Goal: Task Accomplishment & Management: Manage account settings

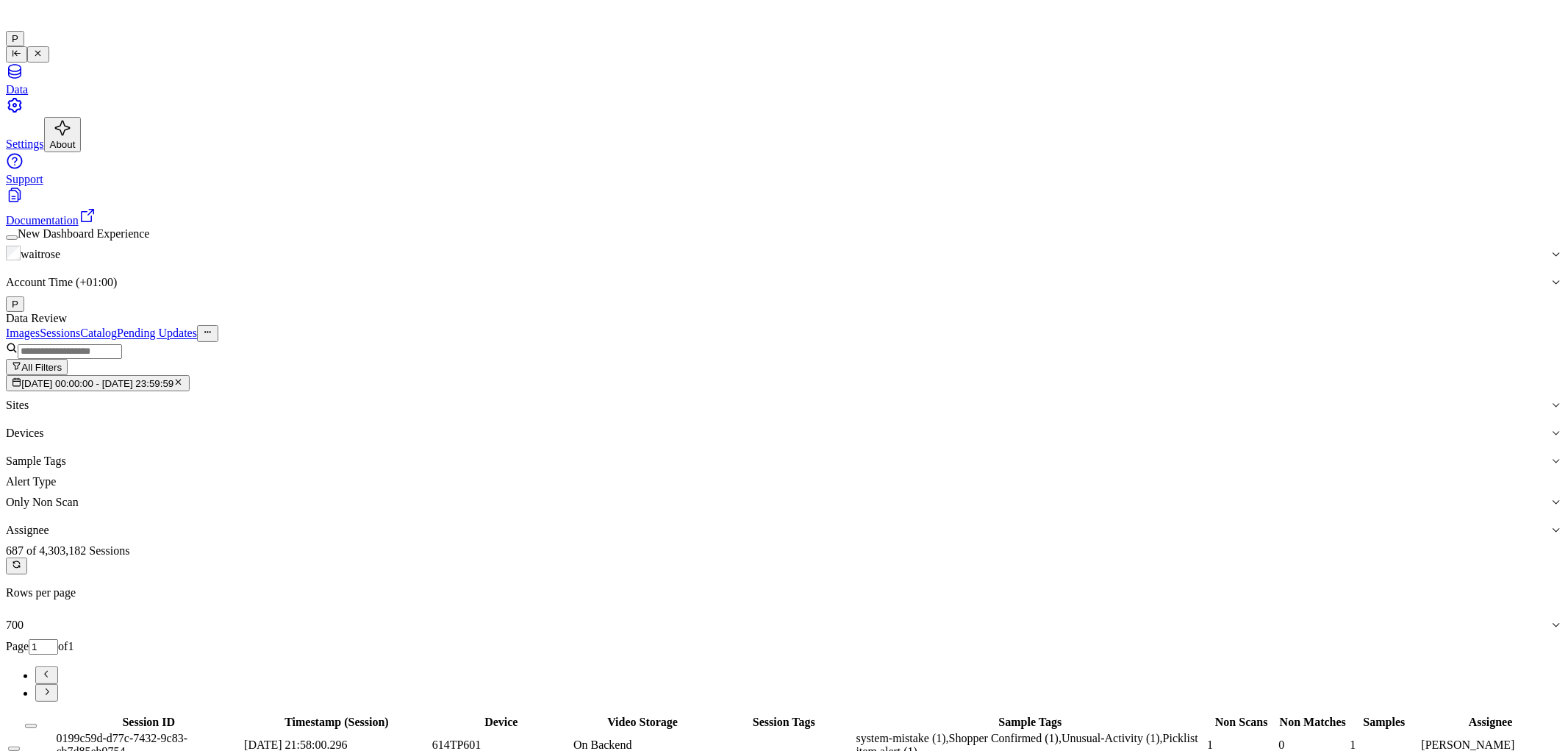
click at [181, 379] on icon "button" at bounding box center [179, 382] width 5 height 5
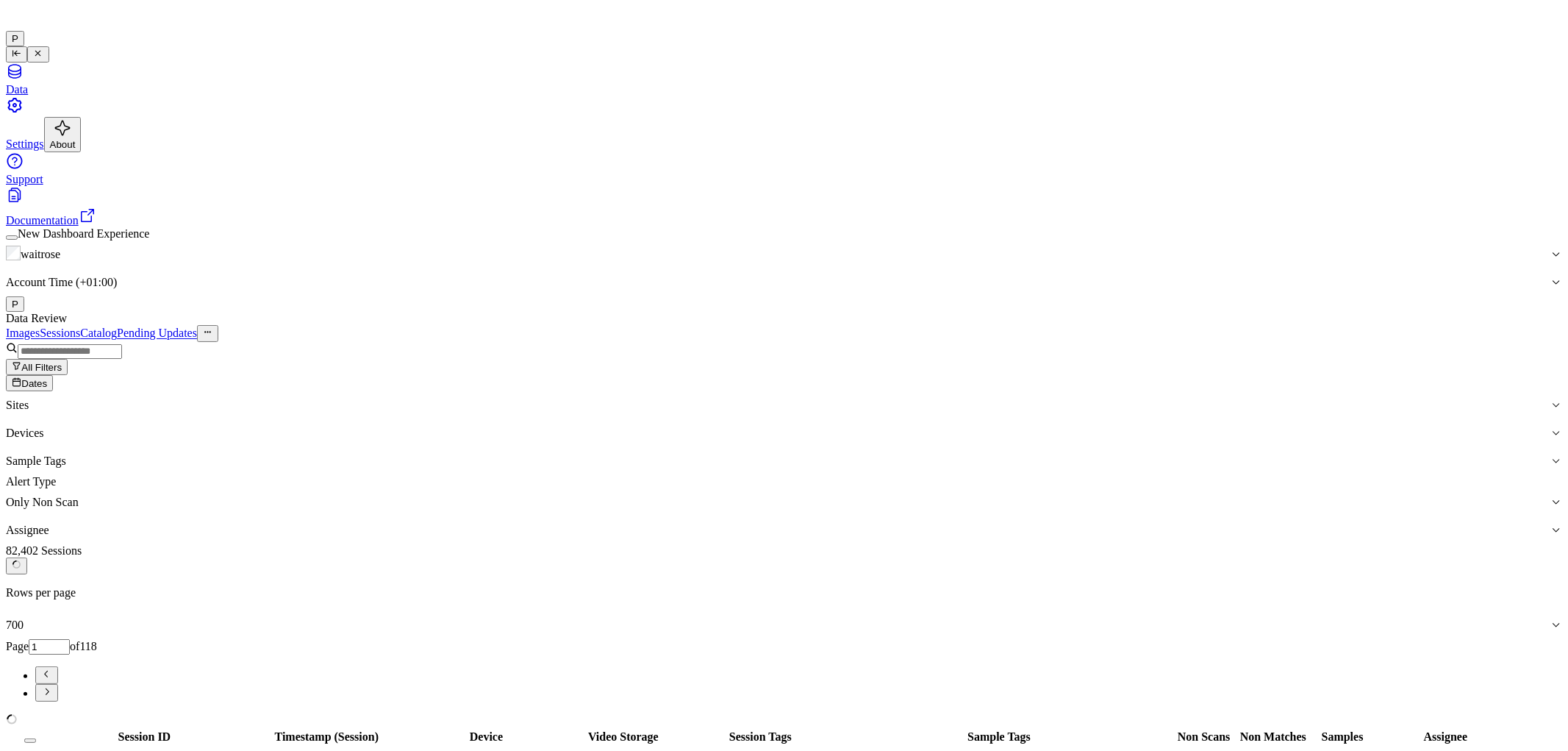
click at [53, 375] on button "Dates" at bounding box center [29, 383] width 47 height 16
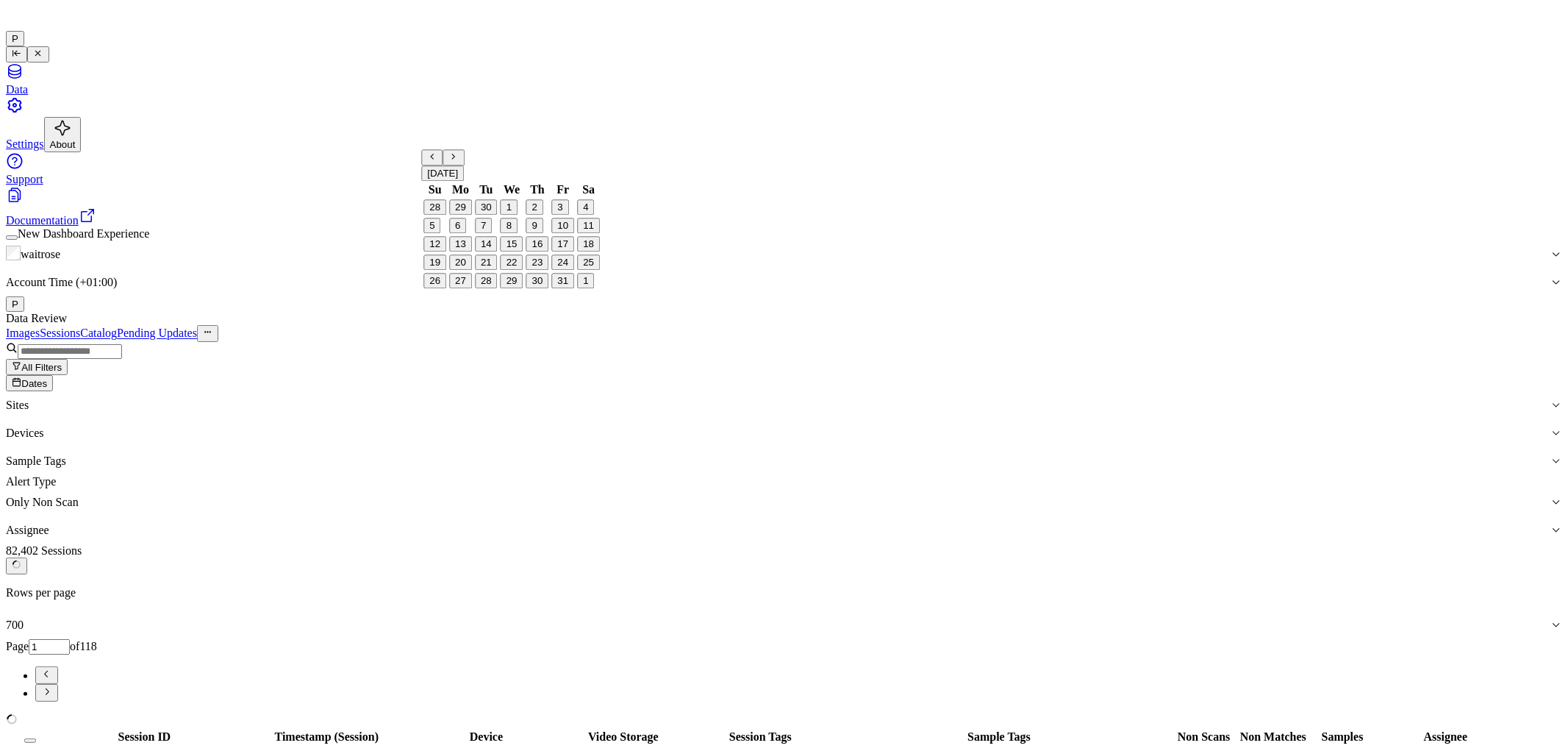
click at [541, 234] on button "9" at bounding box center [534, 226] width 17 height 16
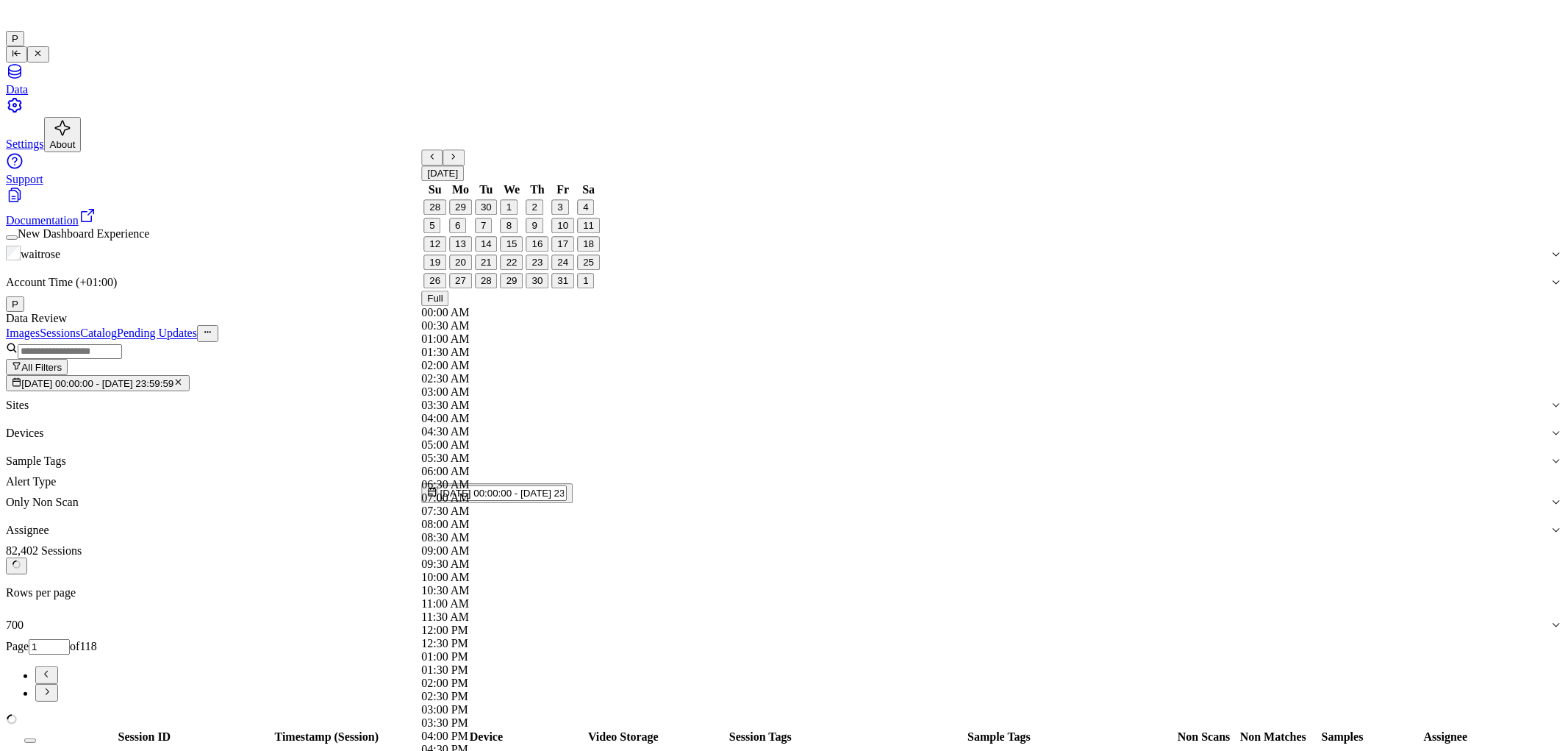
click at [591, 312] on div "Data Review" at bounding box center [784, 318] width 1557 height 13
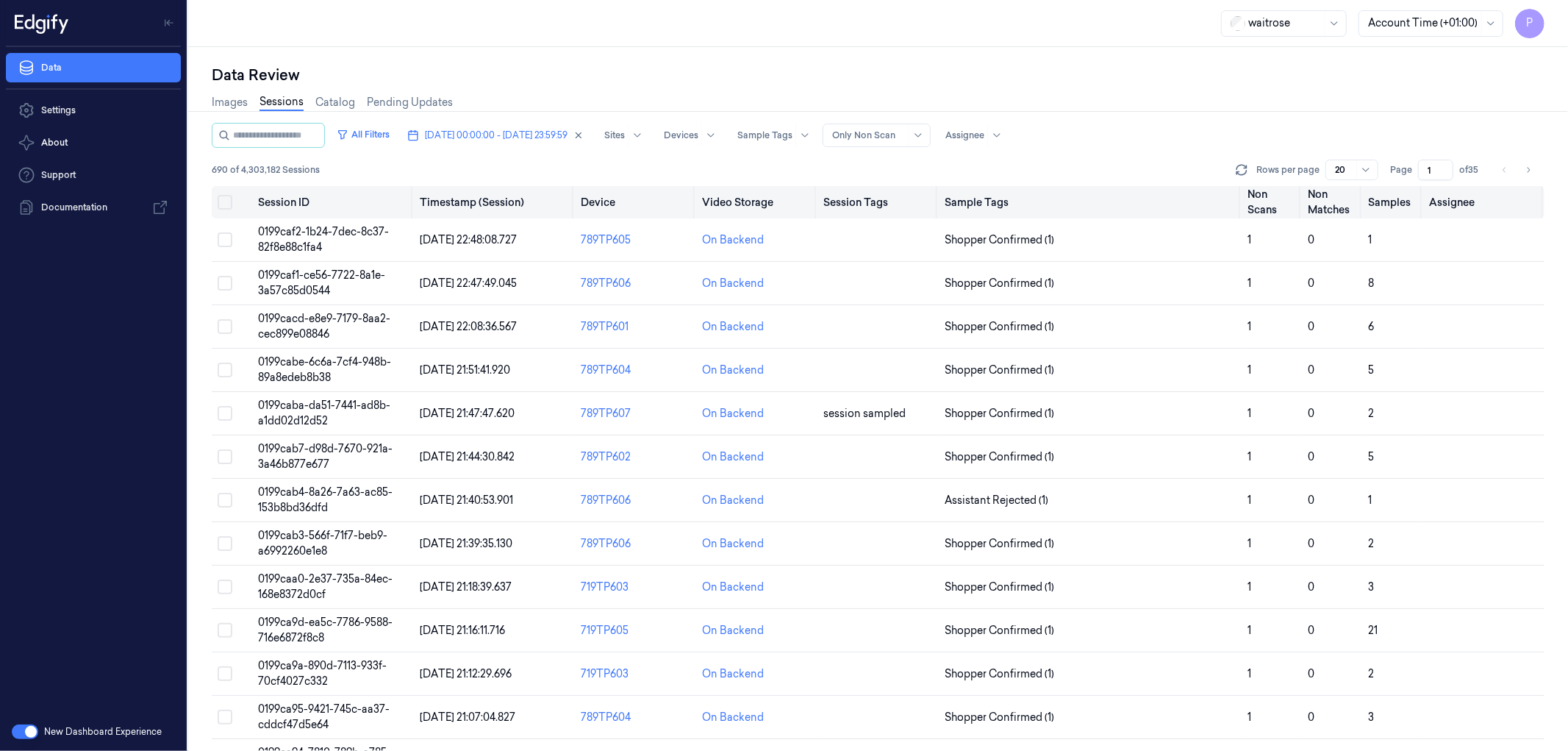
click at [225, 199] on button "Select all" at bounding box center [225, 202] width 15 height 15
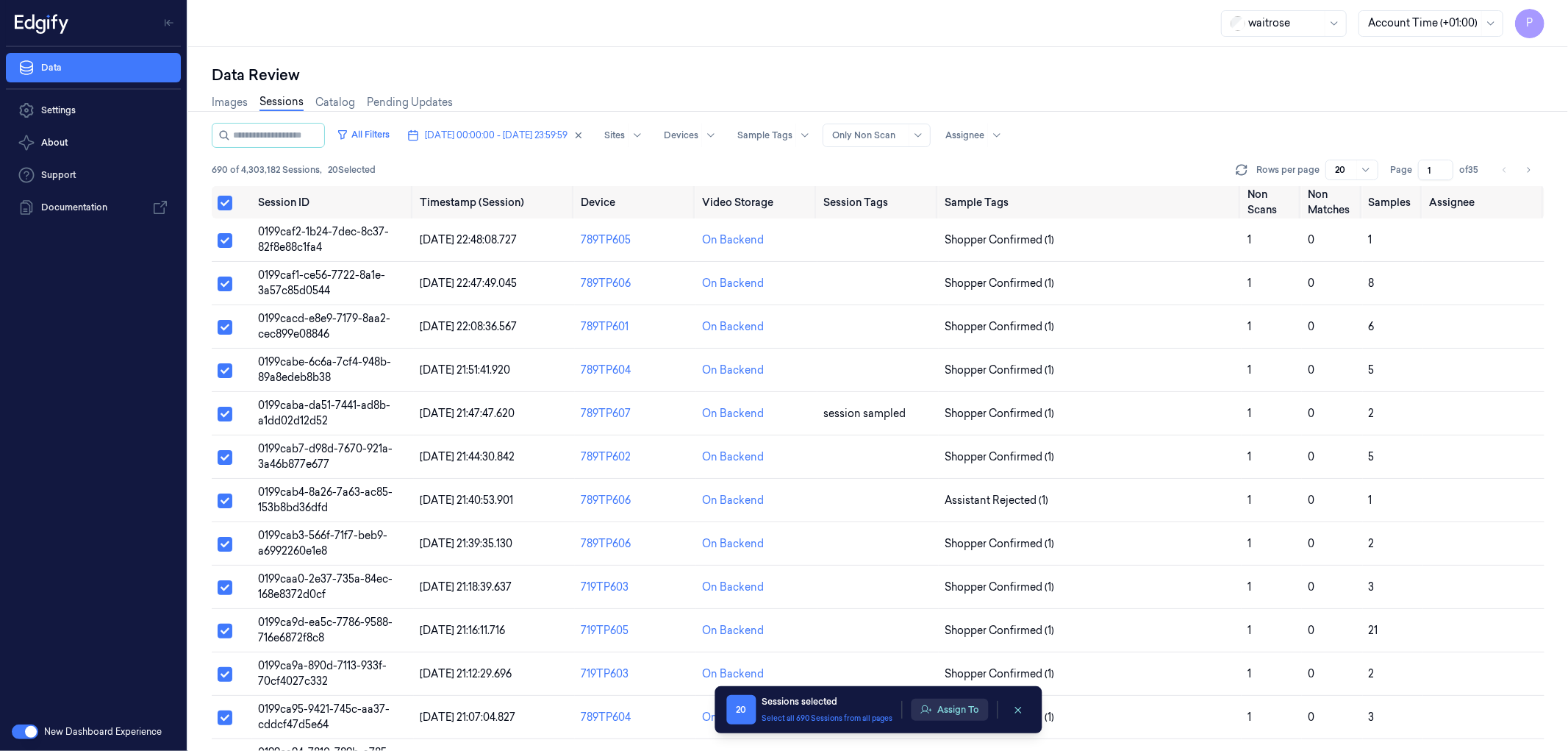
click at [971, 712] on button "Assign To" at bounding box center [949, 709] width 77 height 22
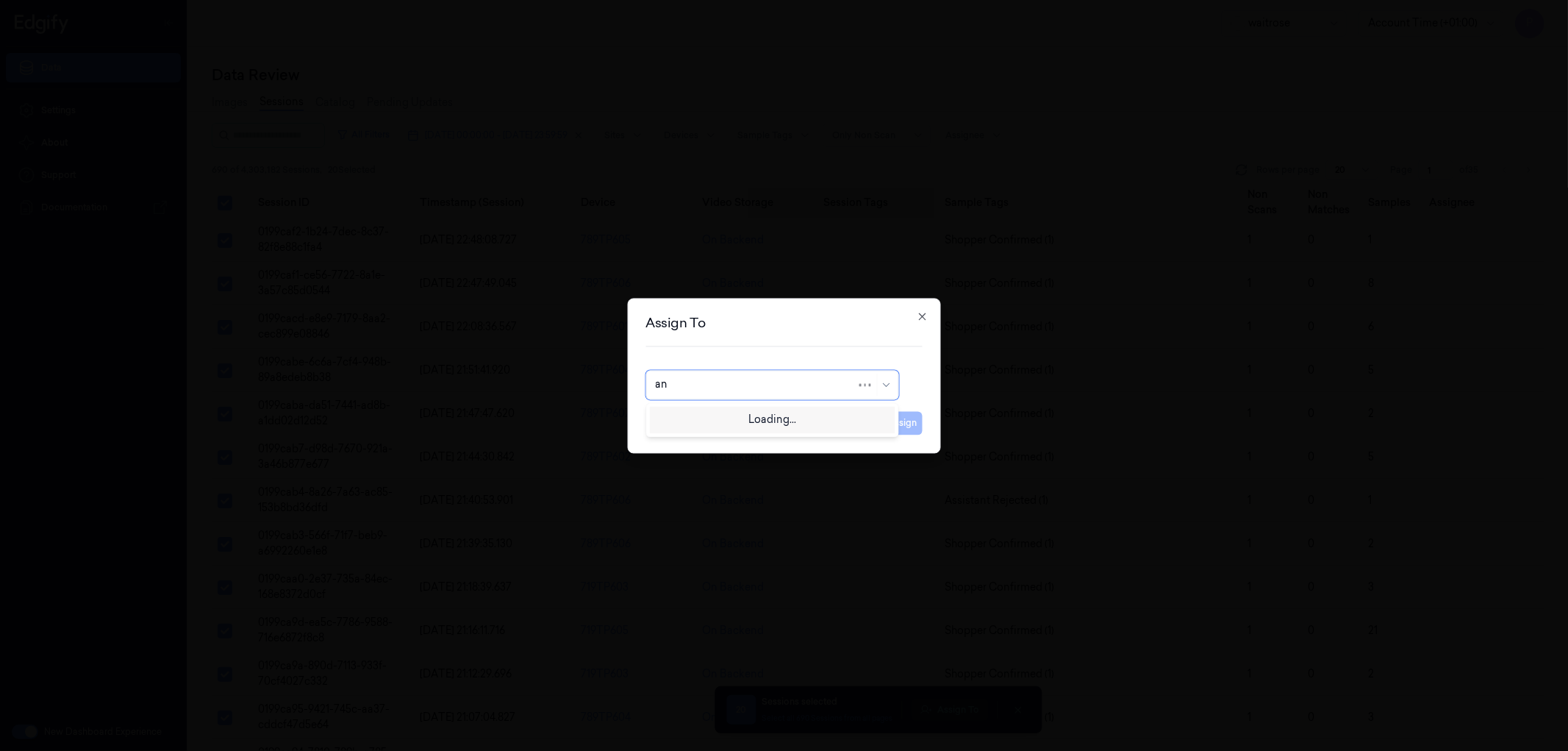
type input "ank"
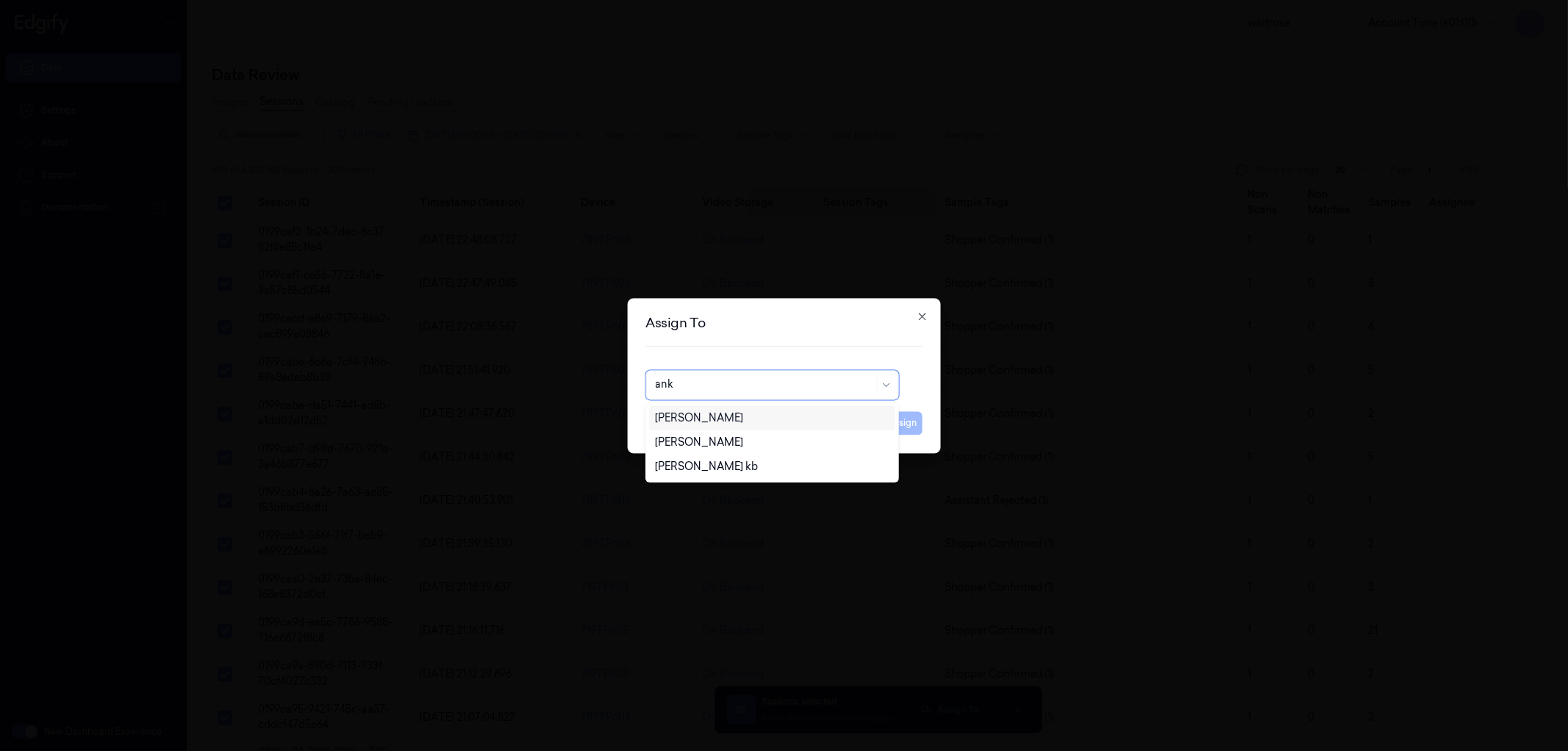
click at [706, 414] on div "[PERSON_NAME]" at bounding box center [699, 418] width 89 height 16
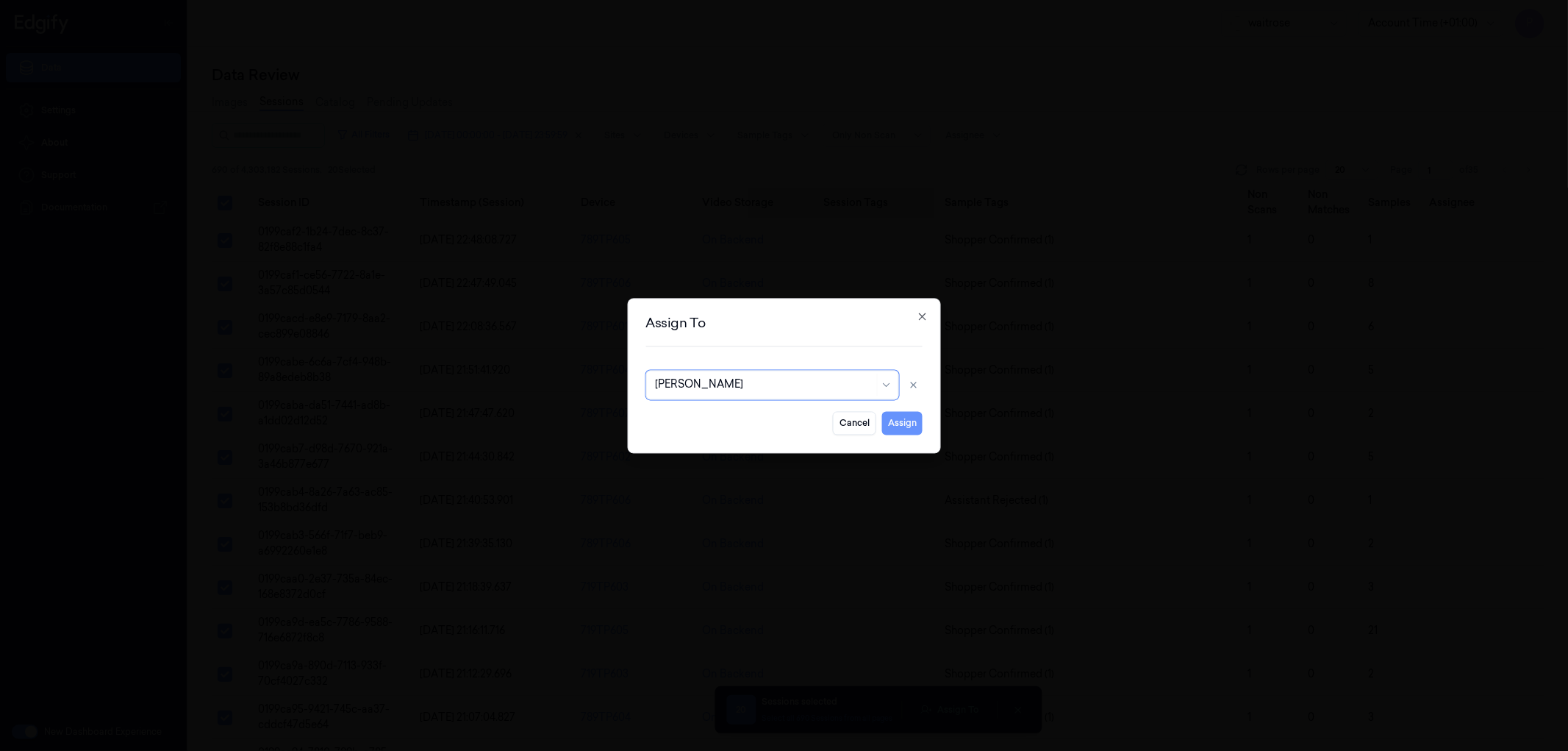
click at [892, 424] on button "Assign" at bounding box center [902, 423] width 40 height 24
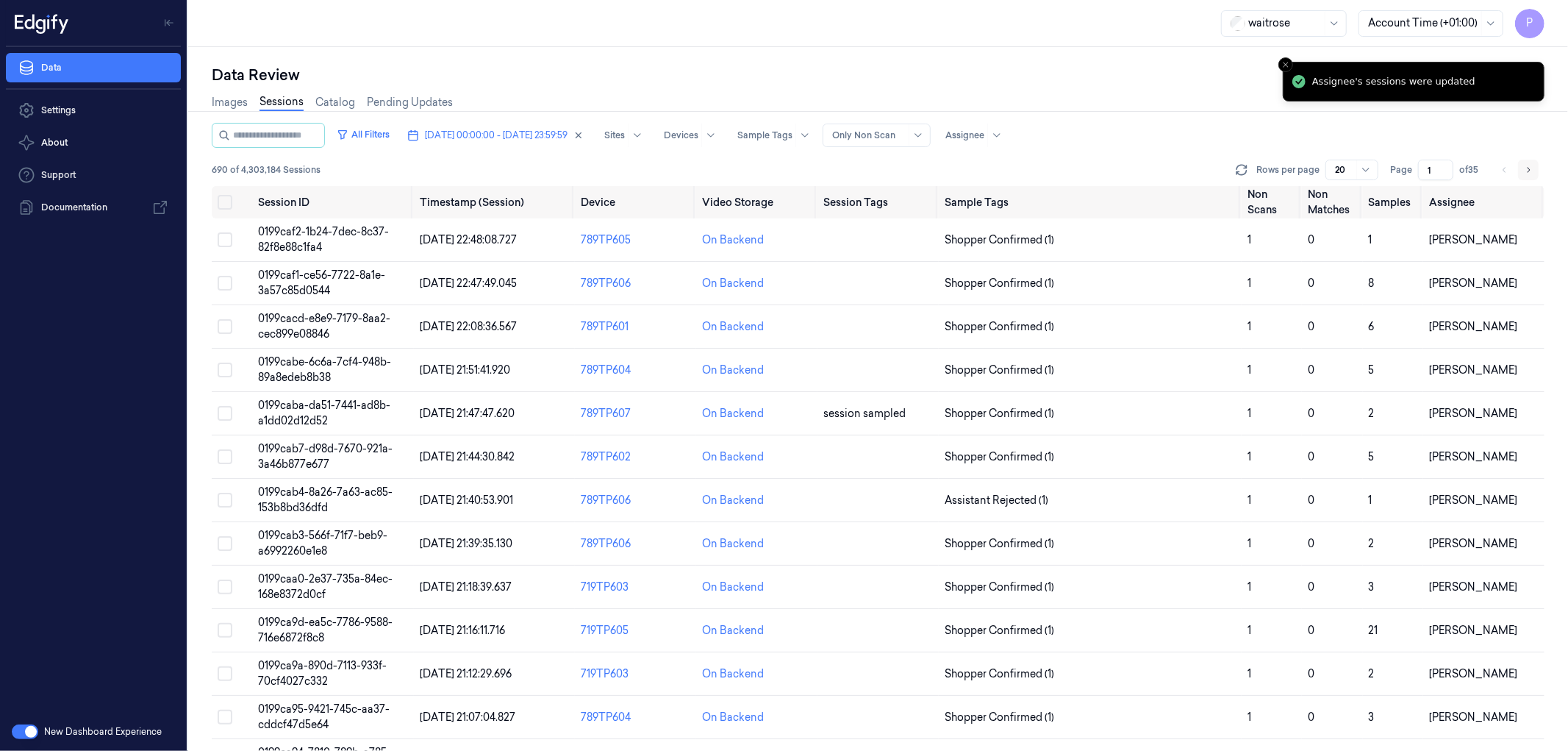
click at [1525, 169] on icon "Go to next page" at bounding box center [1528, 170] width 9 height 11
type input "2"
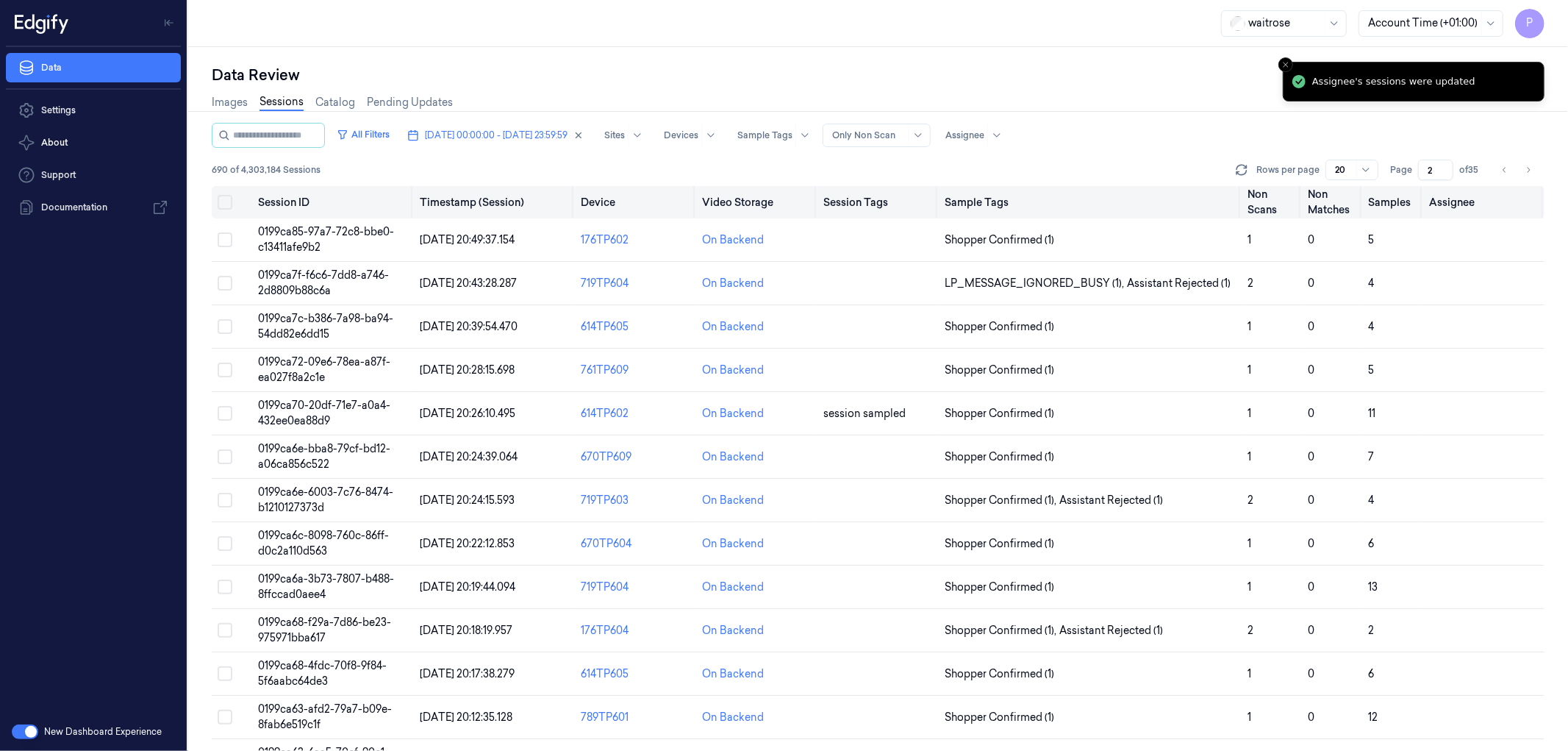
click at [225, 199] on button "Select all" at bounding box center [225, 202] width 15 height 15
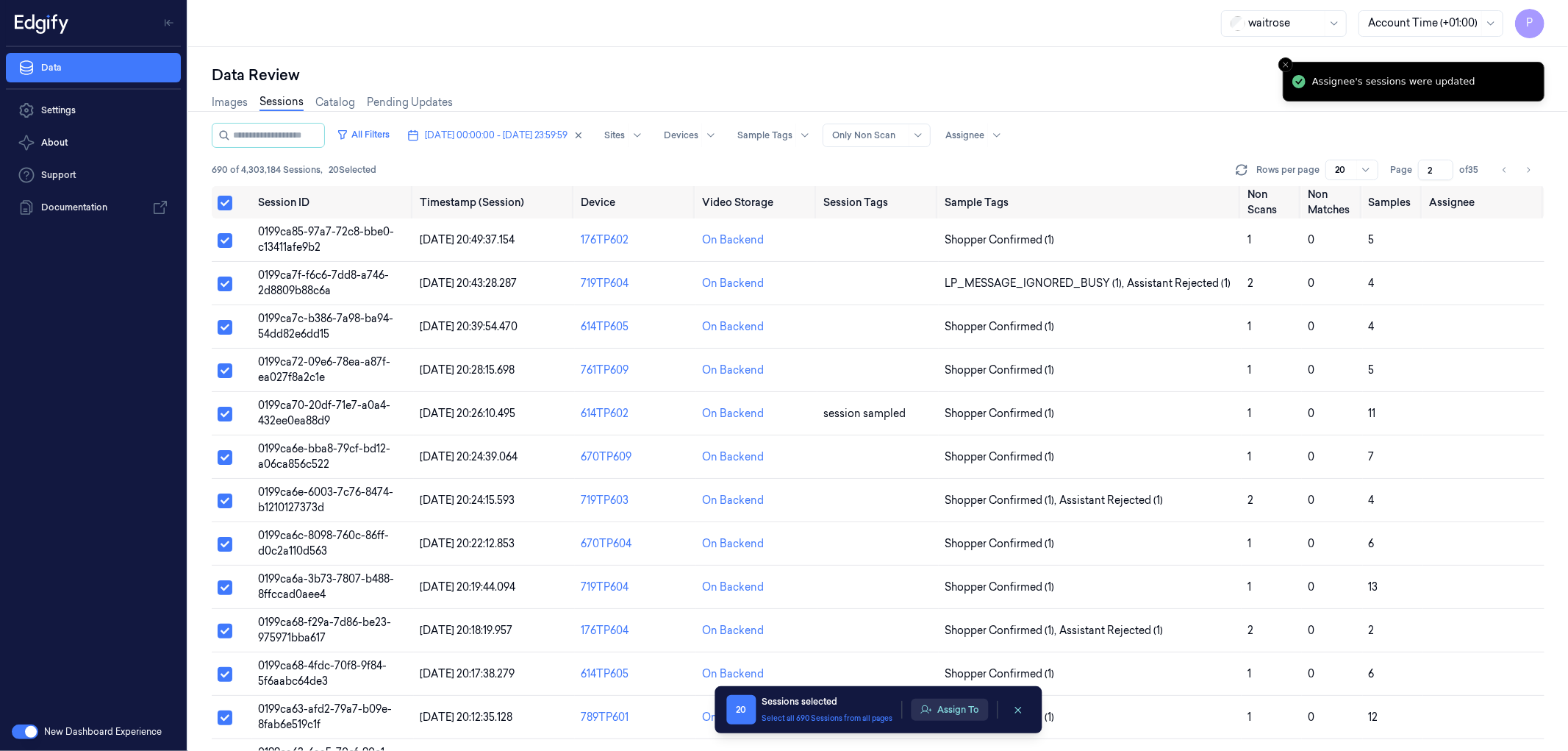
click at [958, 713] on button "Assign To" at bounding box center [949, 709] width 77 height 22
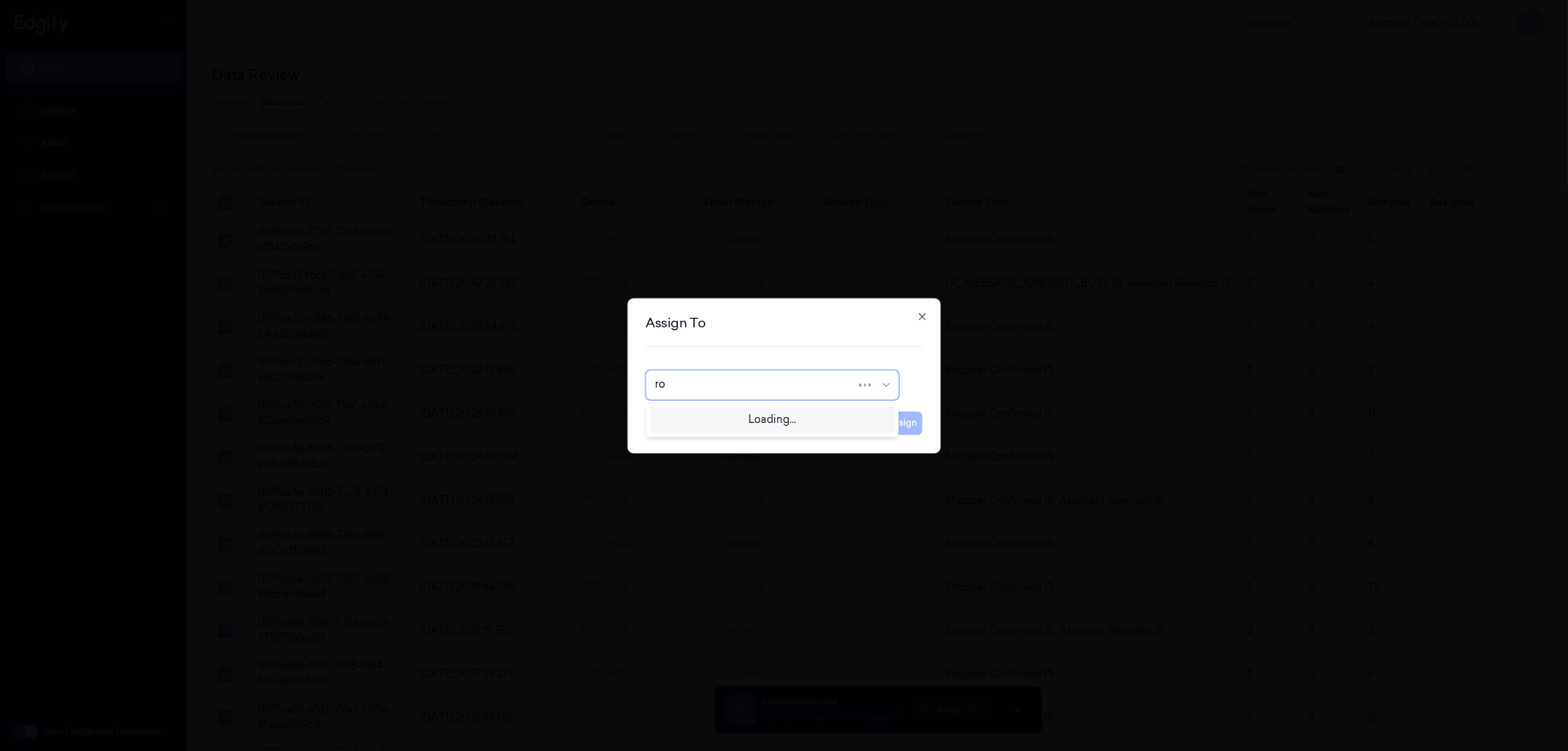
type input "roh"
click at [740, 424] on div "[PERSON_NAME]" at bounding box center [771, 418] width 234 height 16
click at [892, 428] on button "Assign" at bounding box center [902, 423] width 40 height 24
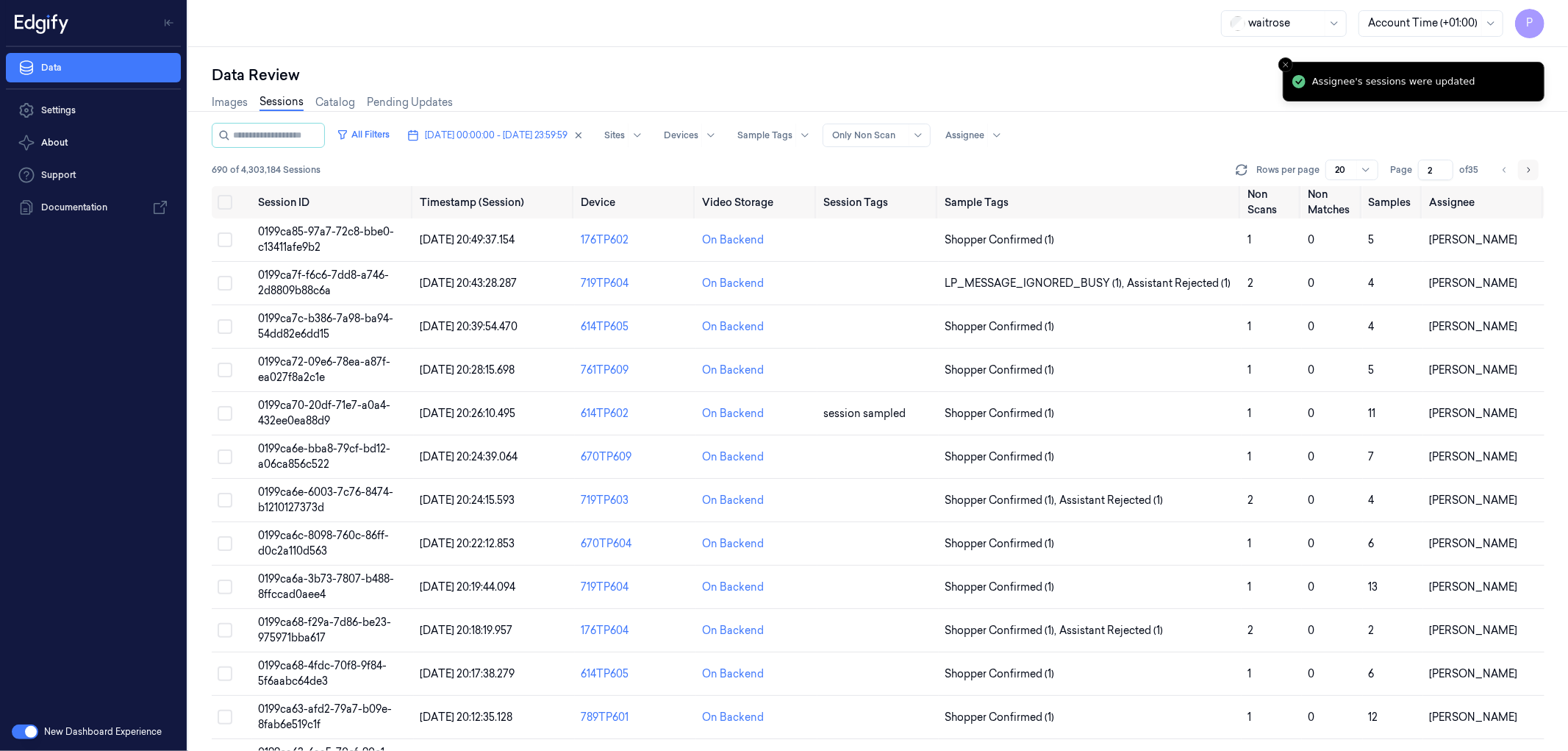
click at [1530, 165] on icon "Go to next page" at bounding box center [1528, 170] width 9 height 11
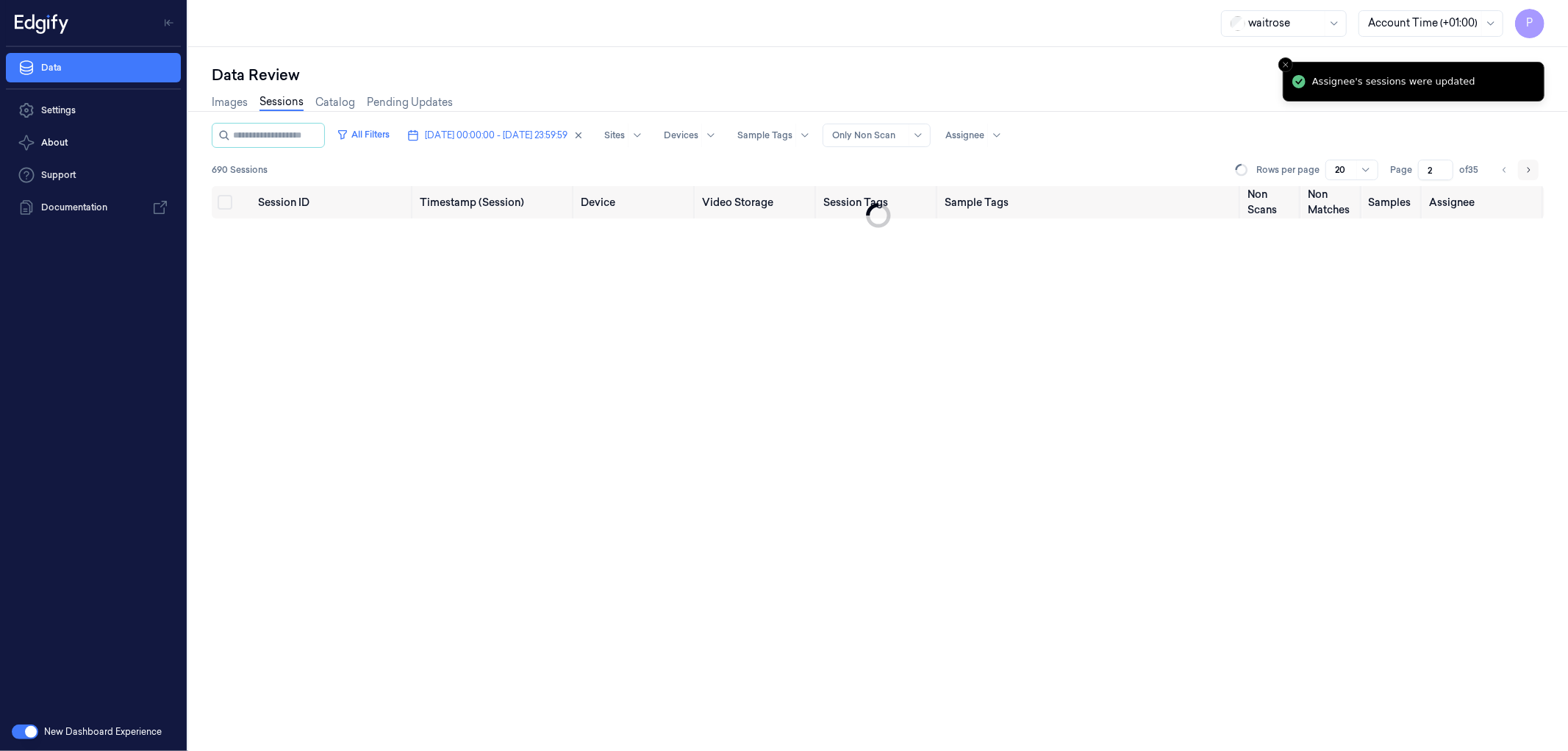
type input "3"
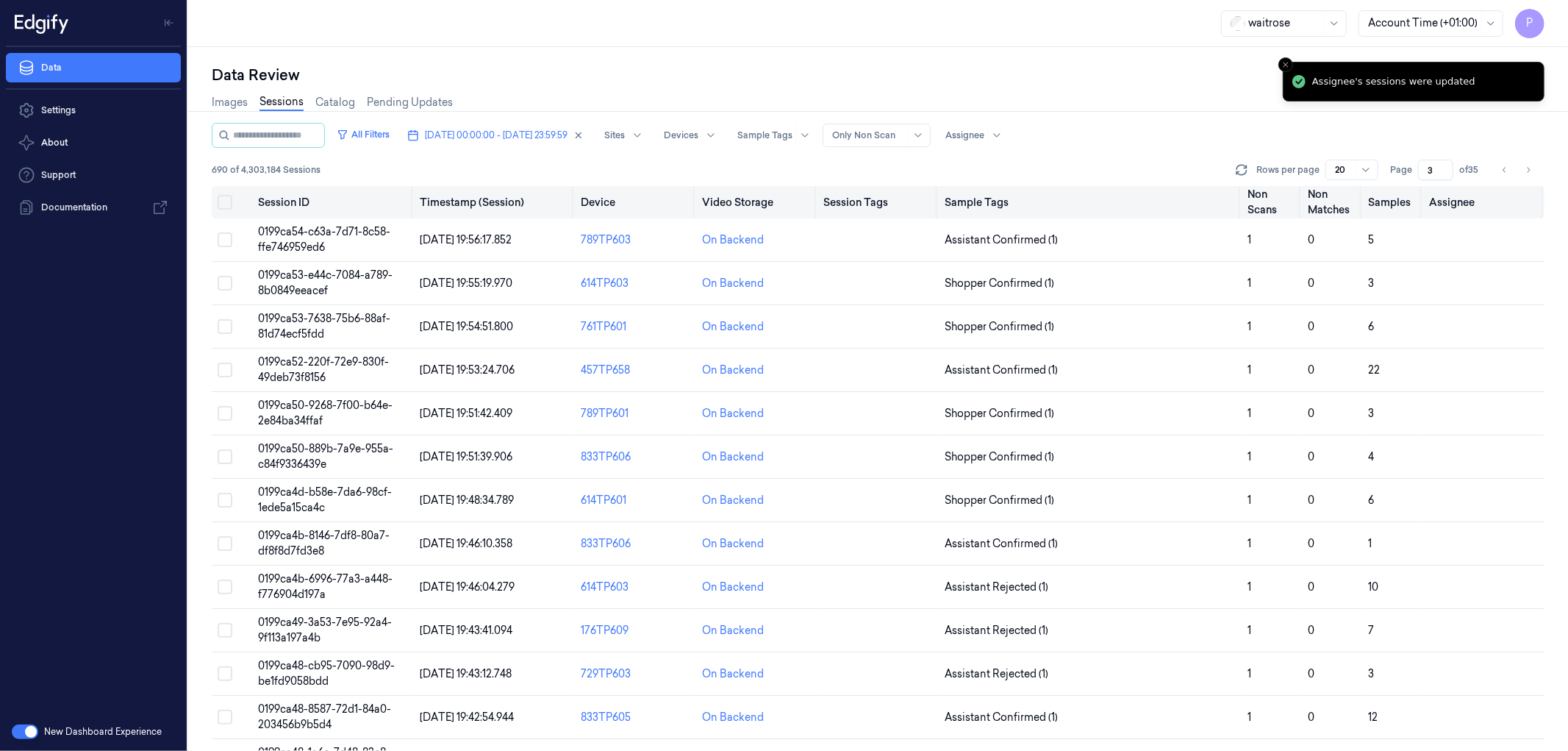
click at [230, 200] on button "Select all" at bounding box center [225, 202] width 15 height 15
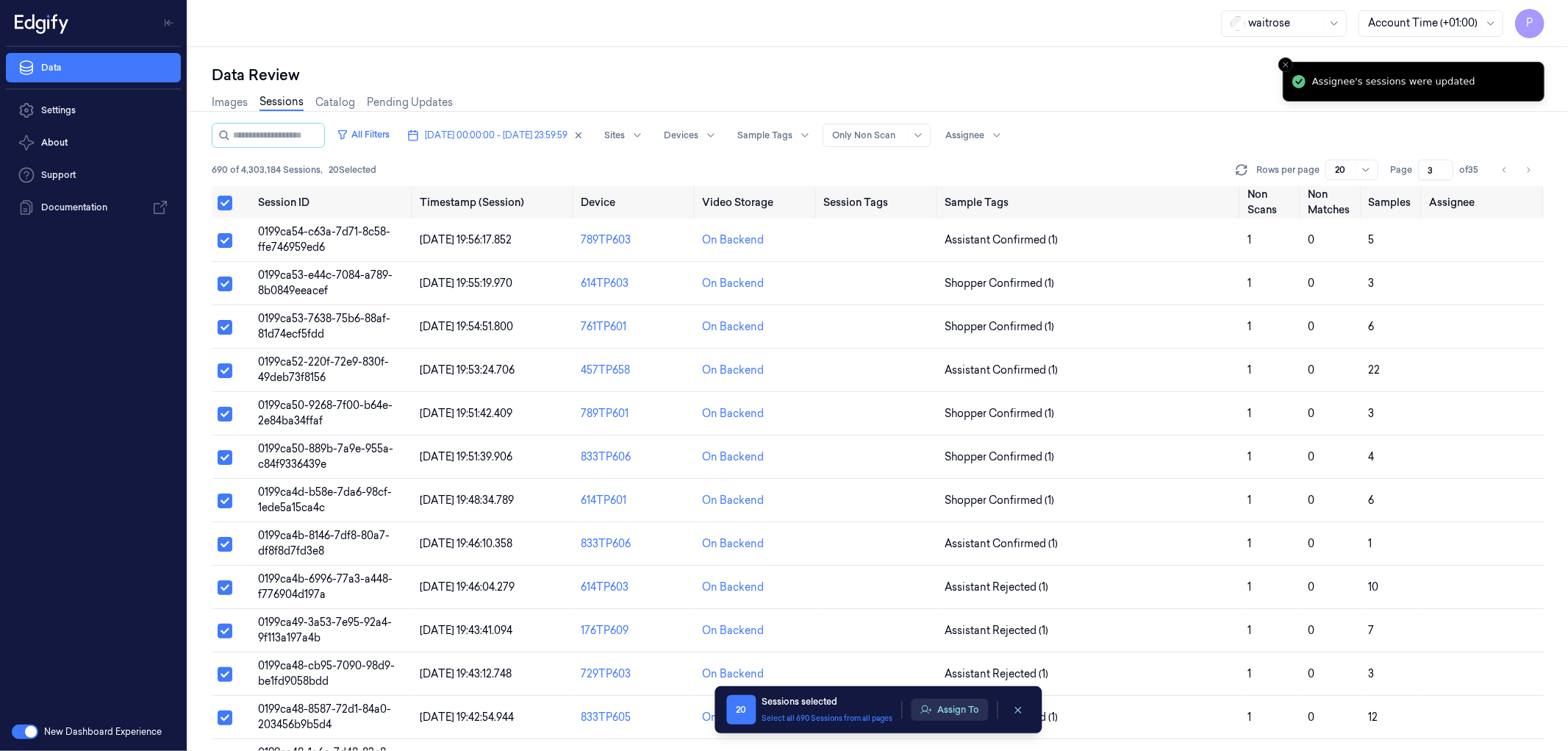
click at [949, 707] on button "Assign To" at bounding box center [949, 709] width 77 height 22
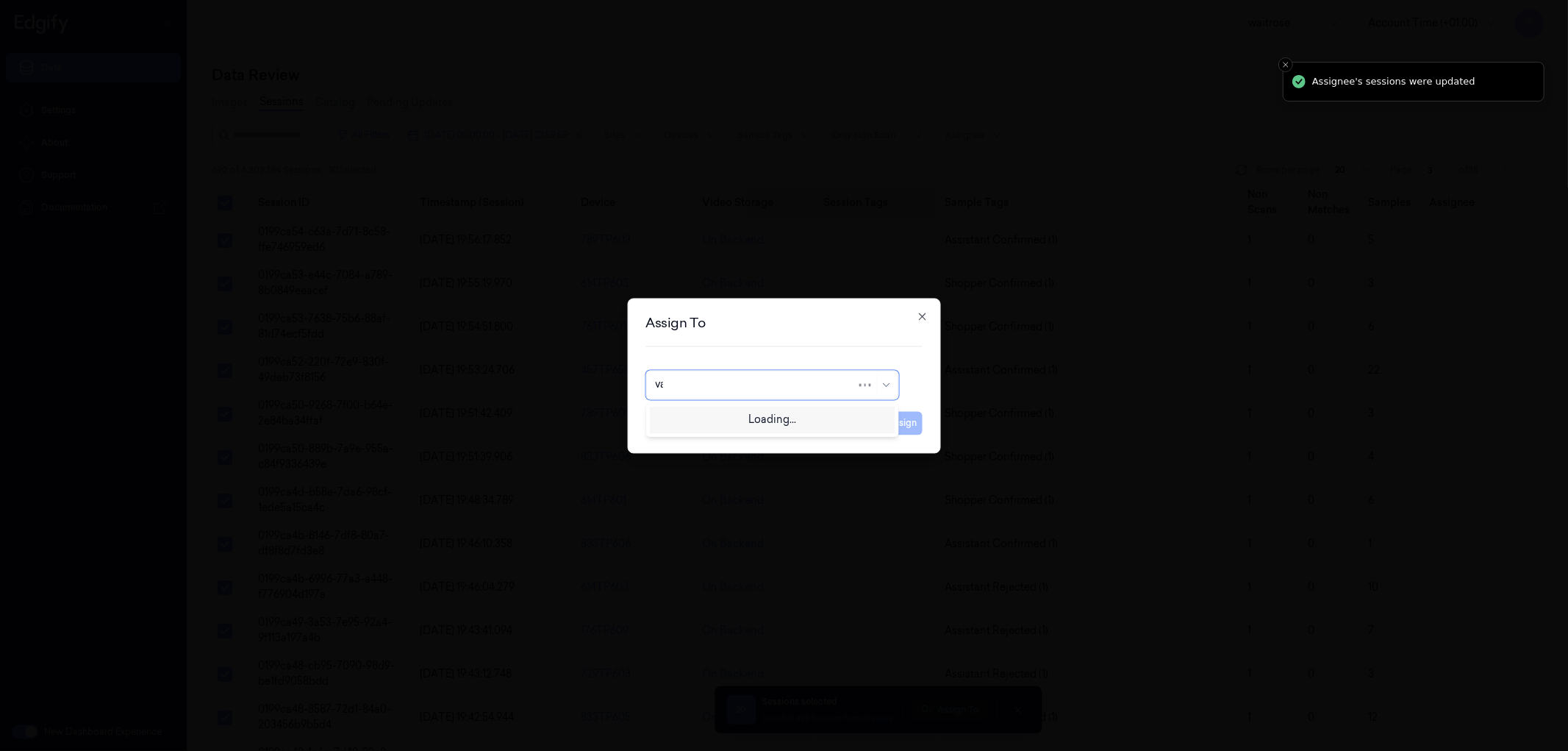
type input "var"
click at [722, 420] on div "[PERSON_NAME]" at bounding box center [699, 418] width 89 height 16
click at [920, 420] on button "Assign" at bounding box center [902, 423] width 40 height 24
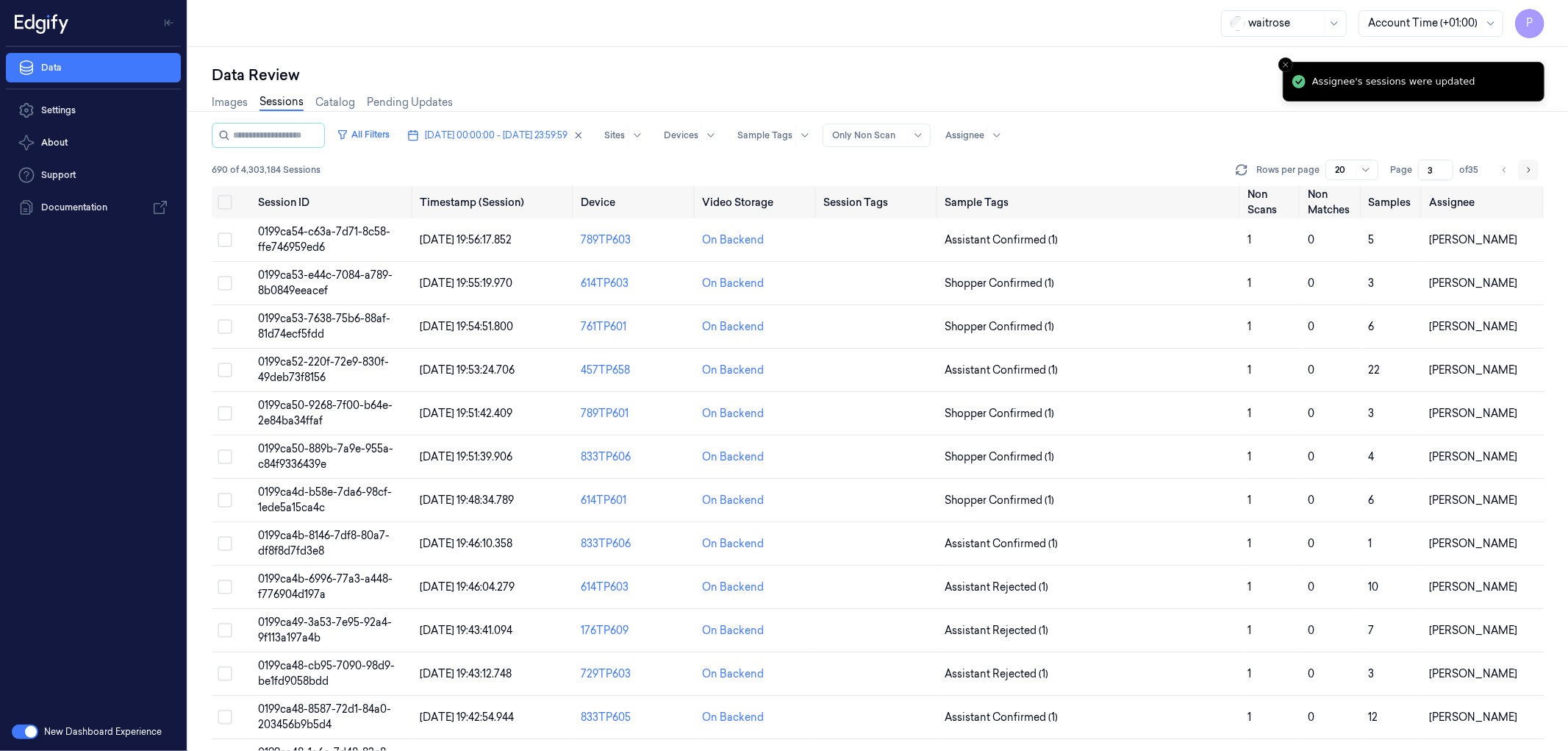
click at [1531, 172] on icon "Go to next page" at bounding box center [1528, 170] width 9 height 11
type input "4"
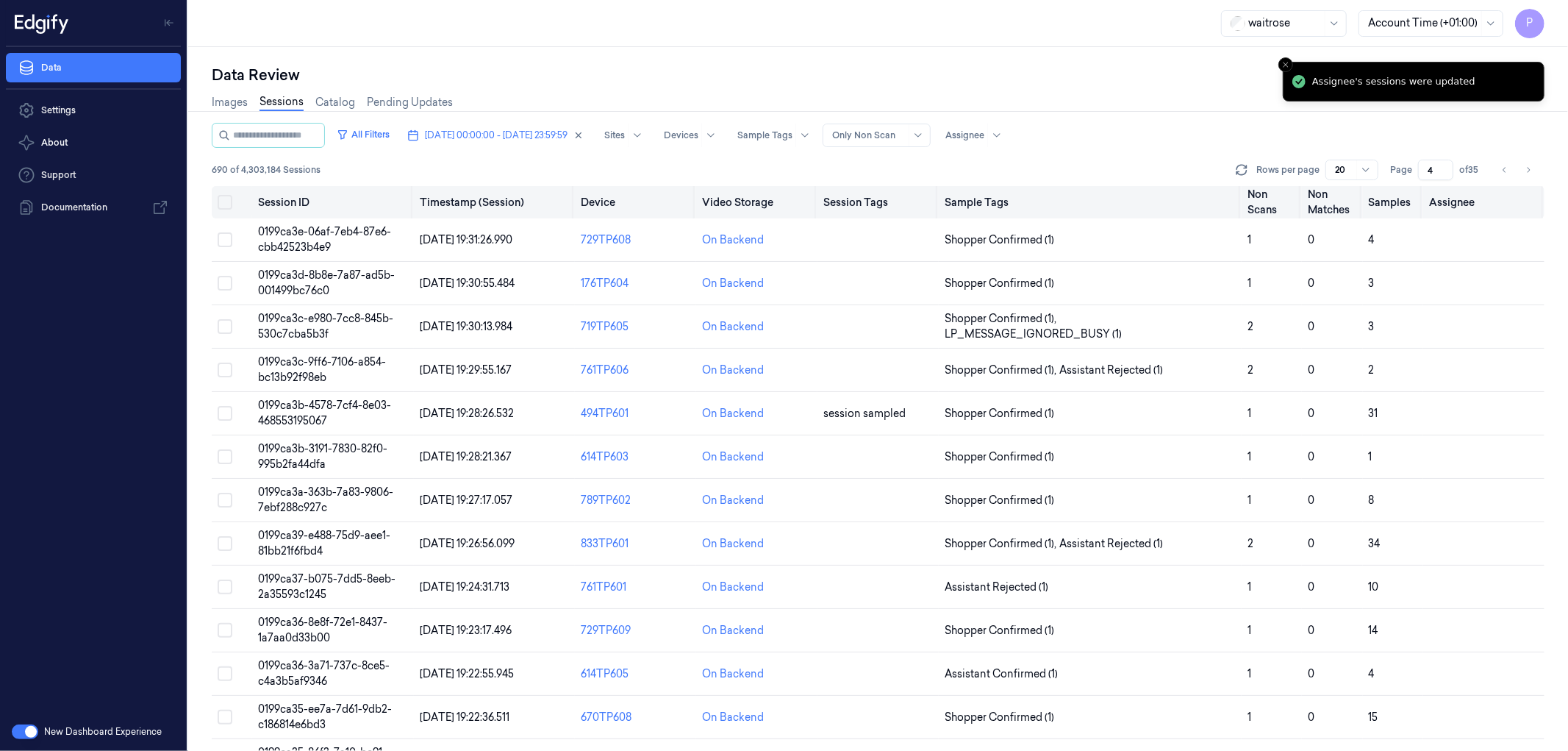
click at [226, 204] on button "Select all" at bounding box center [225, 202] width 15 height 15
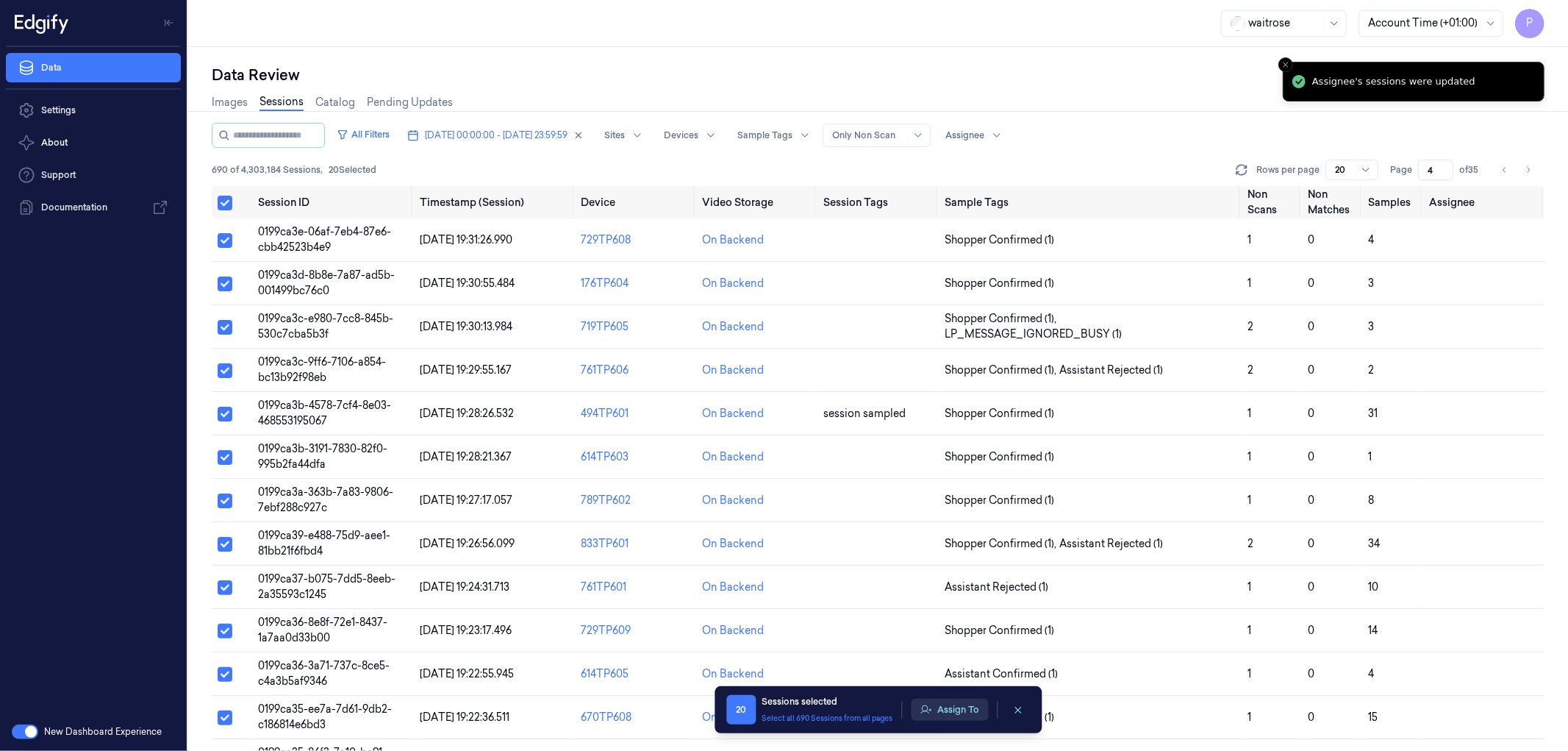
click at [931, 710] on icon "button" at bounding box center [926, 709] width 11 height 8
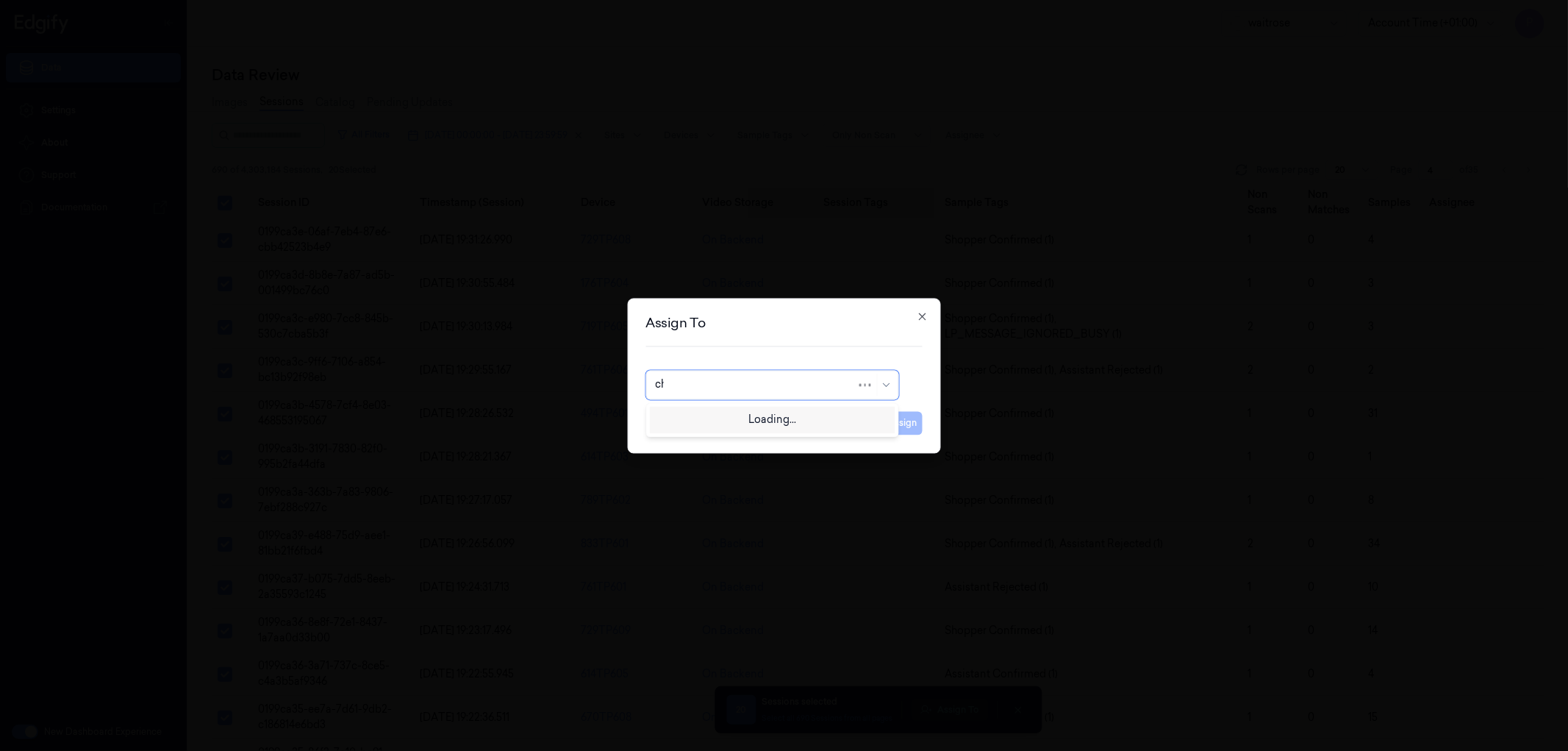
type input "cha"
click at [704, 442] on div "Chandu a" at bounding box center [771, 442] width 234 height 16
click at [901, 428] on button "Assign" at bounding box center [902, 423] width 40 height 24
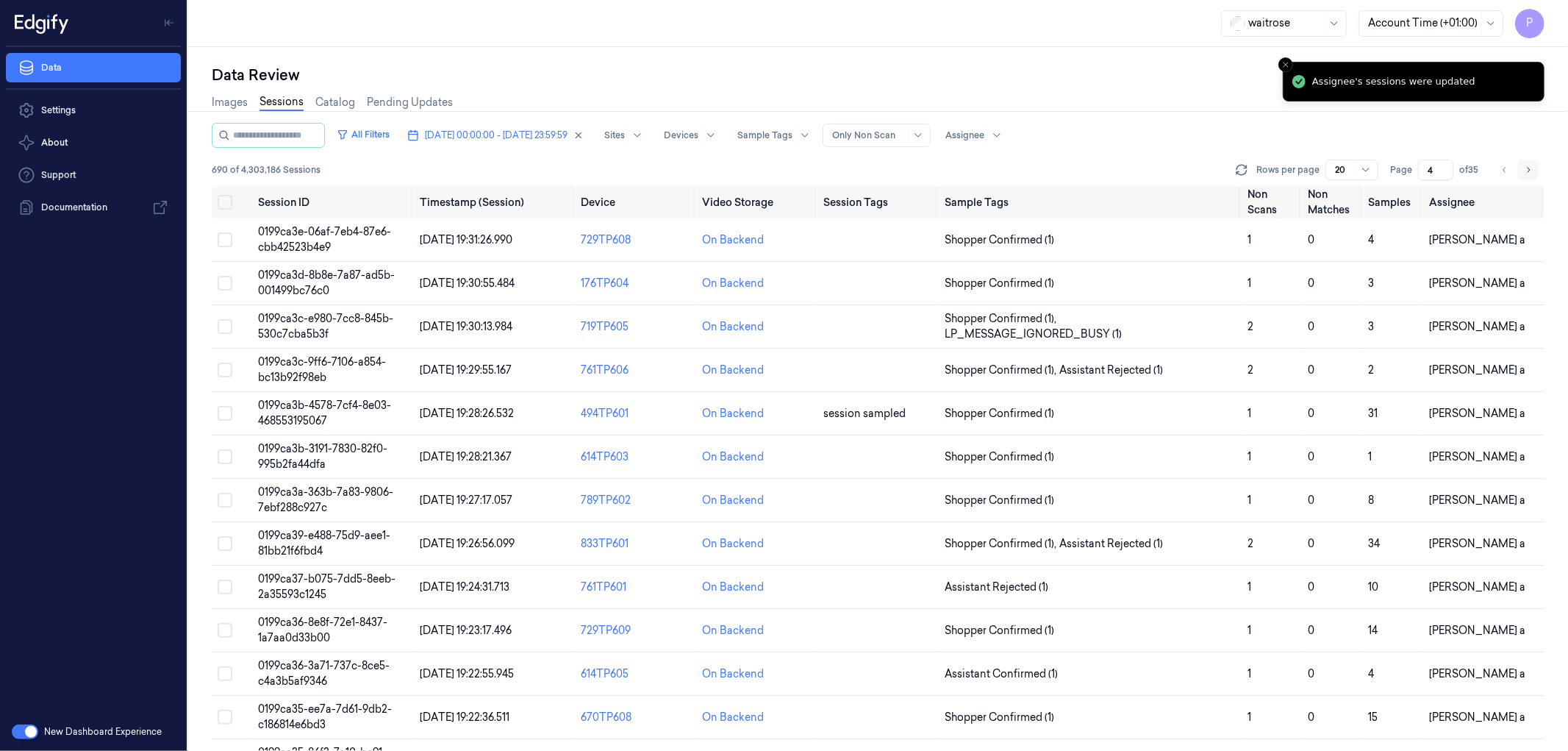
click at [1526, 167] on icon "Go to next page" at bounding box center [1528, 170] width 9 height 11
type input "5"
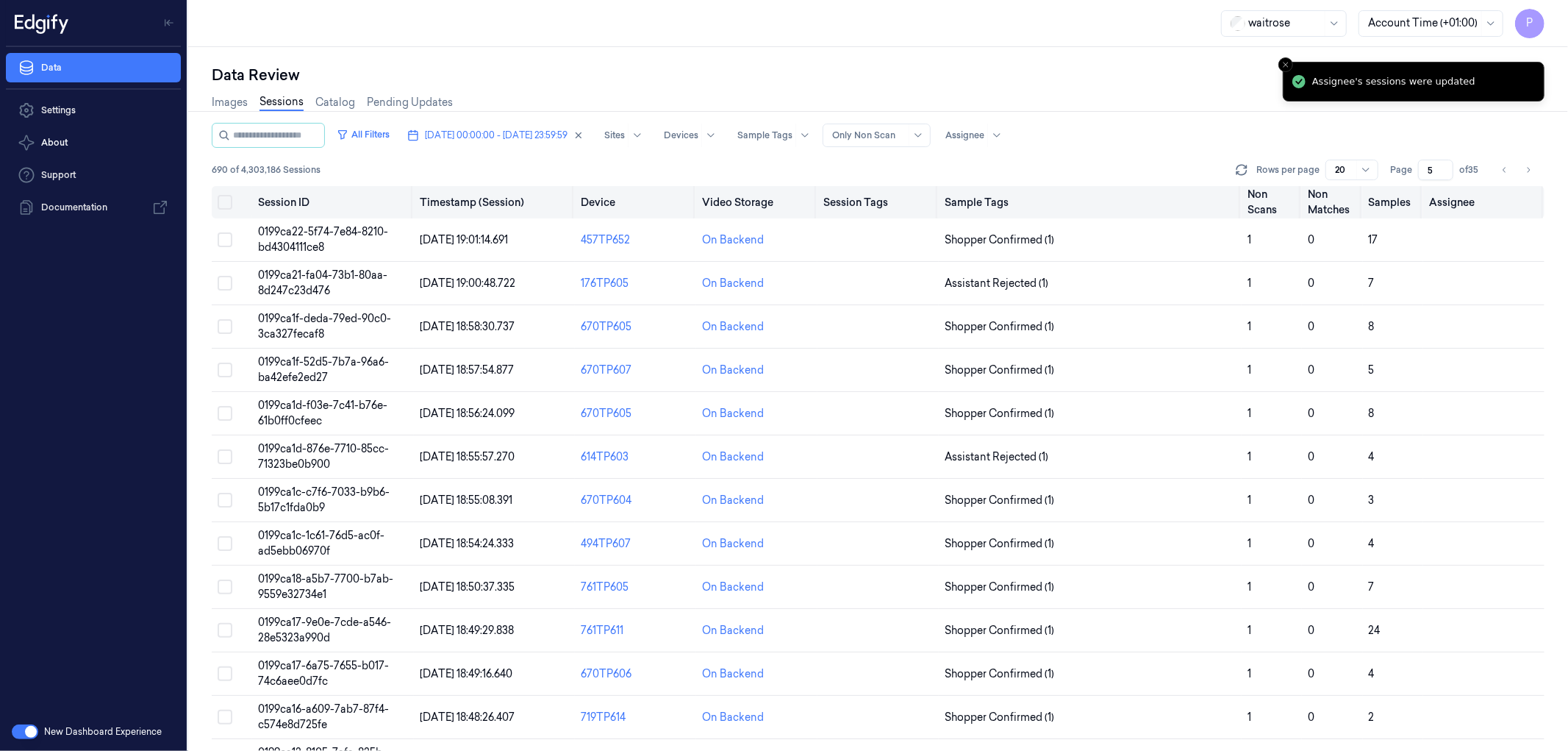
click at [221, 202] on button "Select all" at bounding box center [225, 202] width 15 height 15
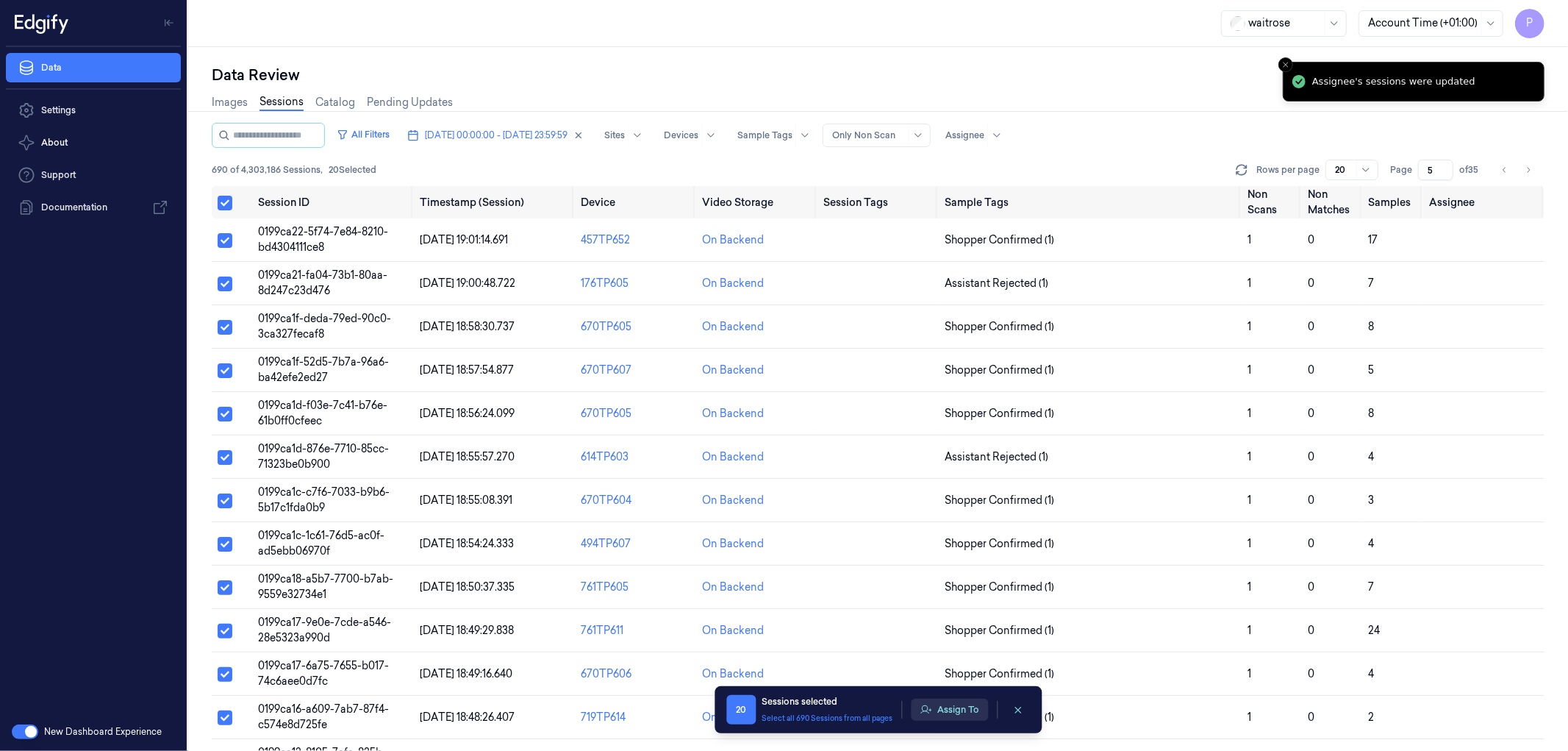
click at [947, 704] on button "Assign To" at bounding box center [949, 709] width 77 height 22
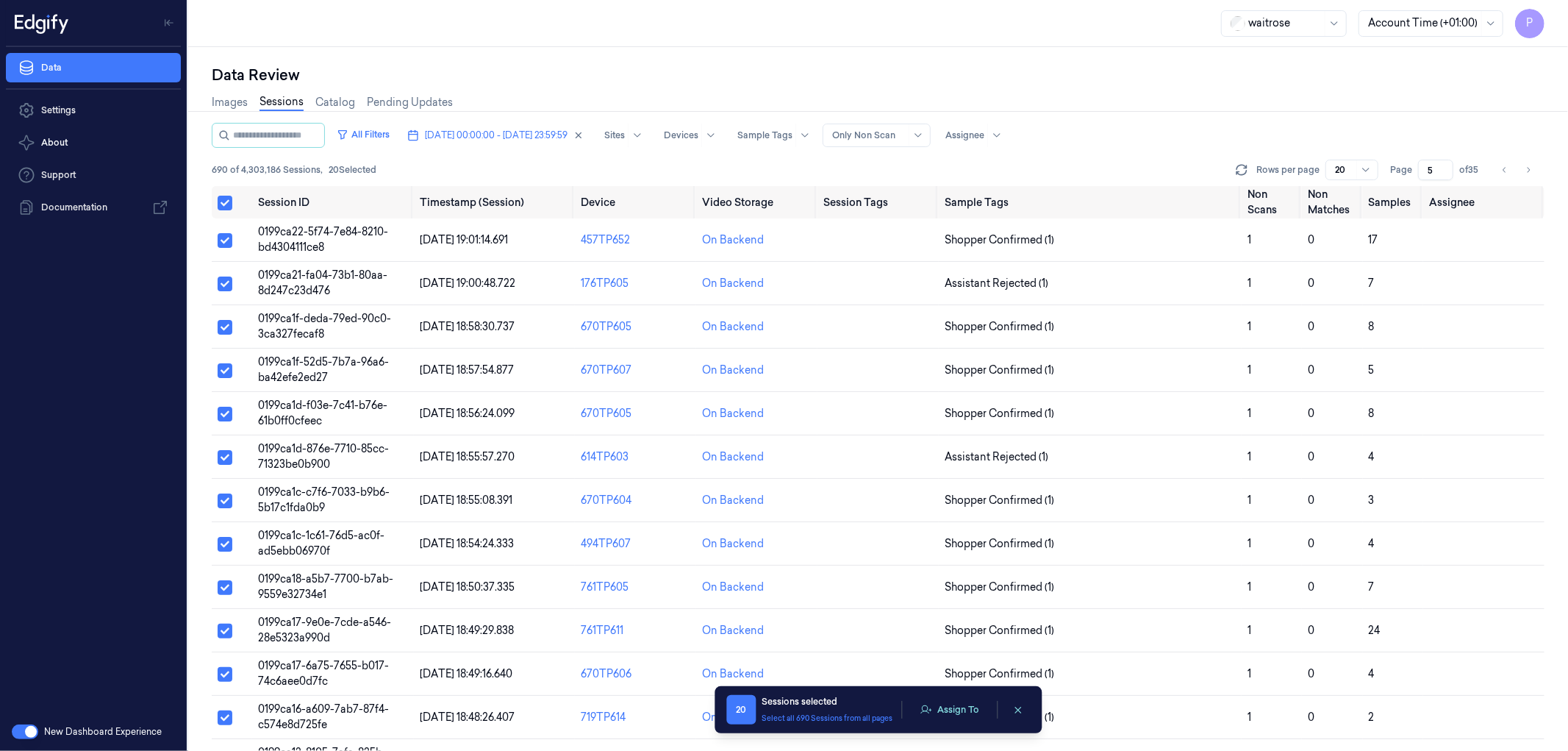
click at [947, 704] on button "Assign To" at bounding box center [949, 709] width 77 height 22
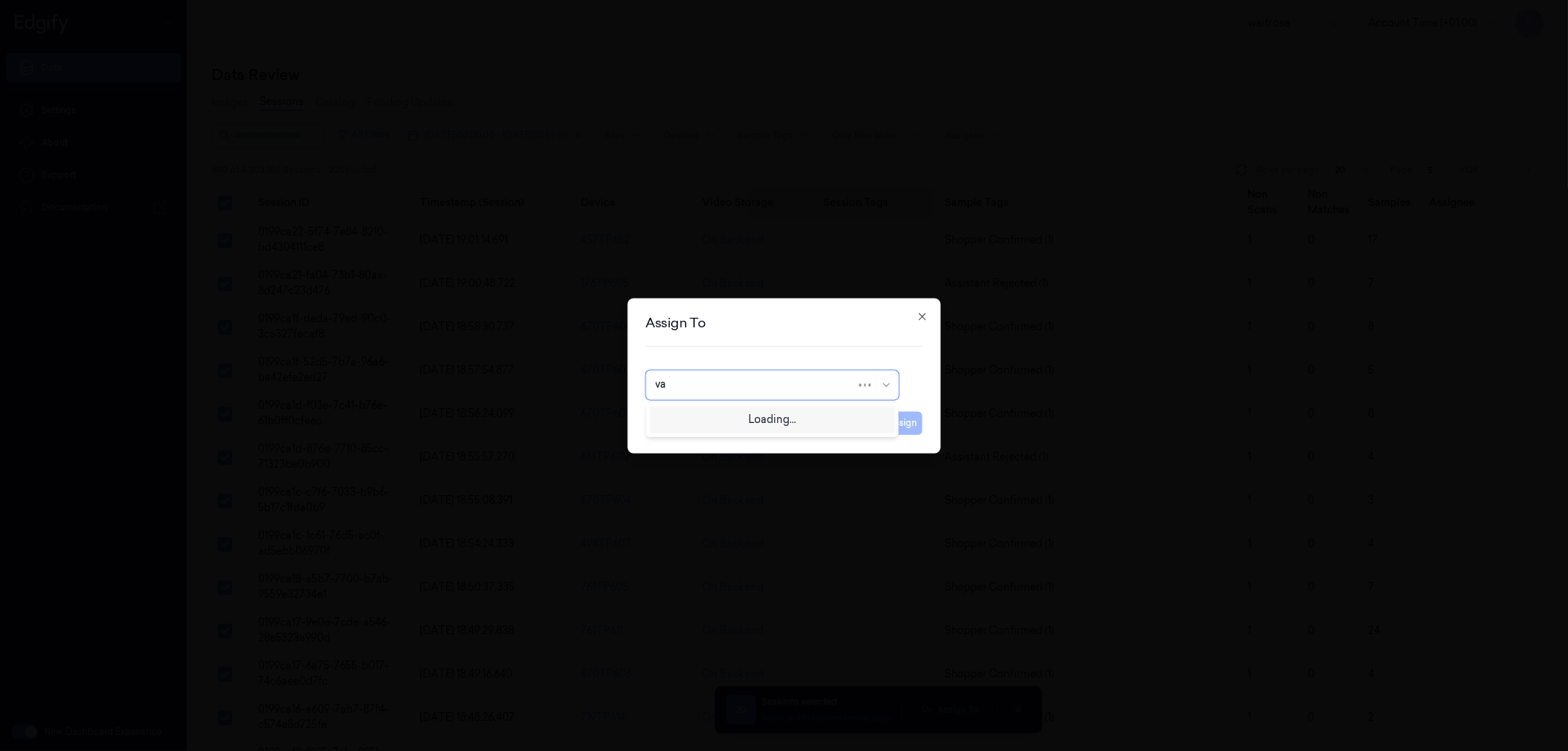
type input "var"
click at [747, 447] on div "[PERSON_NAME] g" at bounding box center [771, 442] width 234 height 16
click at [908, 422] on button "Assign" at bounding box center [902, 423] width 40 height 24
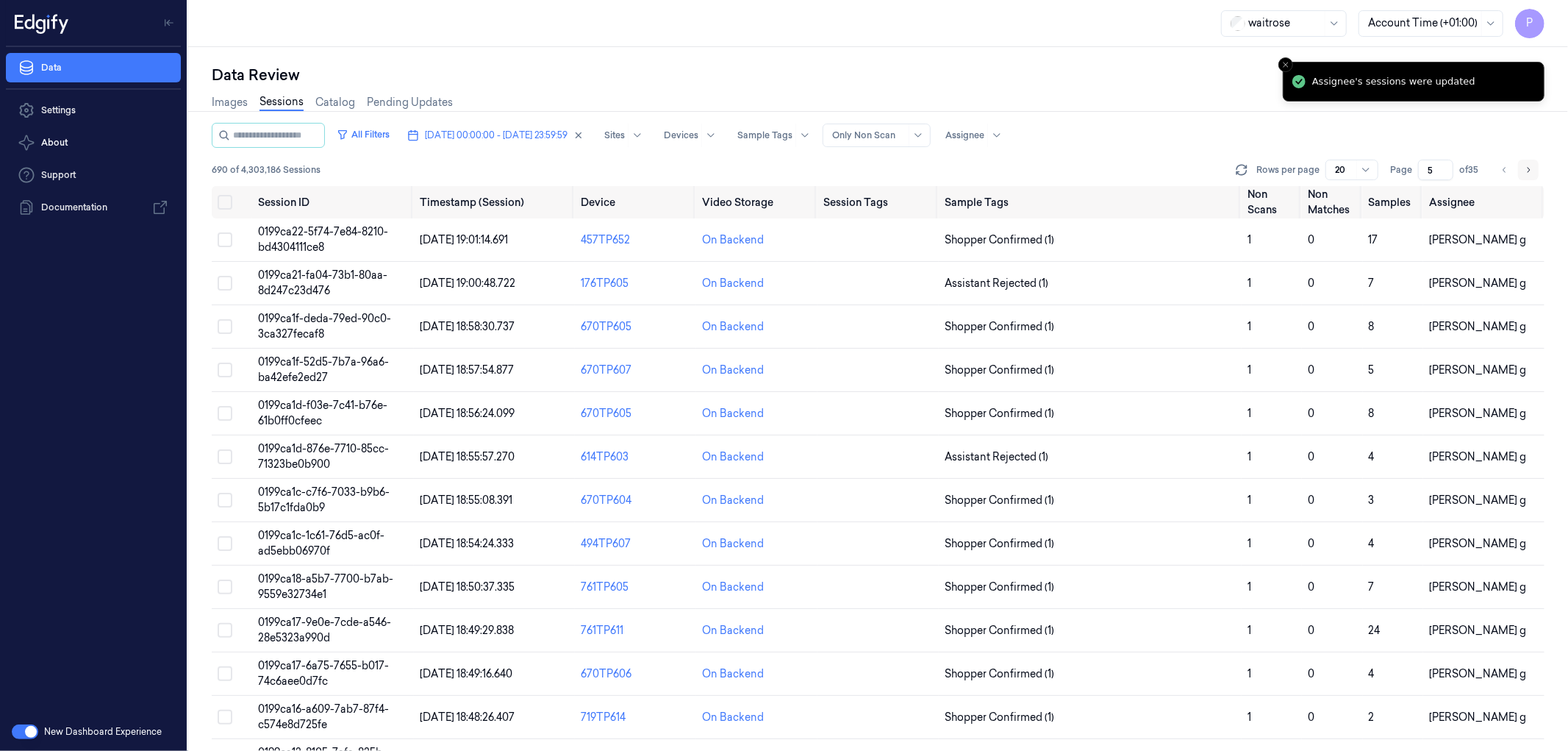
click at [1528, 172] on icon "Go to next page" at bounding box center [1529, 169] width 3 height 5
type input "6"
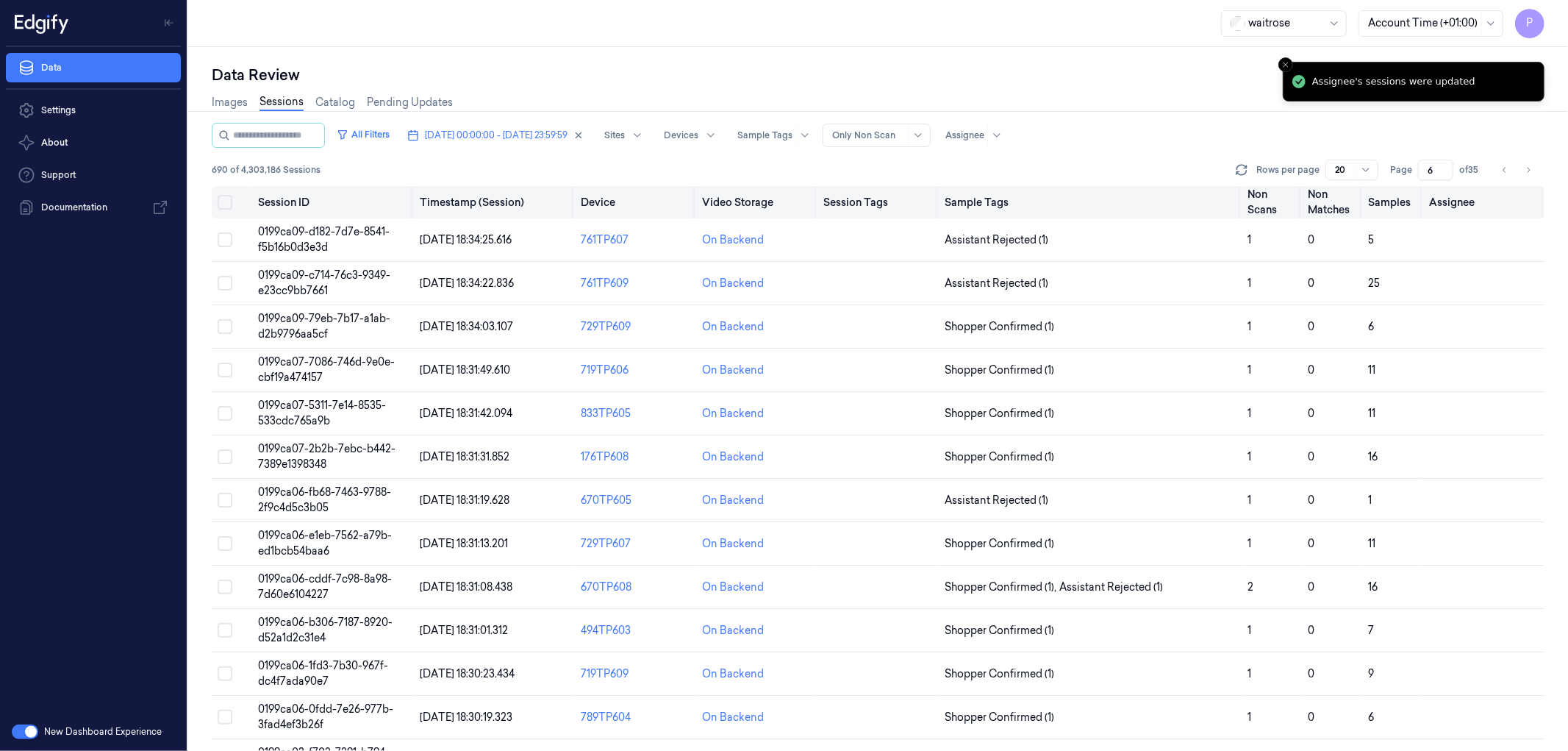
click at [228, 196] on button "Select all" at bounding box center [225, 202] width 15 height 15
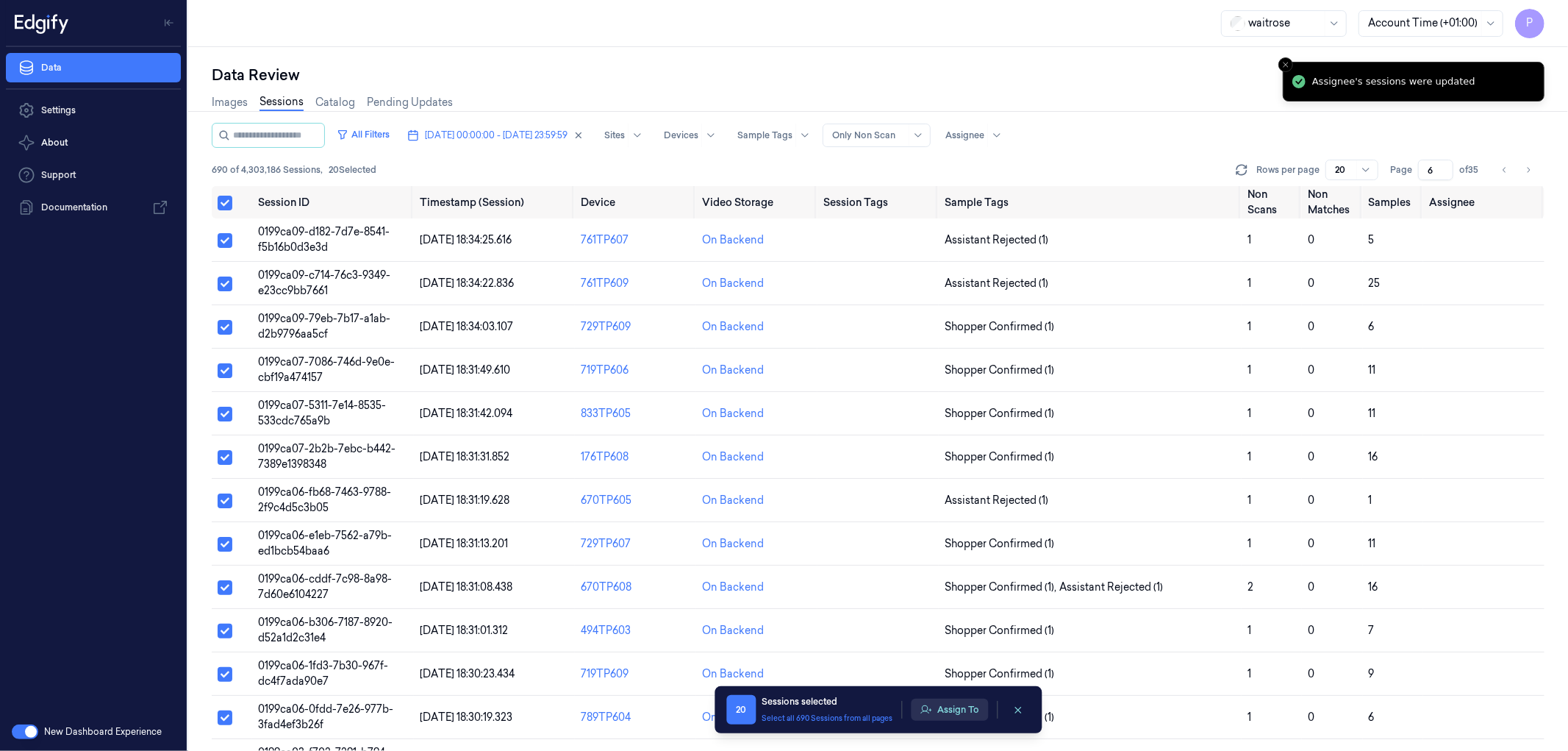
click at [939, 707] on button "Assign To" at bounding box center [949, 709] width 77 height 22
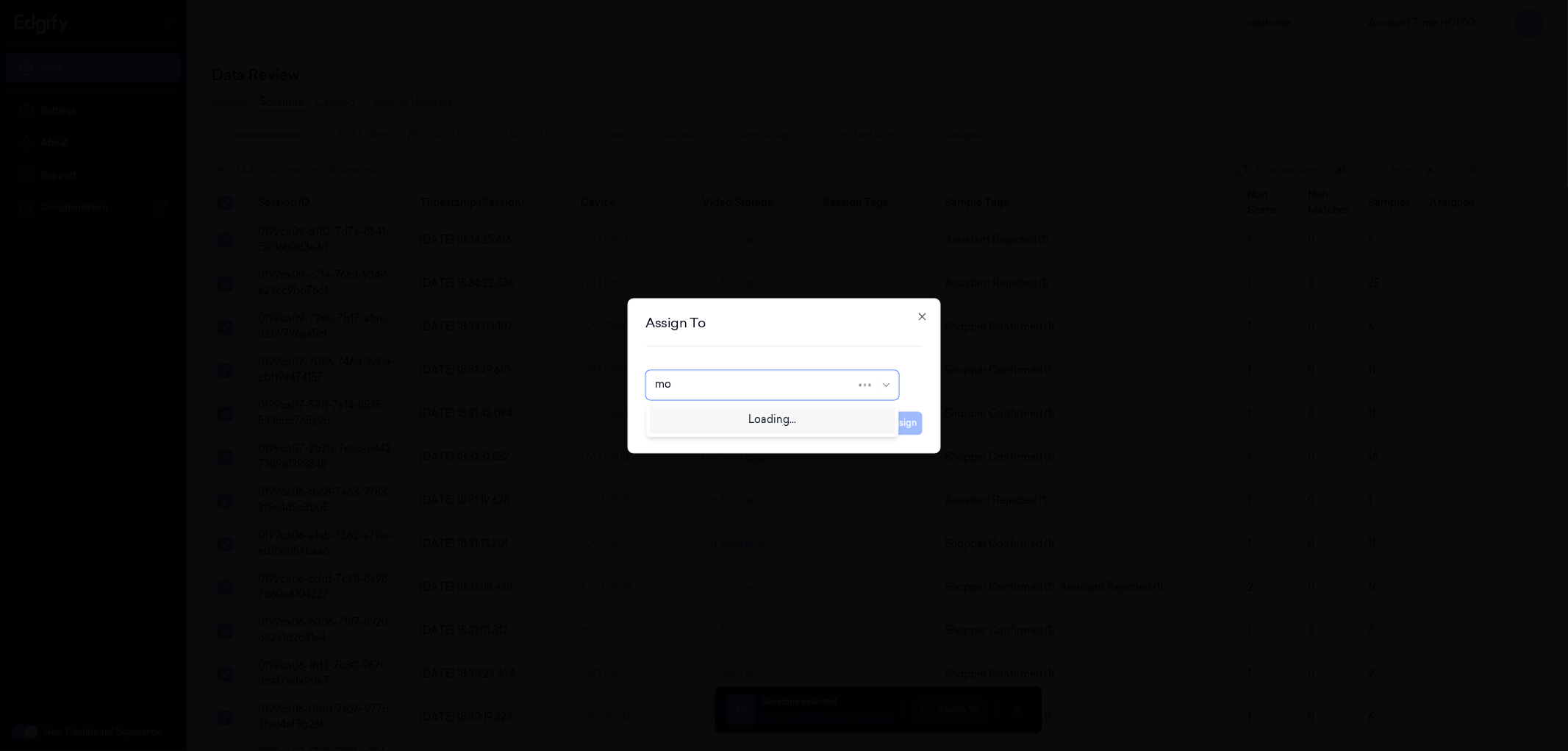
type input "moh"
click at [775, 410] on div "[PERSON_NAME]" at bounding box center [771, 418] width 234 height 16
click at [906, 425] on button "Assign" at bounding box center [902, 423] width 40 height 24
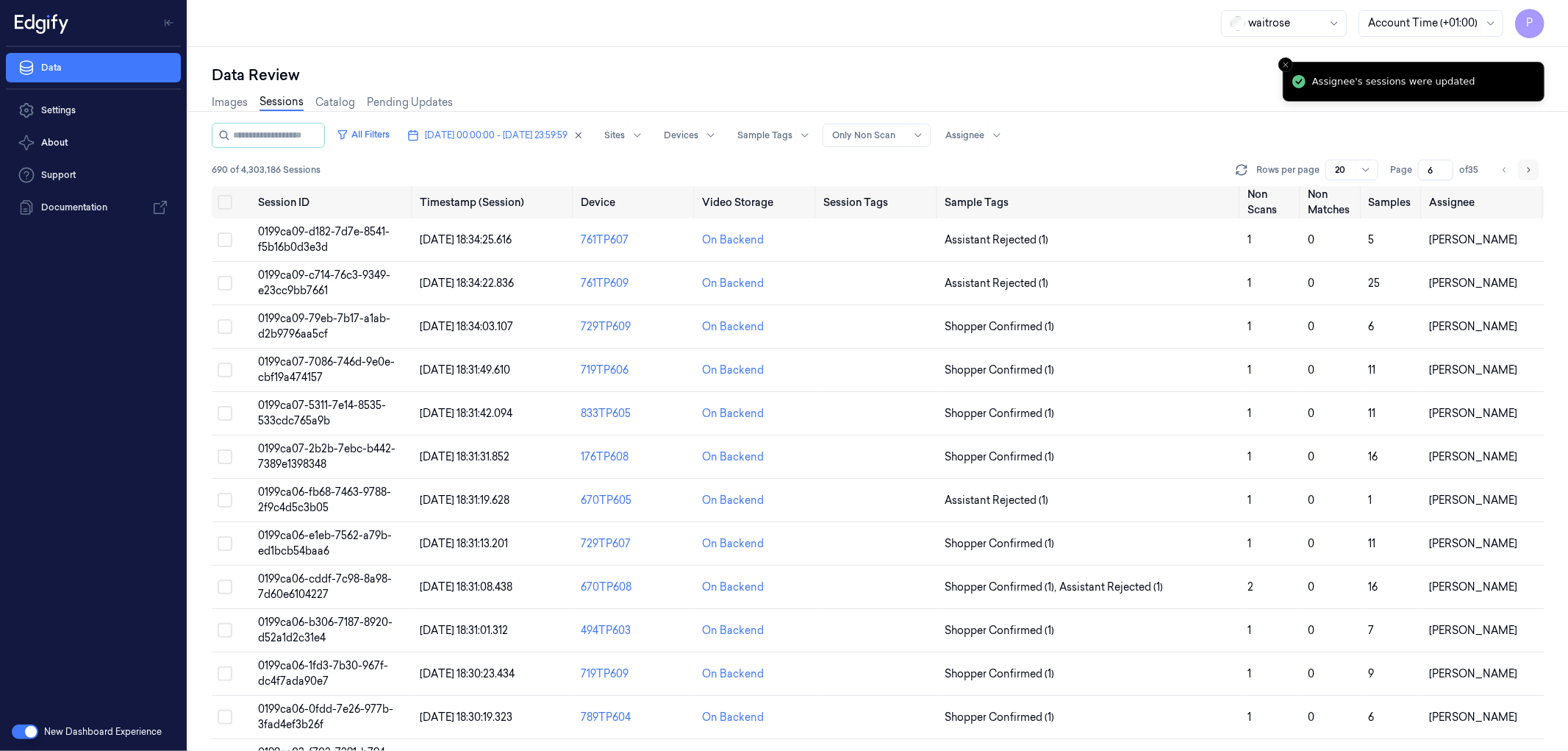
click at [1533, 172] on button "Go to next page" at bounding box center [1528, 169] width 21 height 21
type input "7"
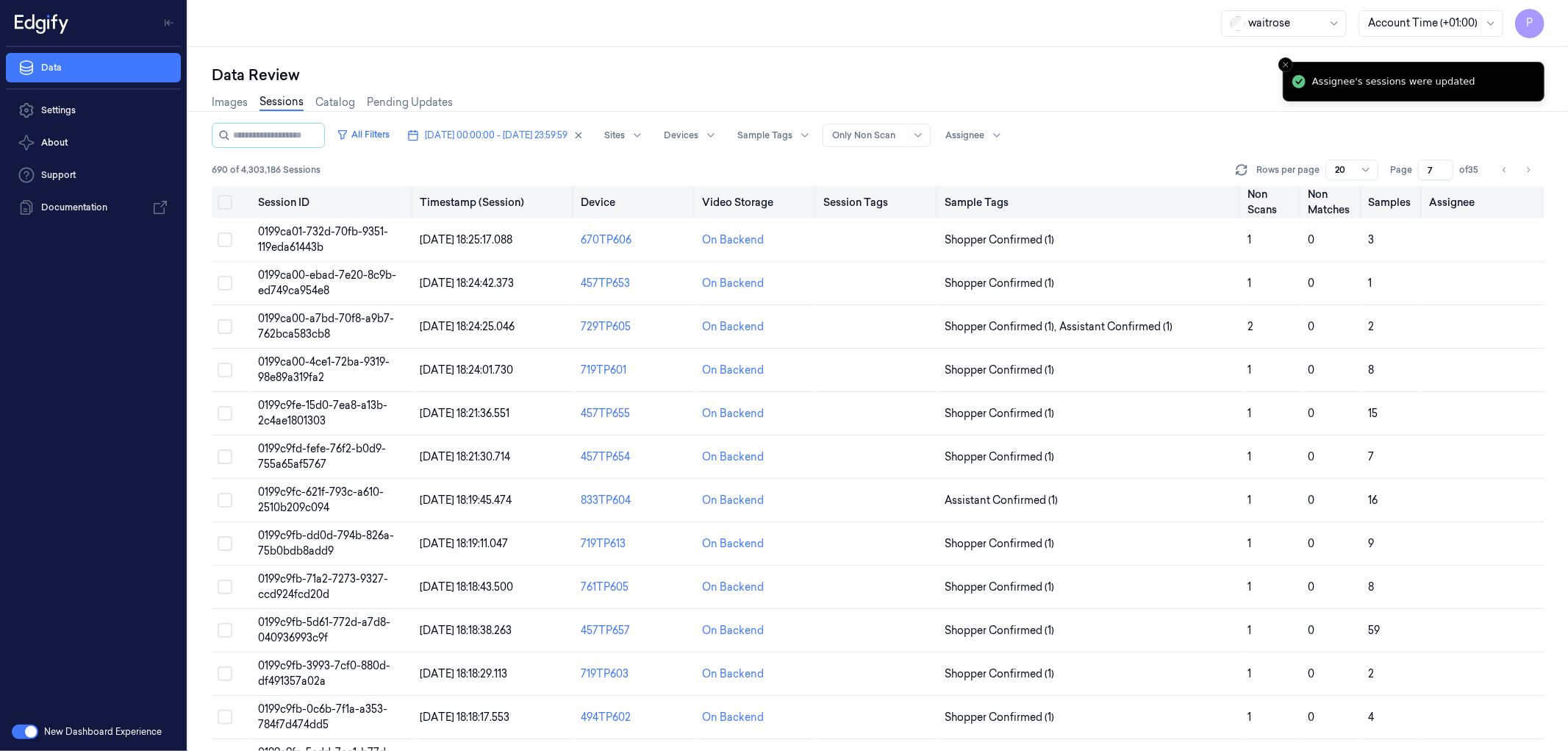
click at [226, 196] on button "Select all" at bounding box center [225, 202] width 15 height 15
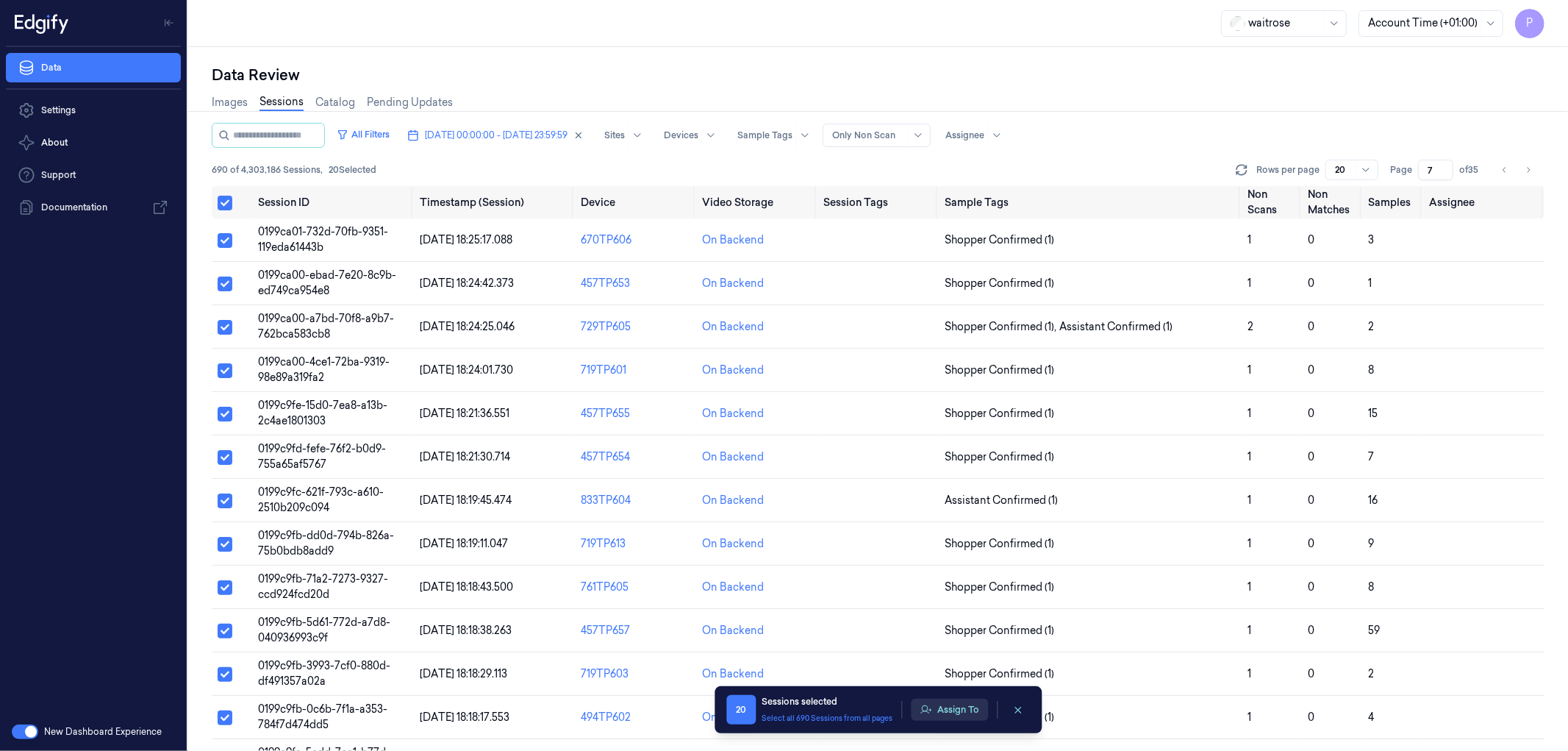
click at [944, 711] on button "Assign To" at bounding box center [949, 709] width 77 height 22
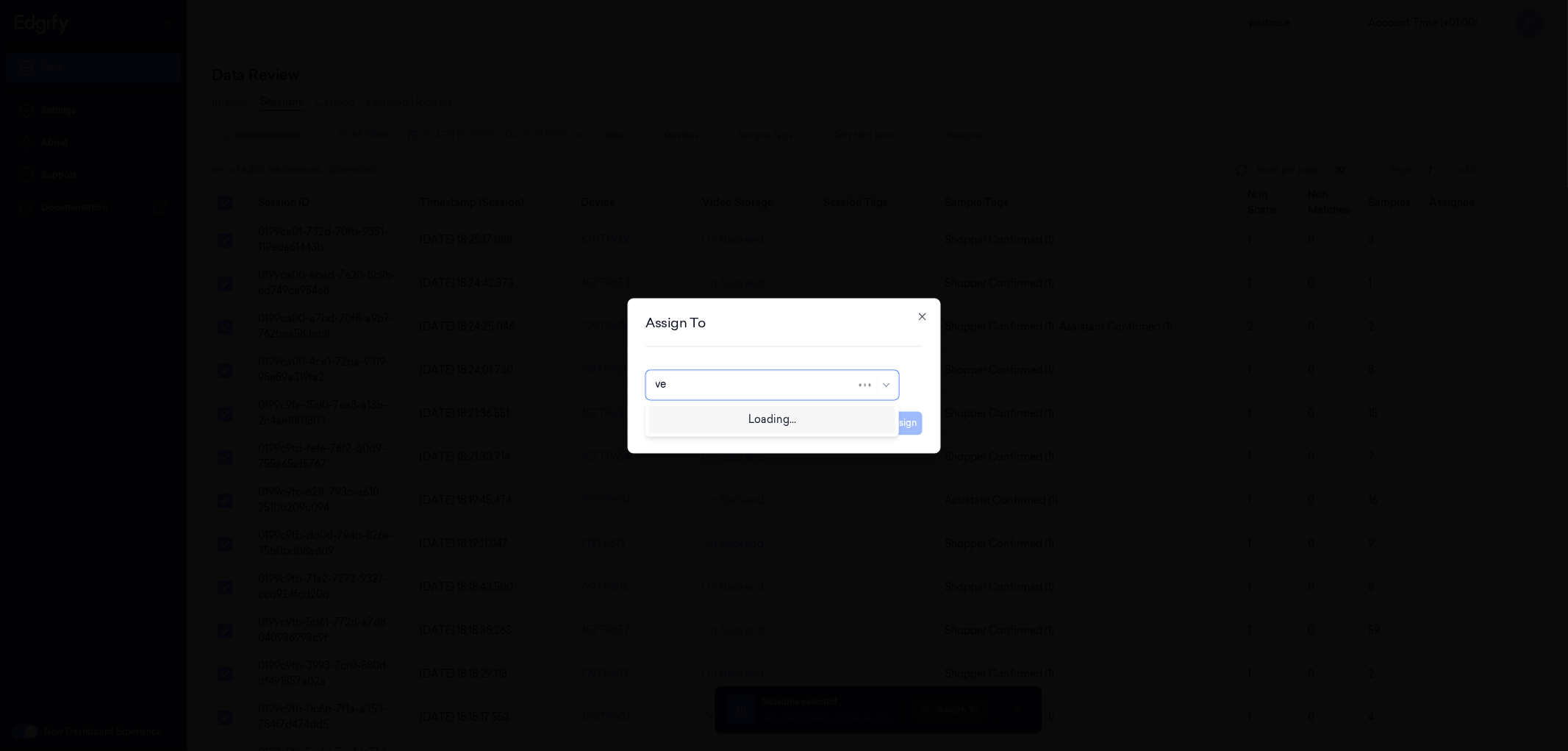
type input "ven"
click at [735, 420] on div "ven kataiah" at bounding box center [771, 418] width 234 height 16
click at [891, 418] on button "Assign" at bounding box center [902, 423] width 40 height 24
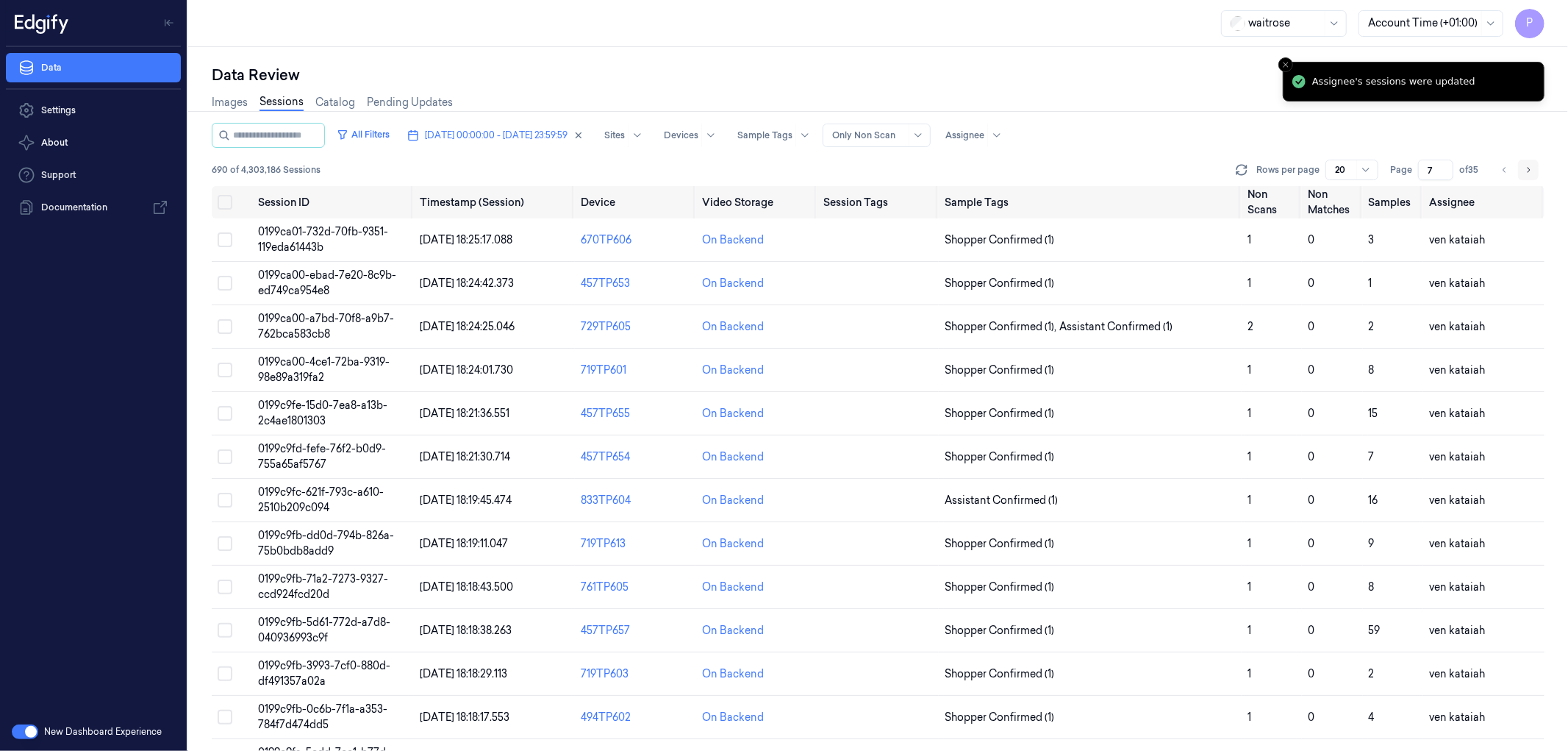
click at [1530, 167] on icon "Go to next page" at bounding box center [1528, 170] width 9 height 11
type input "8"
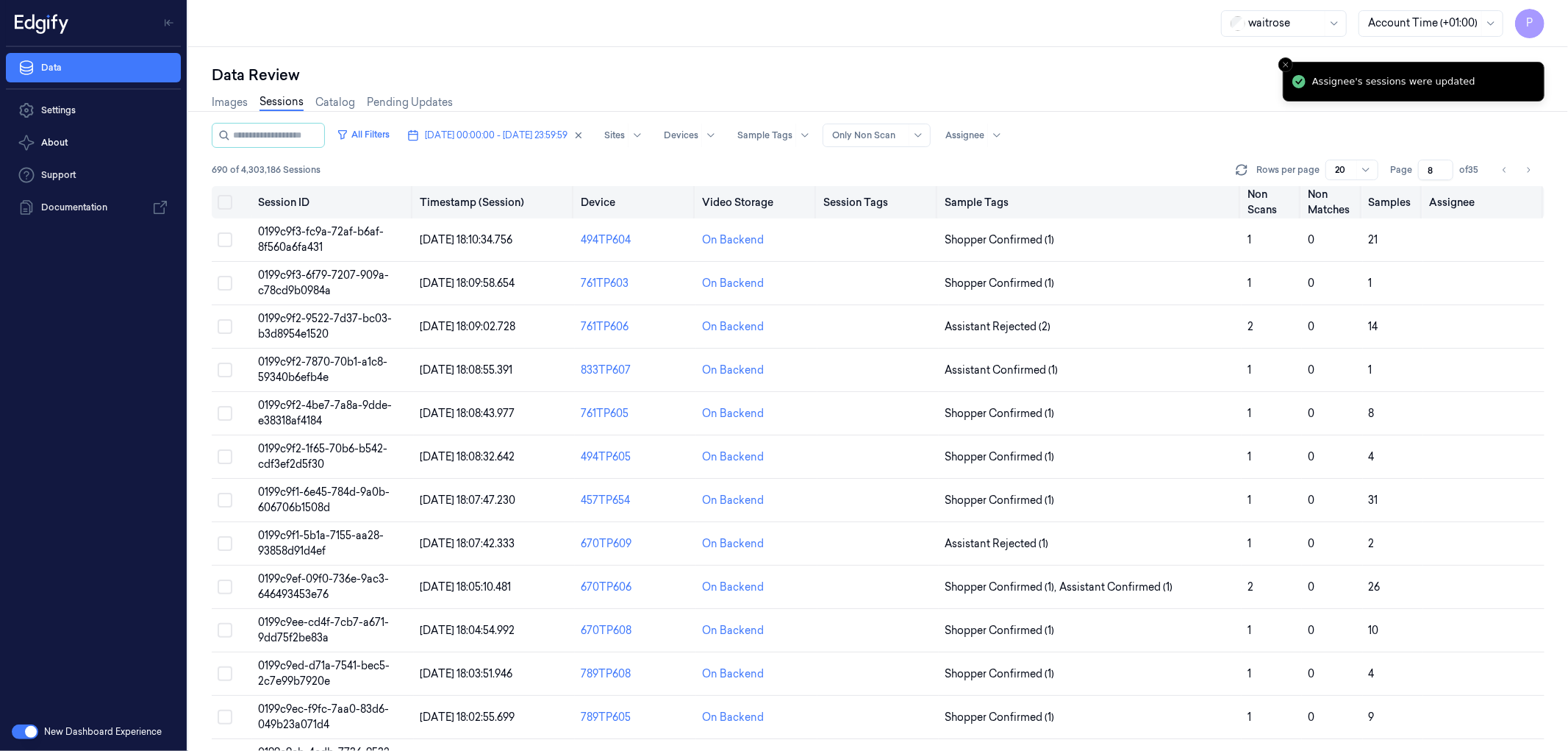
click at [226, 201] on button "Select all" at bounding box center [225, 202] width 15 height 15
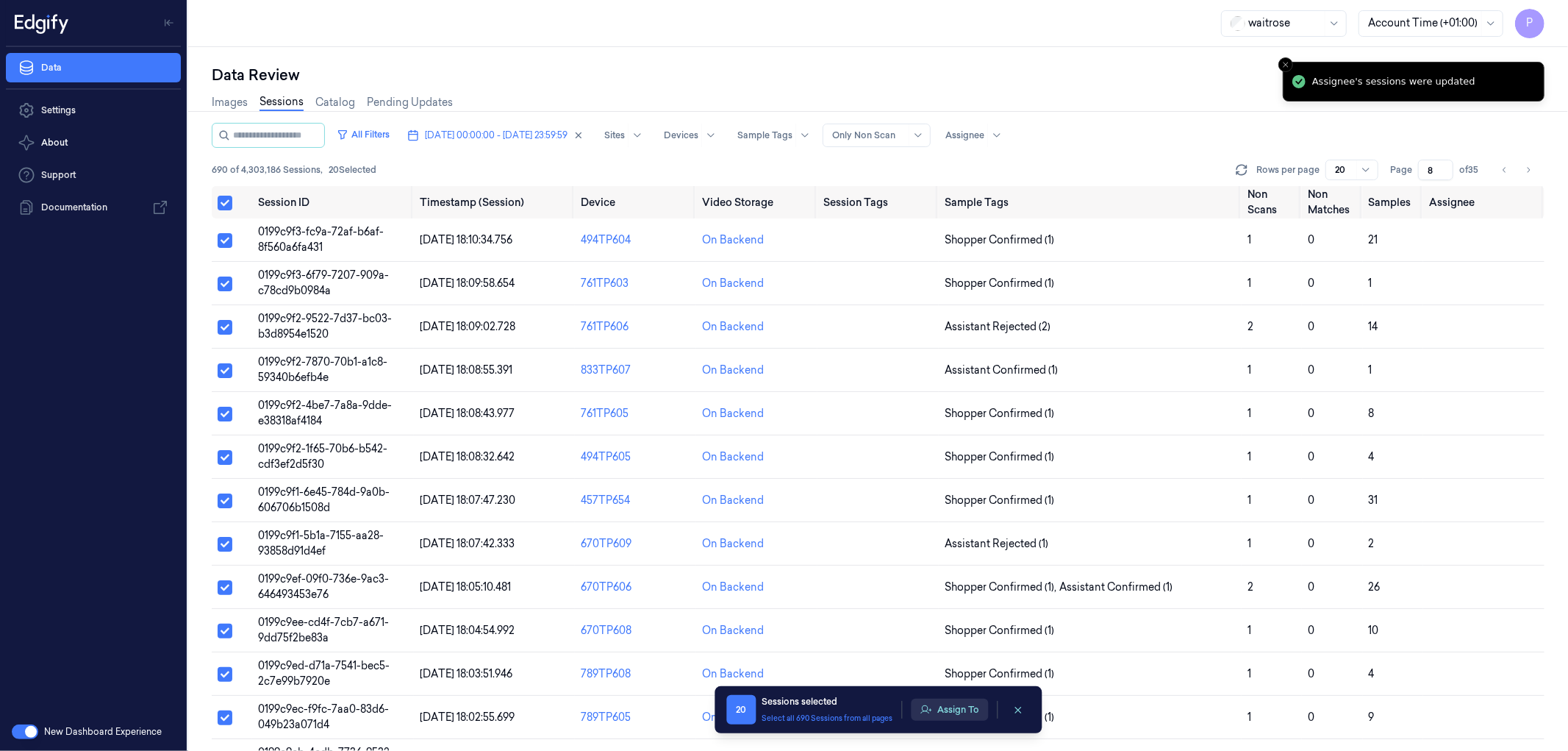
click at [943, 715] on button "Assign To" at bounding box center [949, 709] width 77 height 22
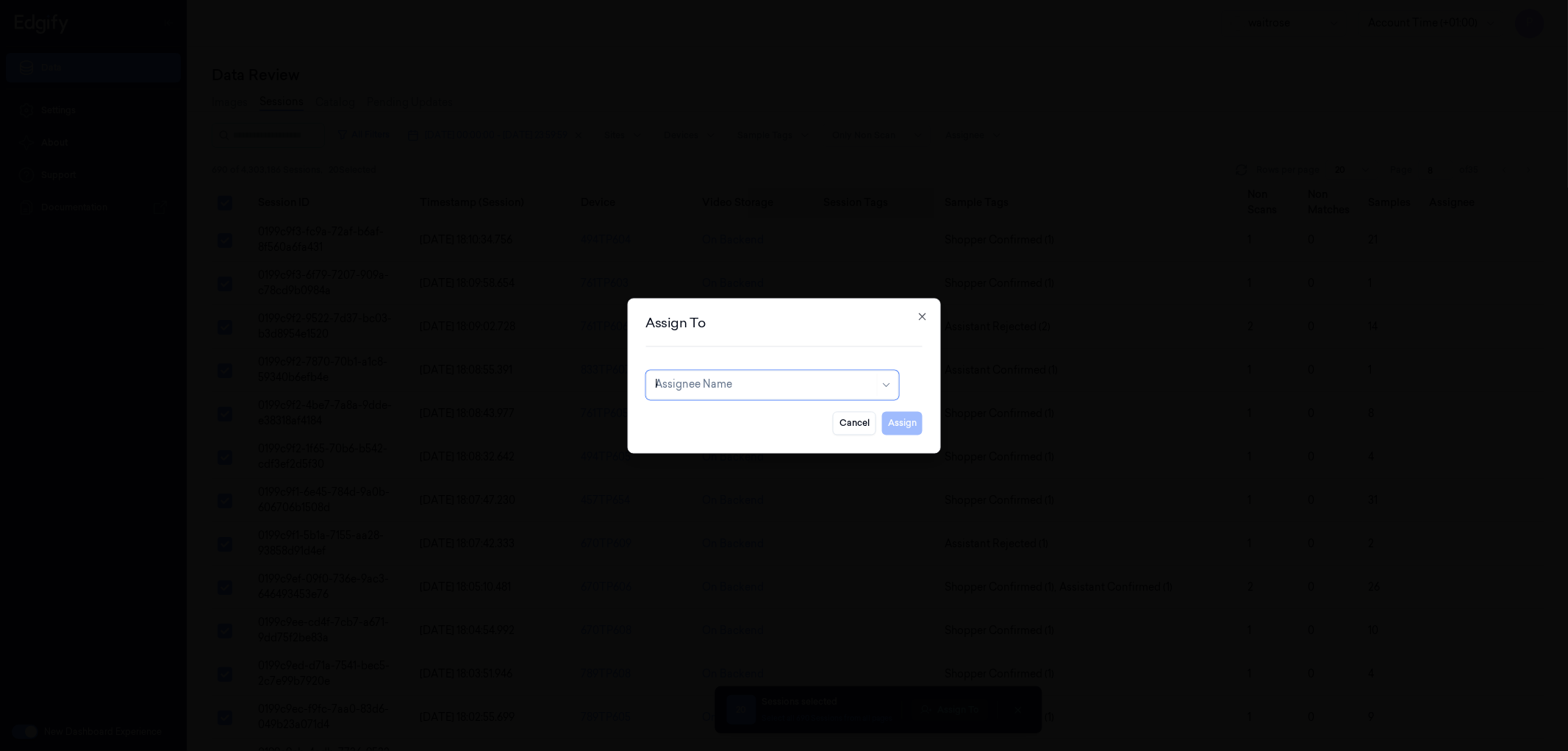
type input "ko"
click at [734, 418] on div "korisetty prem" at bounding box center [771, 418] width 234 height 16
click at [901, 432] on button "Assign" at bounding box center [902, 423] width 40 height 24
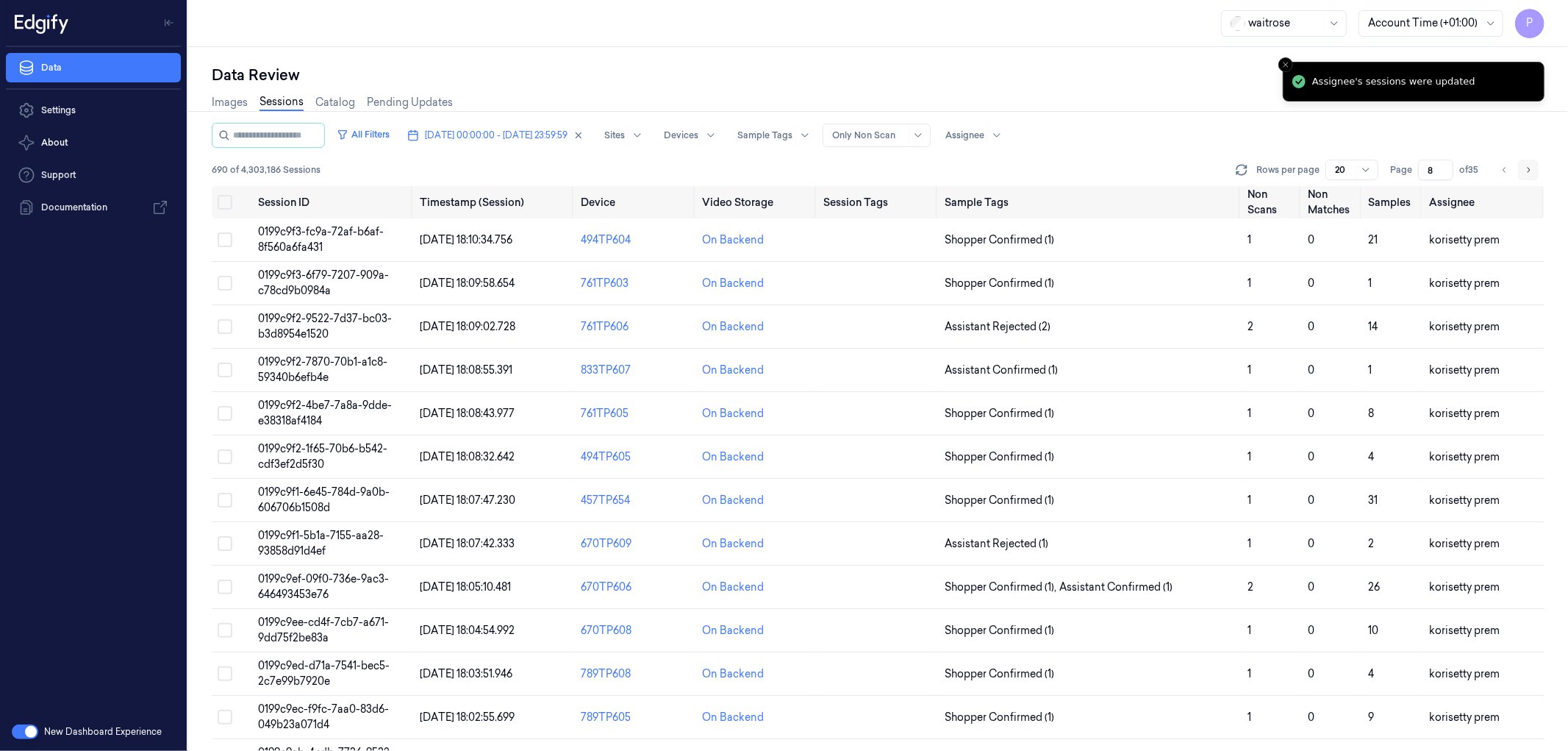
click at [1525, 172] on icon "Go to next page" at bounding box center [1528, 170] width 9 height 11
type input "9"
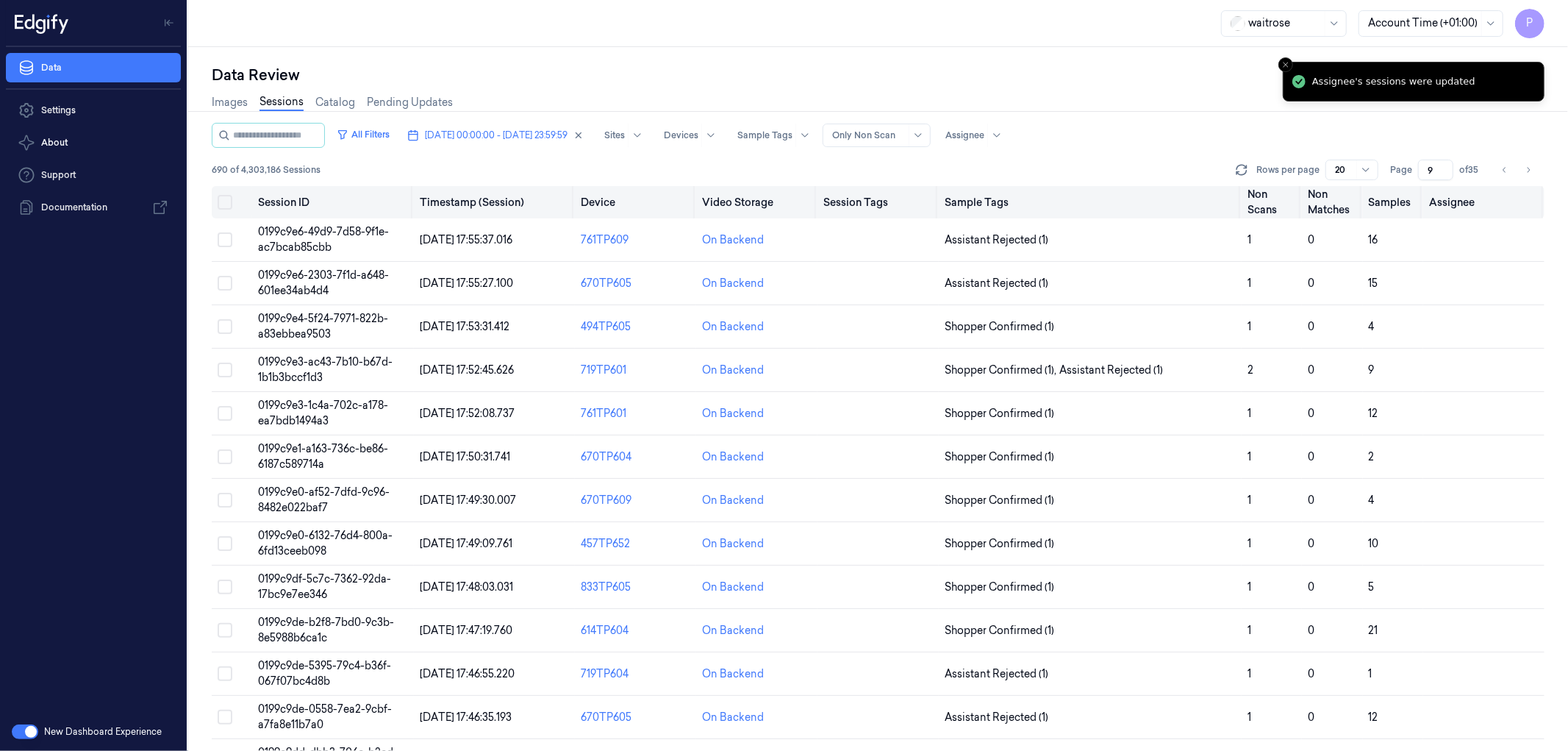
click at [226, 201] on button "Select all" at bounding box center [225, 202] width 15 height 15
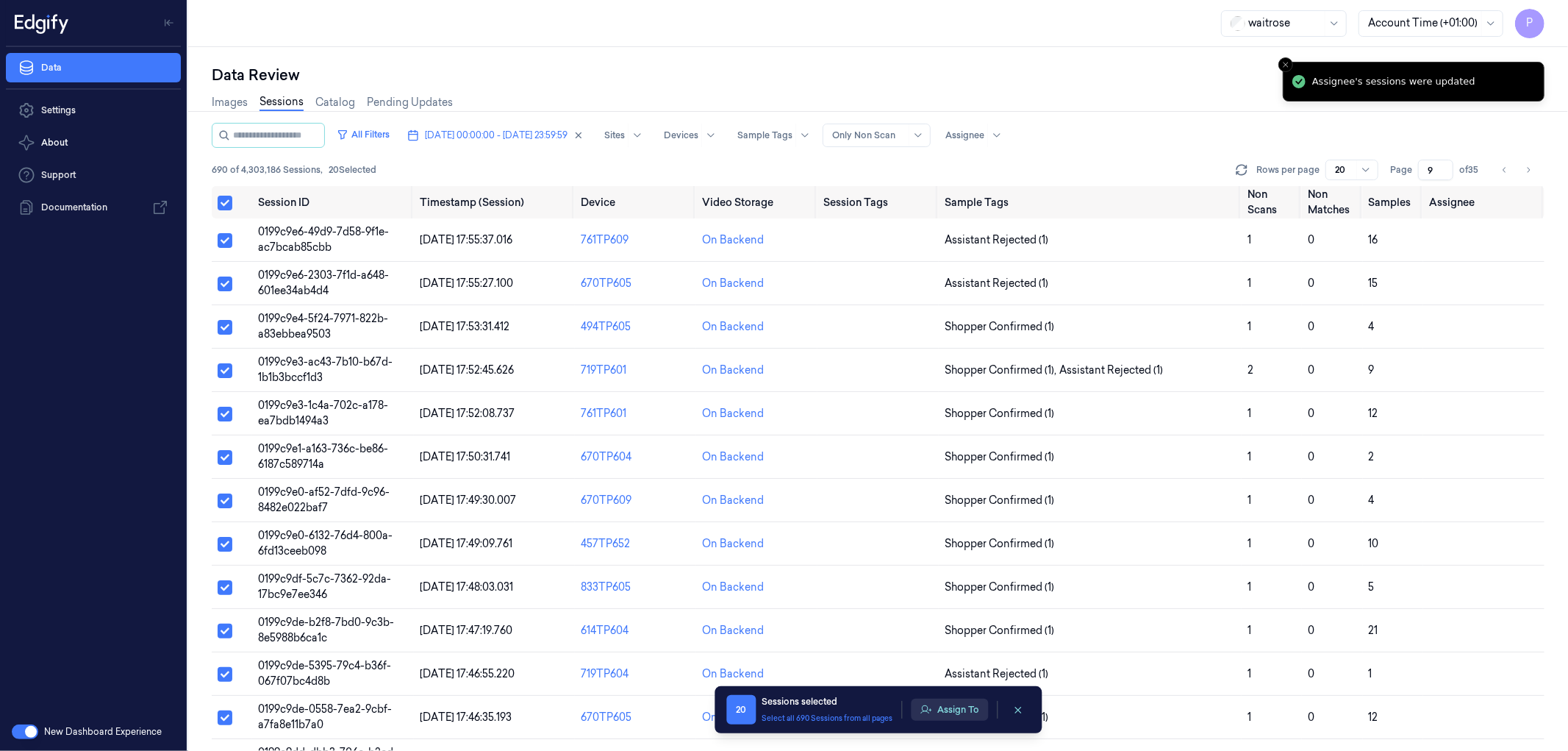
click at [959, 703] on button "Assign To" at bounding box center [949, 709] width 77 height 22
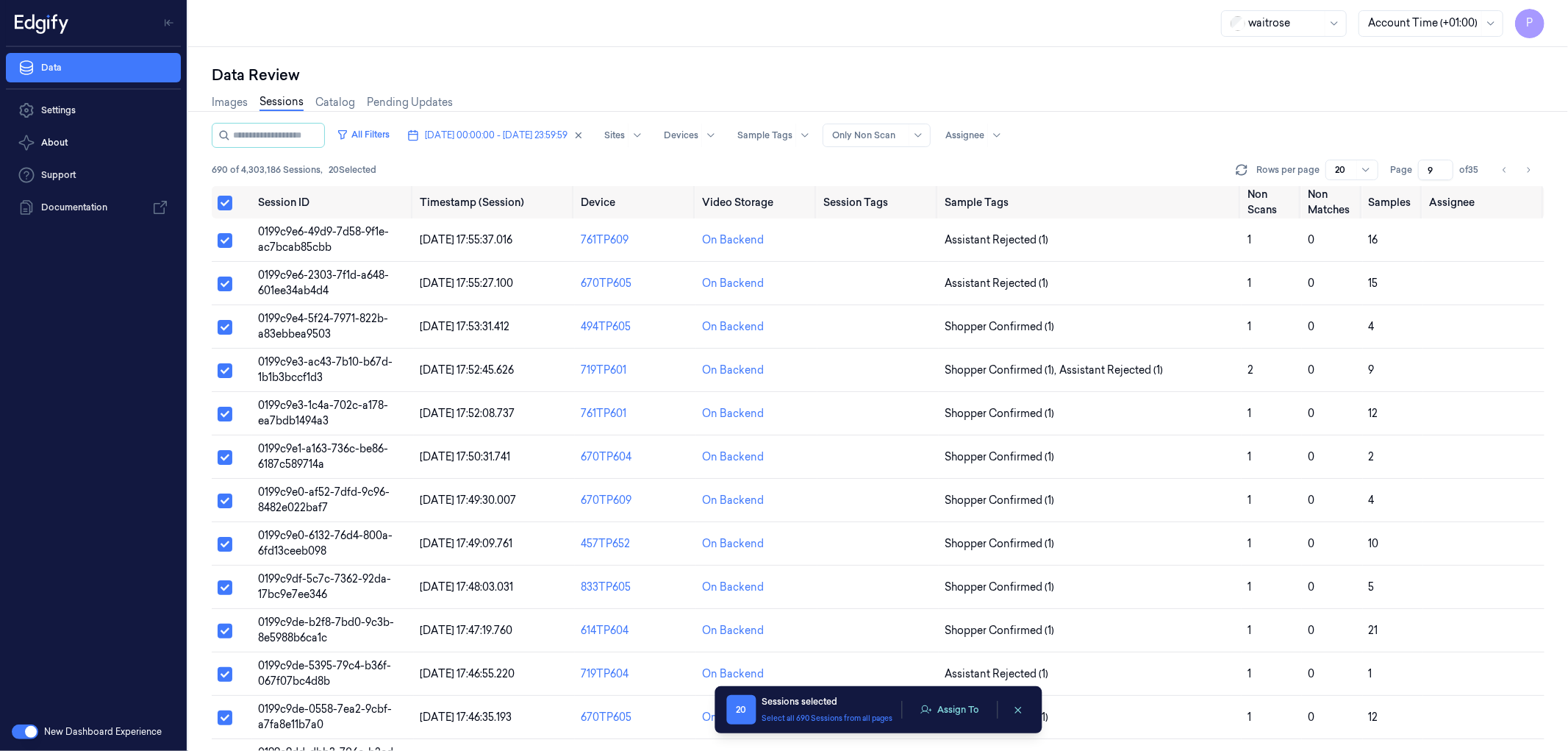
click at [959, 703] on button "Assign To" at bounding box center [949, 709] width 77 height 22
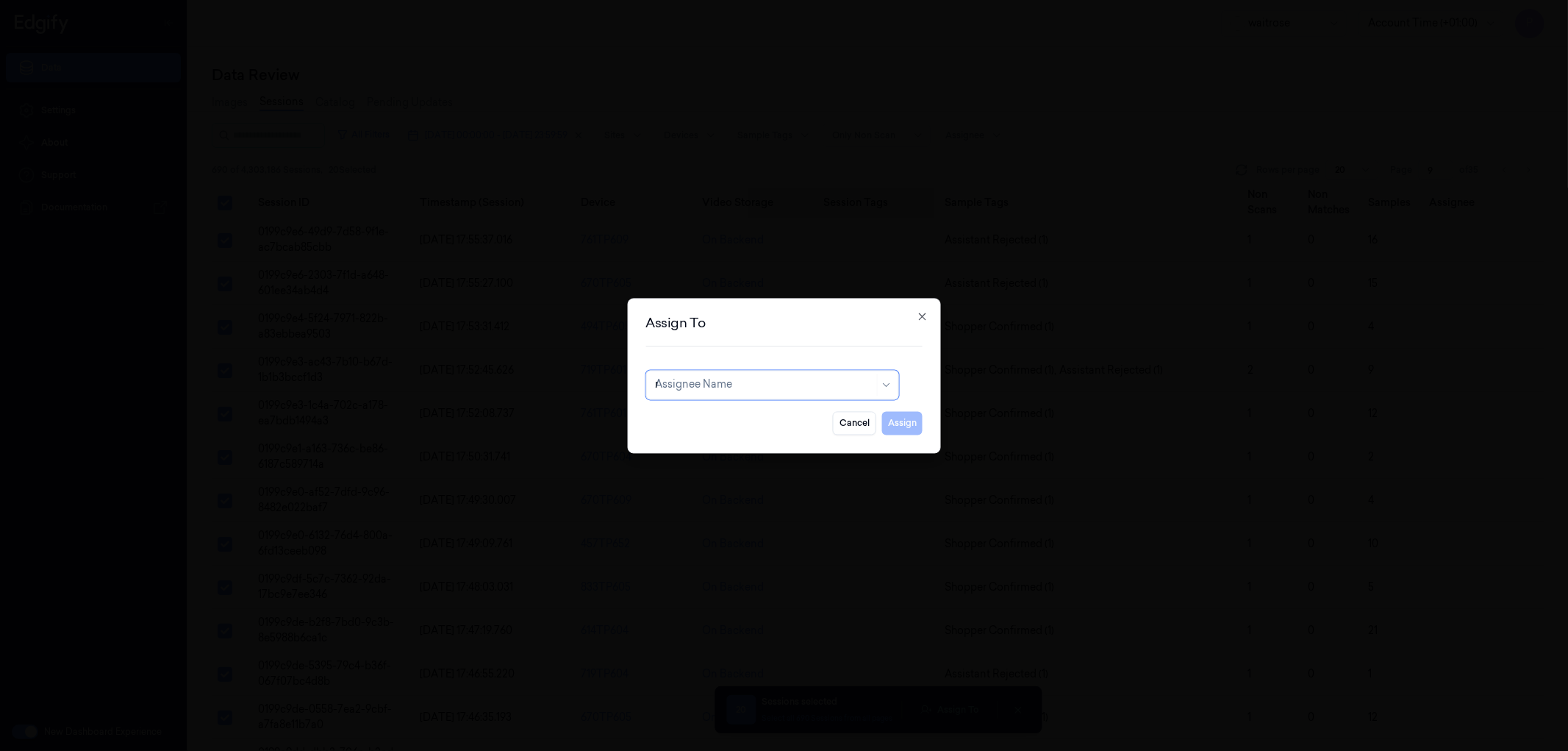
type input "ru"
click at [735, 420] on div "rupa a" at bounding box center [771, 418] width 234 height 16
click at [909, 428] on button "Assign" at bounding box center [902, 423] width 40 height 24
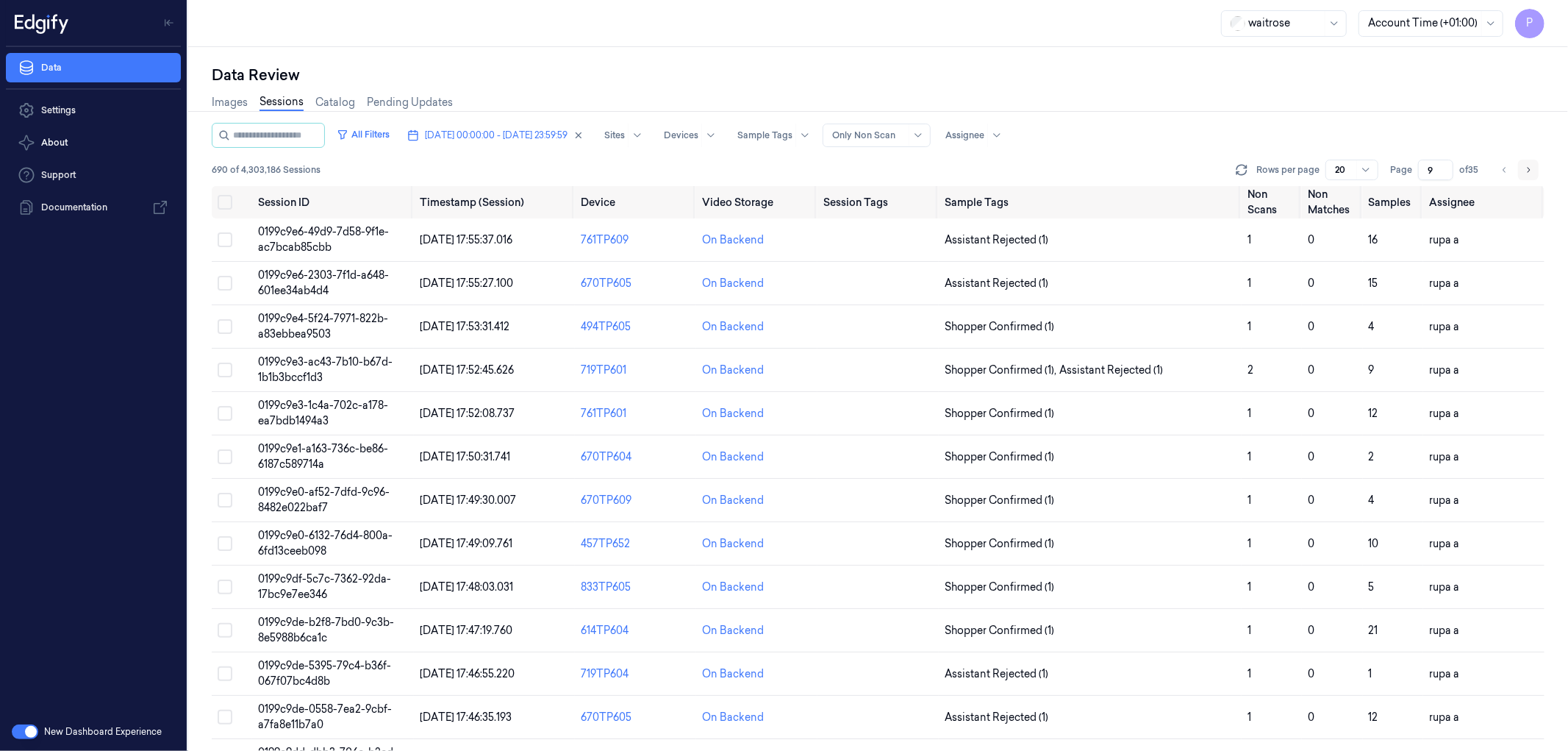
click at [1522, 167] on button "Go to next page" at bounding box center [1528, 169] width 21 height 21
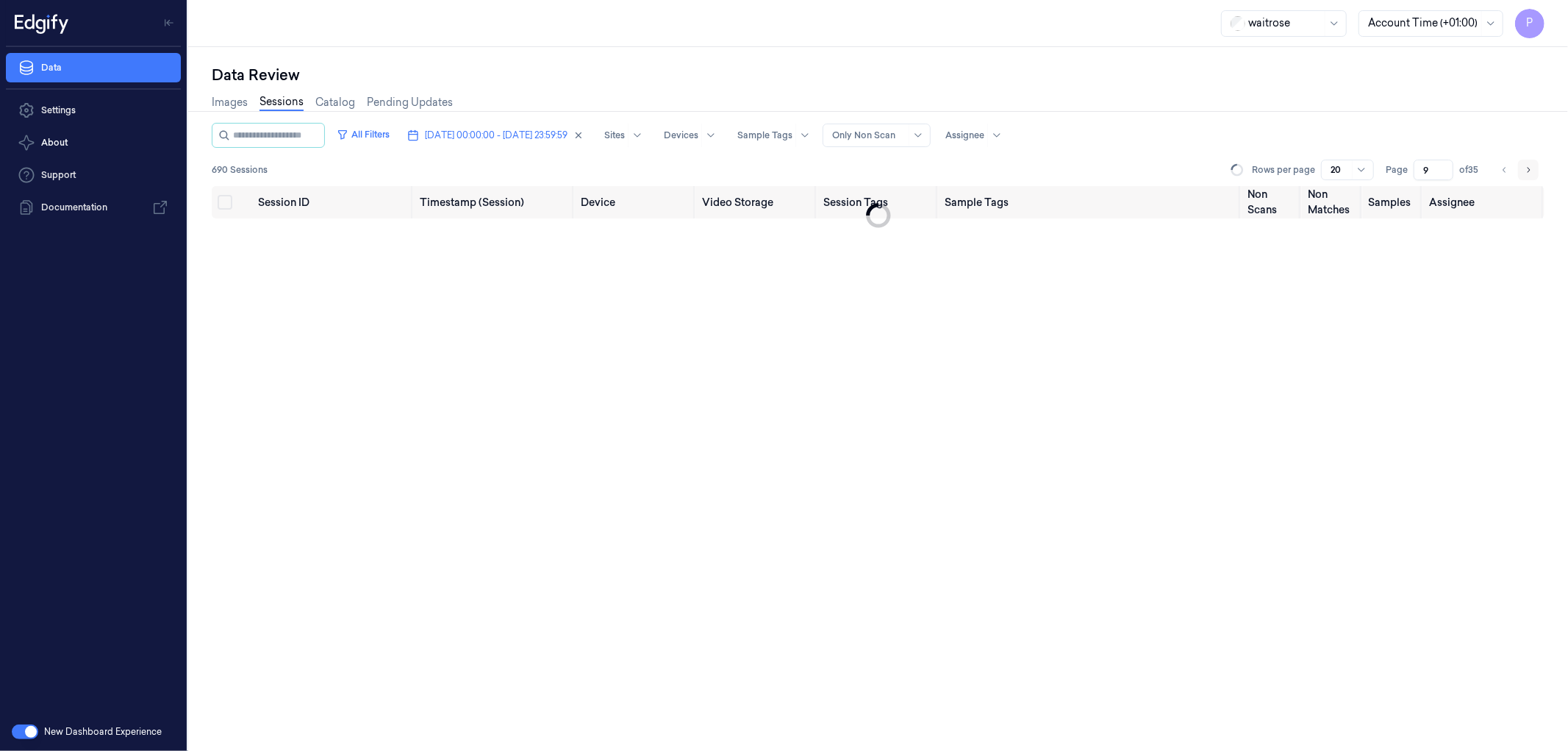
type input "10"
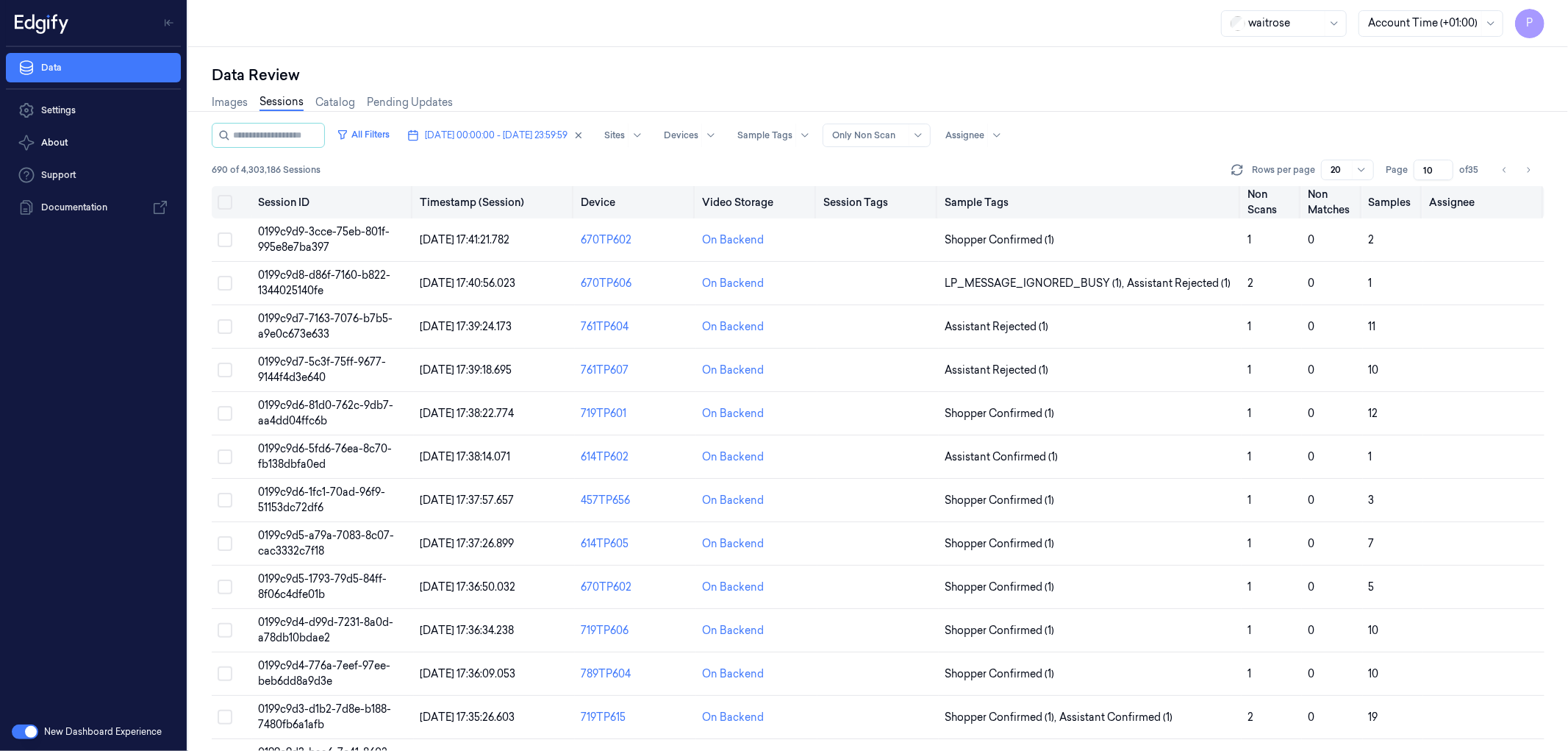
click at [226, 202] on button "Select all" at bounding box center [225, 202] width 15 height 15
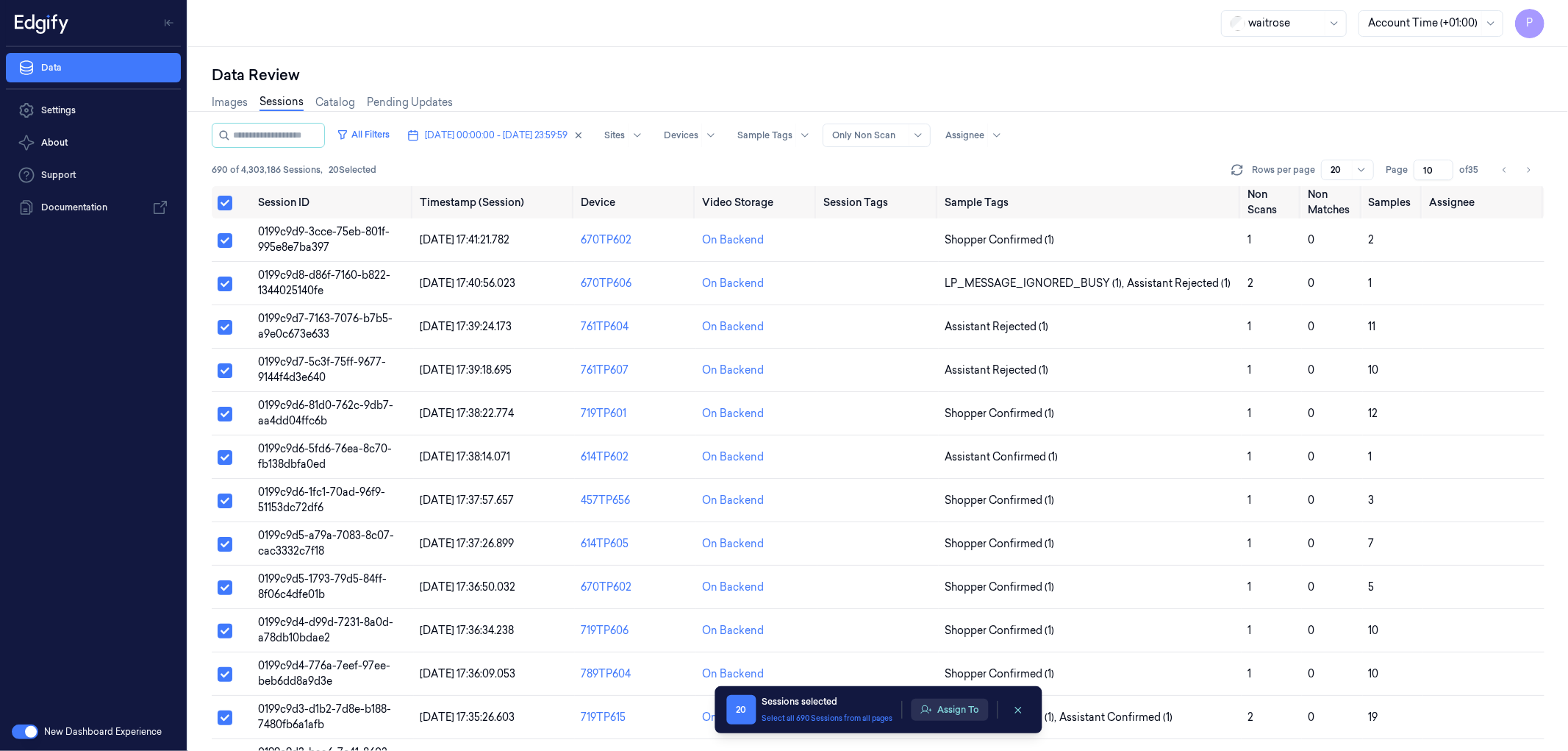
click at [943, 710] on button "Assign To" at bounding box center [949, 709] width 77 height 22
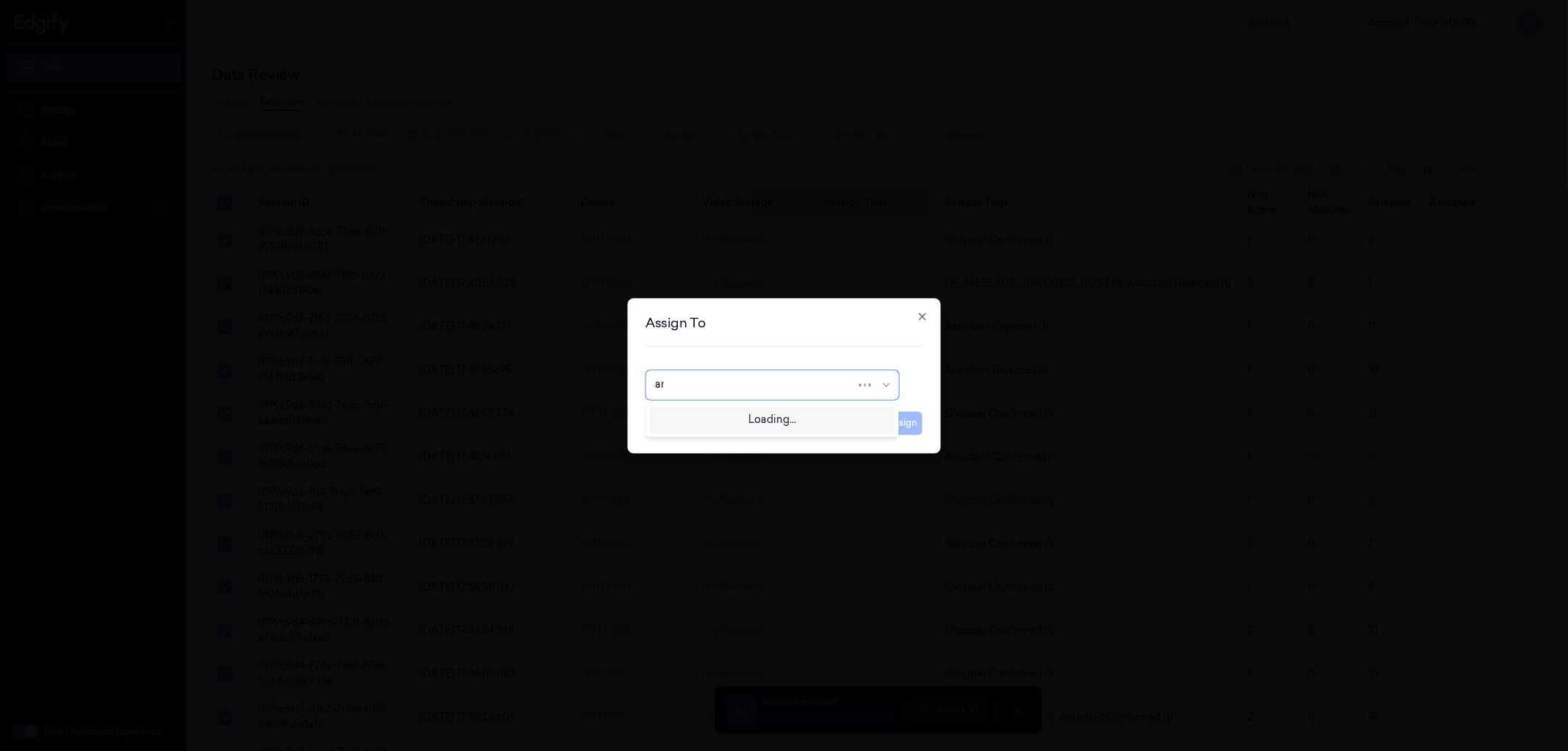
type input "ank"
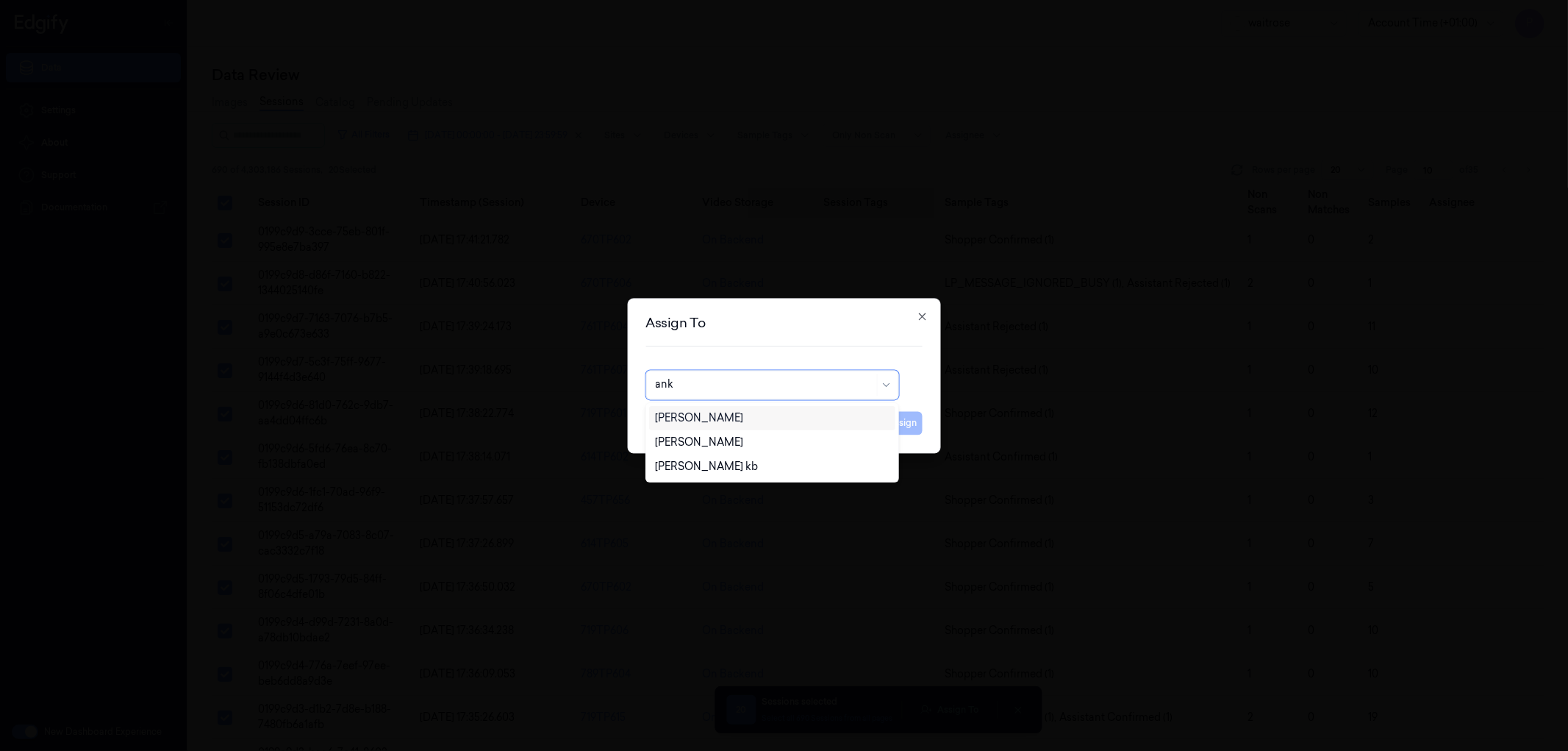
click at [753, 416] on div "[PERSON_NAME]" at bounding box center [771, 418] width 234 height 16
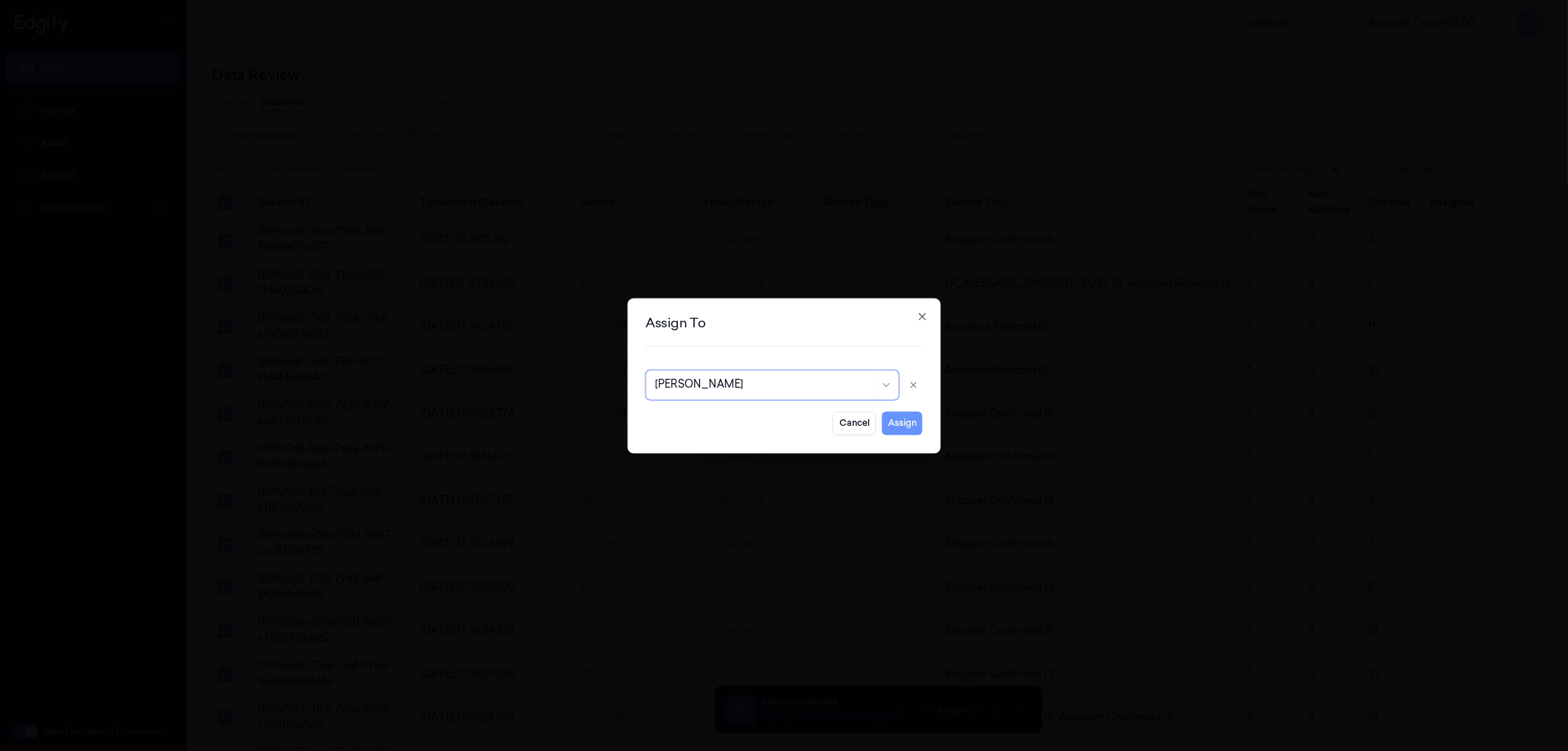
click at [905, 415] on button "Assign" at bounding box center [902, 423] width 40 height 24
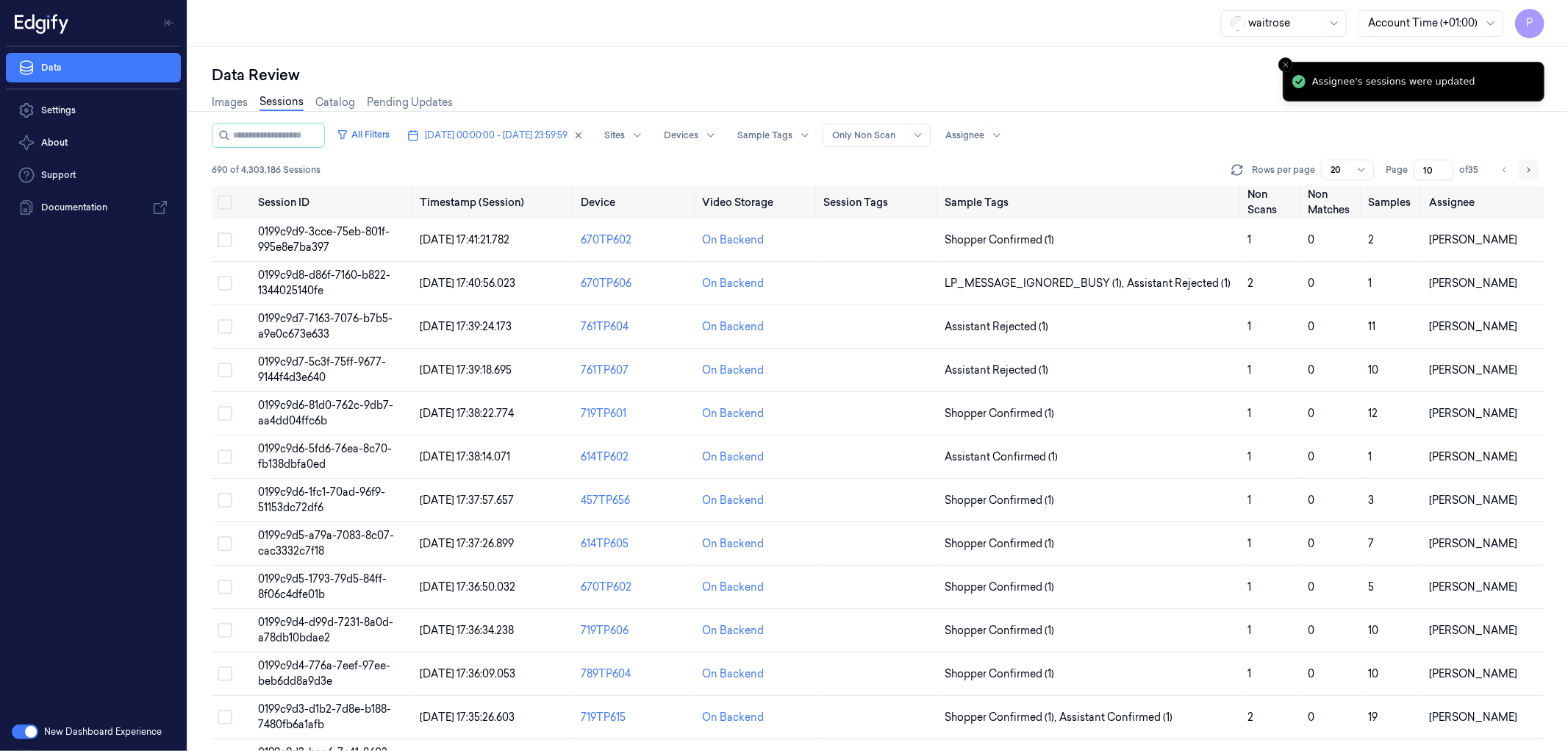
click at [1526, 170] on icon "Go to next page" at bounding box center [1528, 170] width 9 height 11
type input "11"
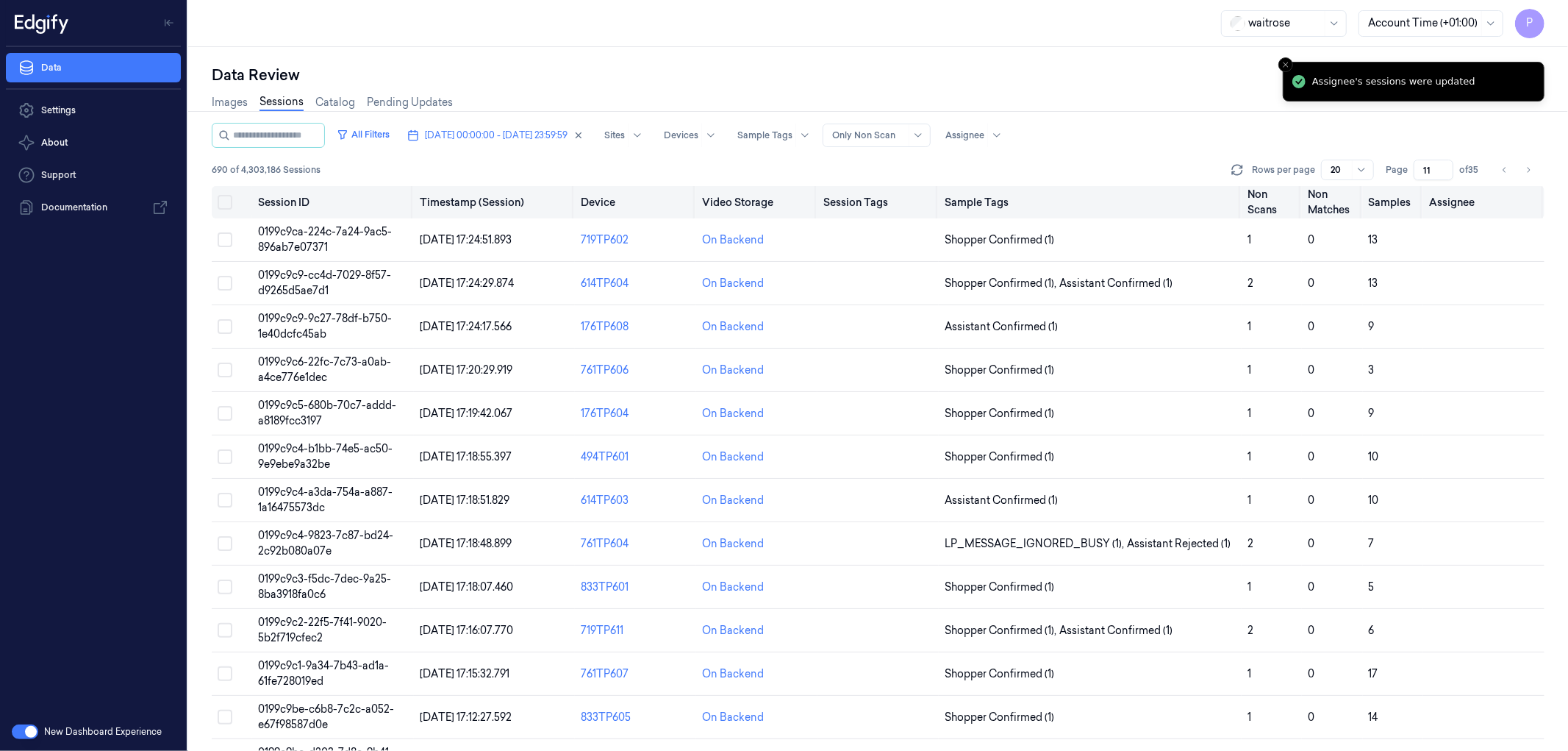
click at [229, 203] on button "Select all" at bounding box center [225, 202] width 15 height 15
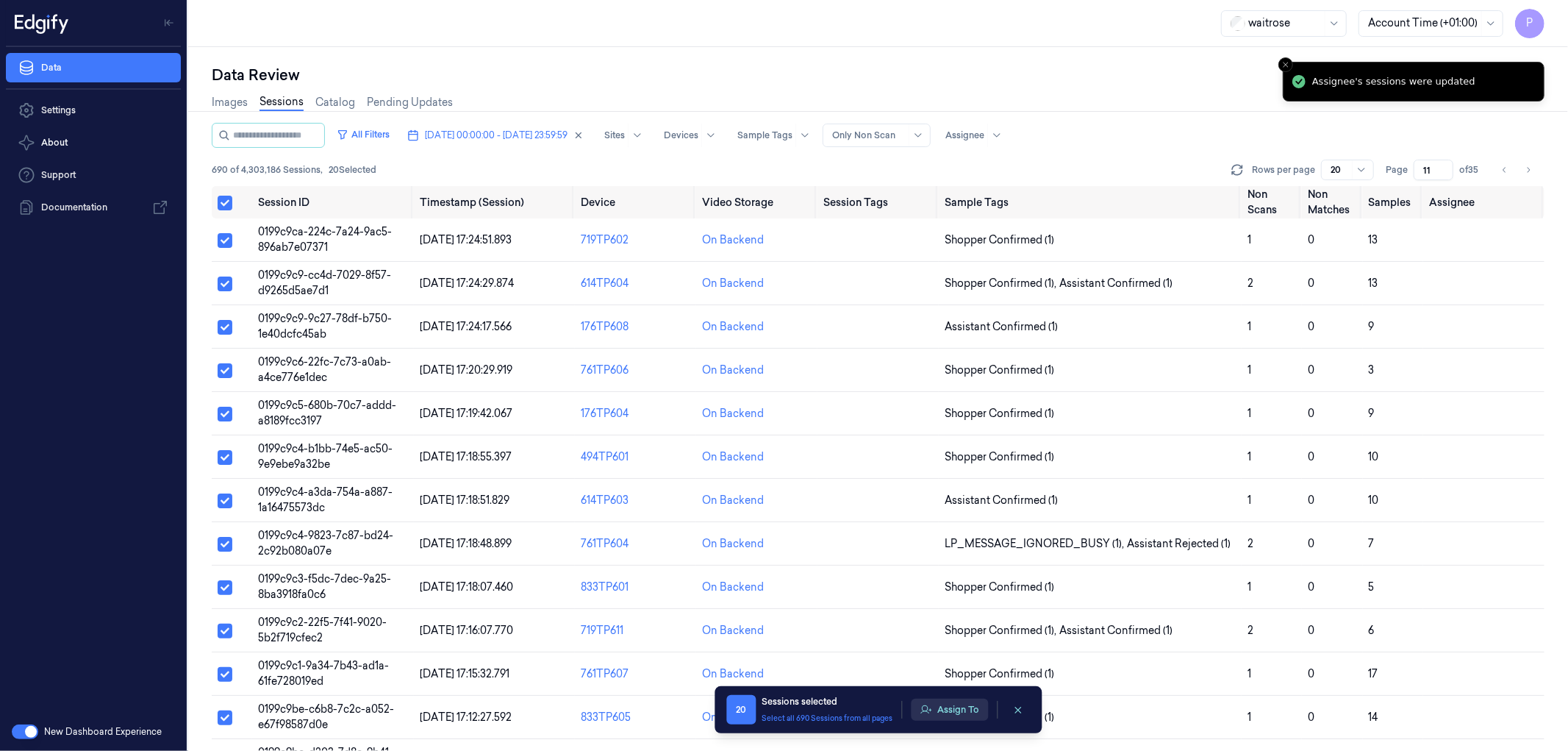
click at [939, 703] on button "Assign To" at bounding box center [949, 709] width 77 height 22
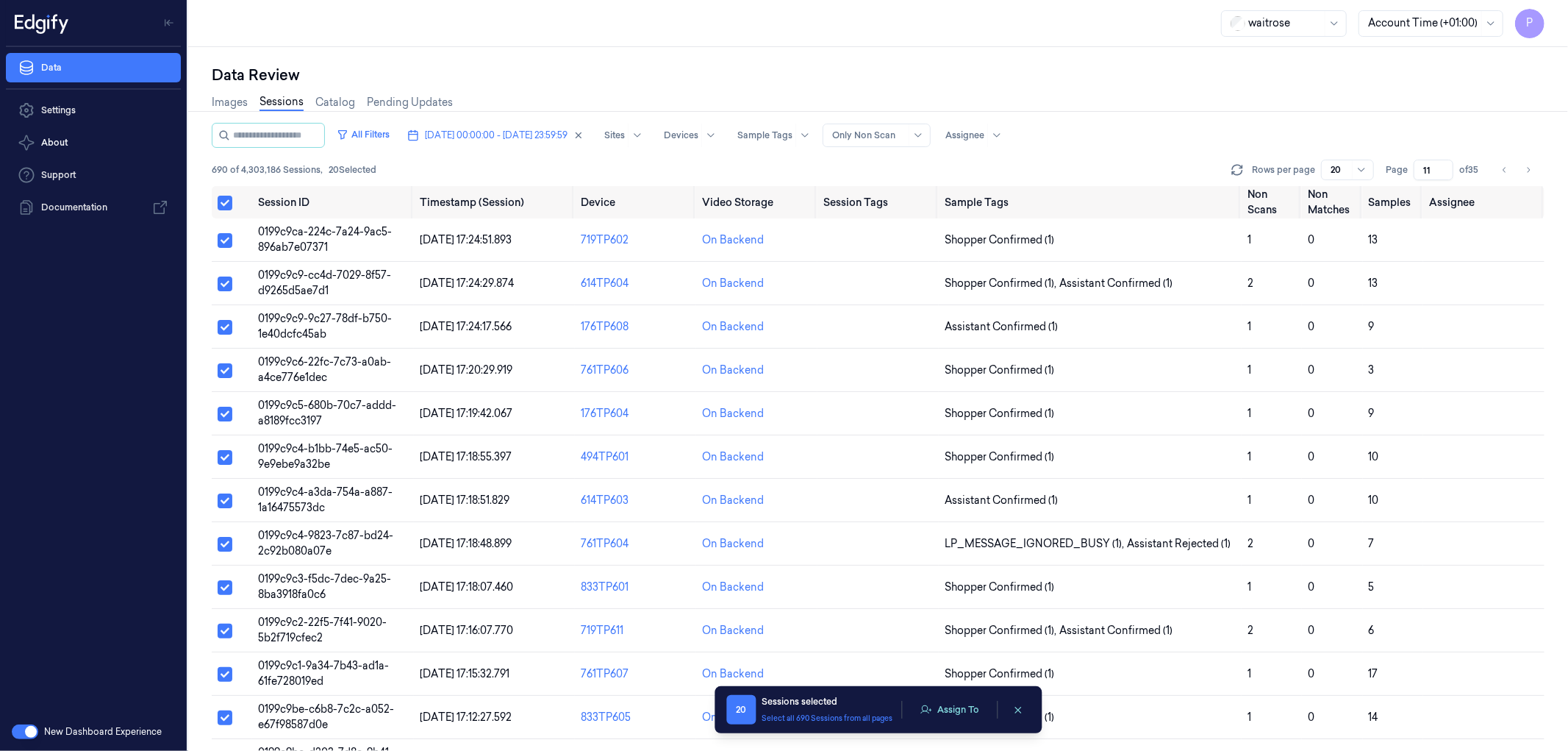
click at [941, 703] on button "Assign To" at bounding box center [949, 709] width 77 height 22
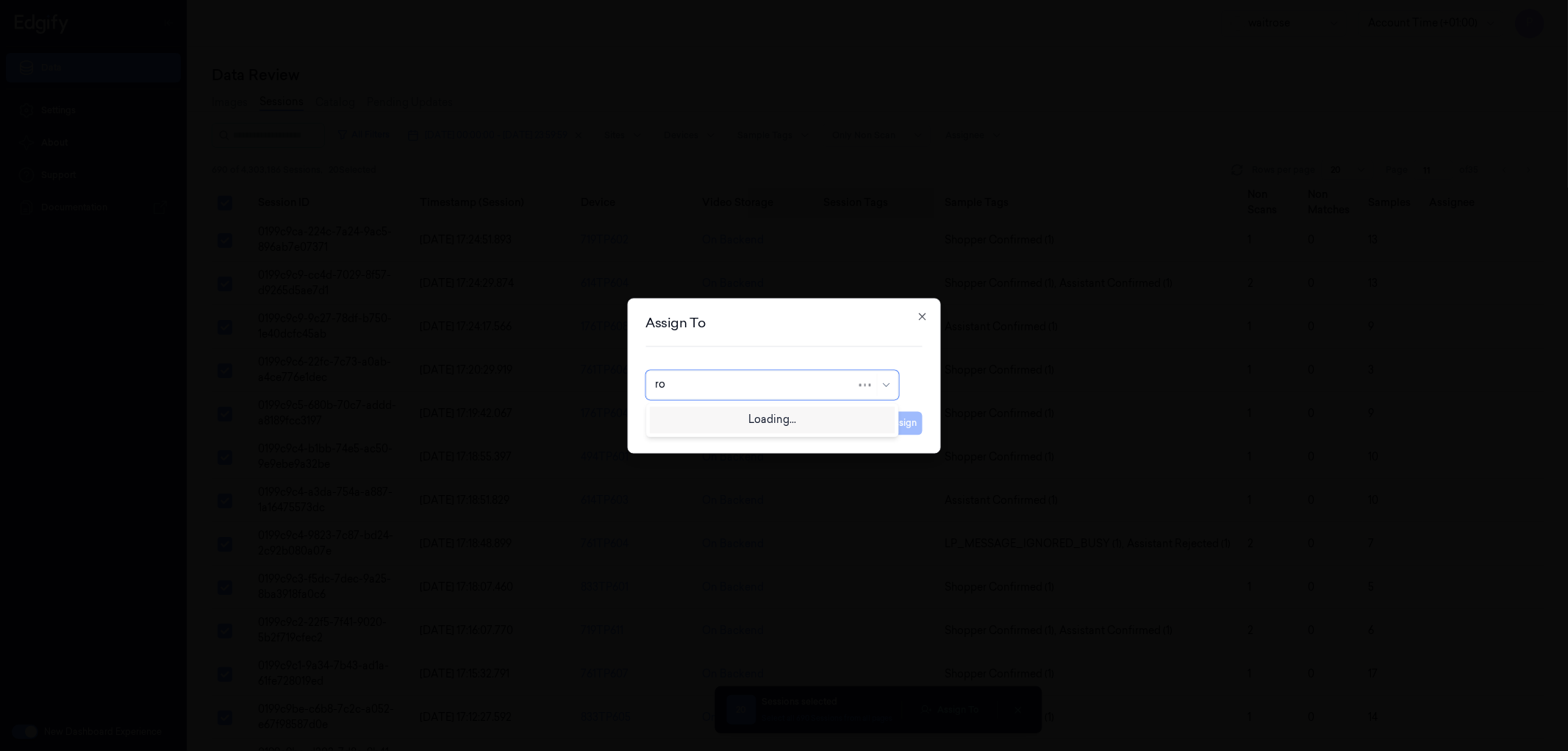
type input "roh"
click at [761, 416] on div "[PERSON_NAME]" at bounding box center [771, 418] width 234 height 16
click at [907, 424] on button "Assign" at bounding box center [902, 423] width 40 height 24
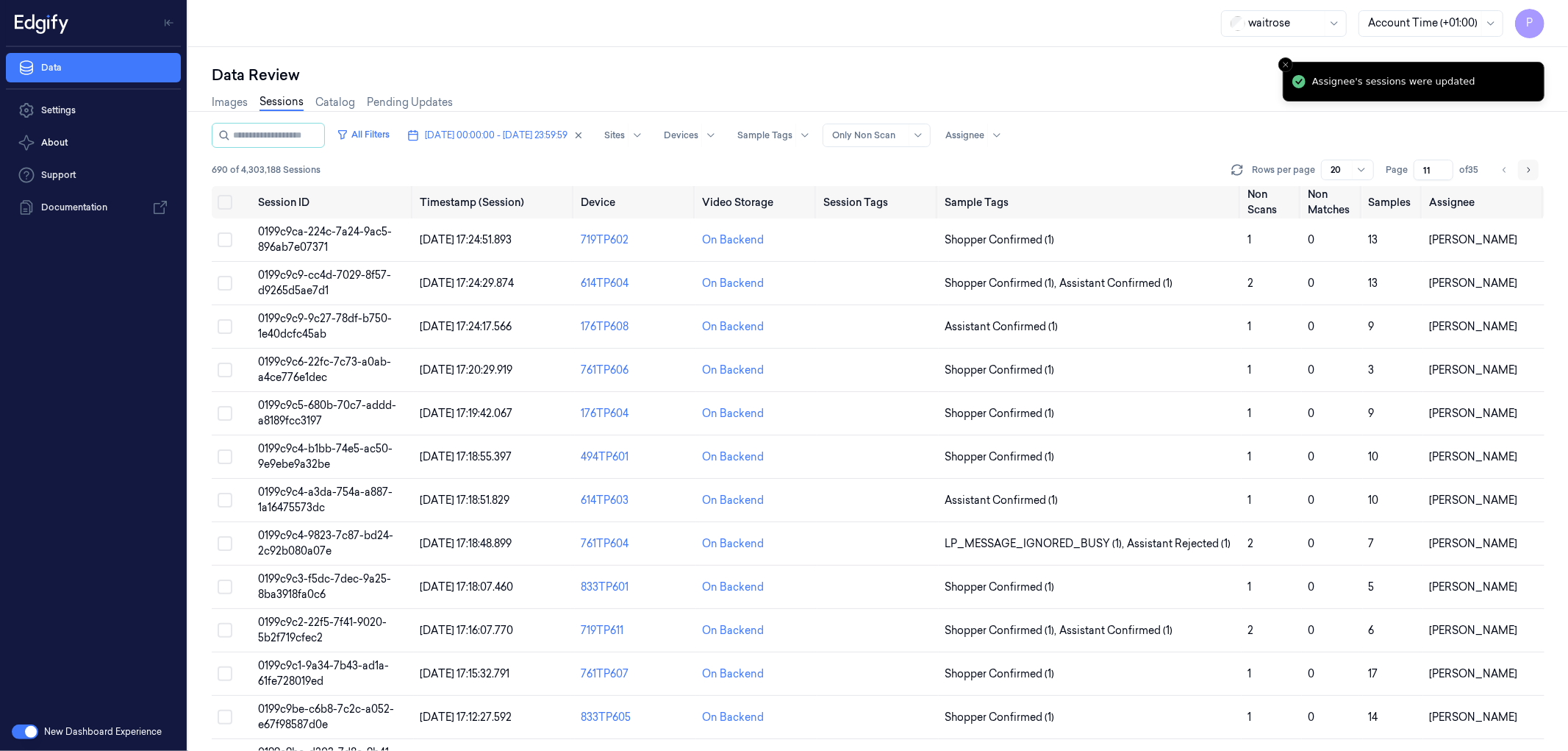
click at [1528, 172] on icon "Go to next page" at bounding box center [1529, 169] width 3 height 5
type input "12"
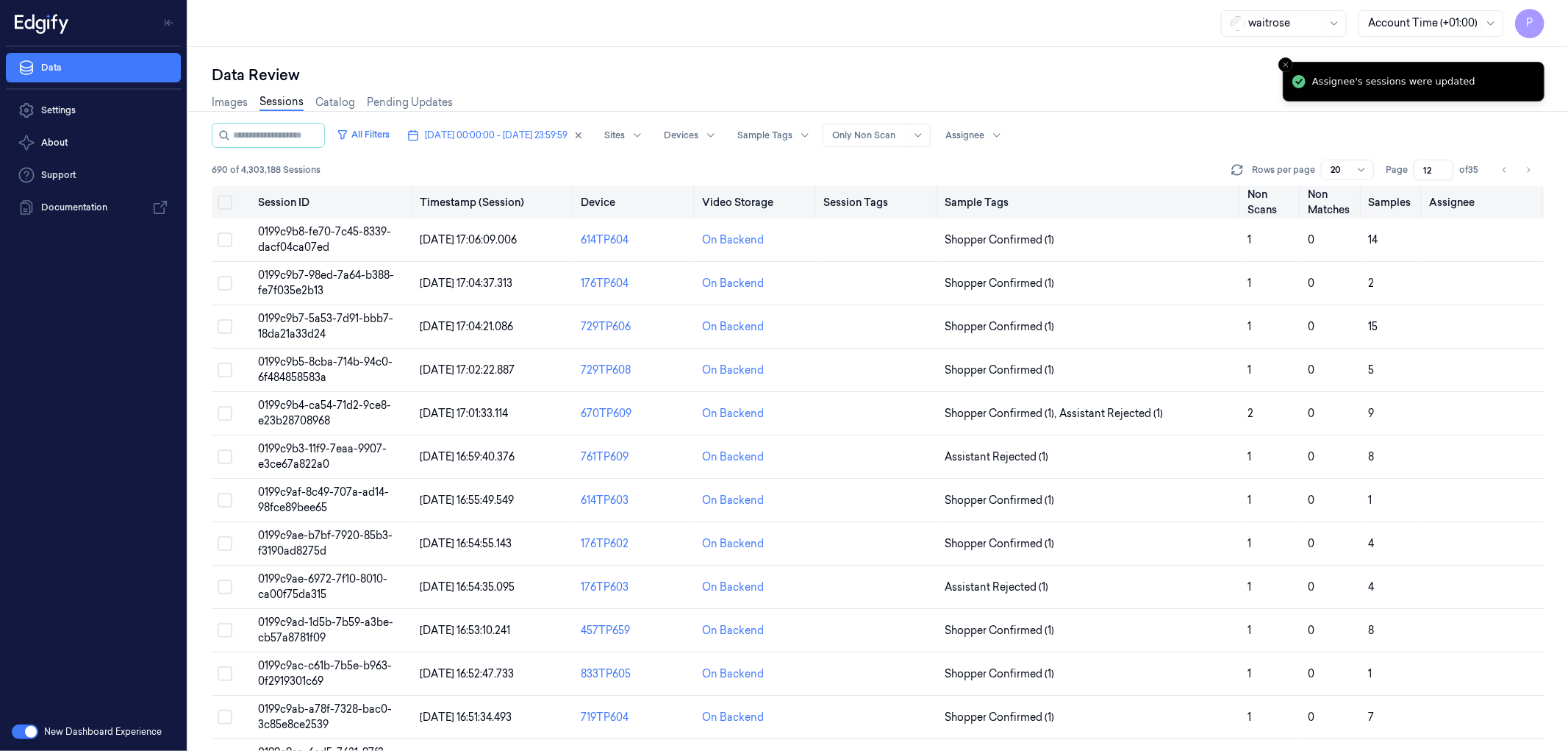
click at [228, 203] on button "Select all" at bounding box center [225, 202] width 15 height 15
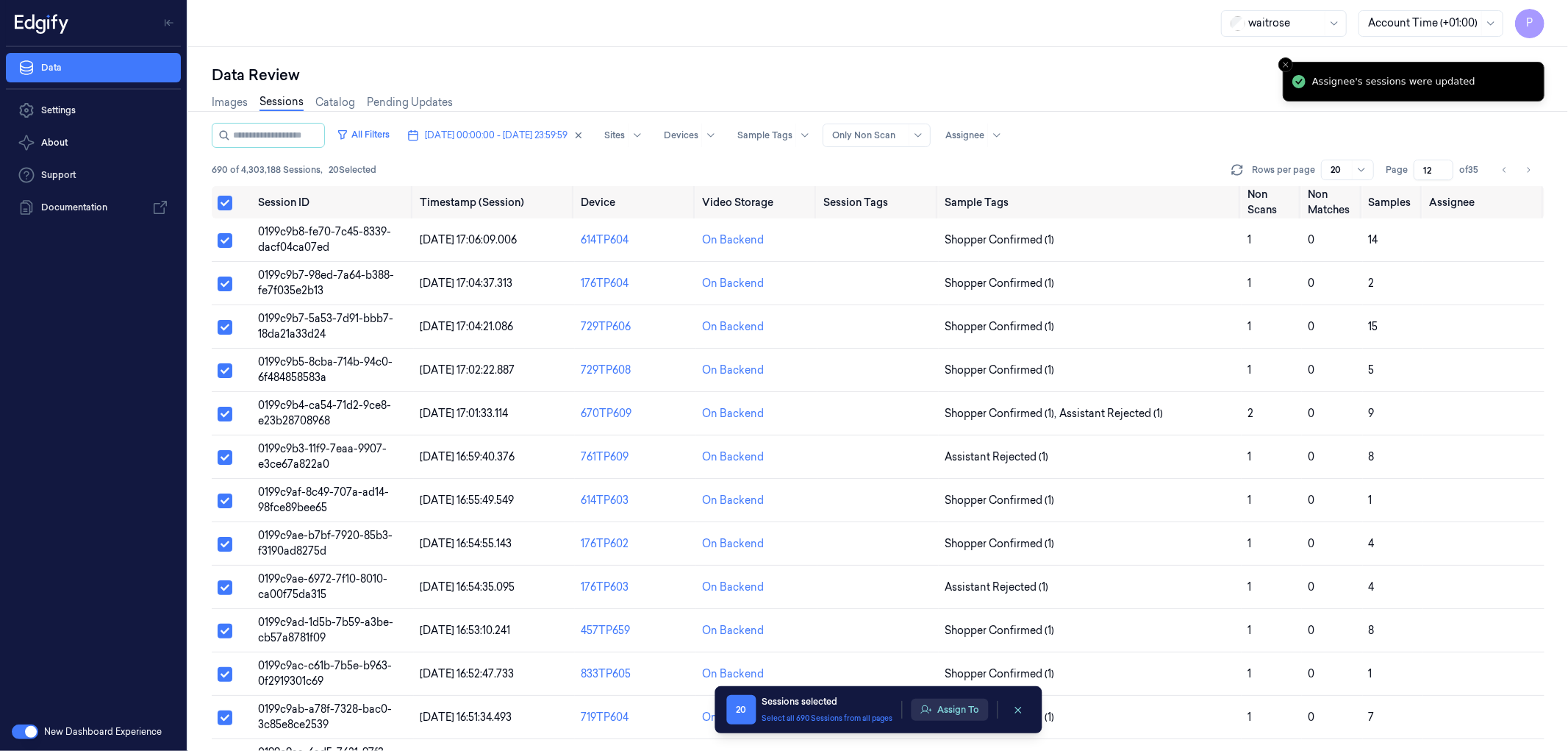
click at [958, 711] on button "Assign To" at bounding box center [949, 709] width 77 height 22
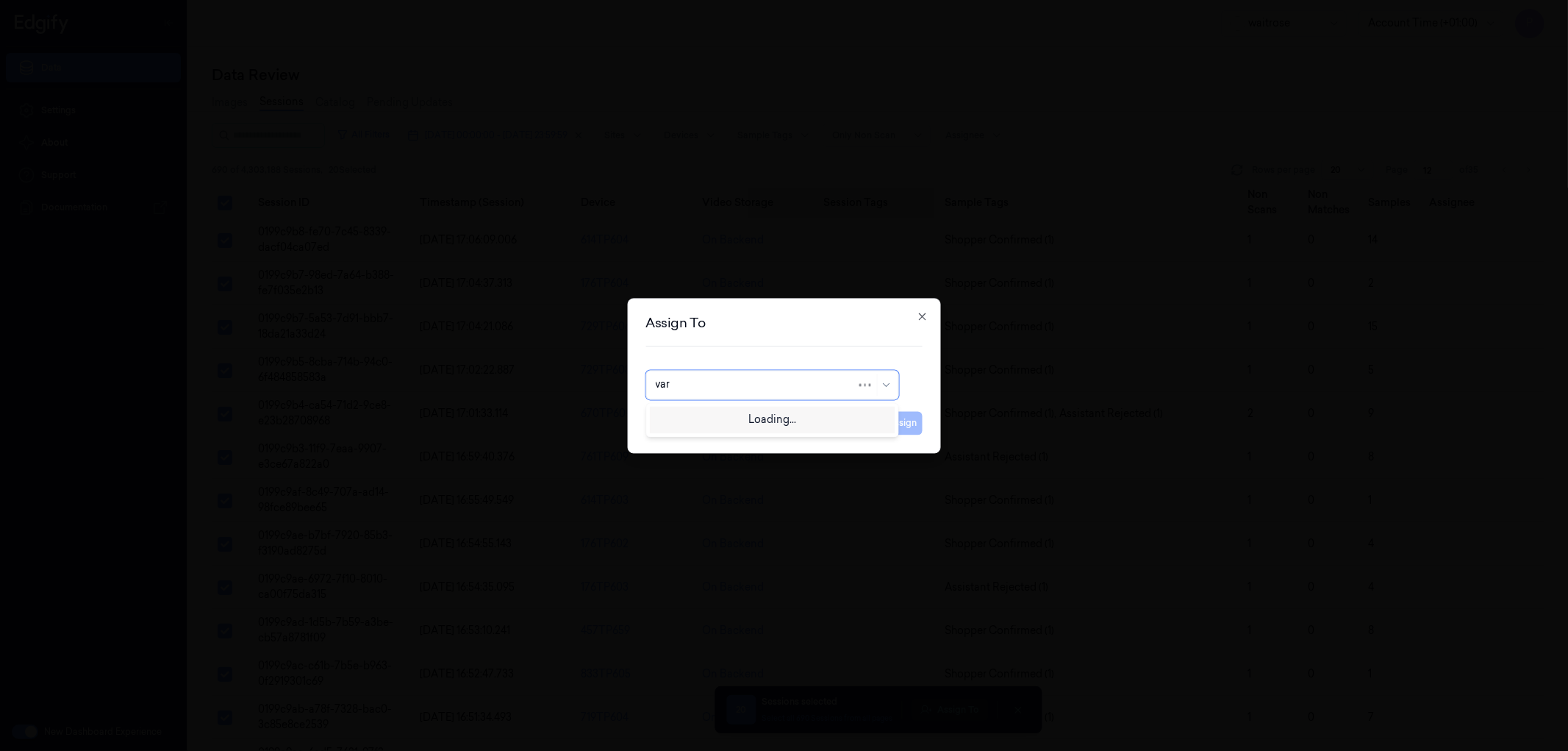
type input "vars"
click at [725, 416] on div "[PERSON_NAME]" at bounding box center [699, 418] width 89 height 16
click at [915, 424] on button "Assign" at bounding box center [902, 423] width 40 height 24
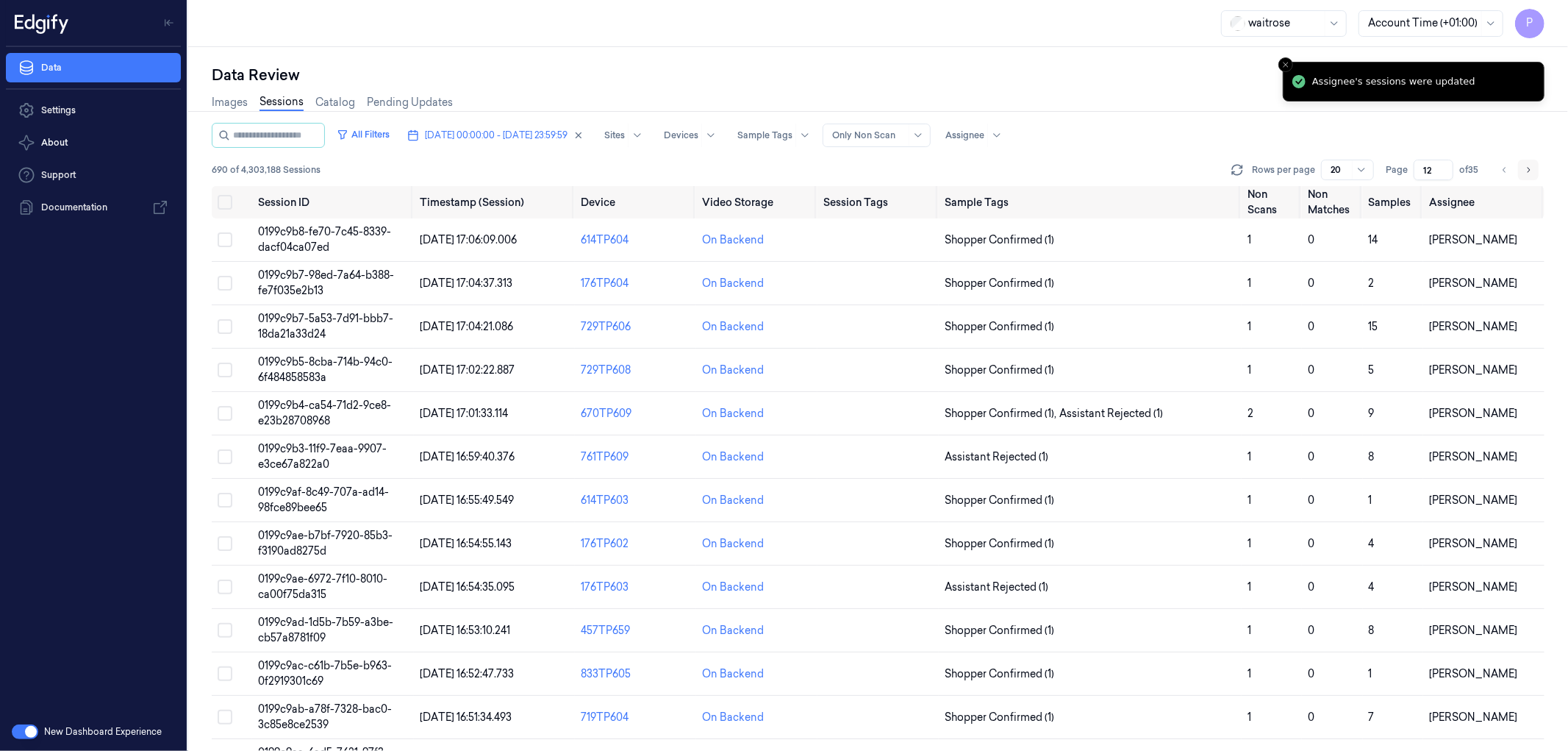
click at [1529, 172] on icon "Go to next page" at bounding box center [1528, 170] width 9 height 11
type input "13"
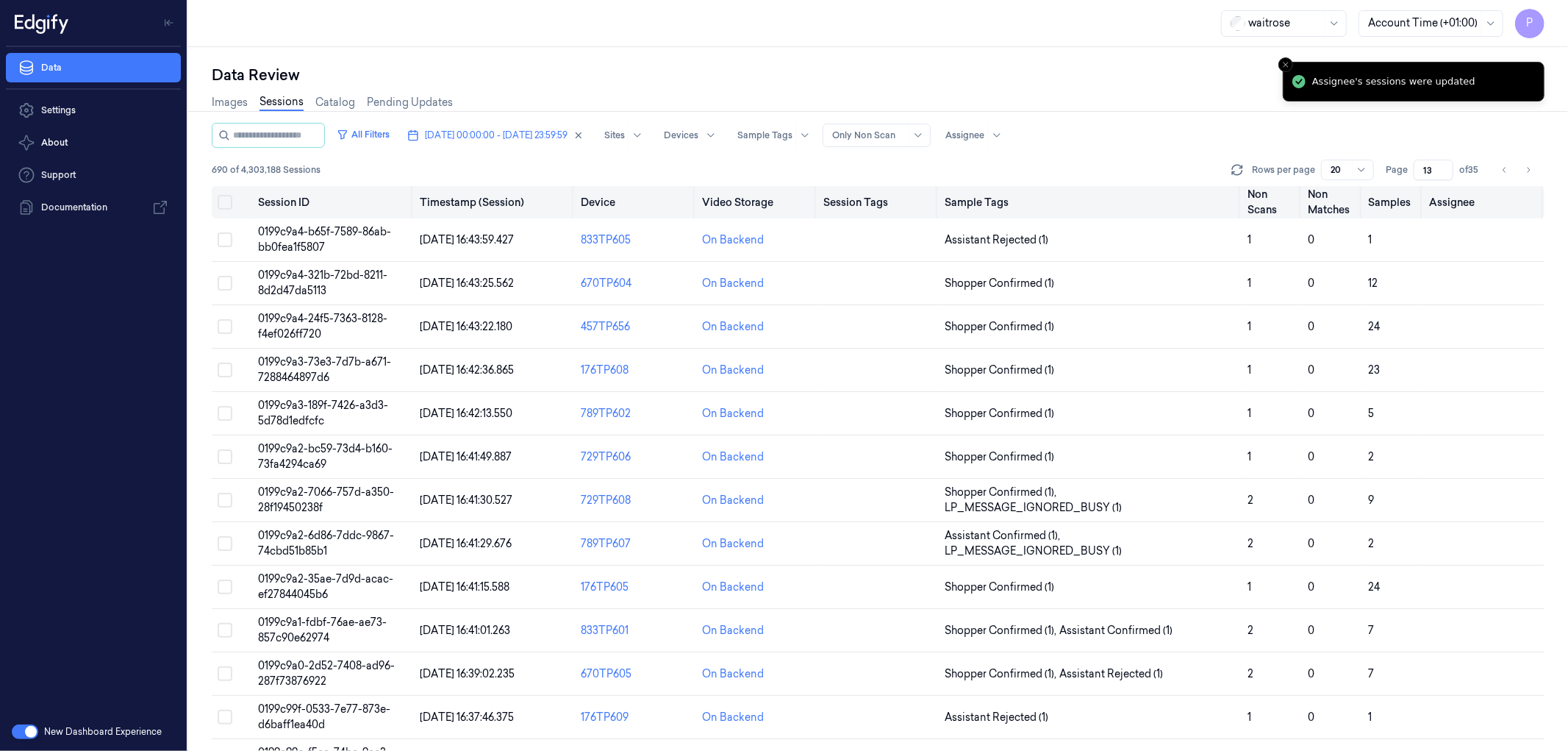
click at [225, 203] on button "Select all" at bounding box center [225, 202] width 15 height 15
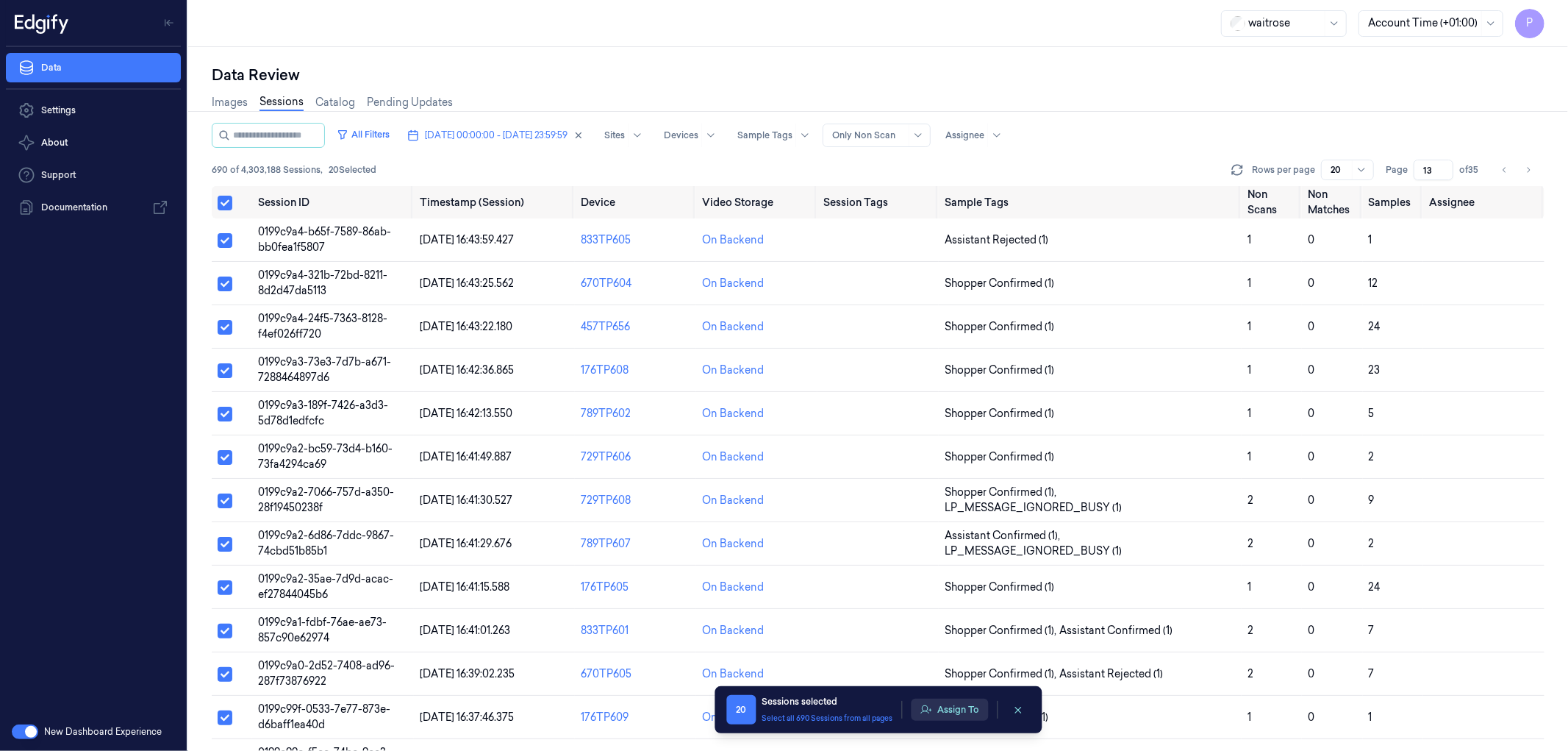
click at [962, 702] on button "Assign To" at bounding box center [949, 709] width 77 height 22
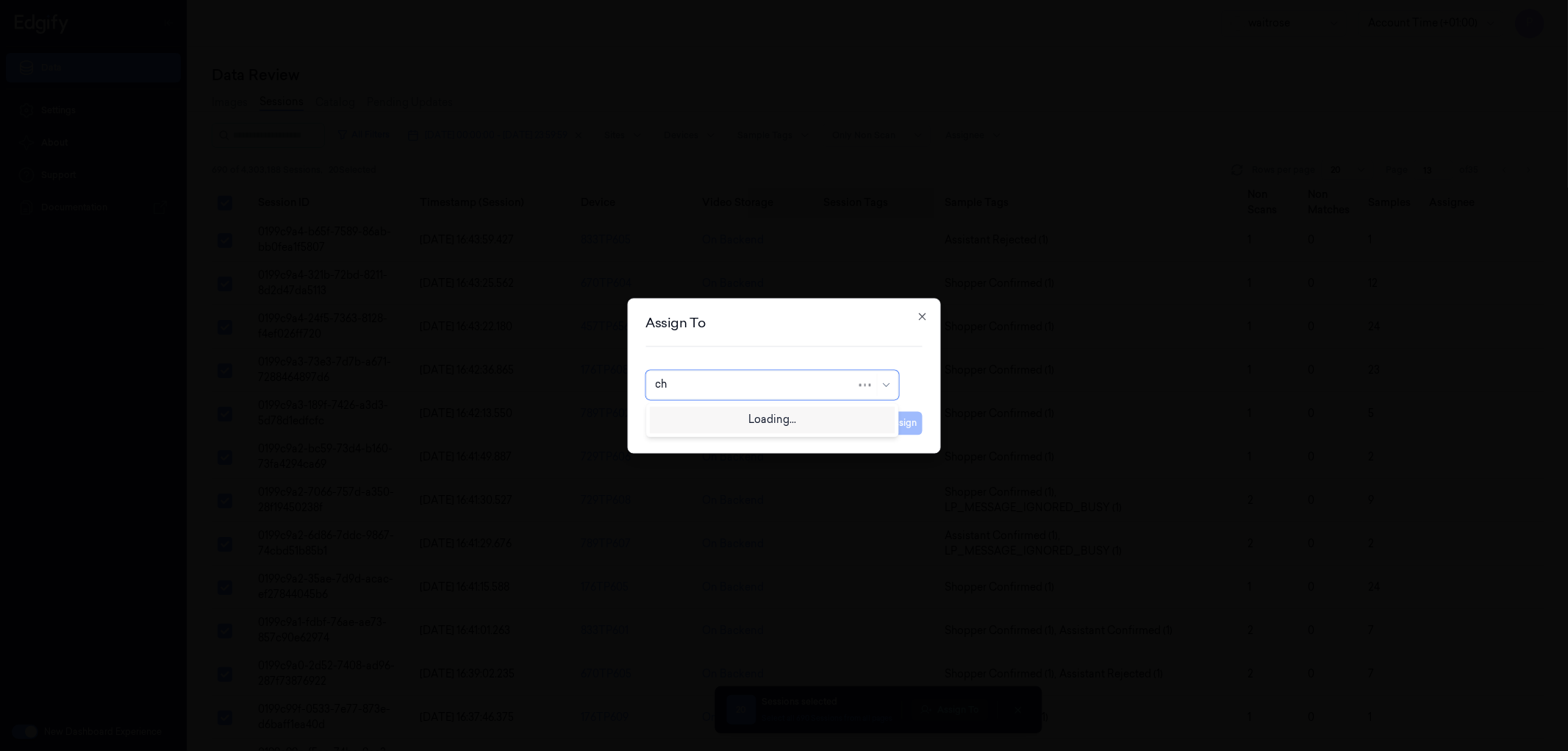
type input "cha"
click at [741, 451] on div "[PERSON_NAME] a" at bounding box center [771, 442] width 245 height 25
click at [901, 428] on button "Assign" at bounding box center [902, 423] width 40 height 24
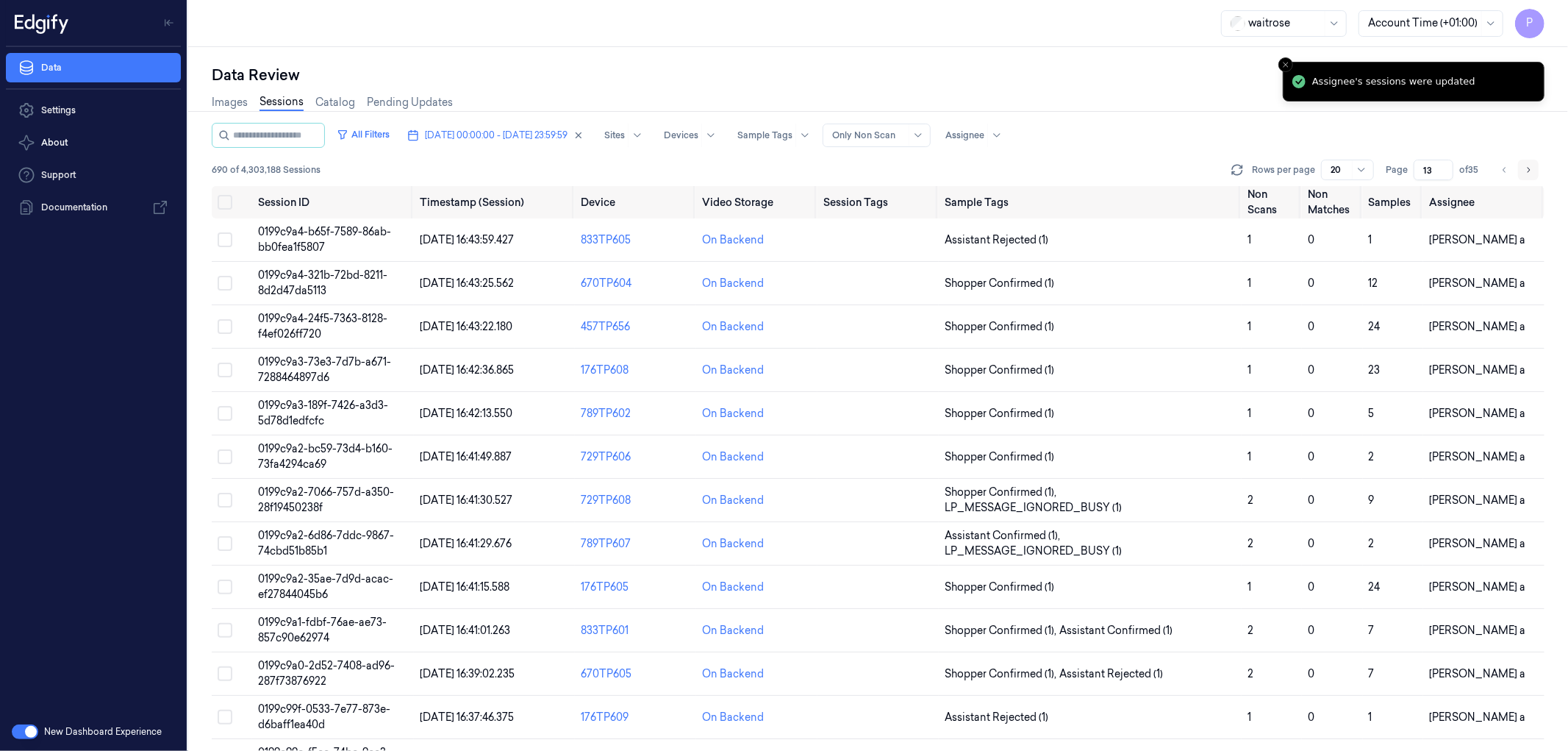
click at [1525, 173] on icon "Go to next page" at bounding box center [1528, 170] width 9 height 11
type input "14"
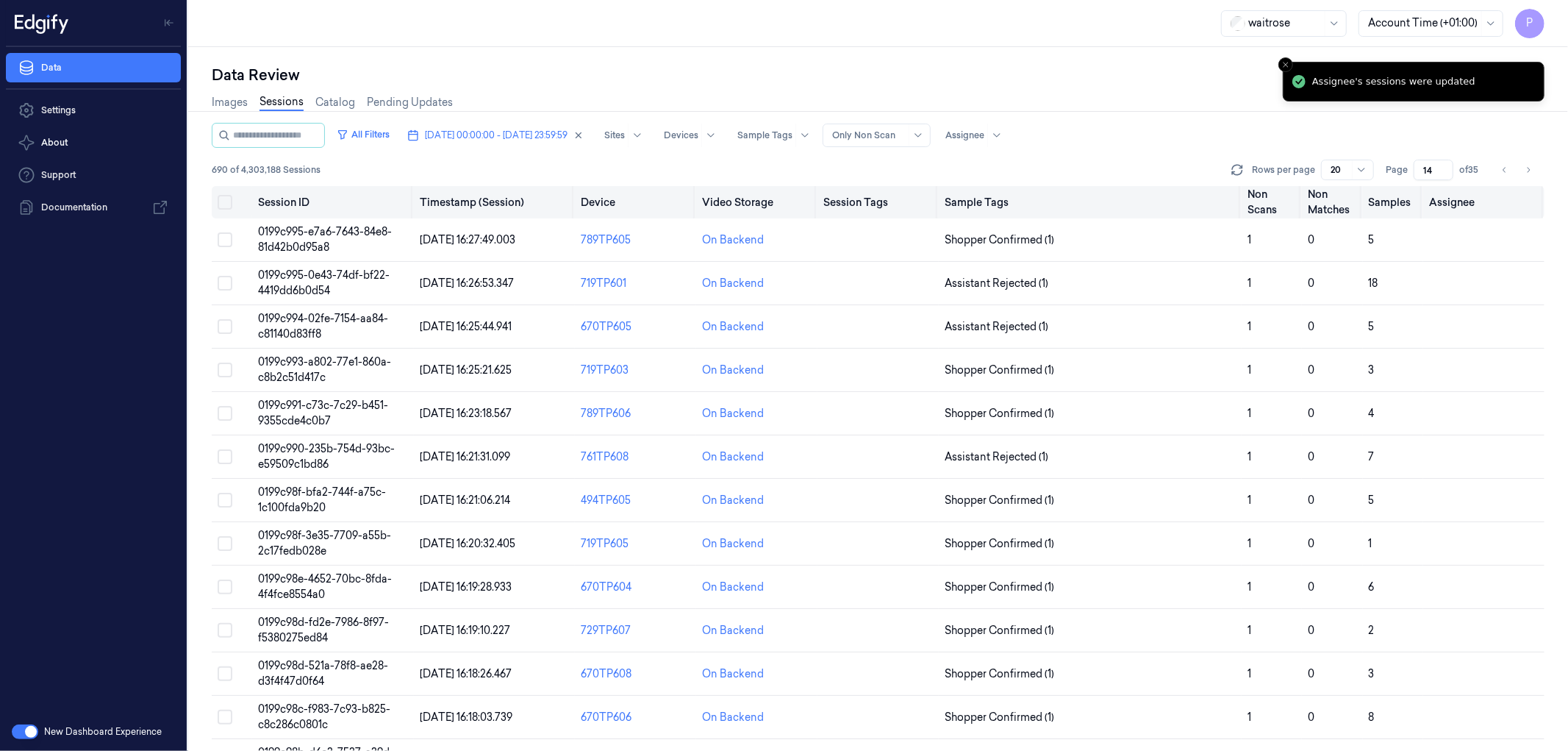
click at [225, 204] on button "Select all" at bounding box center [225, 202] width 15 height 15
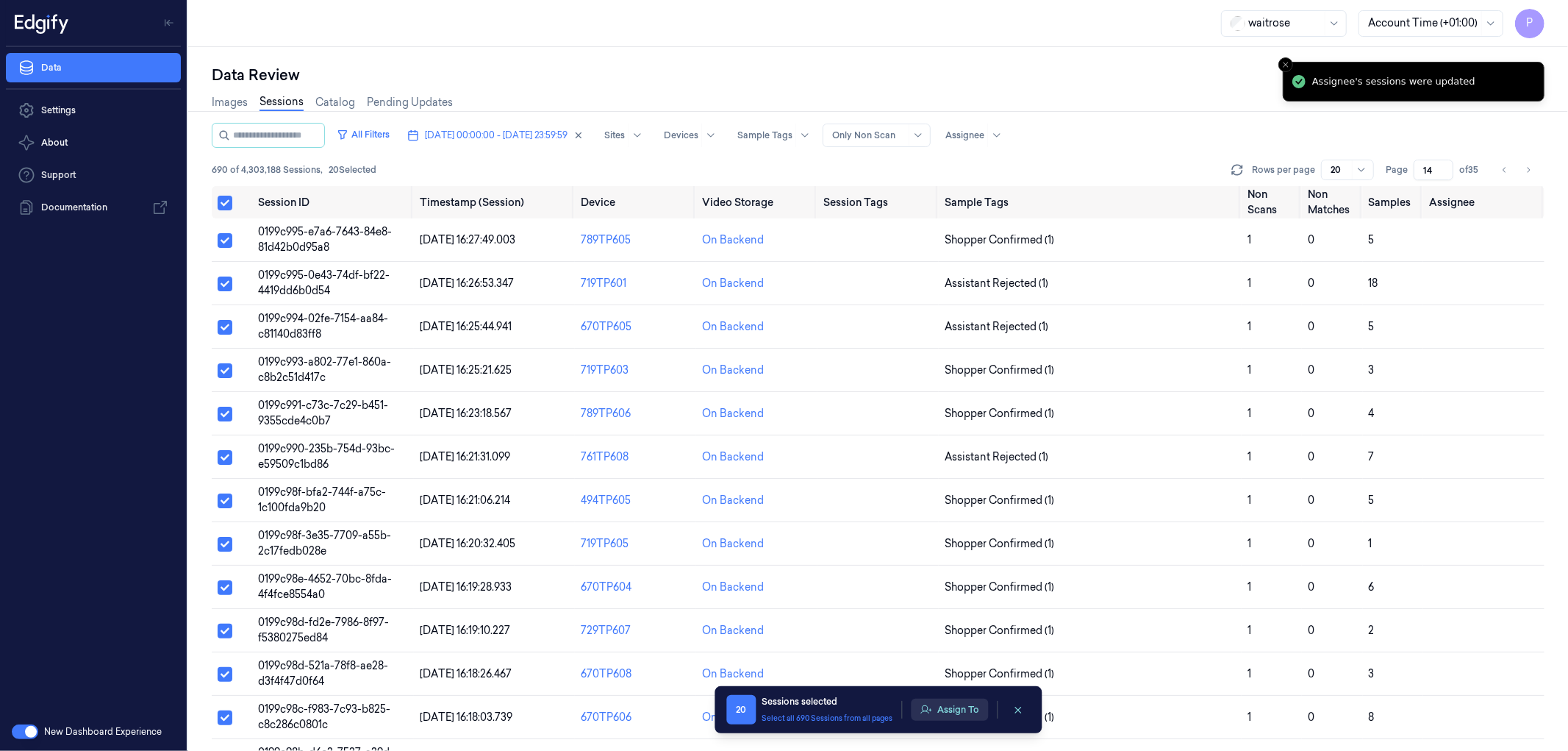
click at [934, 709] on button "Assign To" at bounding box center [949, 709] width 77 height 22
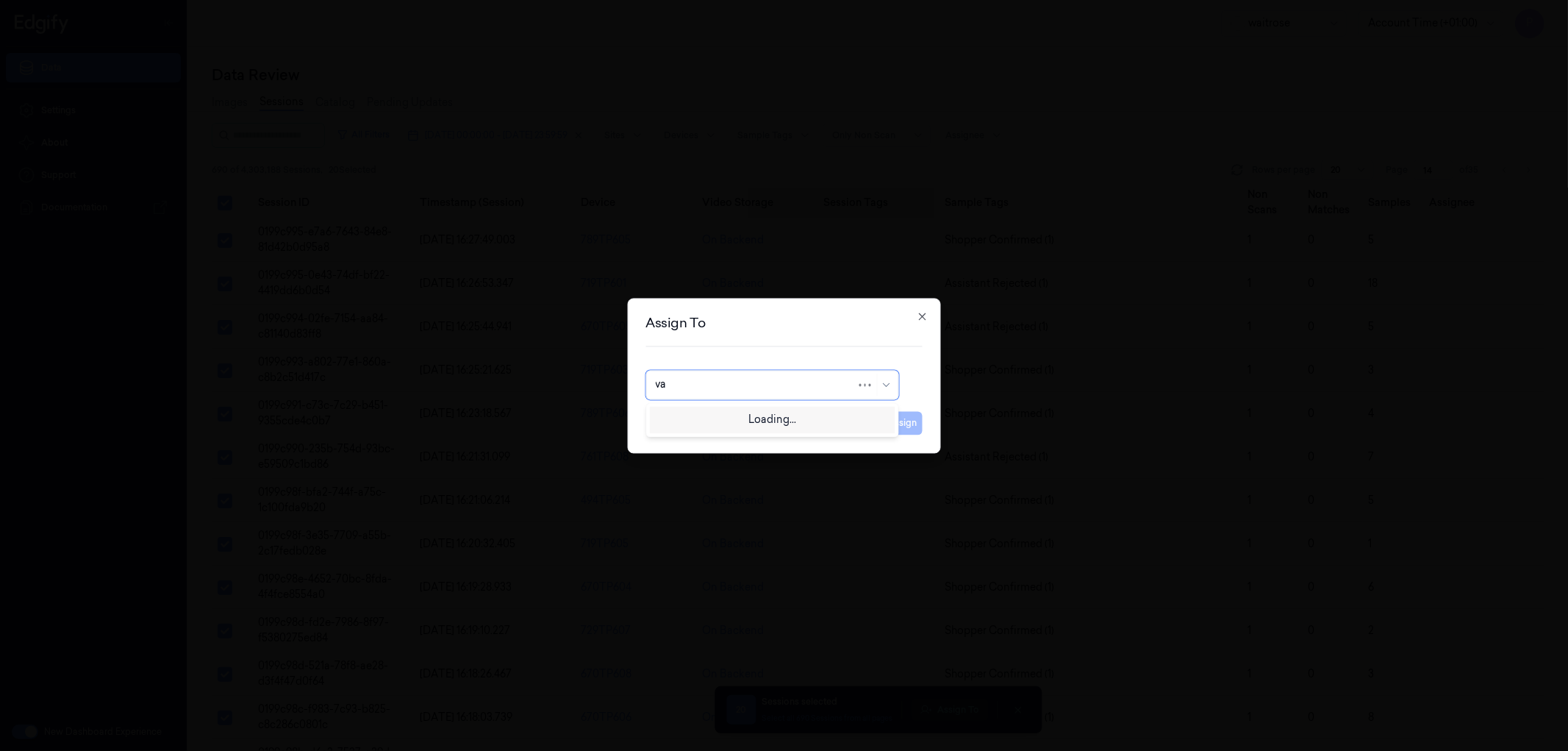
type input "var"
click at [740, 449] on div "[PERSON_NAME] g" at bounding box center [771, 442] width 234 height 16
click at [890, 421] on button "Assign" at bounding box center [902, 423] width 40 height 24
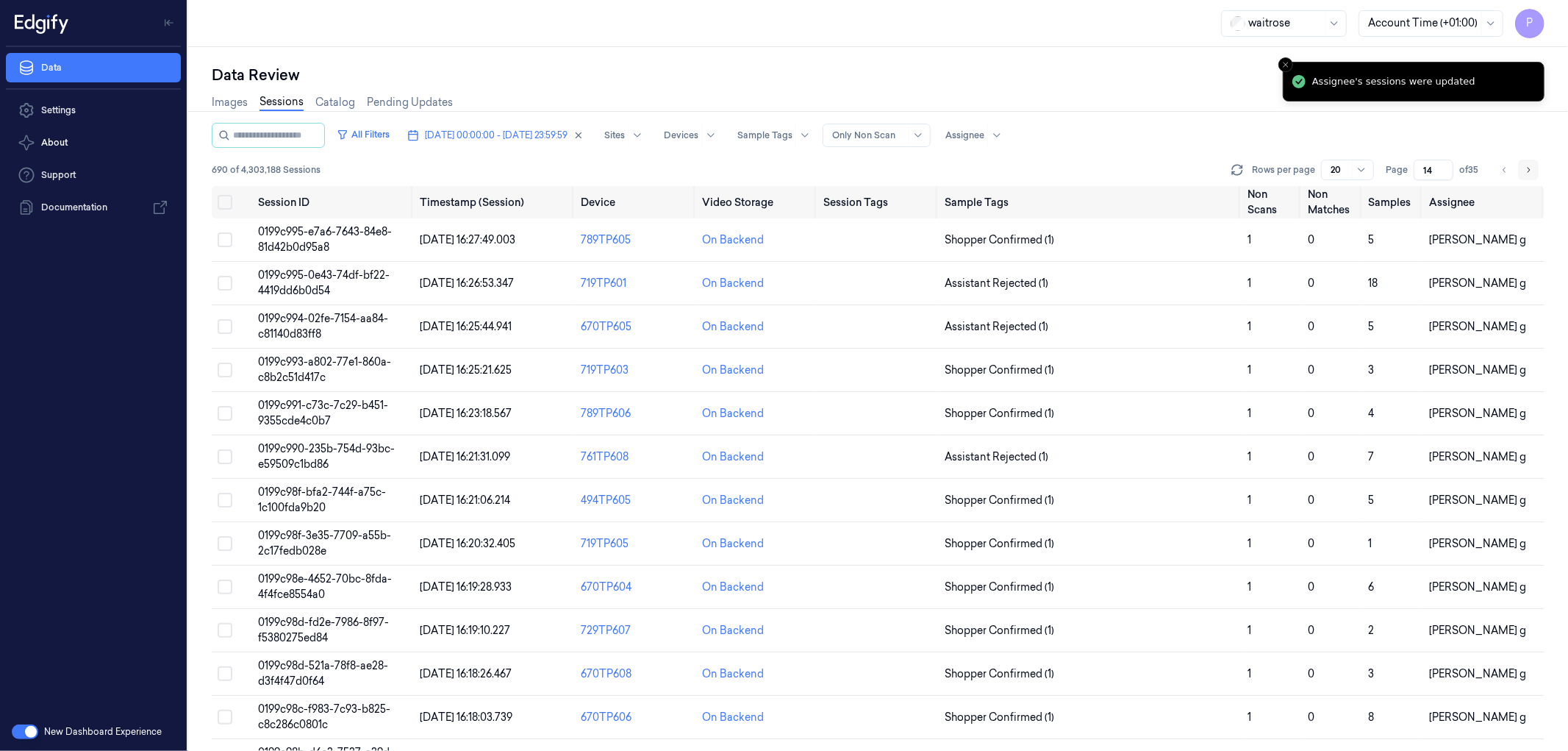
click at [1525, 171] on icon "Go to next page" at bounding box center [1528, 170] width 9 height 11
type input "15"
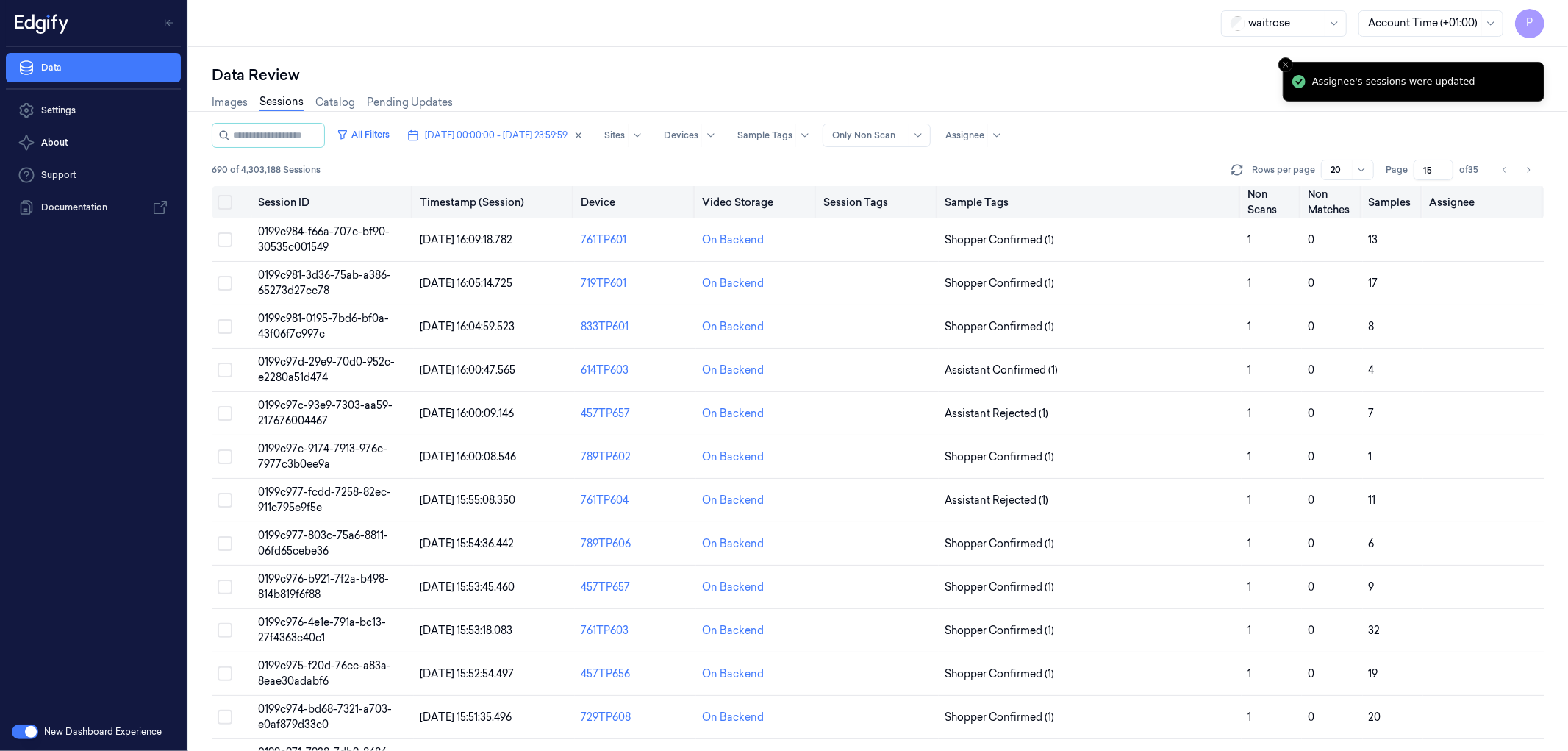
click at [225, 204] on button "Select all" at bounding box center [225, 202] width 15 height 15
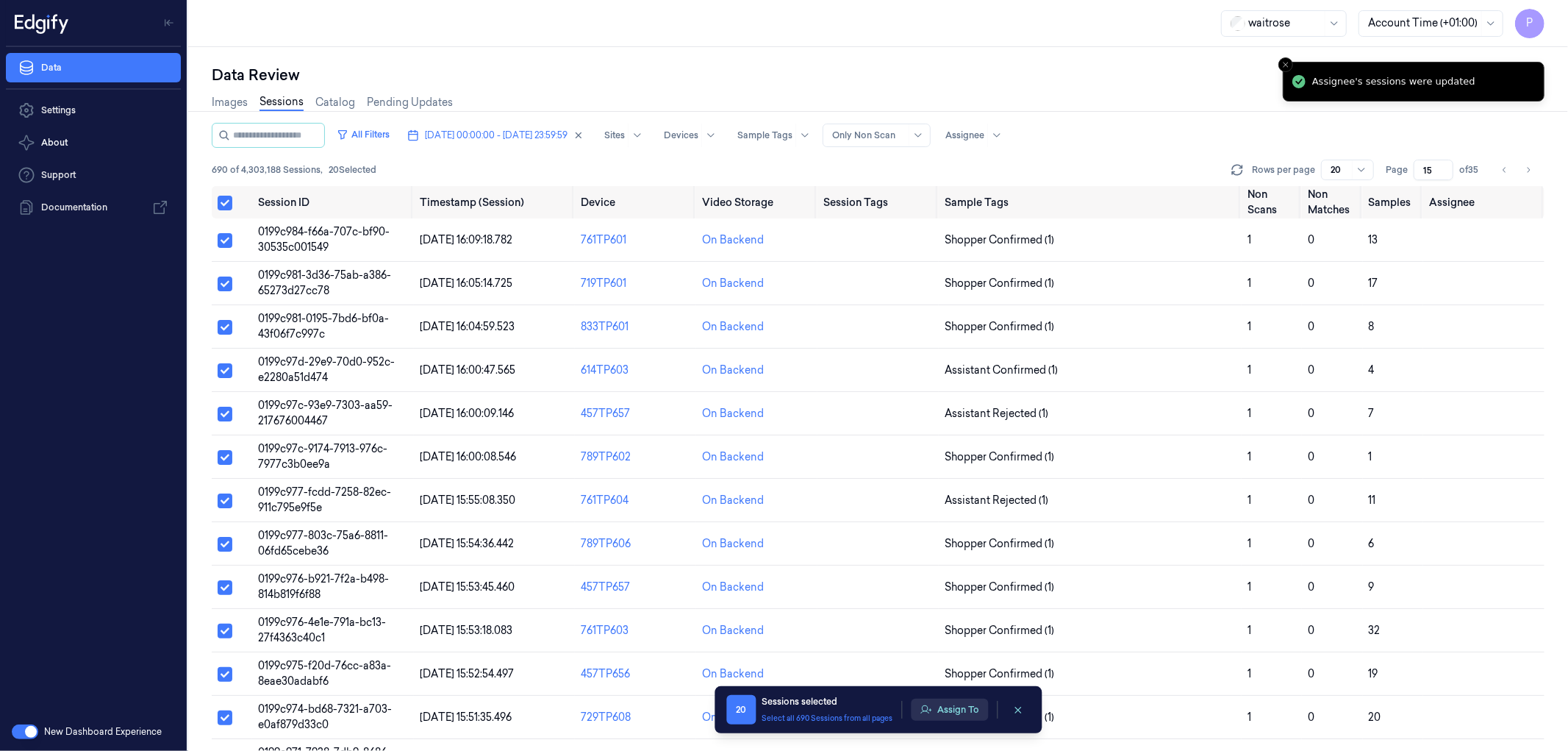
click at [951, 713] on button "Assign To" at bounding box center [949, 709] width 77 height 22
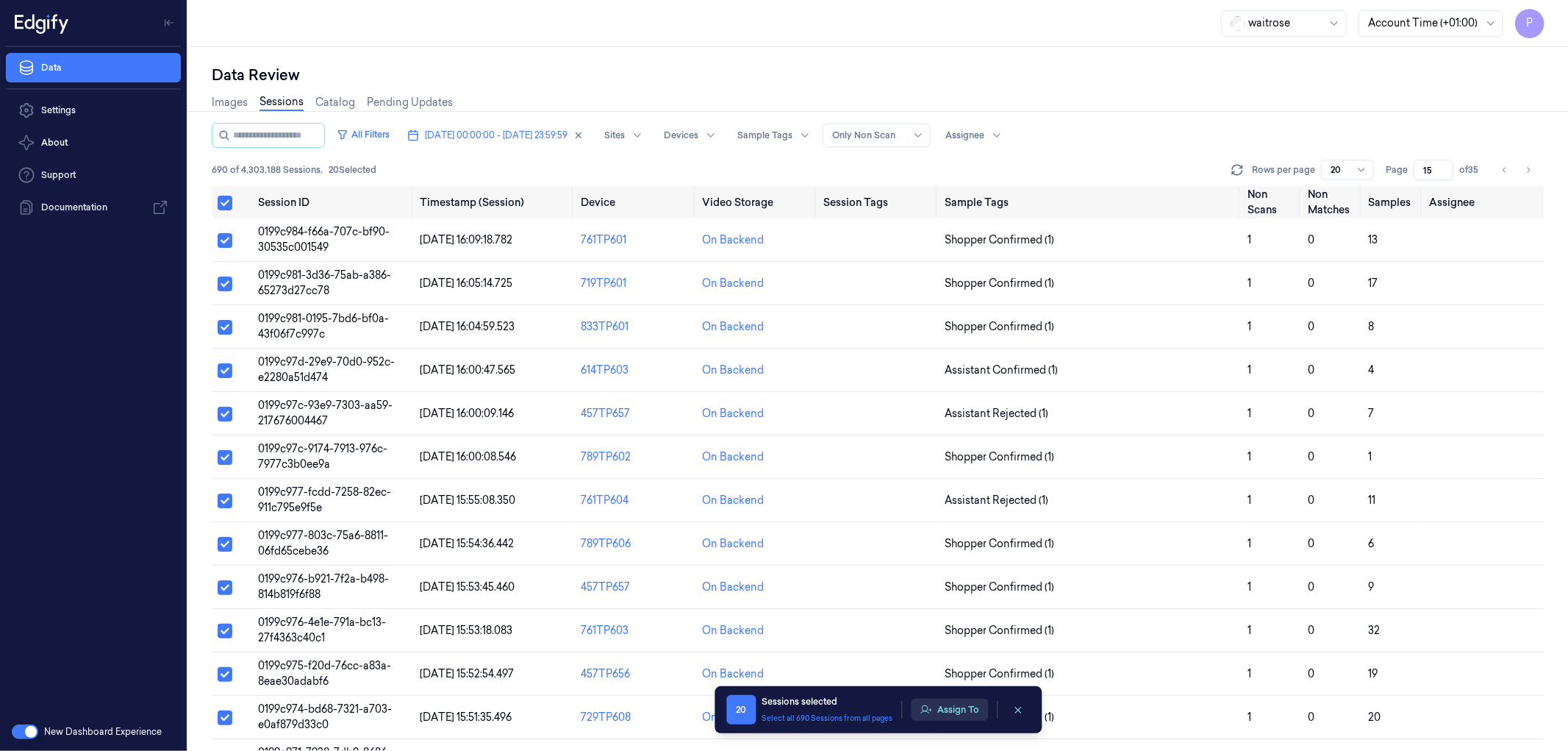
click at [951, 712] on button "Assign To" at bounding box center [949, 709] width 77 height 22
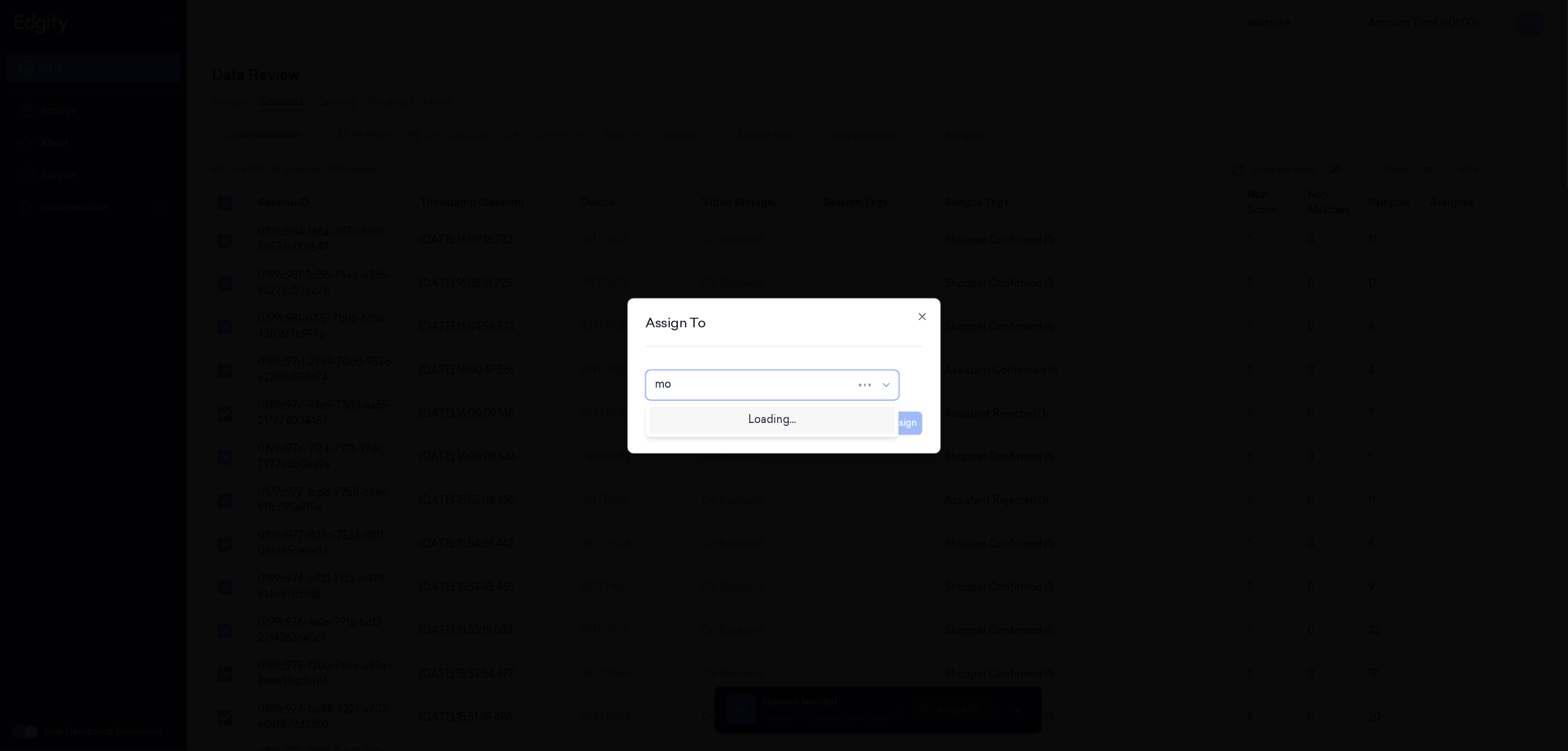
type input "moh"
click at [824, 410] on div "[PERSON_NAME]" at bounding box center [771, 418] width 234 height 16
click at [903, 421] on button "Assign" at bounding box center [902, 423] width 40 height 24
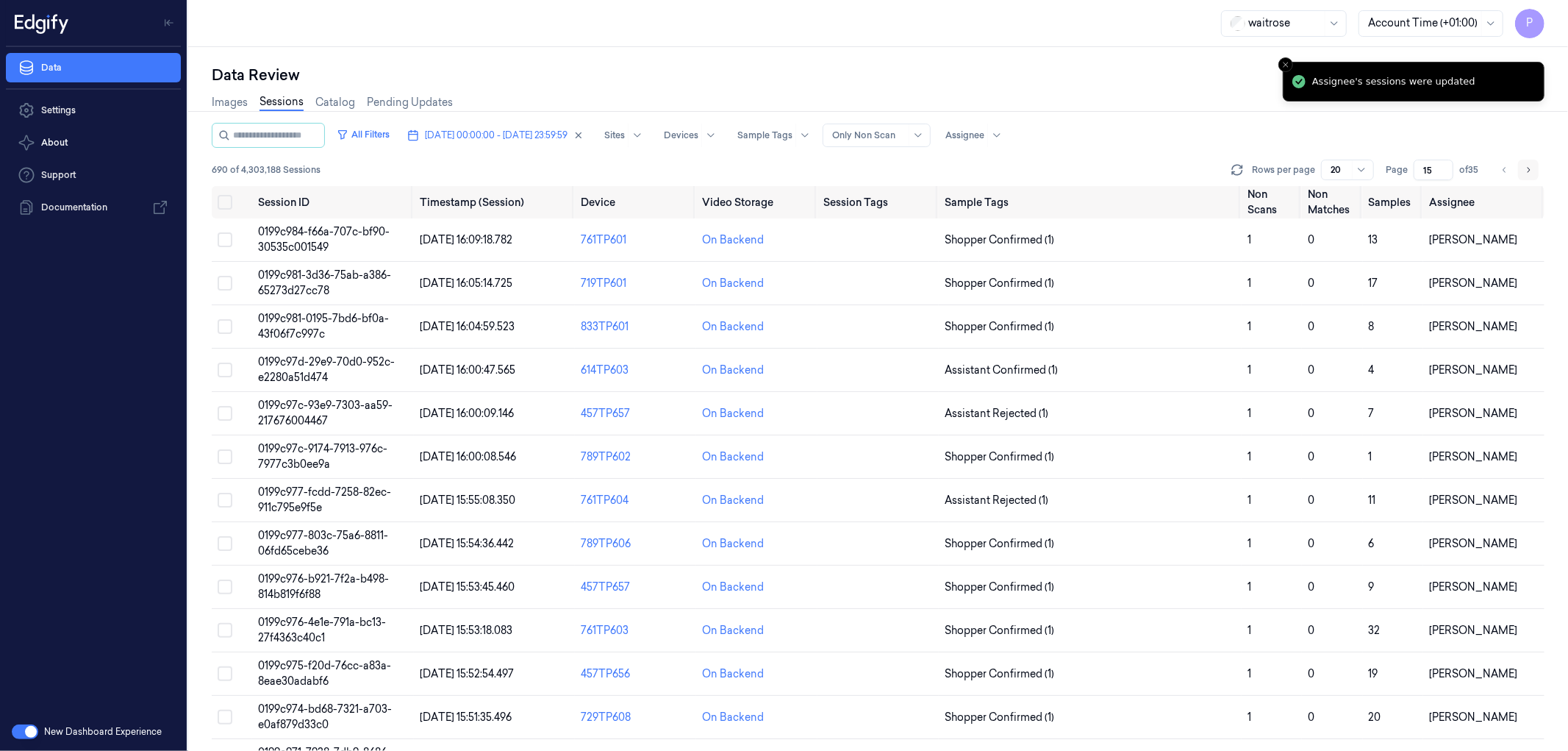
click at [1527, 171] on icon "Go to next page" at bounding box center [1528, 170] width 9 height 11
type input "16"
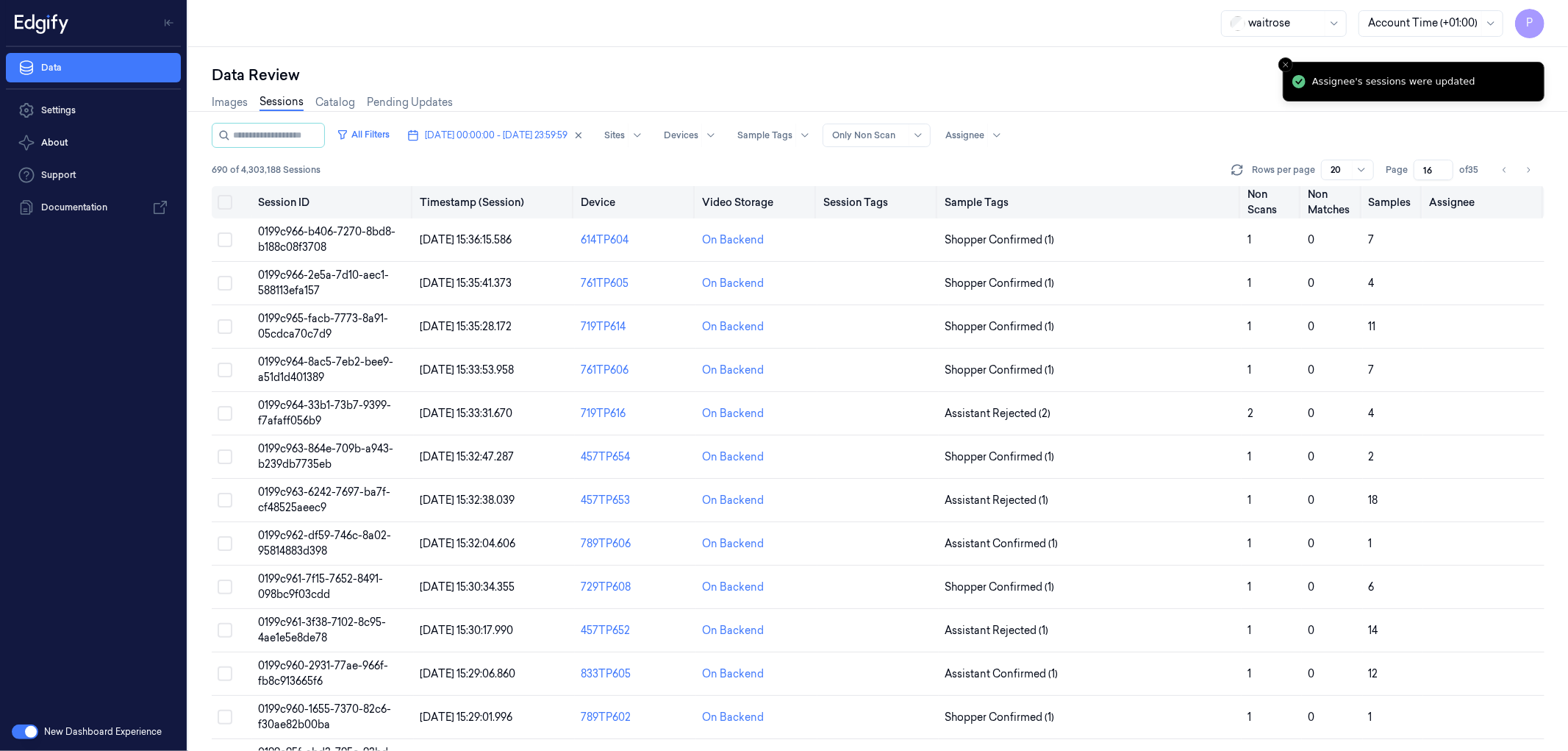
click at [219, 200] on button "Select all" at bounding box center [225, 202] width 15 height 15
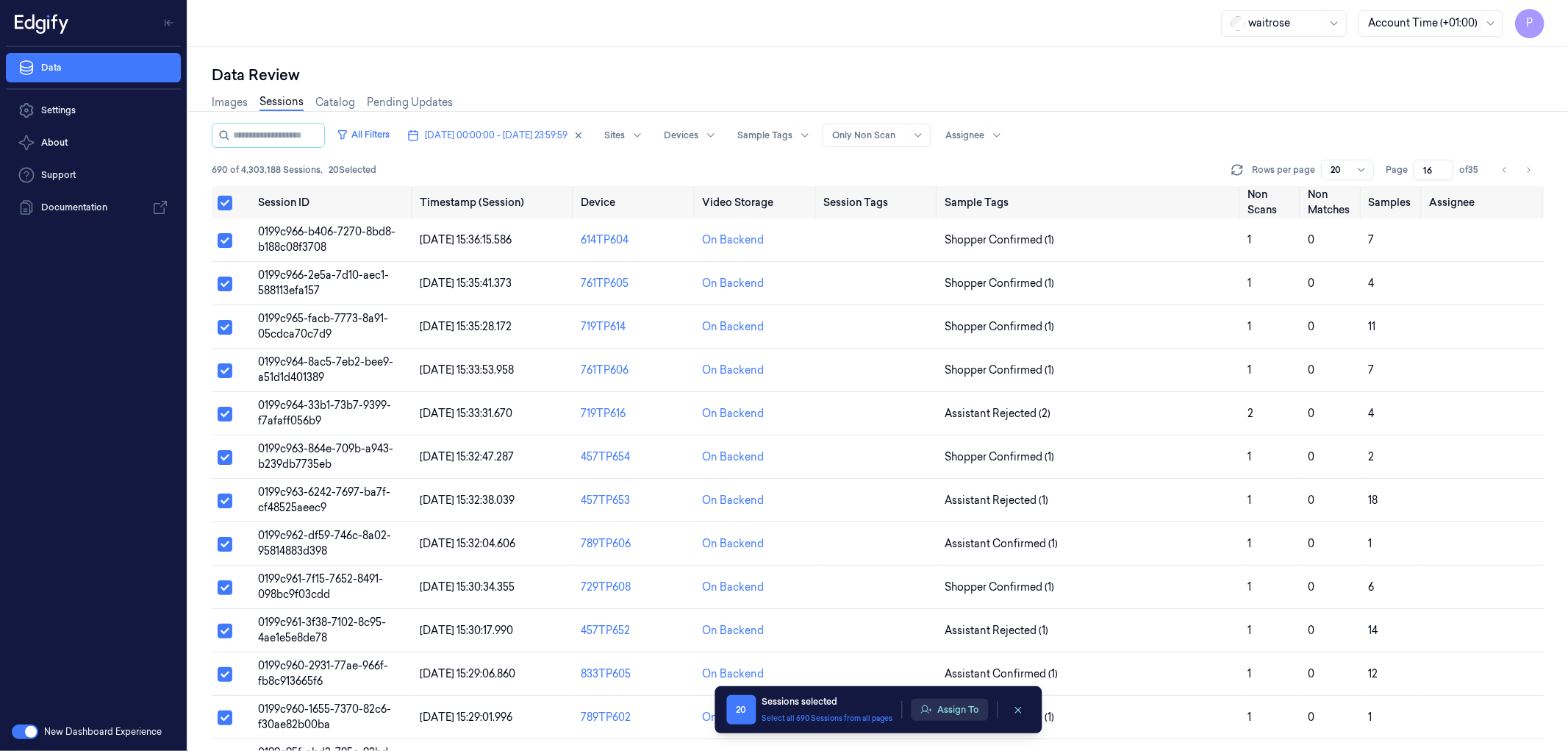
click at [958, 708] on button "Assign To" at bounding box center [949, 709] width 77 height 22
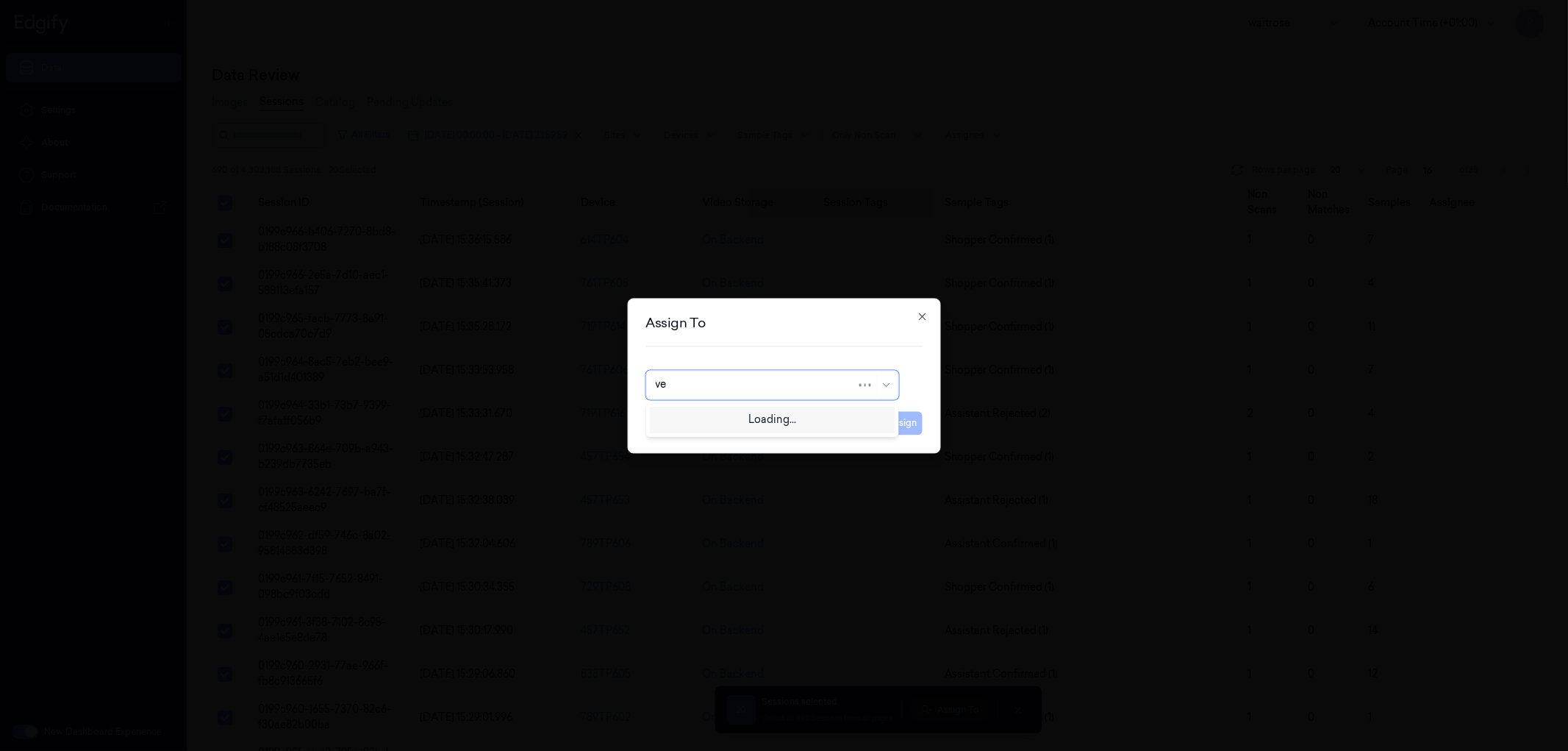
type input "ven"
click at [740, 410] on div "ven kataiah" at bounding box center [771, 418] width 234 height 16
click at [913, 420] on button "Assign" at bounding box center [902, 423] width 40 height 24
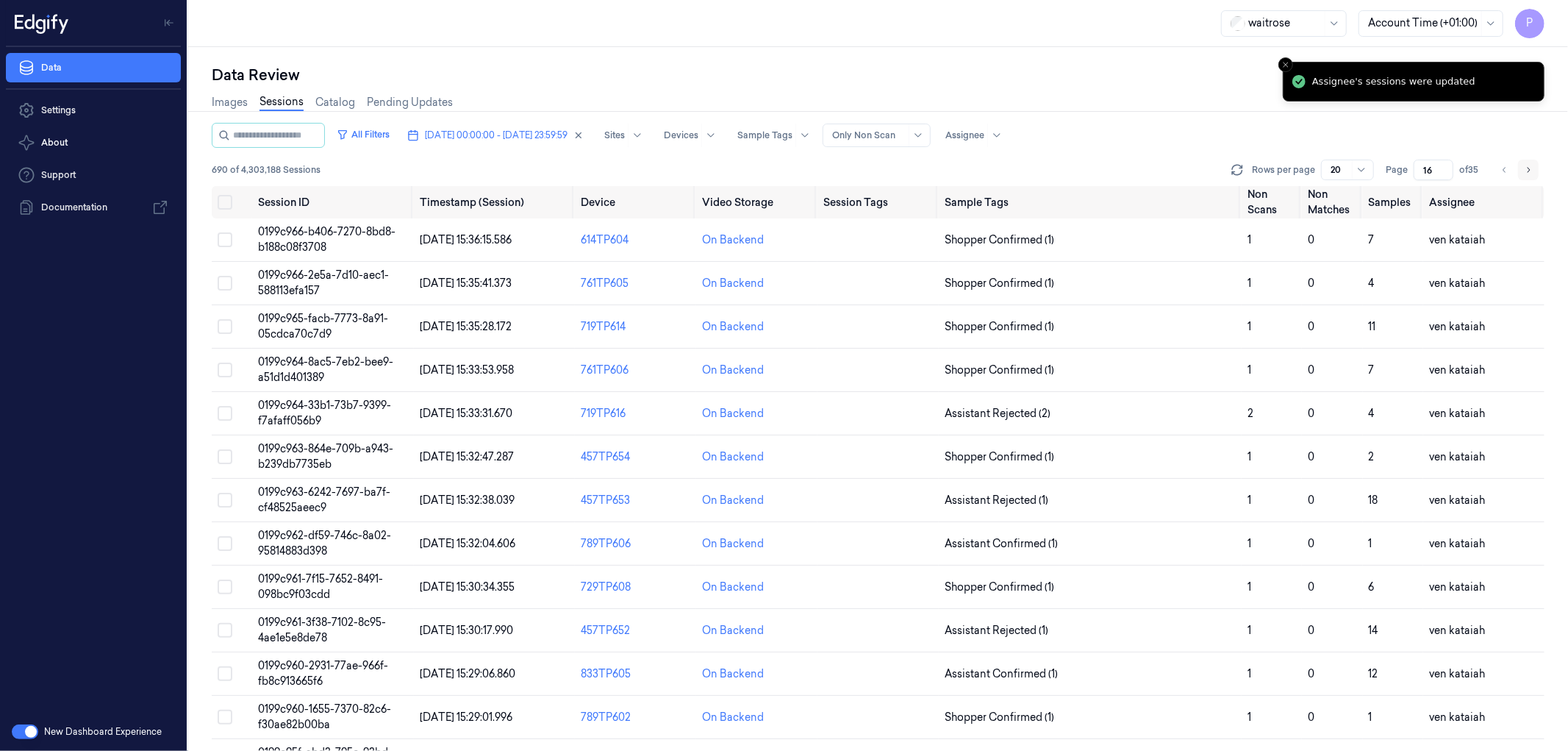
click at [1529, 165] on icon "Go to next page" at bounding box center [1528, 170] width 9 height 11
type input "17"
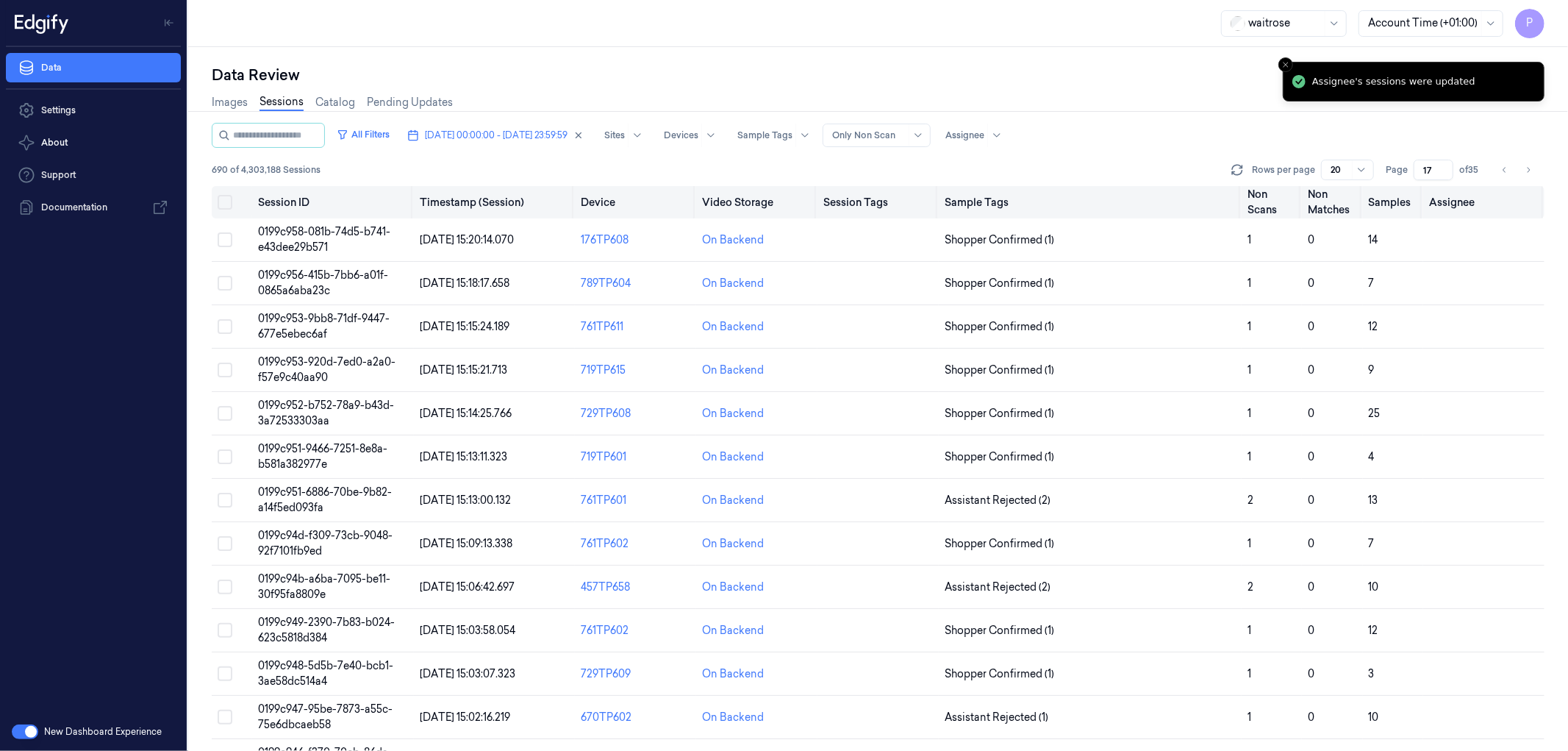
click at [228, 199] on button "Select all" at bounding box center [225, 202] width 15 height 15
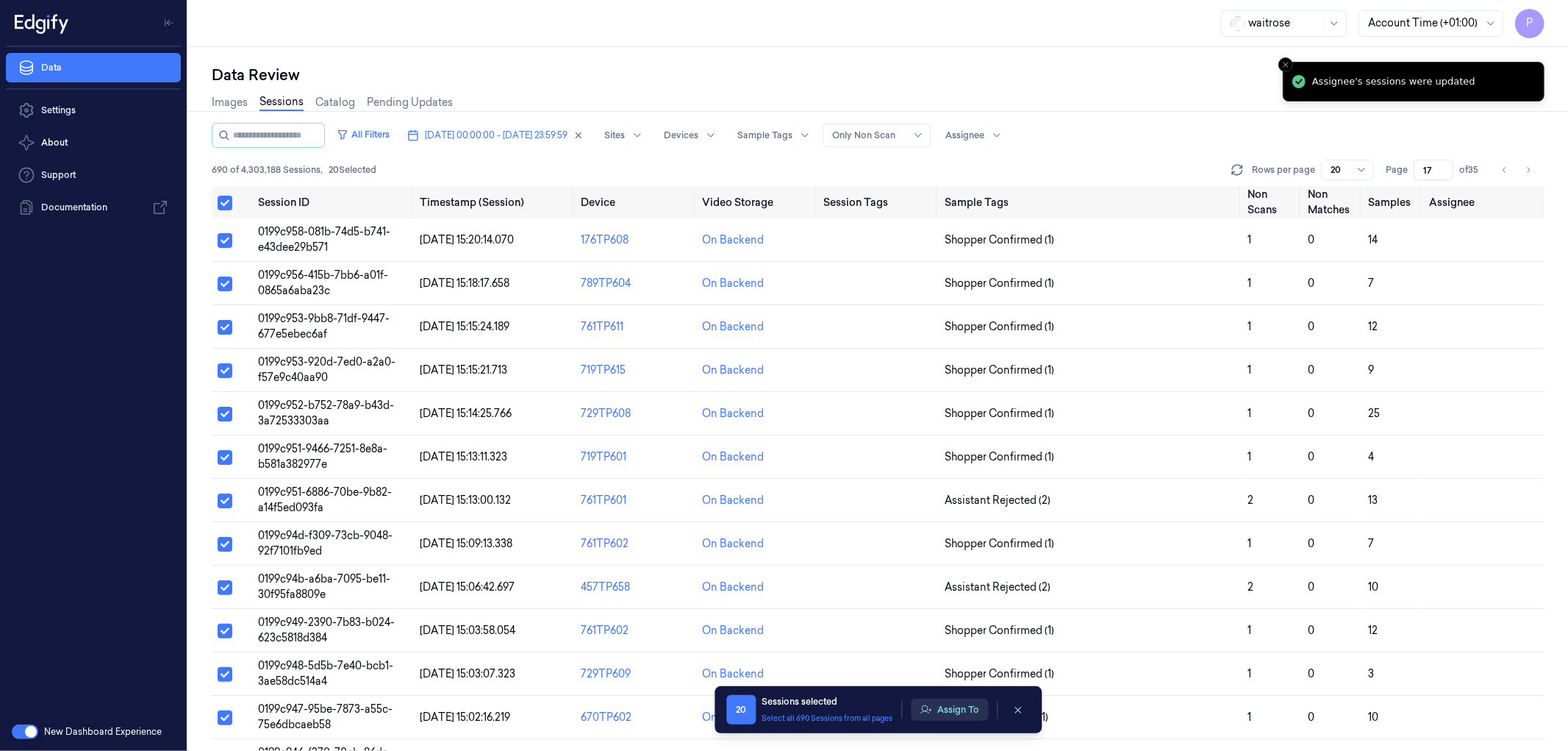
click at [952, 713] on button "Assign To" at bounding box center [949, 709] width 77 height 22
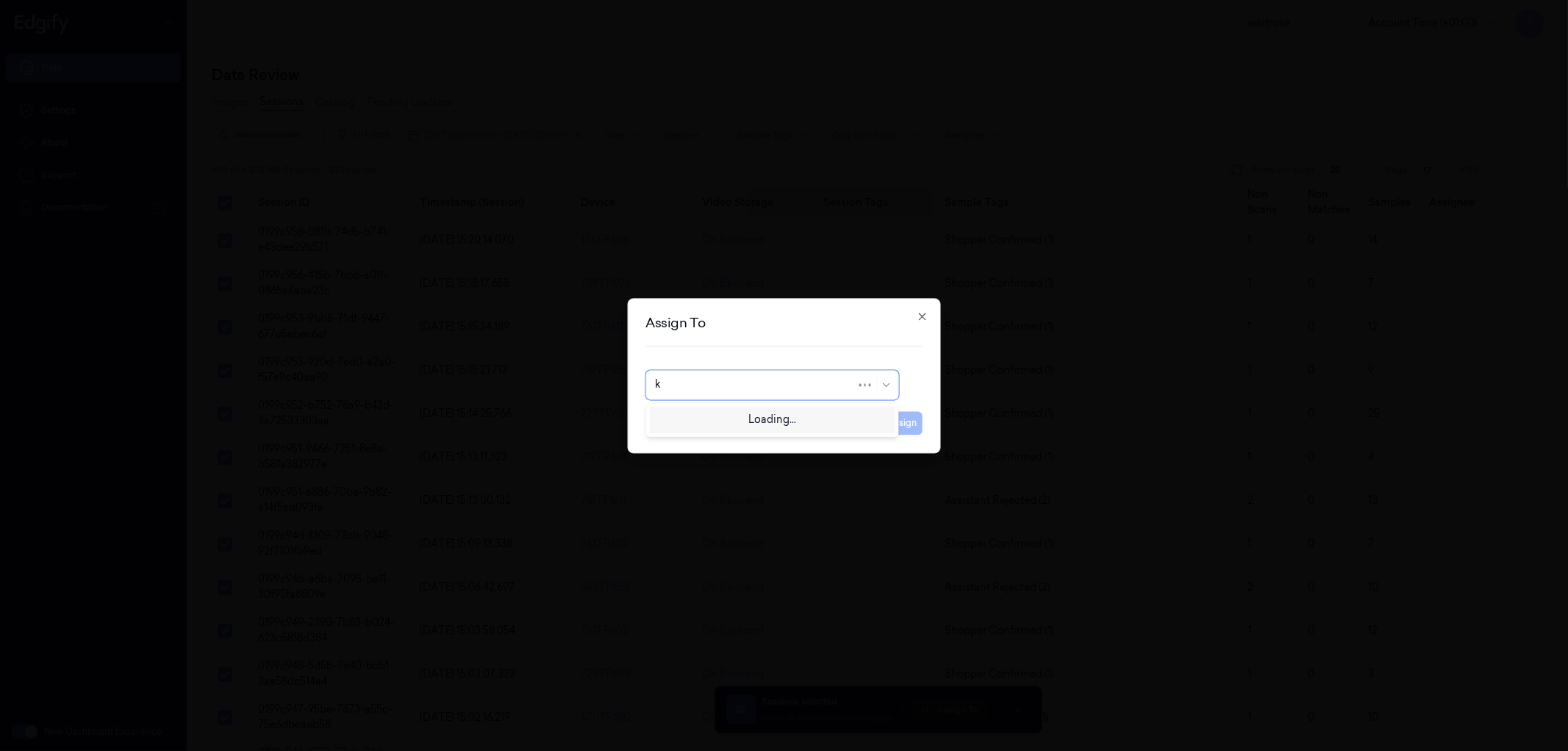
type input "ko"
click at [723, 414] on div "korisetty prem" at bounding box center [690, 418] width 71 height 16
click at [907, 424] on button "Assign" at bounding box center [902, 423] width 40 height 24
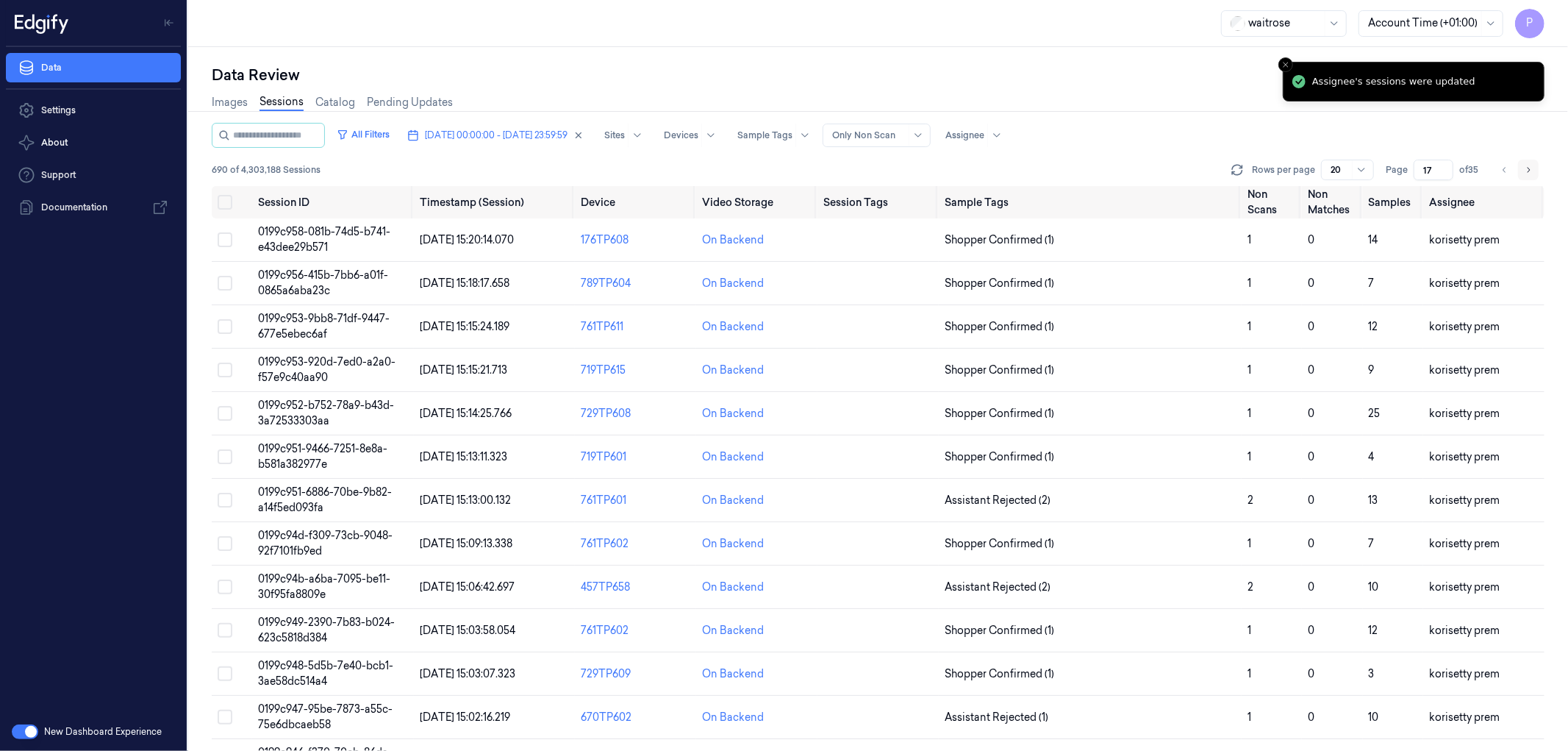
click at [1527, 167] on icon "Go to next page" at bounding box center [1528, 170] width 9 height 11
type input "18"
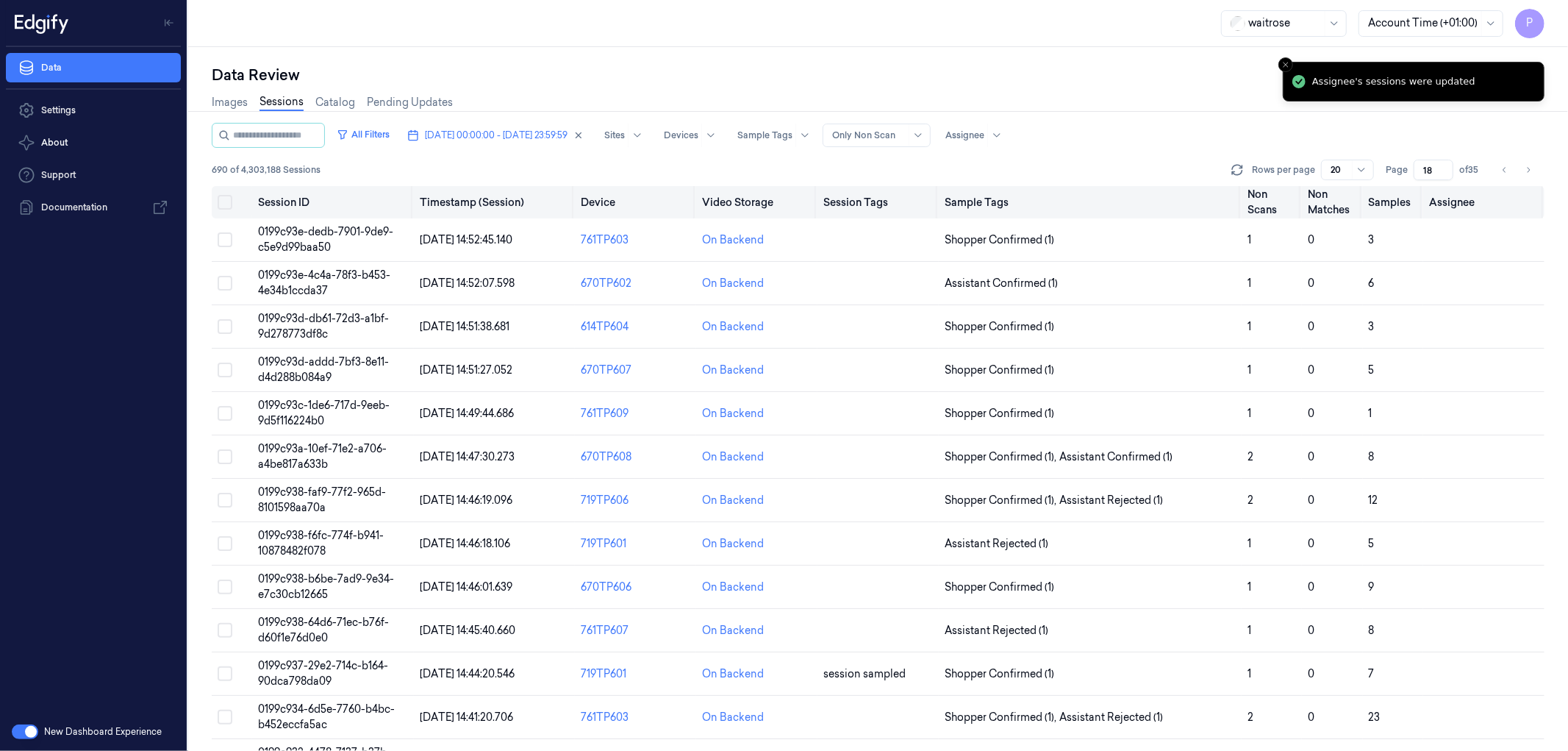
click at [223, 195] on button "Select all" at bounding box center [225, 202] width 15 height 15
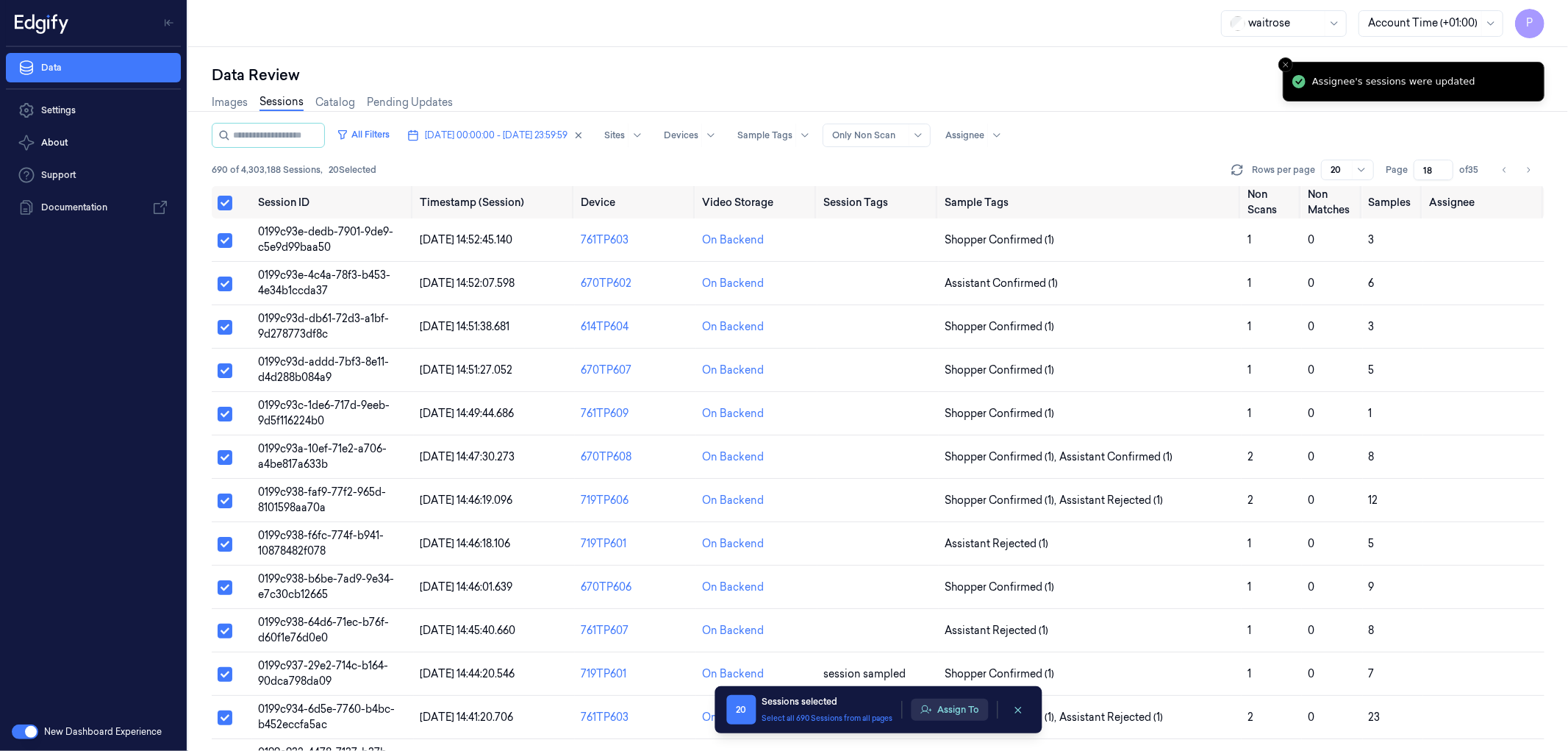
click at [939, 707] on button "Assign To" at bounding box center [949, 709] width 77 height 22
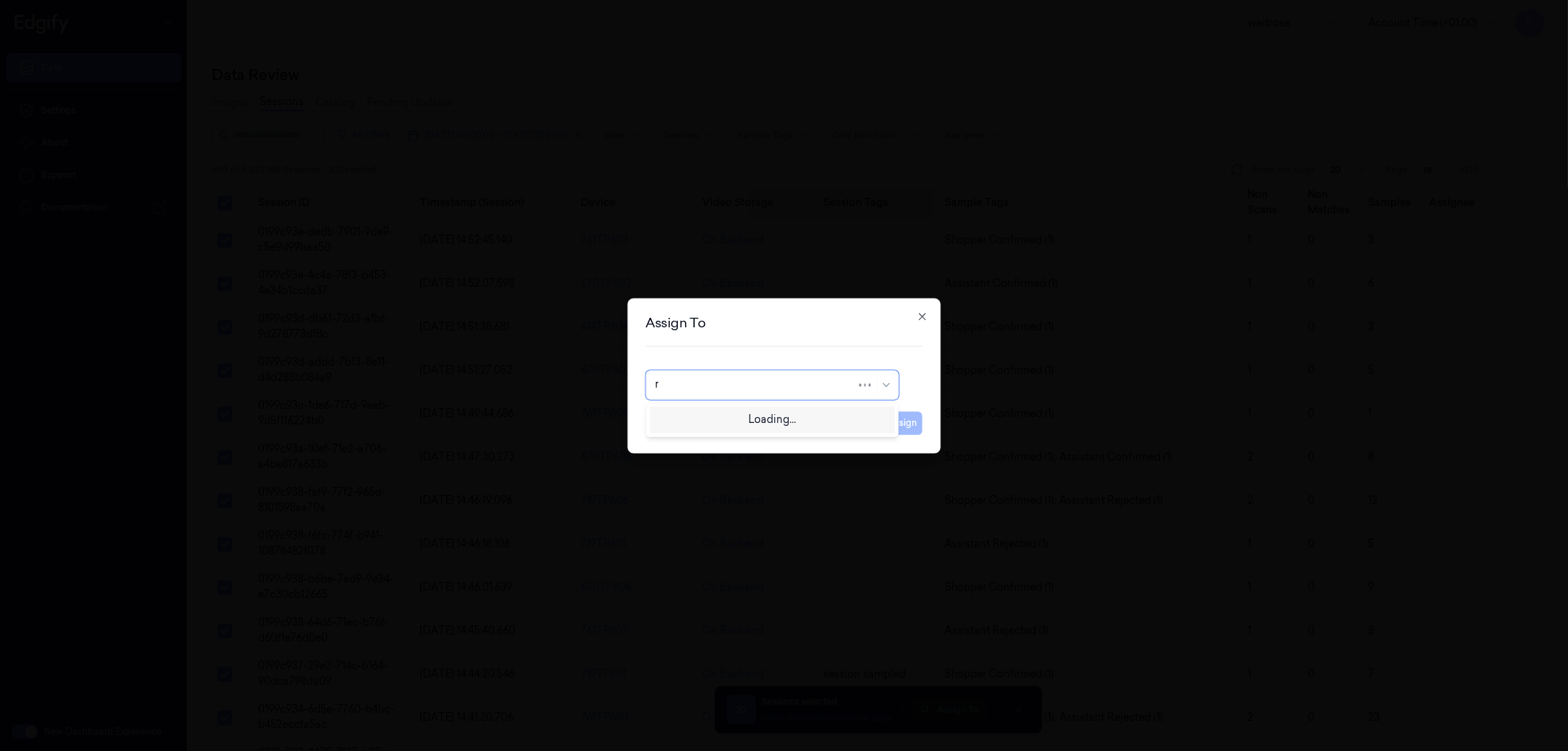
type input "ru"
click at [820, 428] on div "rupa a" at bounding box center [771, 419] width 245 height 25
click at [913, 427] on button "Assign" at bounding box center [902, 423] width 40 height 24
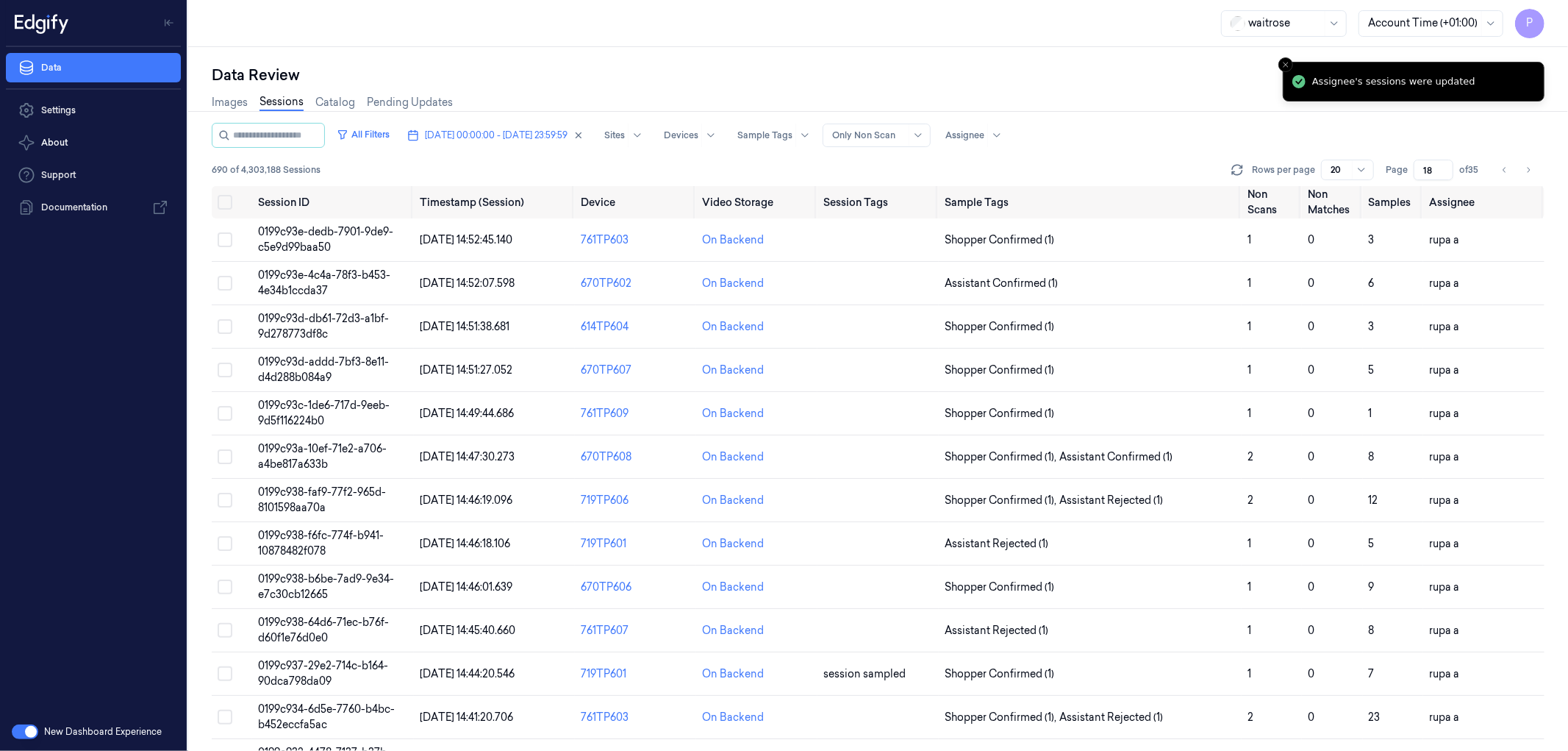
click at [1105, 100] on div "Images Sessions Catalog Pending Updates" at bounding box center [878, 104] width 1333 height 38
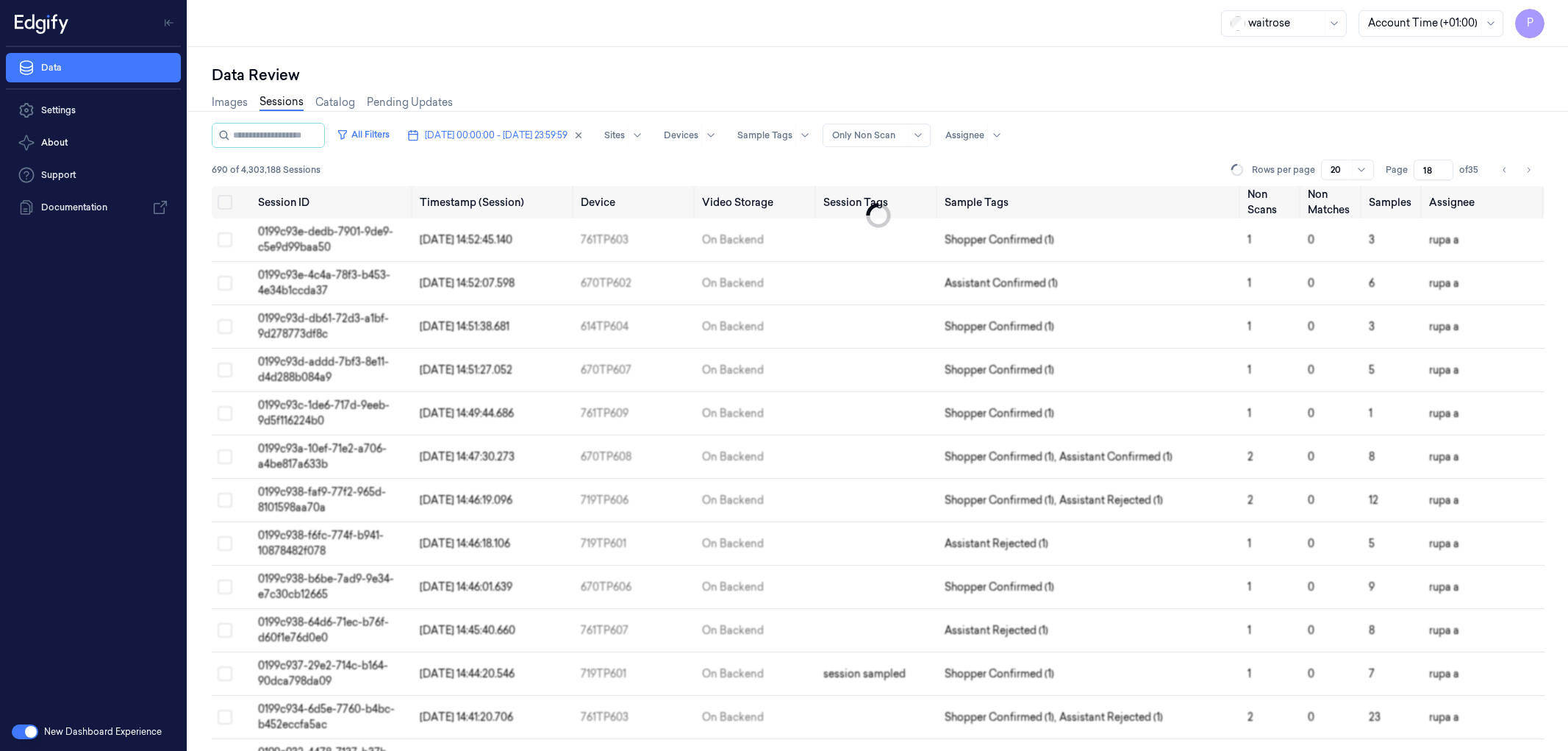
click at [471, 134] on span "[DATE] 00:00:00 - [DATE] 23:59:59" at bounding box center [496, 135] width 143 height 13
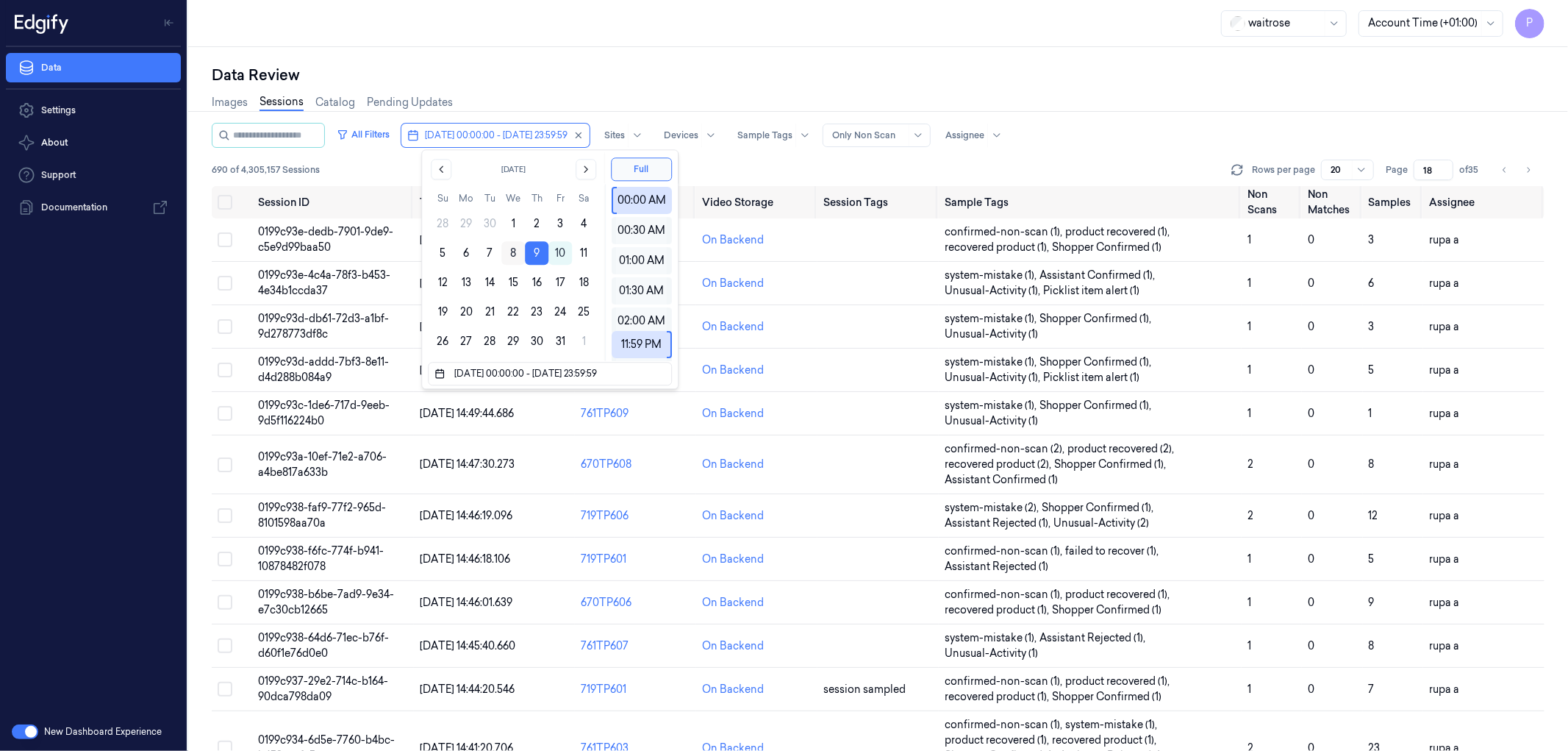
click at [512, 254] on button "8" at bounding box center [513, 253] width 24 height 24
click at [513, 251] on button "8" at bounding box center [513, 253] width 24 height 24
type input "[DATE] 00:00:00 - [DATE] 23:59:59"
click at [694, 74] on div "Data Review" at bounding box center [878, 75] width 1333 height 21
type input "1"
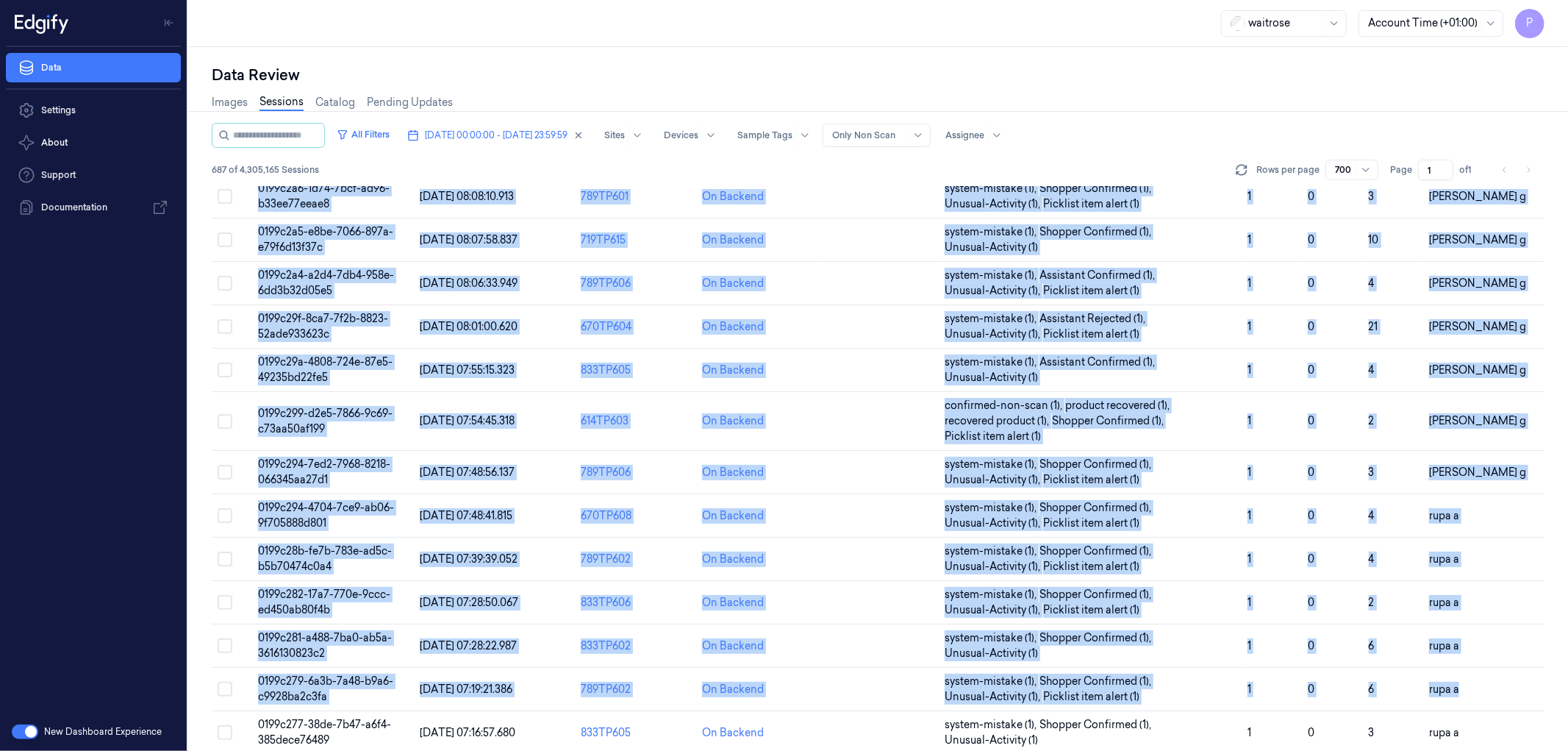
scroll to position [30349, 0]
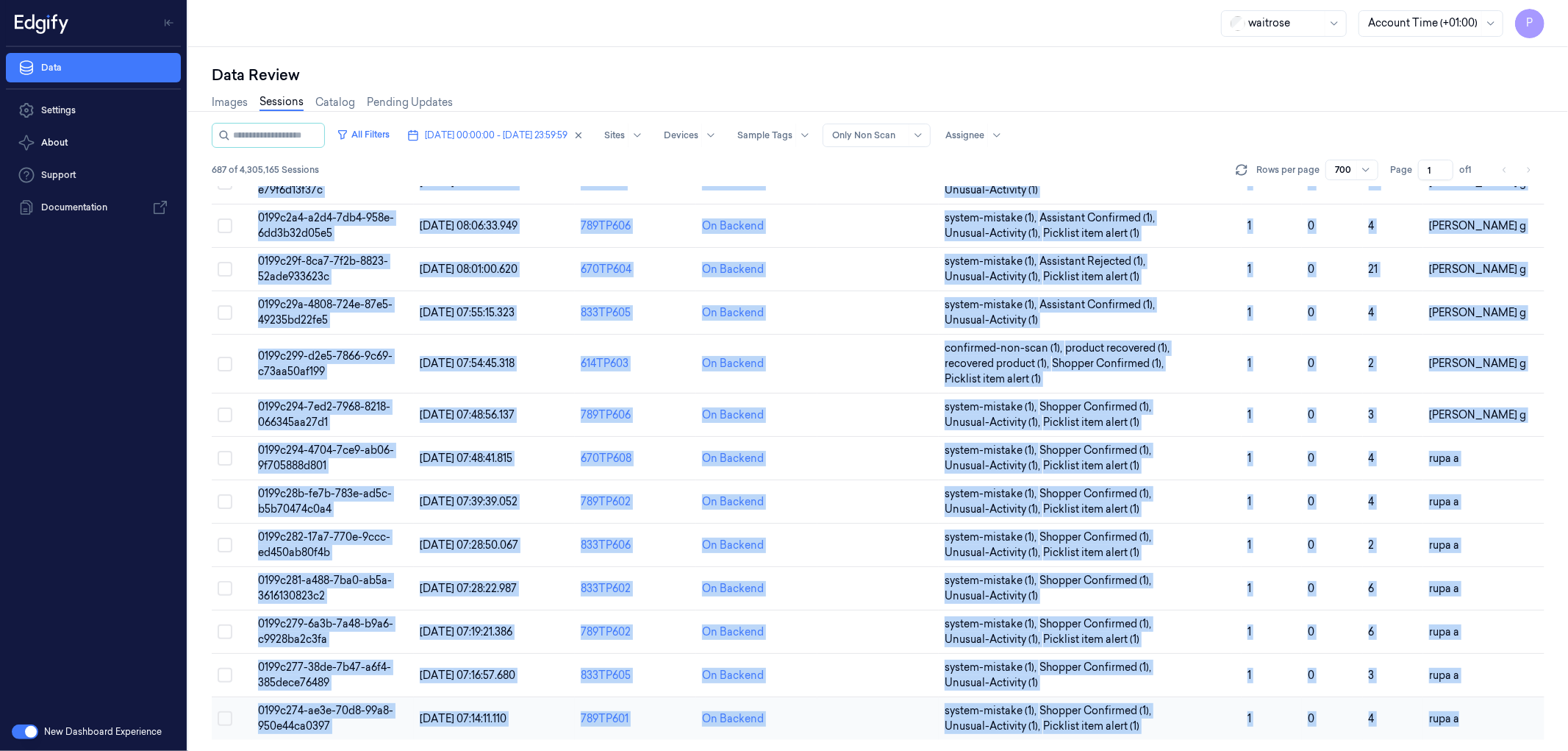
drag, startPoint x: 199, startPoint y: 207, endPoint x: 1474, endPoint y: 712, distance: 1371.4
click at [1474, 712] on div "Data Review Images Sessions Catalog Pending Updates All Filters 08/10/2025 00:0…" at bounding box center [878, 398] width 1380 height 703
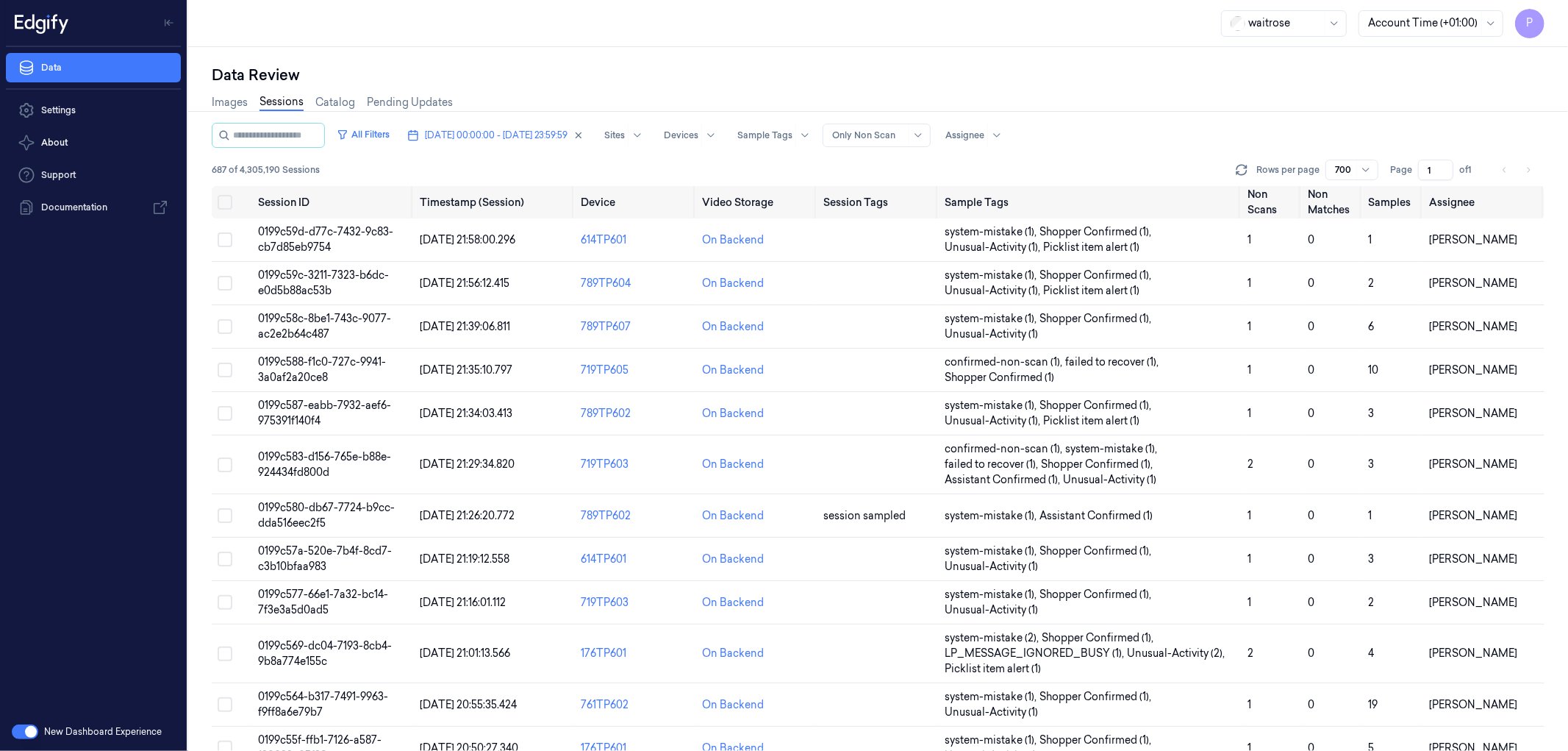
click at [1126, 87] on div "Images Sessions Catalog Pending Updates" at bounding box center [878, 104] width 1333 height 38
click at [1530, 165] on icon "Go to next page" at bounding box center [1528, 170] width 9 height 11
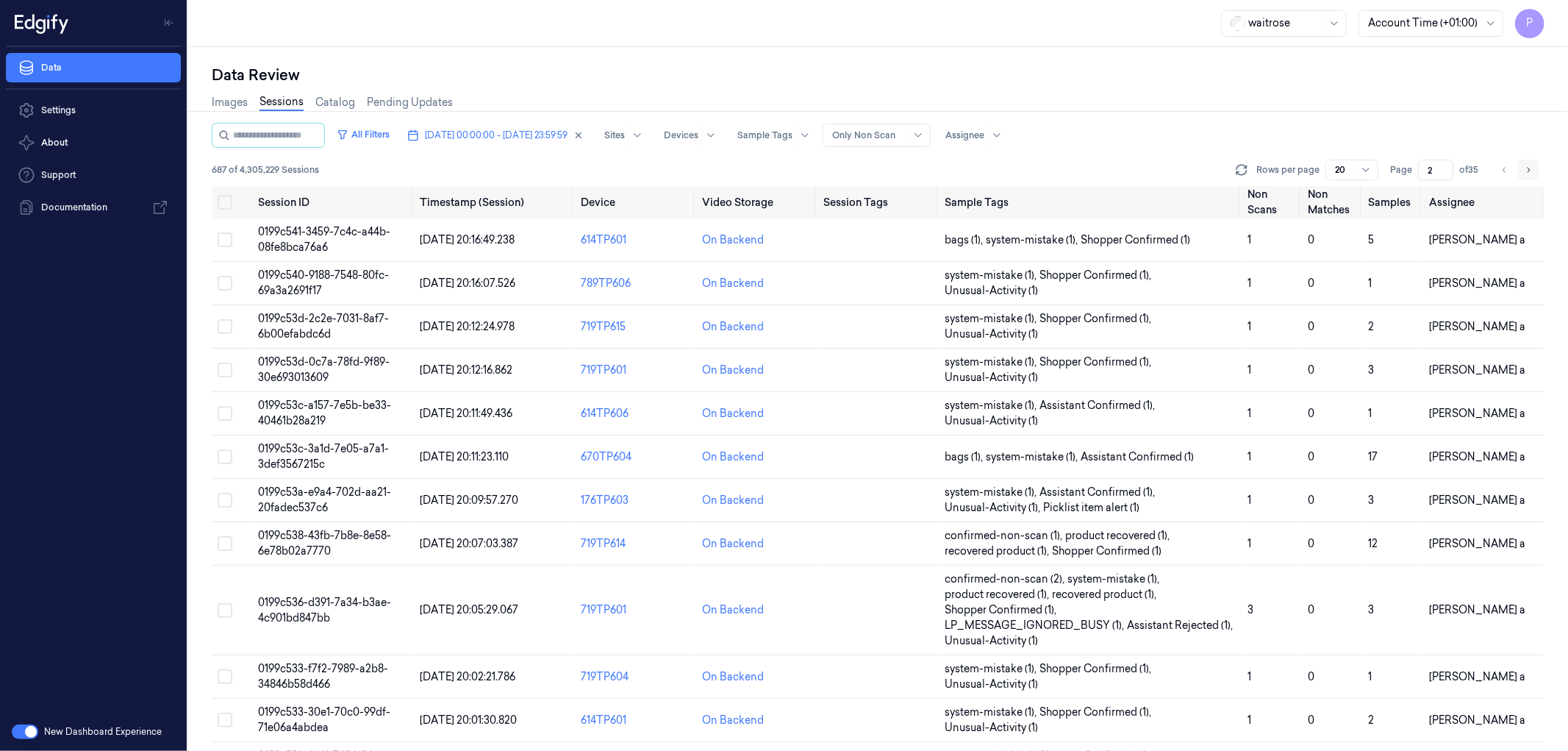
click at [1530, 165] on icon "Go to next page" at bounding box center [1528, 170] width 9 height 11
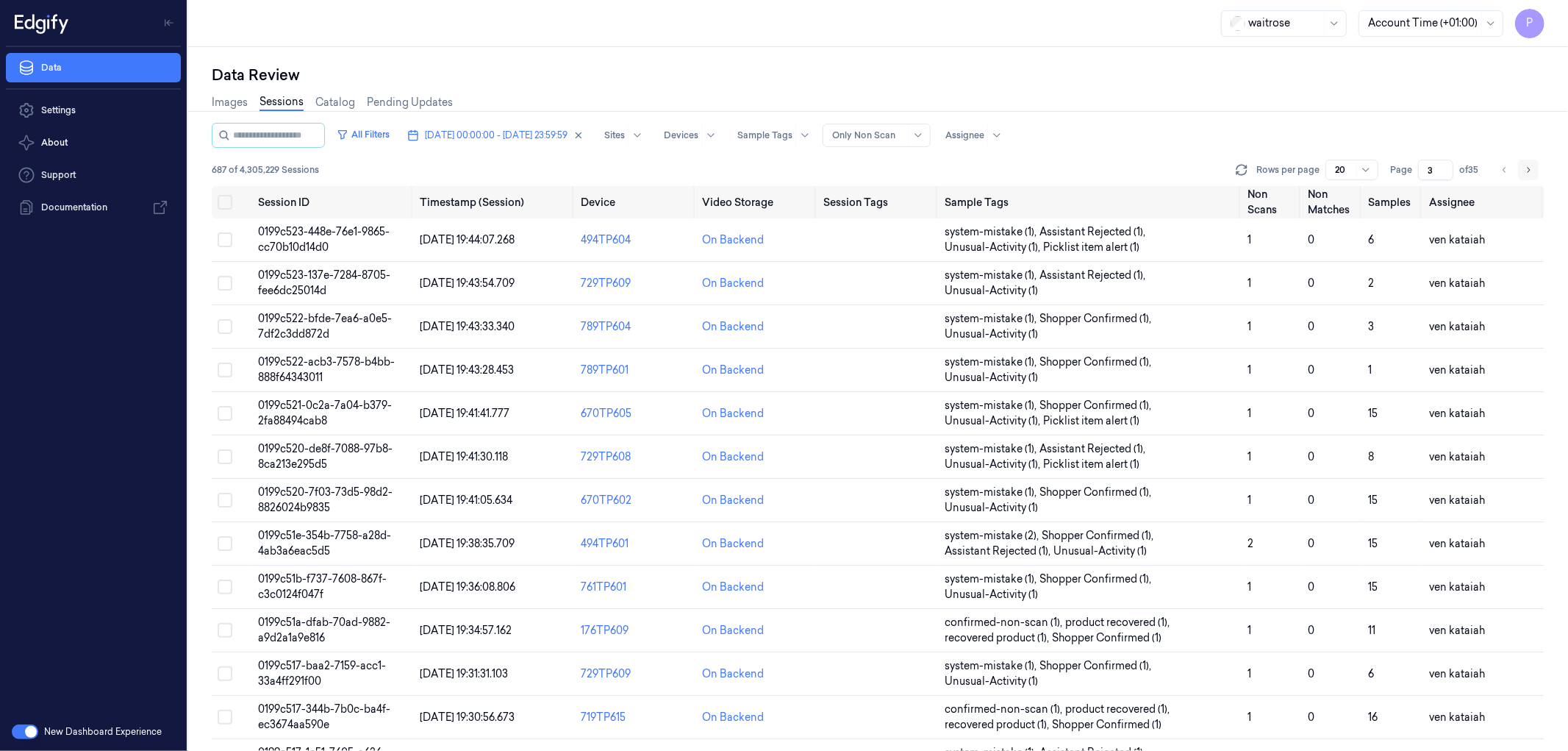
click at [1530, 165] on icon "Go to next page" at bounding box center [1528, 170] width 9 height 11
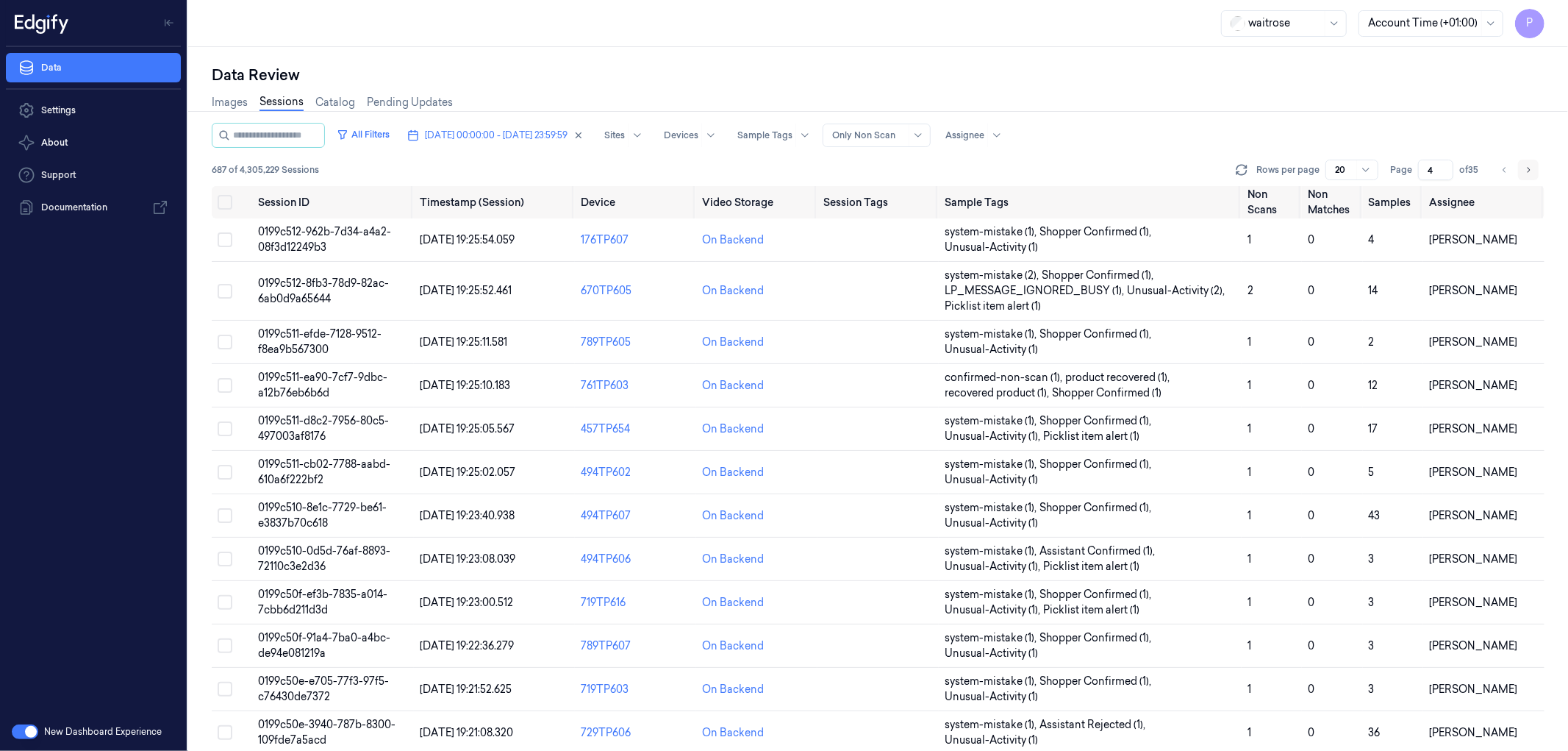
click at [1530, 165] on icon "Go to next page" at bounding box center [1528, 170] width 9 height 11
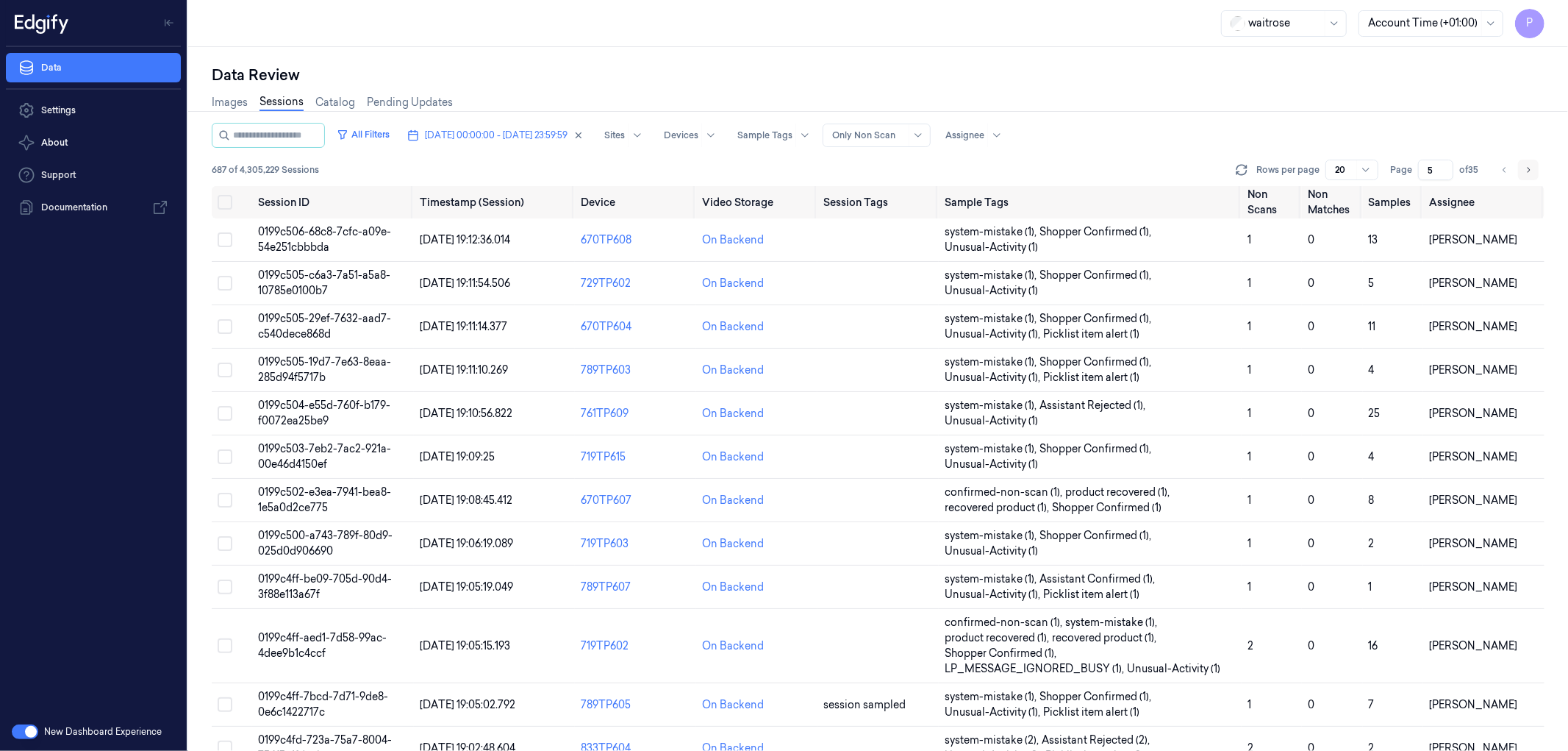
click at [1530, 165] on icon "Go to next page" at bounding box center [1528, 170] width 9 height 11
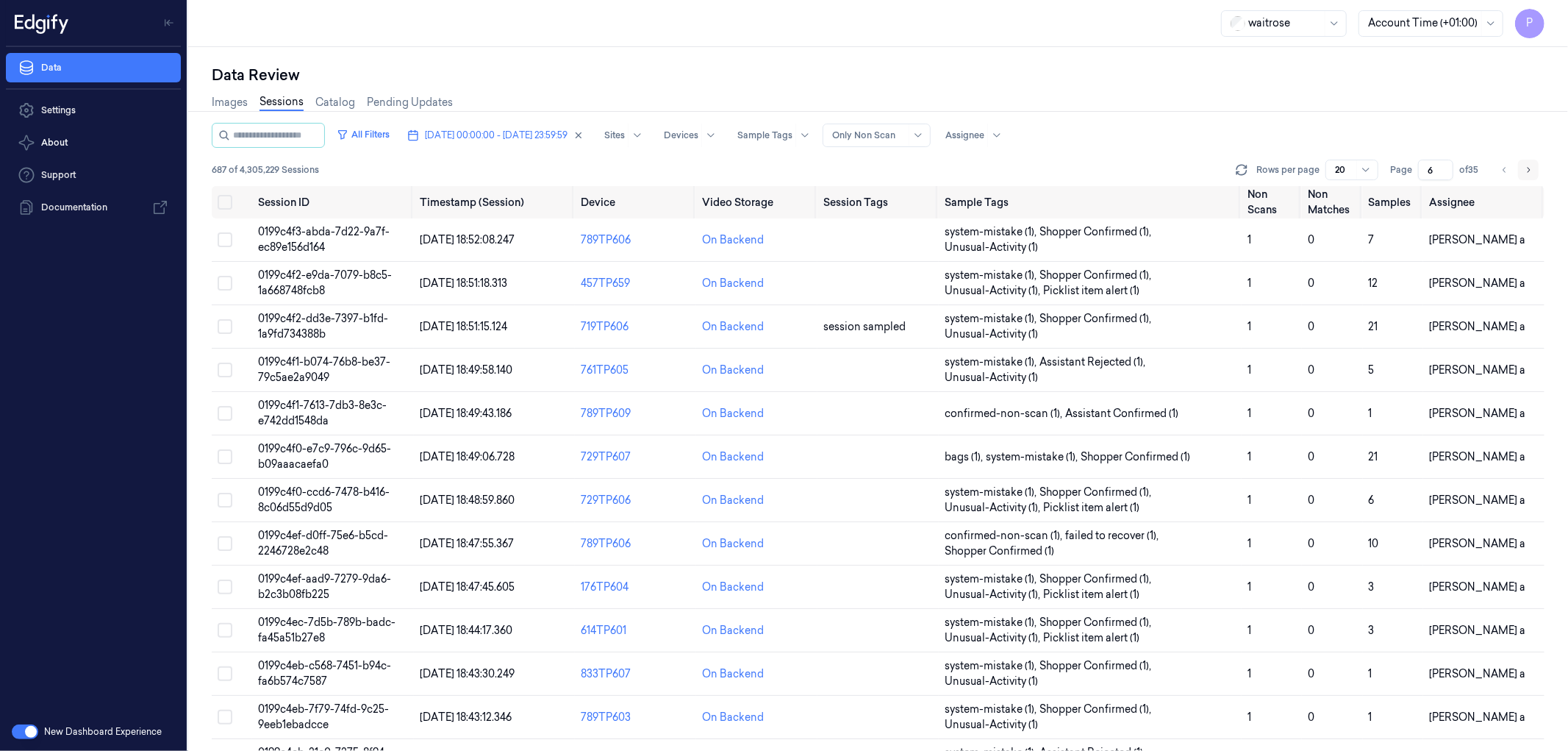
click at [1530, 165] on icon "Go to next page" at bounding box center [1528, 170] width 9 height 11
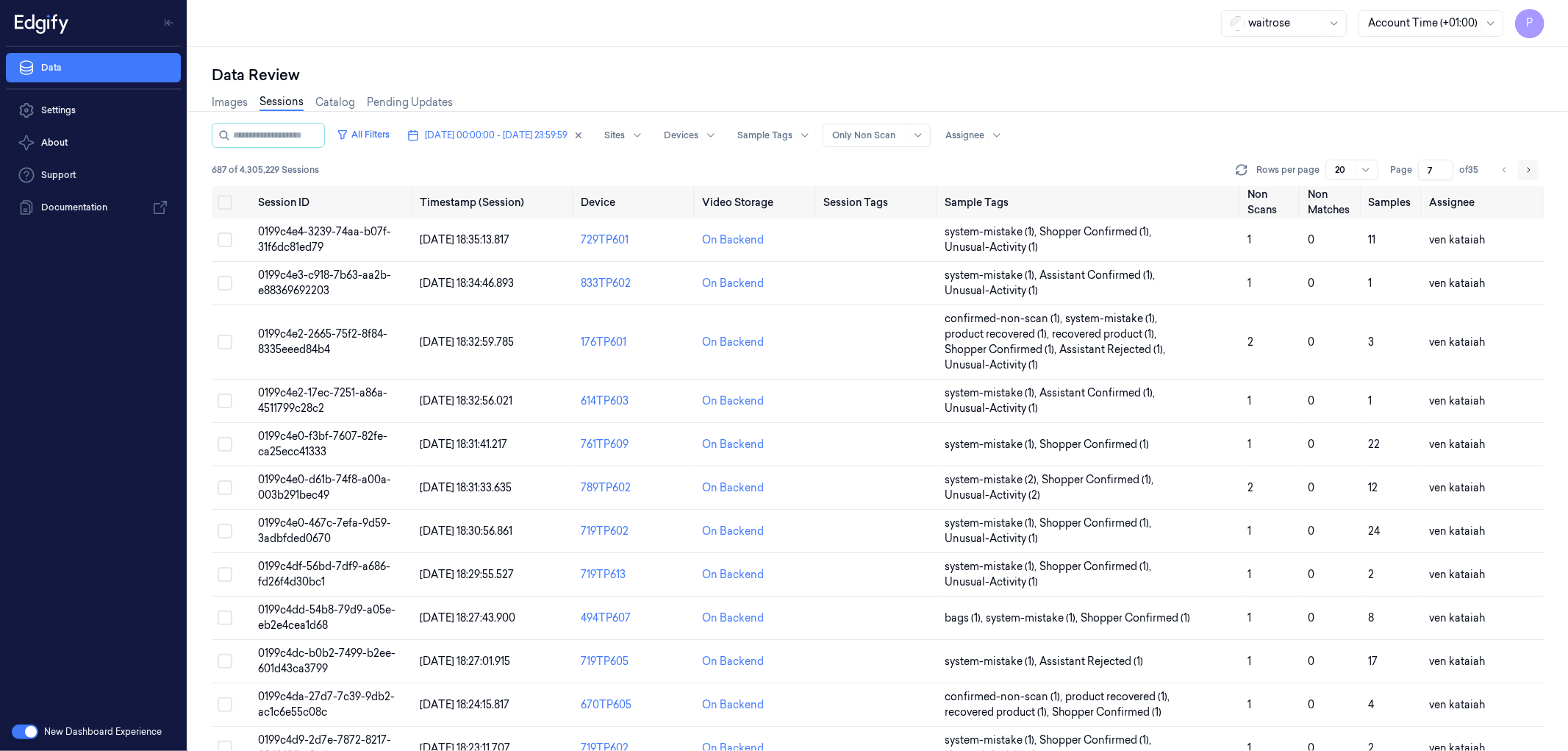
click at [1530, 165] on icon "Go to next page" at bounding box center [1528, 170] width 9 height 11
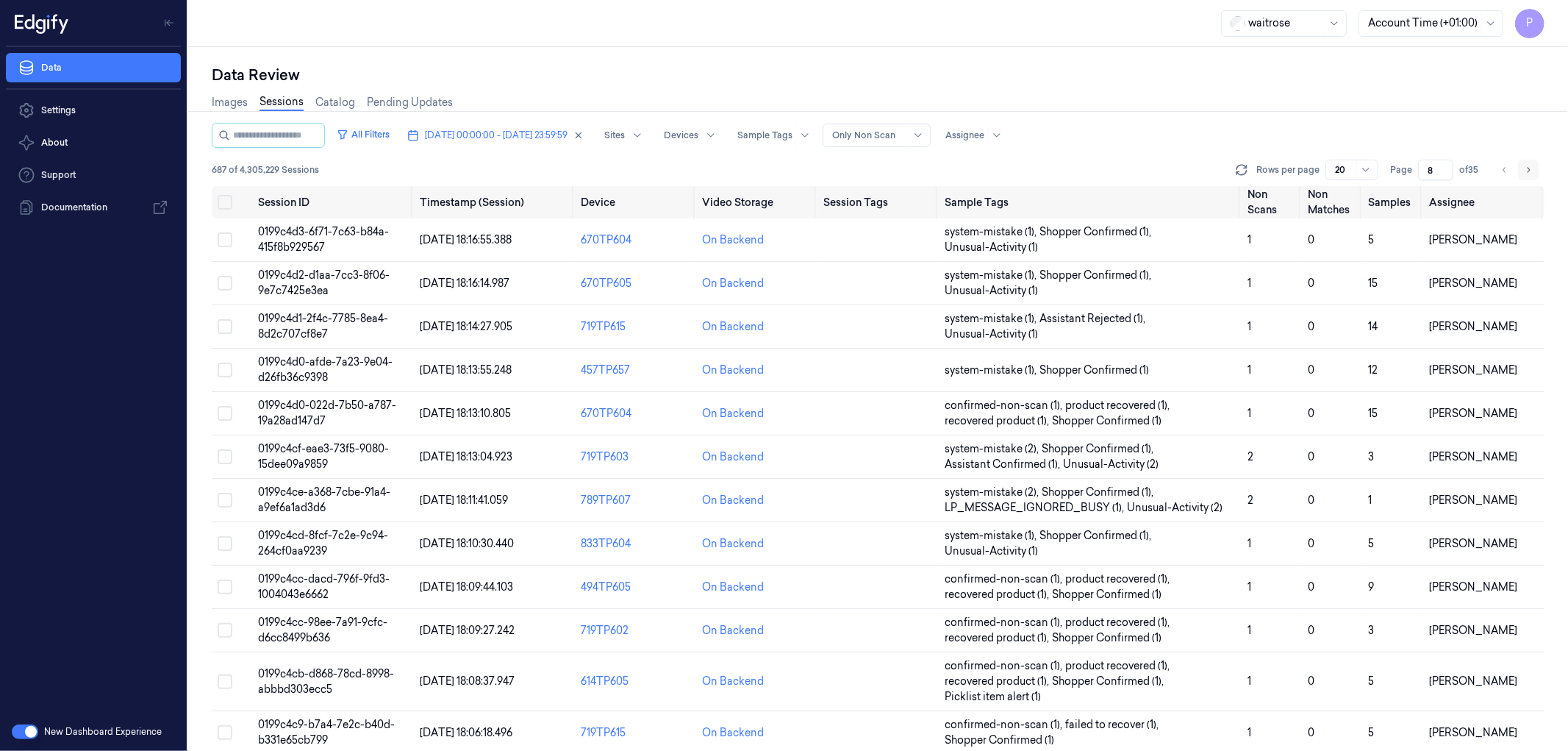
click at [1530, 165] on icon "Go to next page" at bounding box center [1528, 170] width 9 height 11
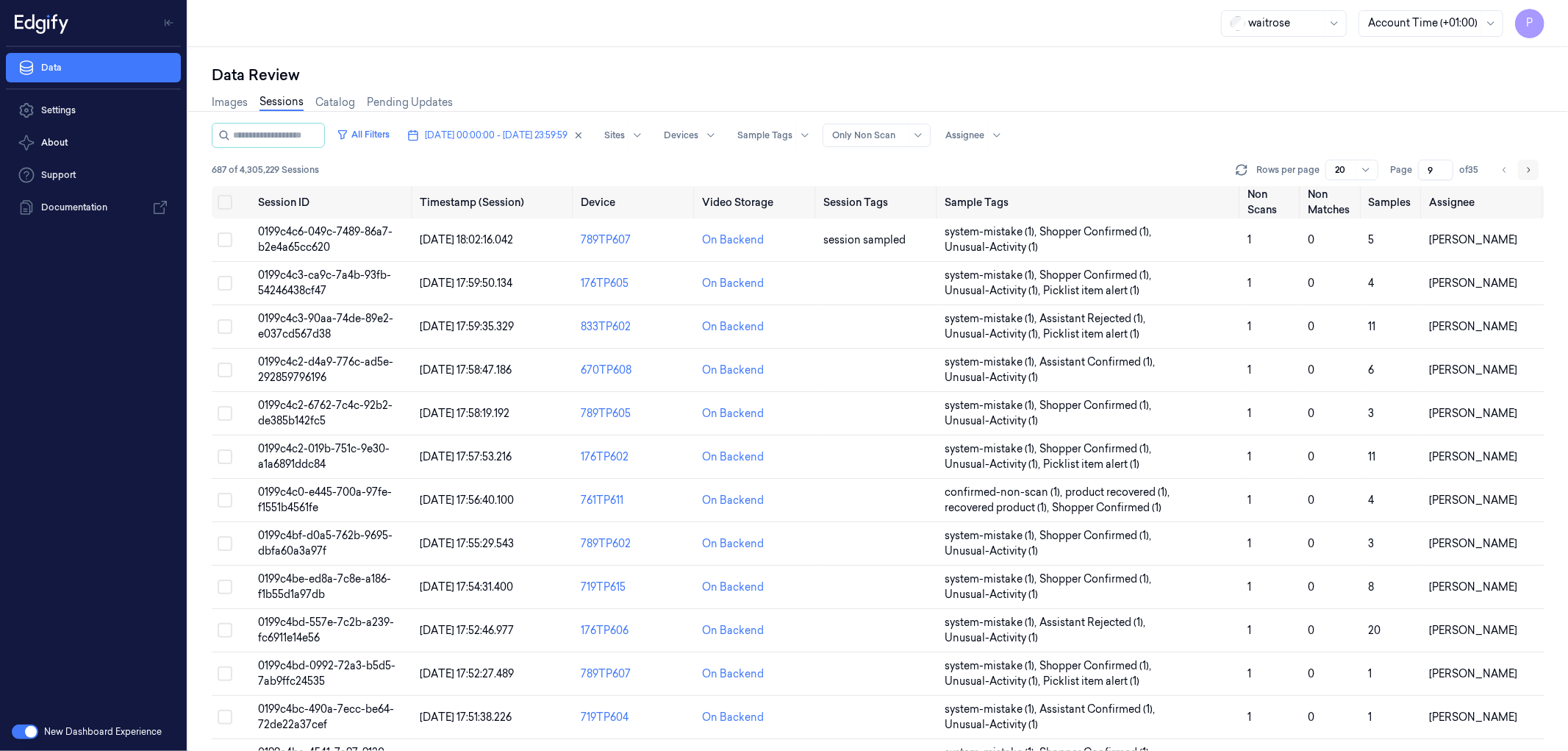
click at [1530, 165] on icon "Go to next page" at bounding box center [1528, 170] width 9 height 11
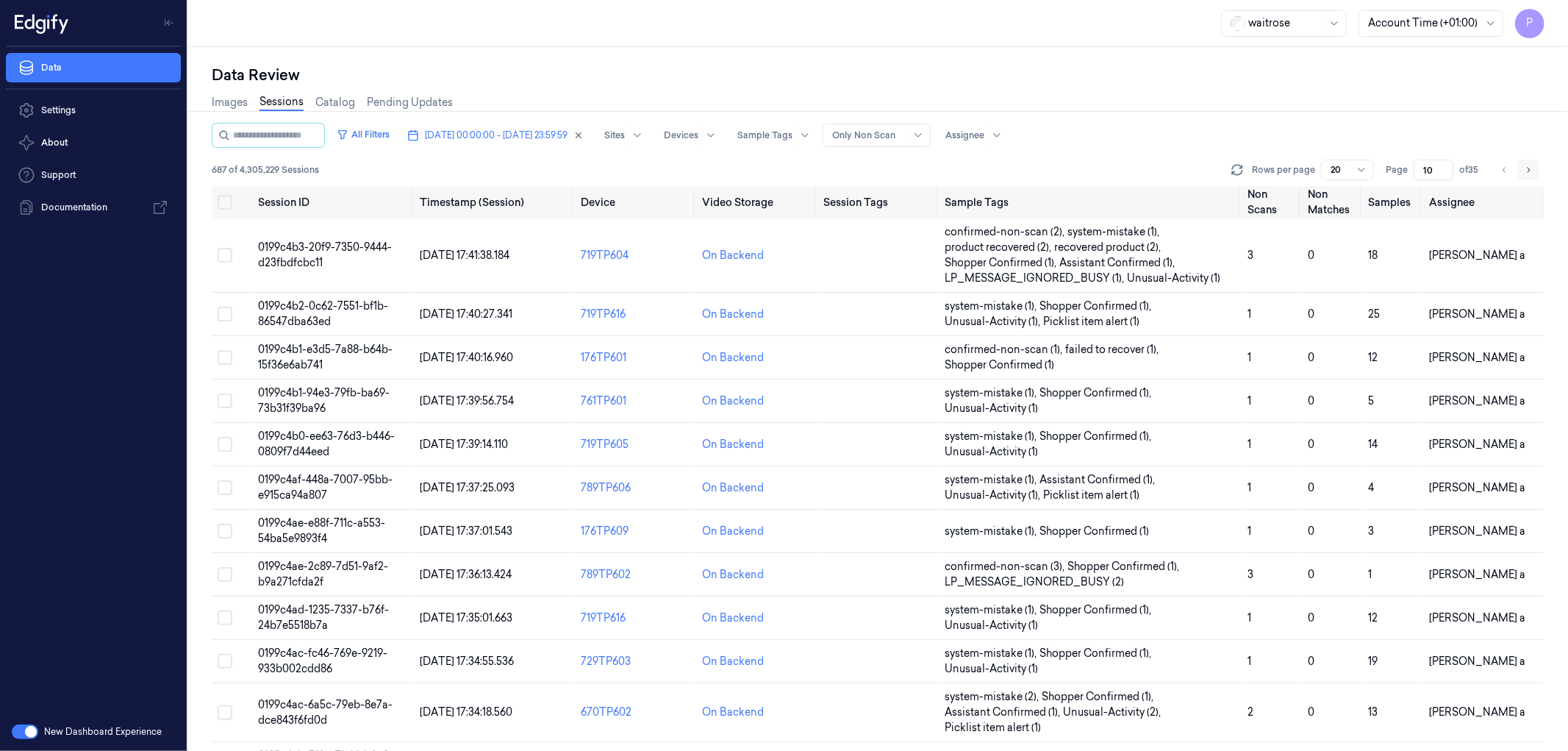
click at [1530, 165] on icon "Go to next page" at bounding box center [1528, 170] width 9 height 11
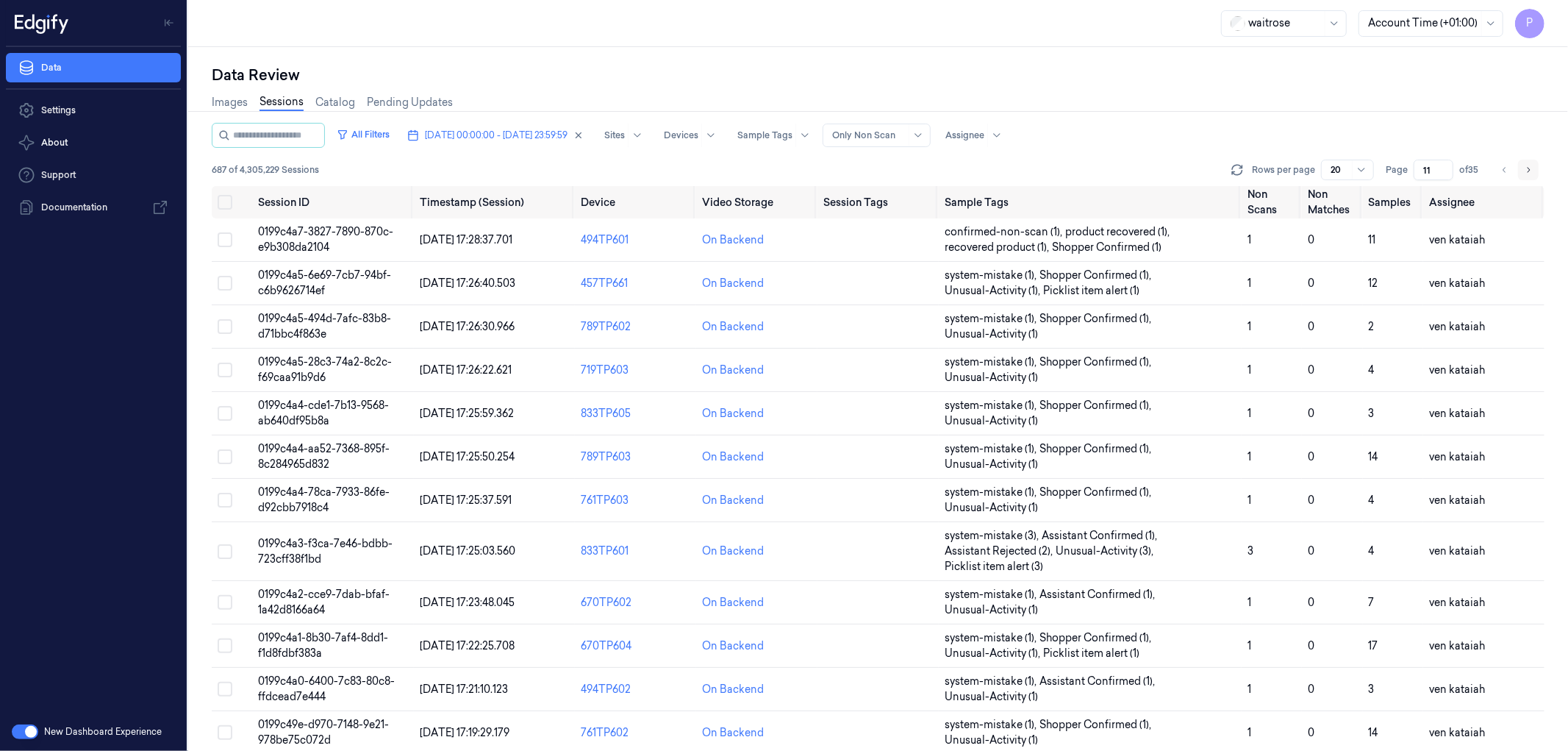
click at [1530, 165] on icon "Go to next page" at bounding box center [1528, 170] width 9 height 11
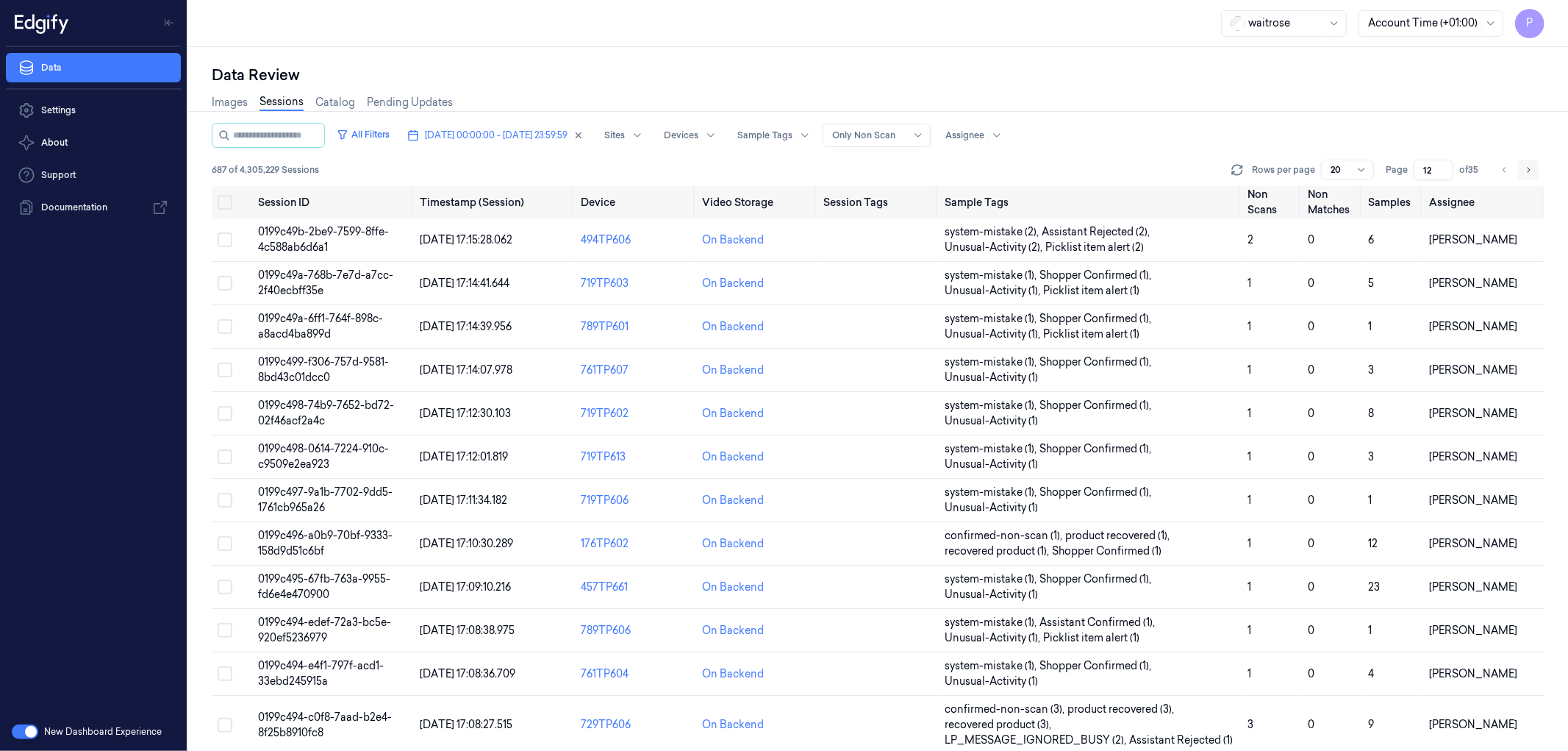
click at [1530, 165] on icon "Go to next page" at bounding box center [1528, 170] width 9 height 11
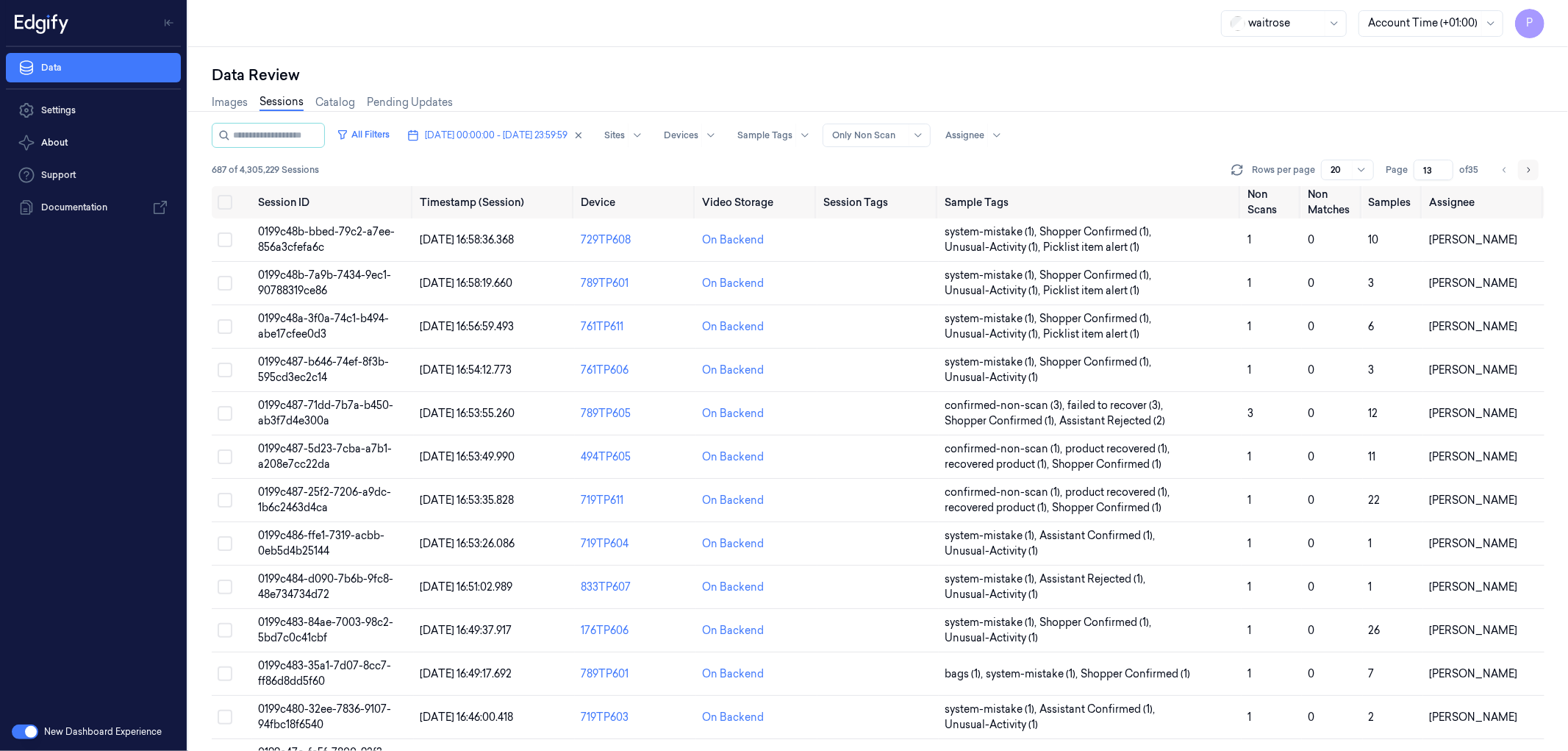
click at [1530, 165] on icon "Go to next page" at bounding box center [1528, 170] width 9 height 11
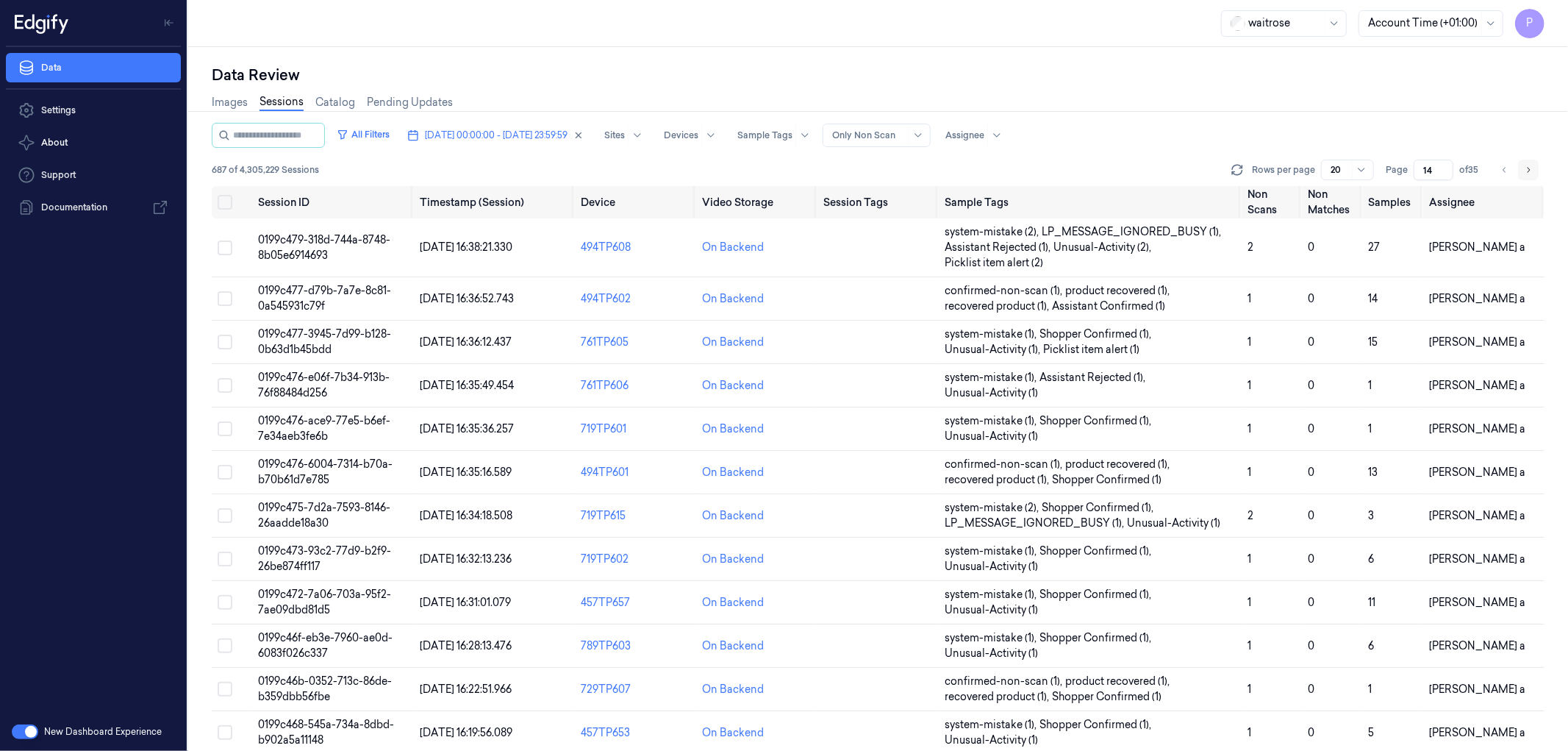
click at [1530, 165] on icon "Go to next page" at bounding box center [1528, 170] width 9 height 11
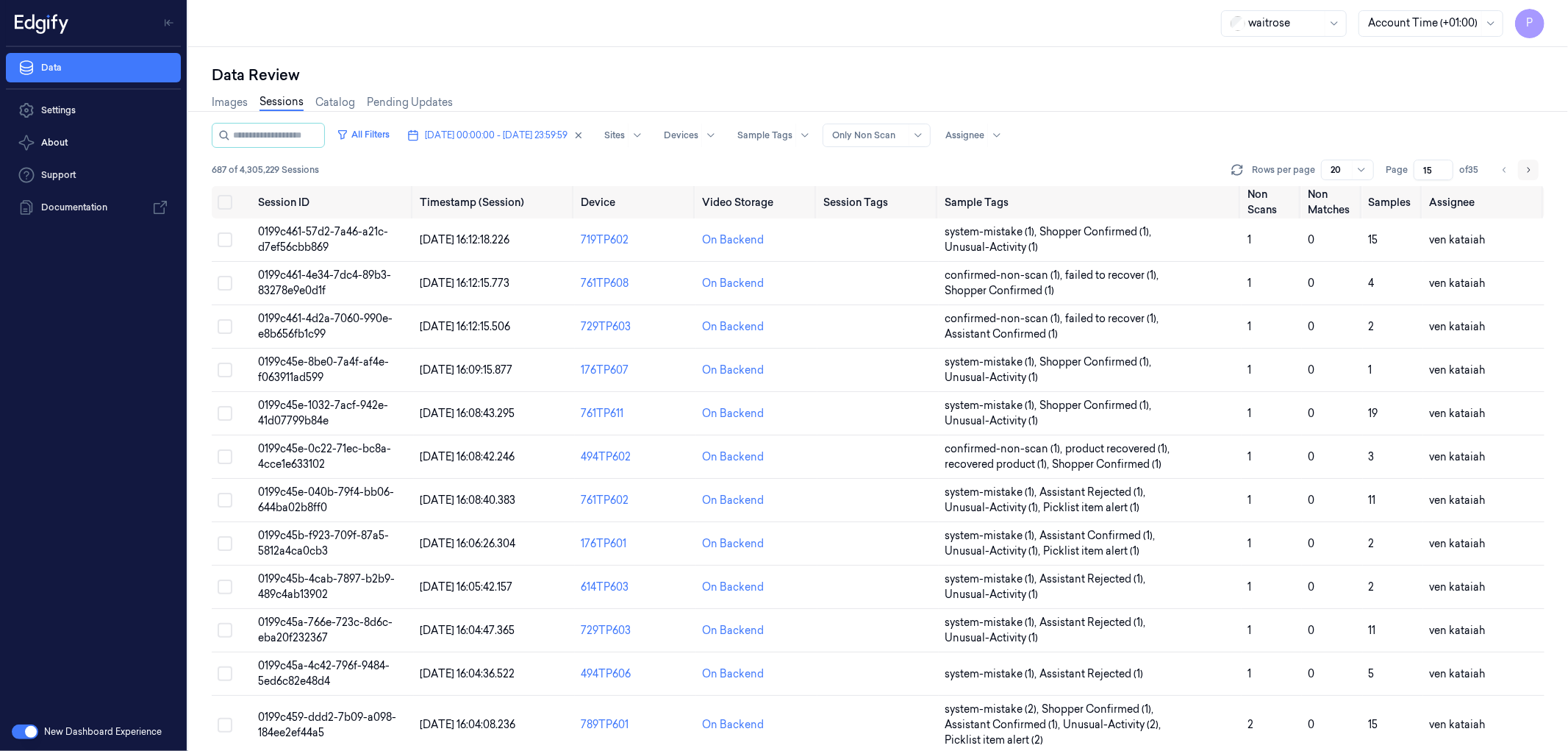
click at [1530, 165] on icon "Go to next page" at bounding box center [1528, 170] width 9 height 11
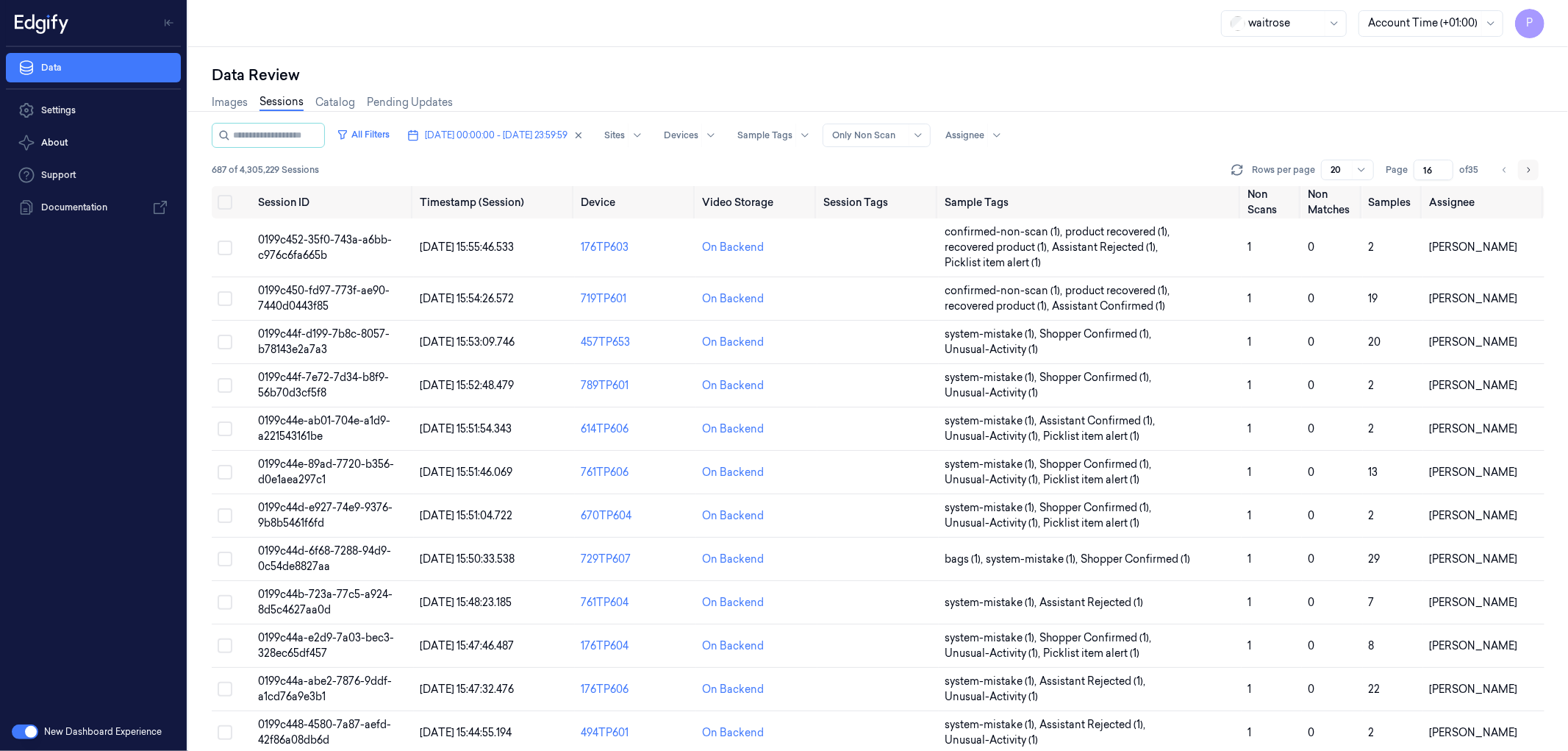
click at [1530, 165] on icon "Go to next page" at bounding box center [1528, 170] width 9 height 11
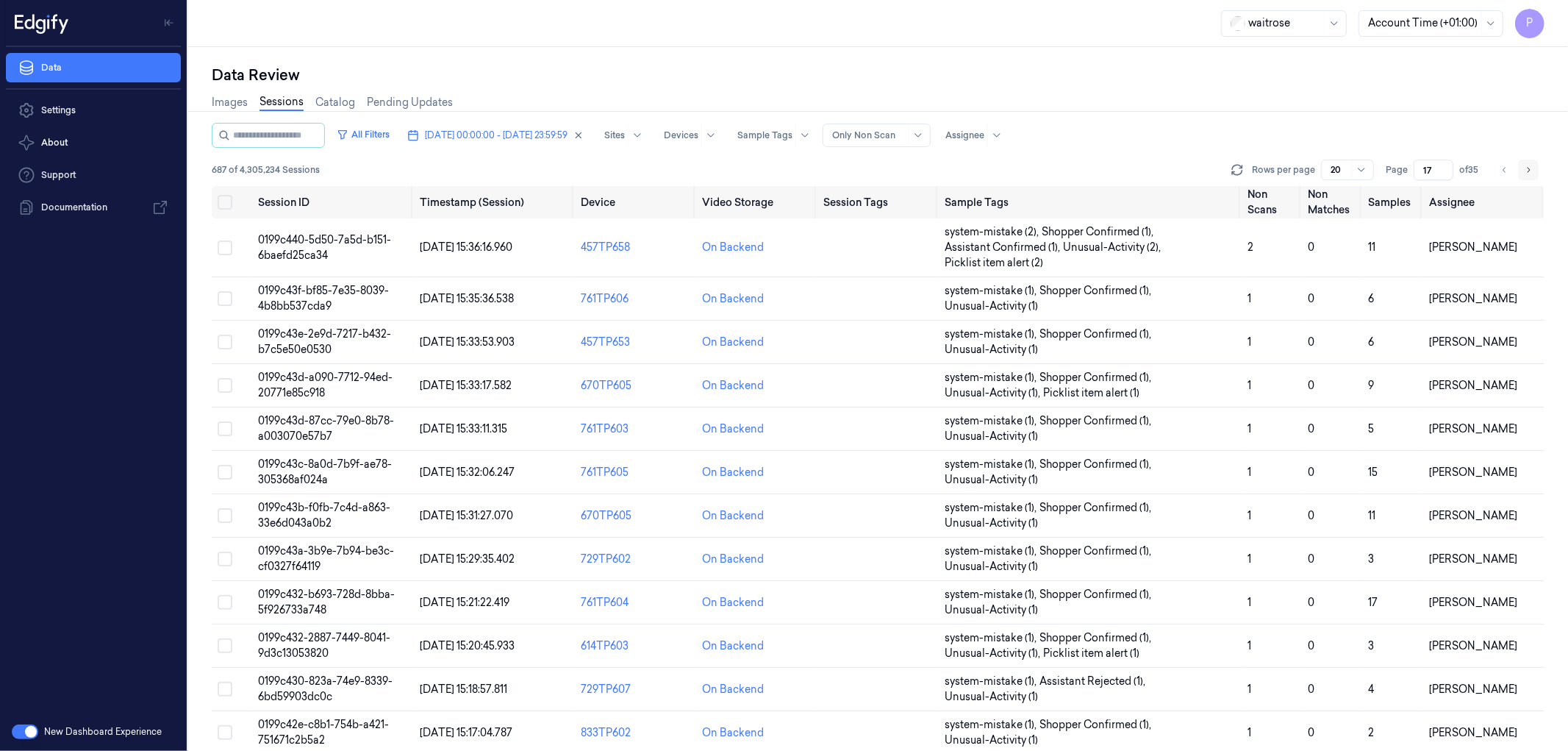
click at [1530, 165] on icon "Go to next page" at bounding box center [1528, 170] width 9 height 11
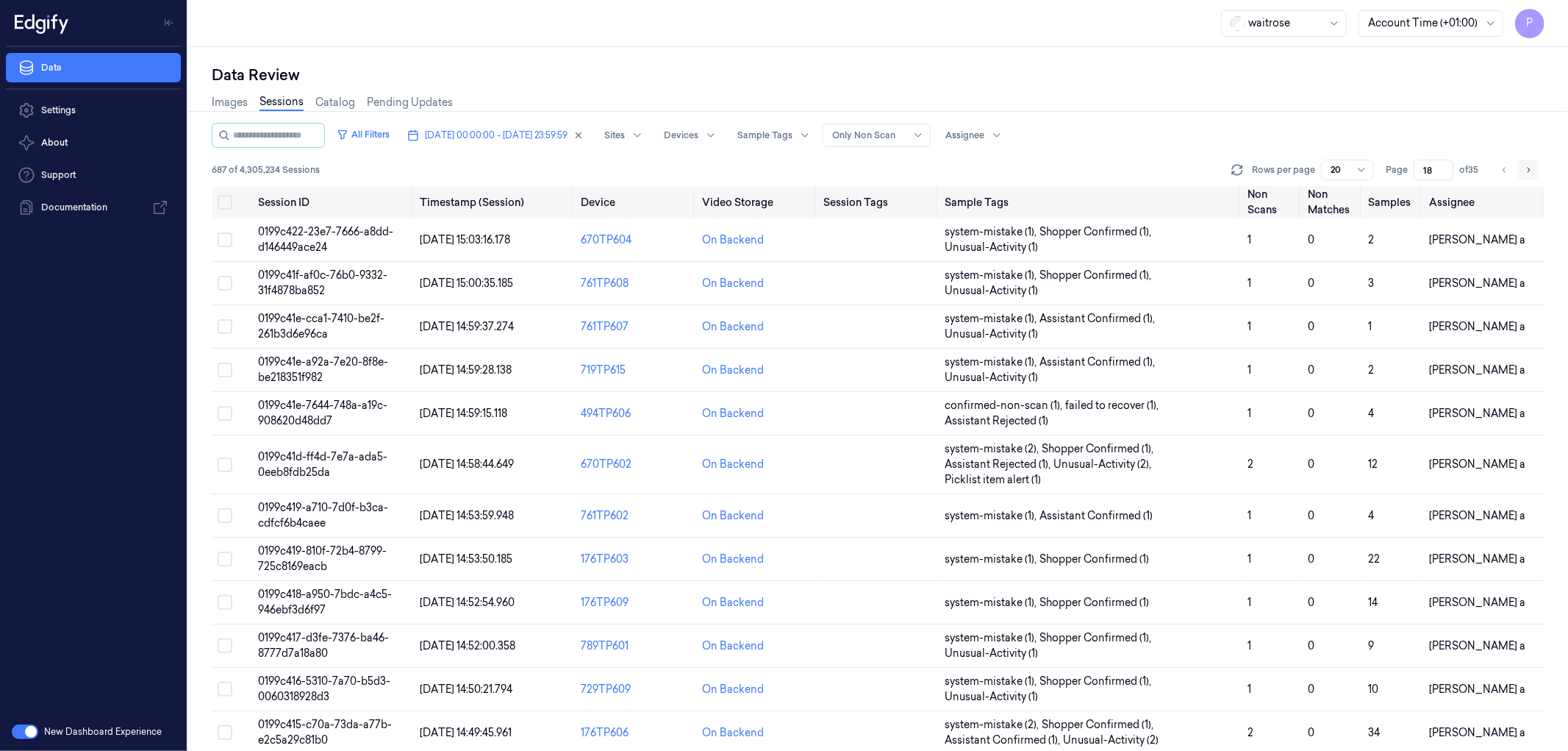
click at [1530, 165] on icon "Go to next page" at bounding box center [1528, 170] width 9 height 11
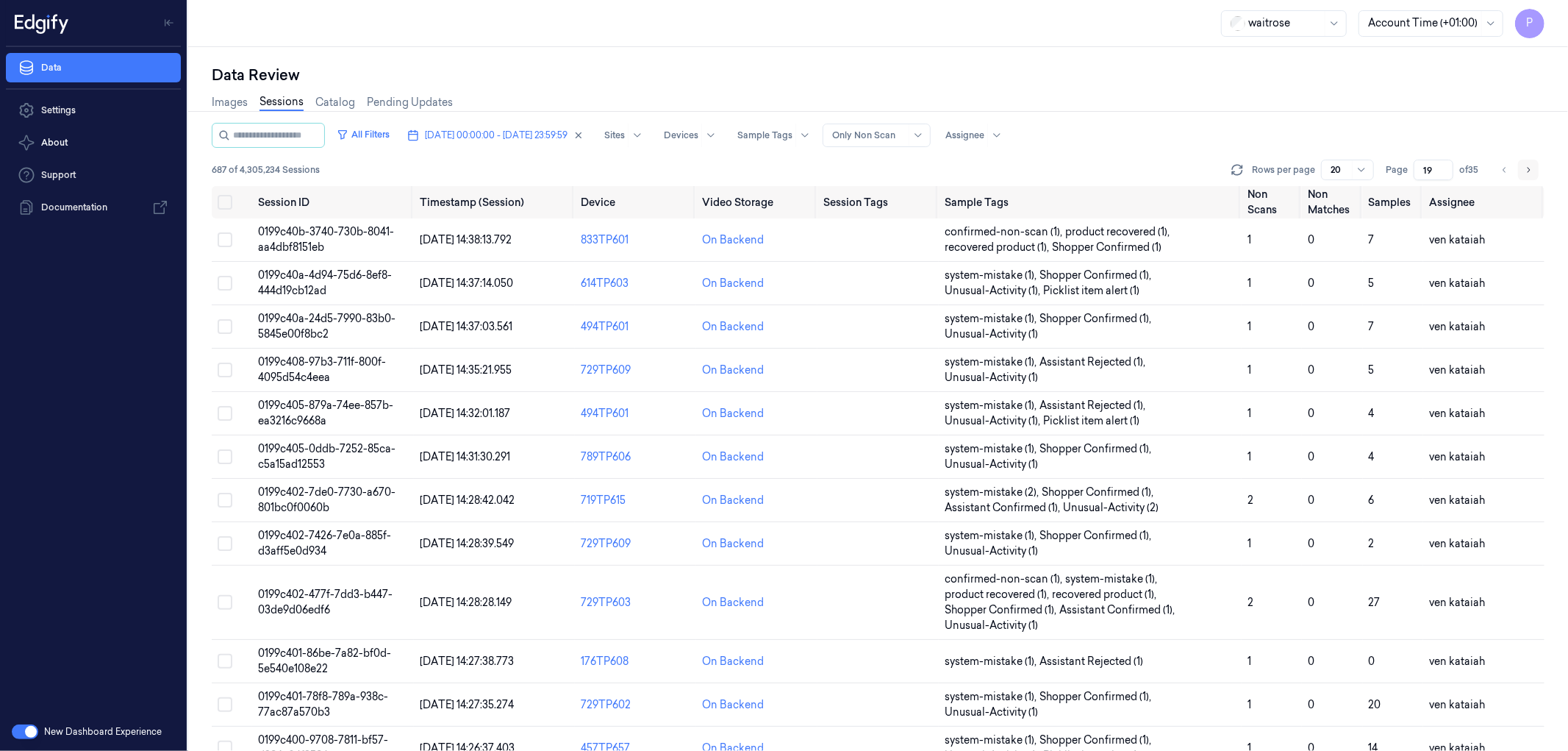
click at [1530, 165] on icon "Go to next page" at bounding box center [1528, 170] width 9 height 11
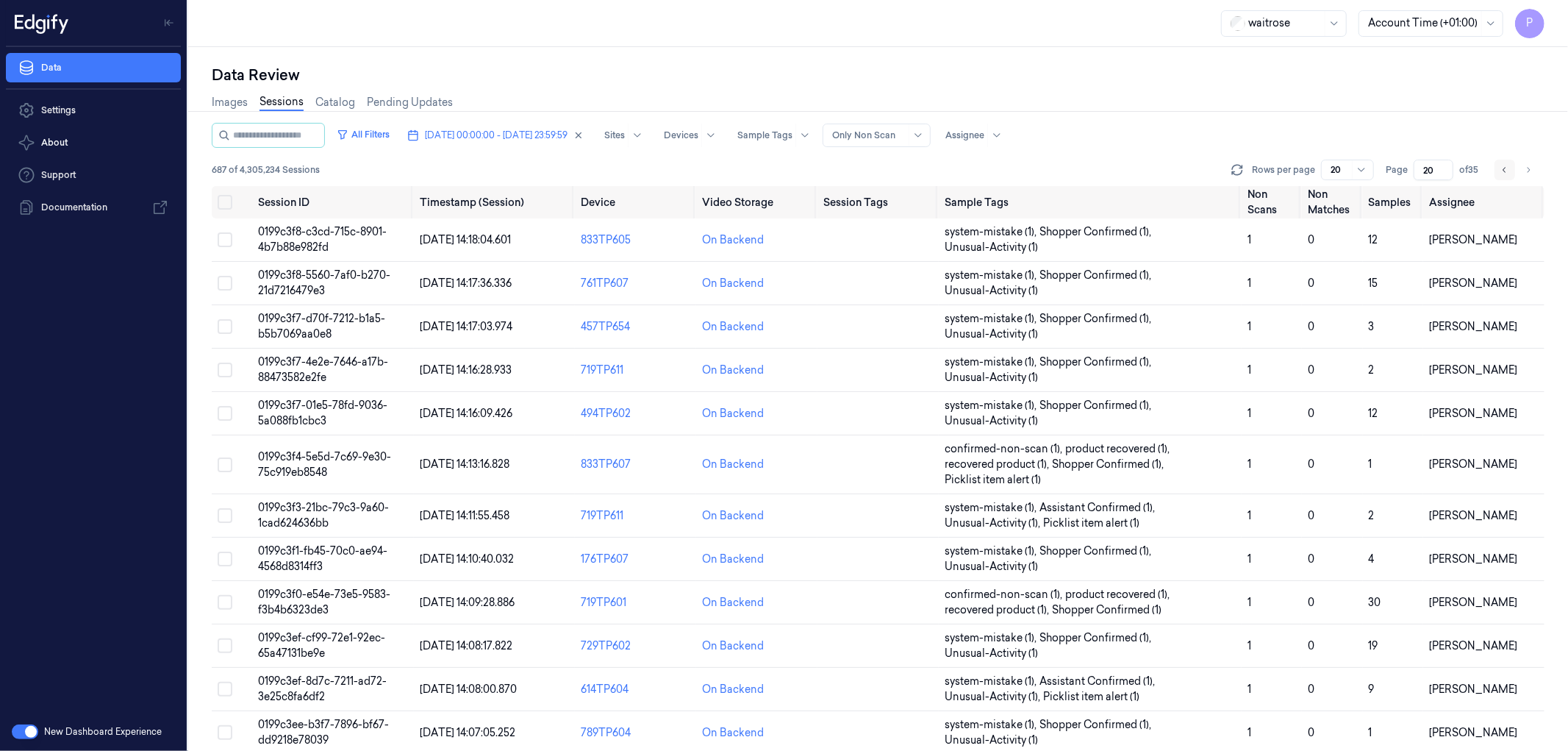
click at [1506, 167] on icon "Go to previous page" at bounding box center [1505, 170] width 9 height 11
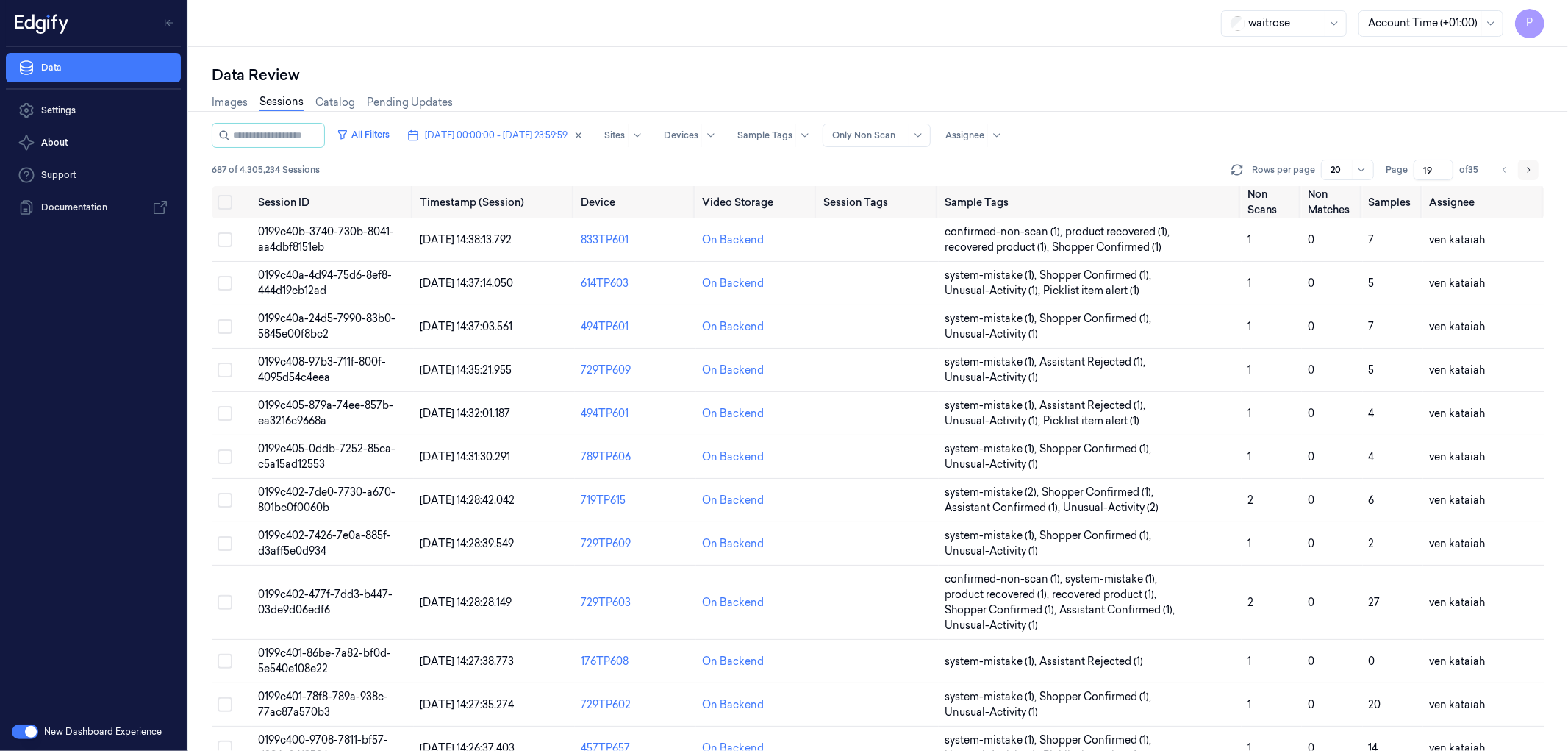
click at [1525, 169] on icon "Go to next page" at bounding box center [1528, 170] width 9 height 11
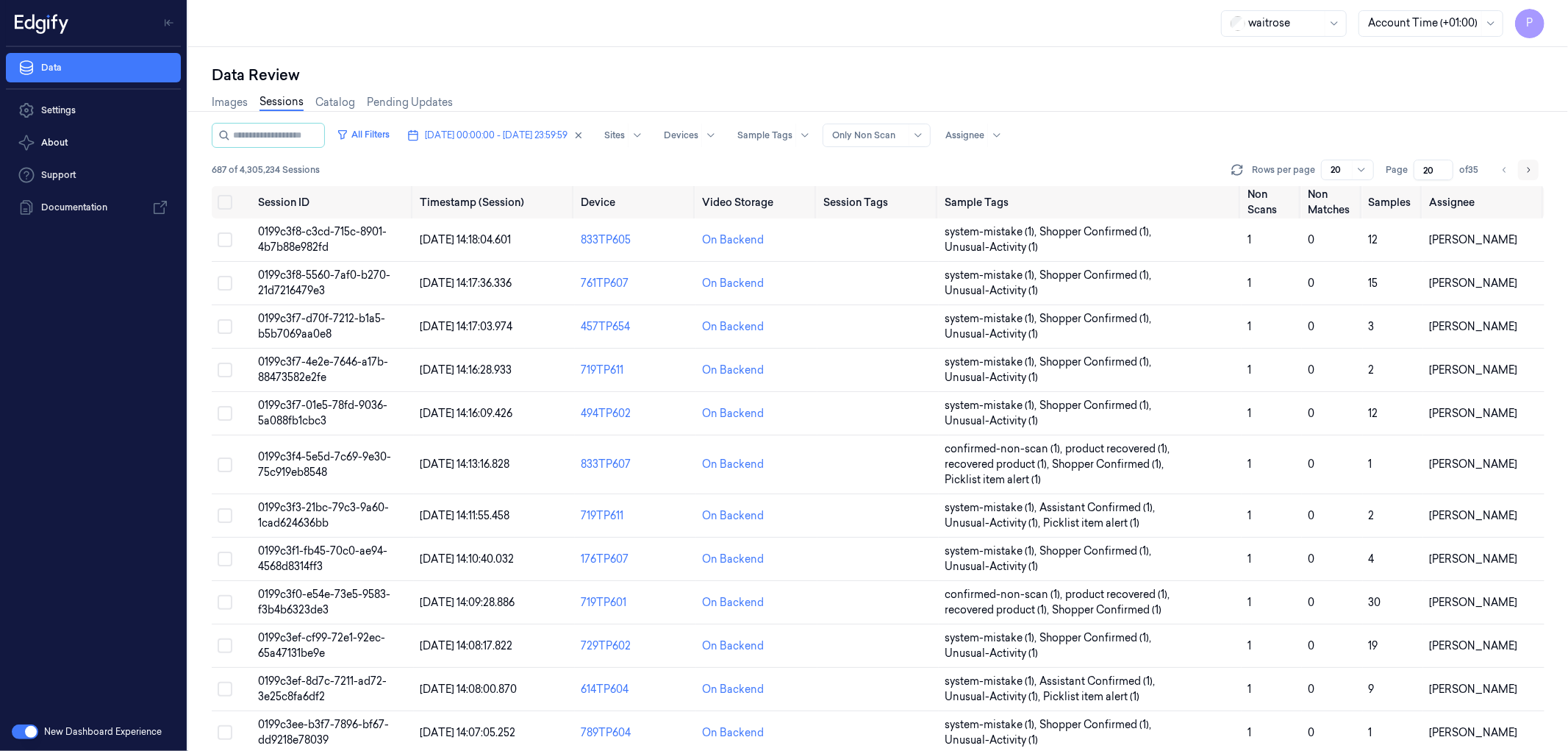
click at [1525, 169] on icon "Go to next page" at bounding box center [1528, 170] width 9 height 11
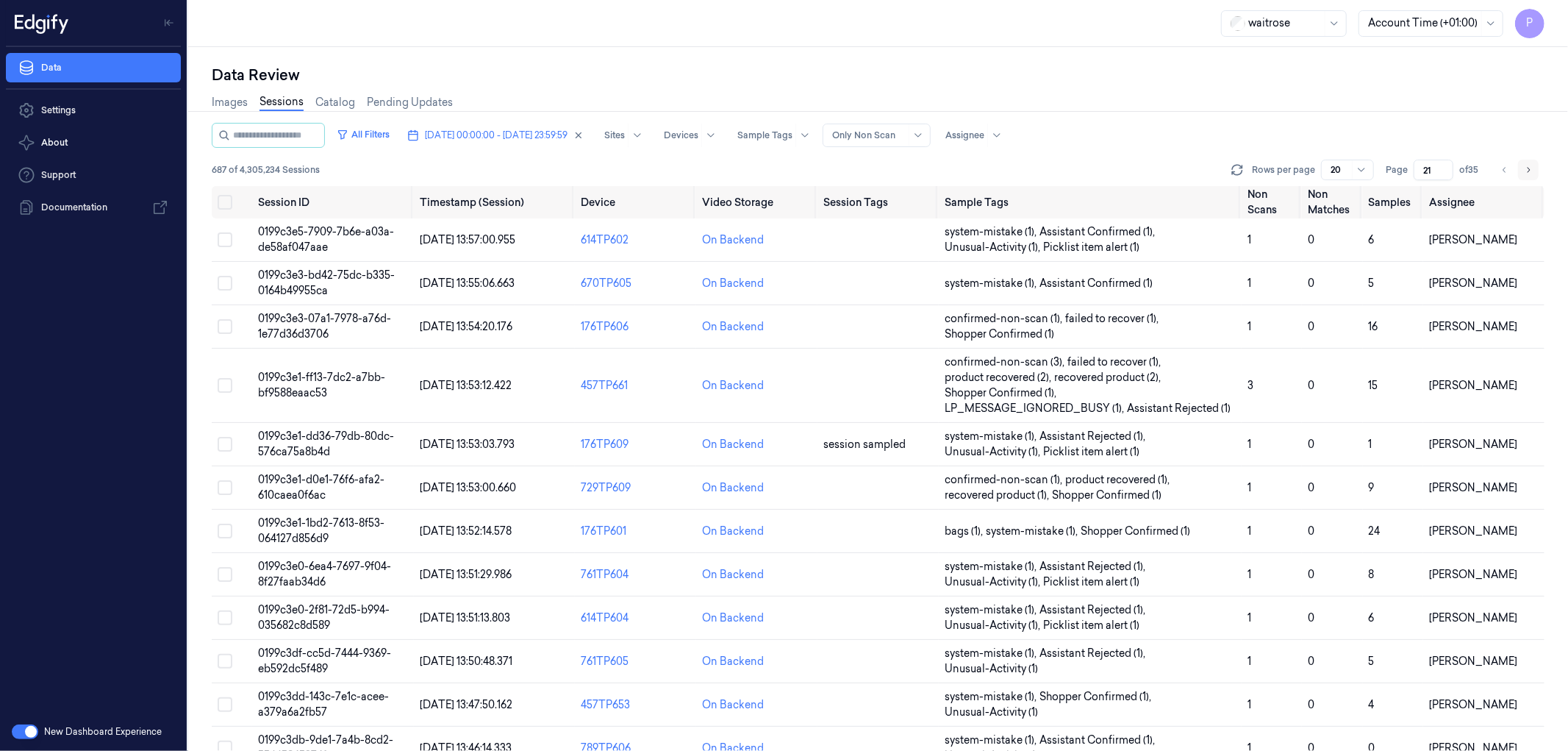
click at [1525, 169] on icon "Go to next page" at bounding box center [1528, 170] width 9 height 11
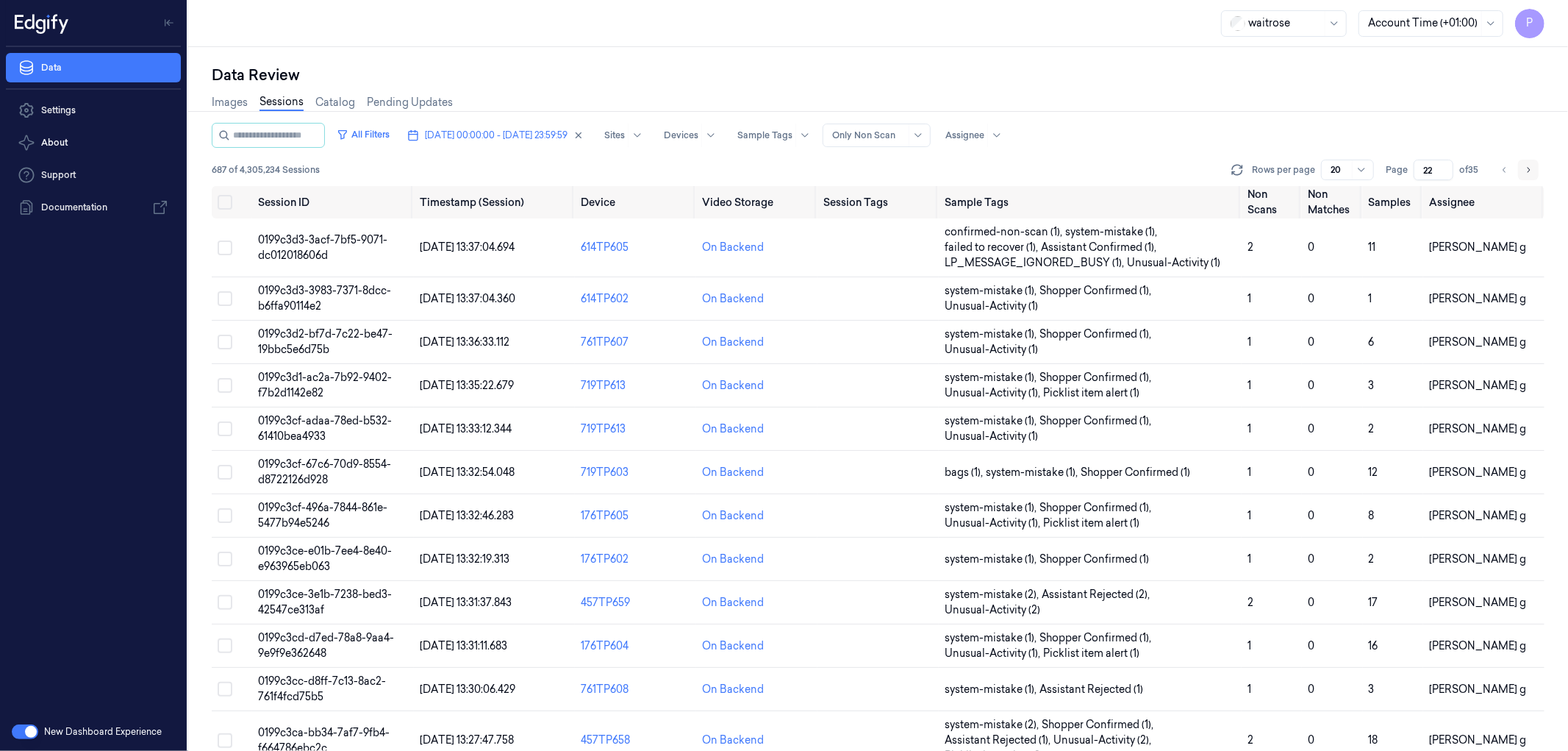
click at [1525, 169] on icon "Go to next page" at bounding box center [1528, 170] width 9 height 11
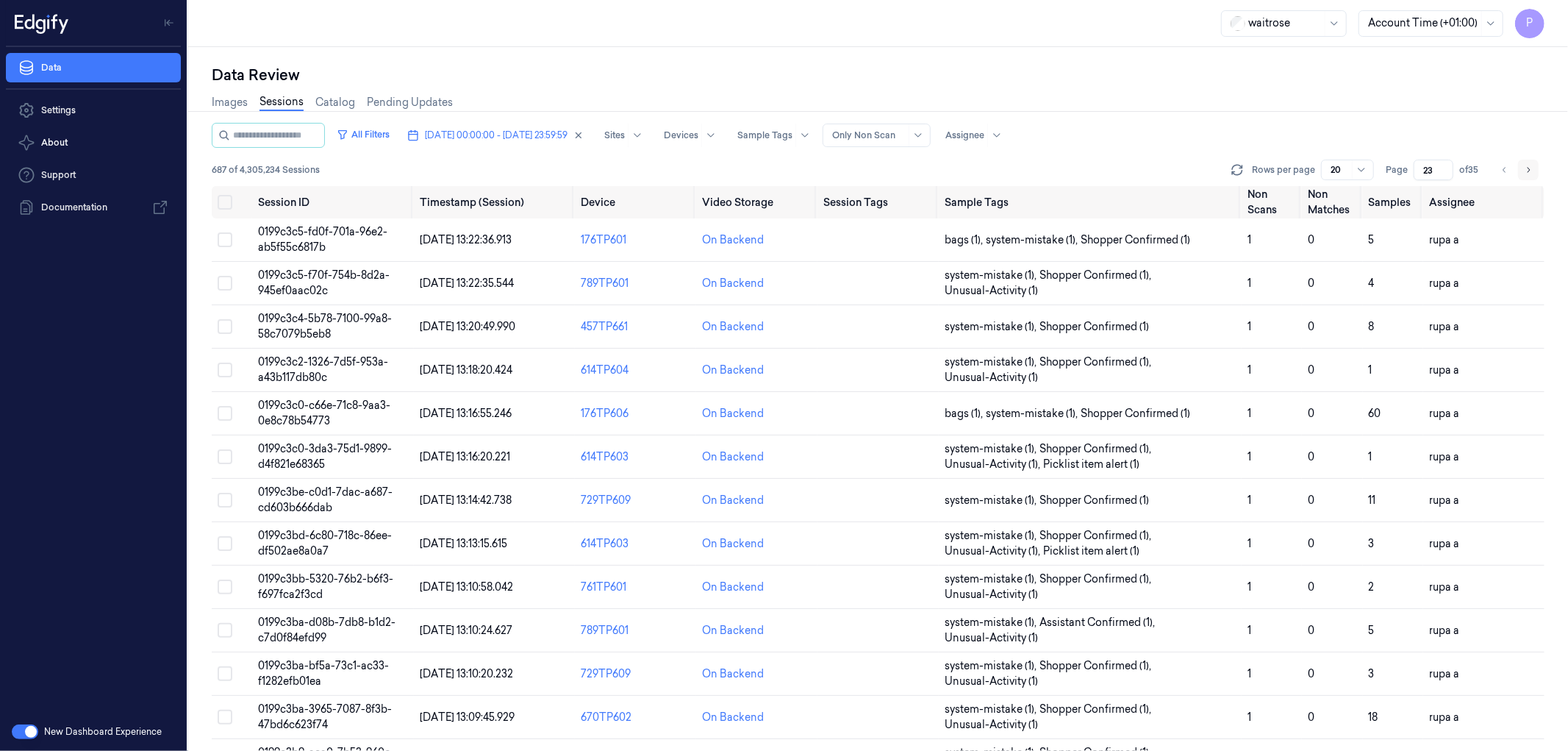
click at [1525, 169] on icon "Go to next page" at bounding box center [1528, 170] width 9 height 11
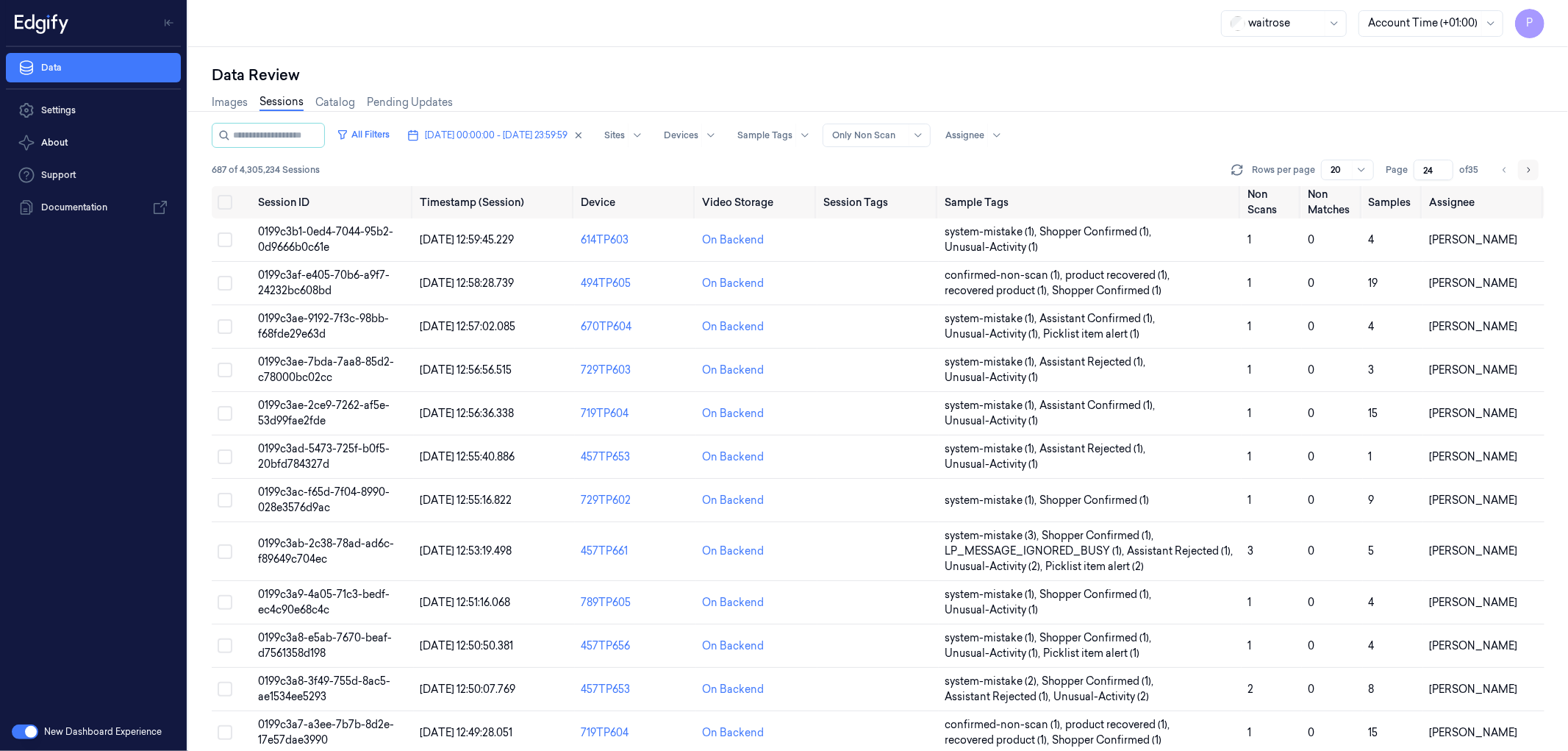
click at [1525, 169] on icon "Go to next page" at bounding box center [1528, 170] width 9 height 11
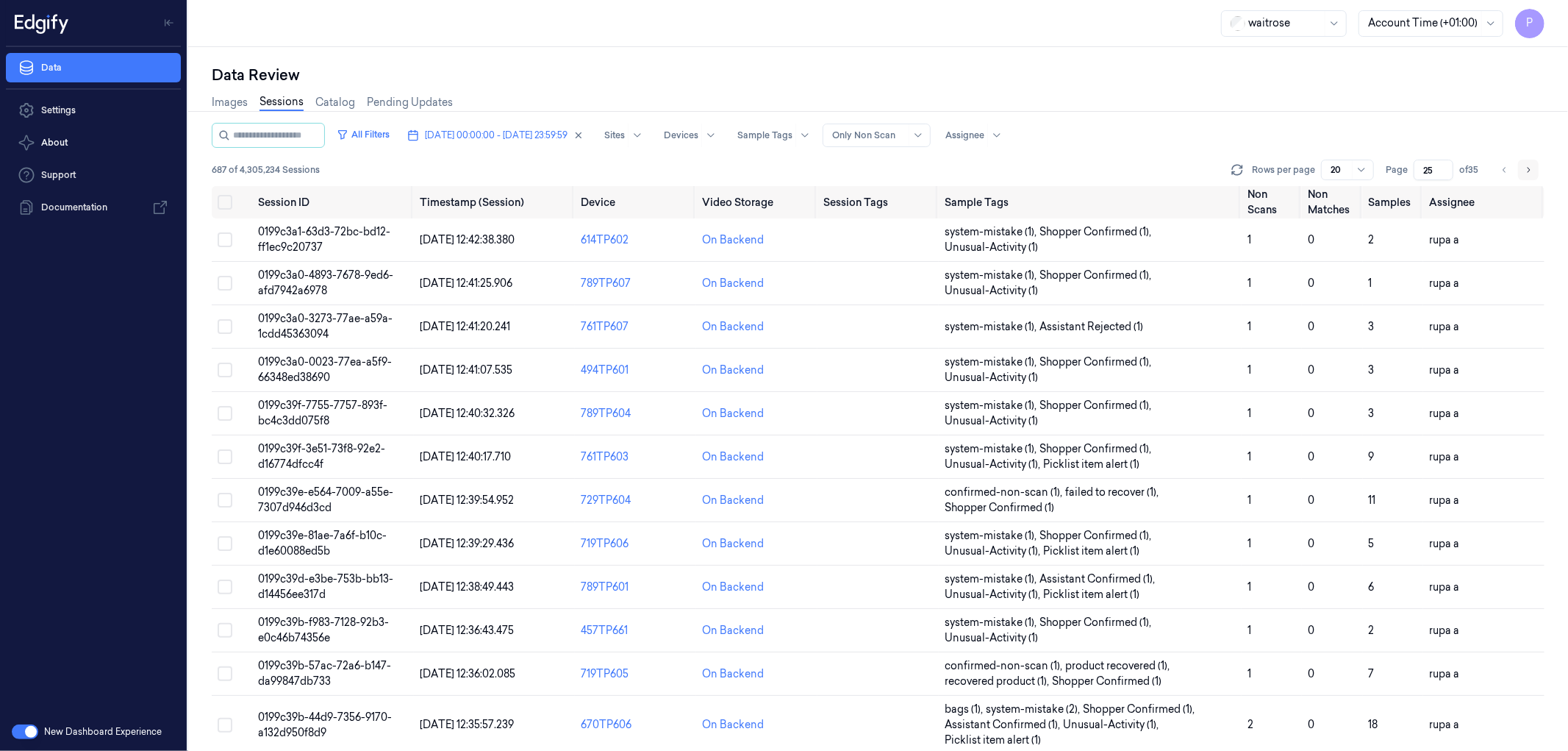
click at [1525, 169] on icon "Go to next page" at bounding box center [1528, 170] width 9 height 11
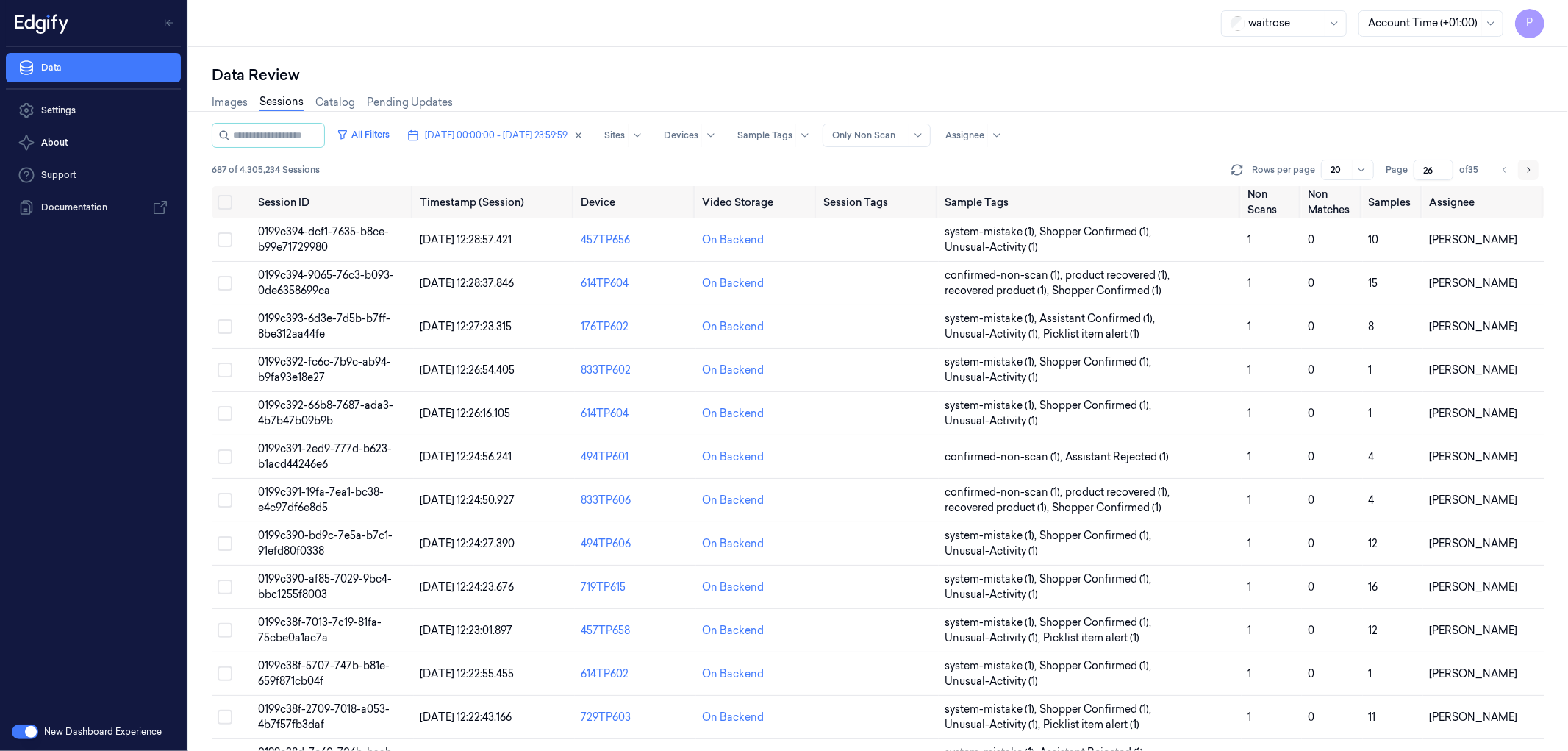
click at [1525, 169] on icon "Go to next page" at bounding box center [1528, 170] width 9 height 11
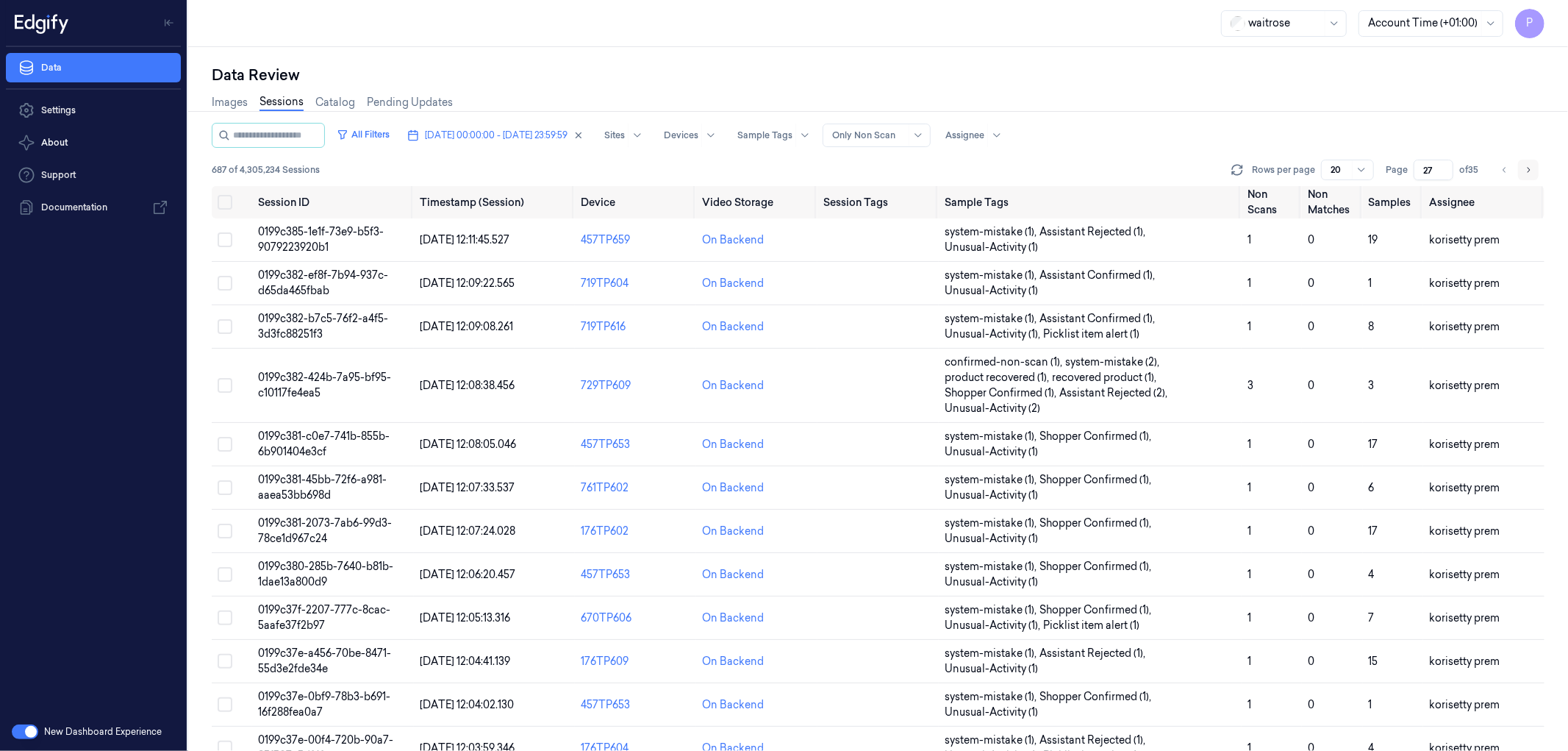
click at [1525, 169] on icon "Go to next page" at bounding box center [1528, 170] width 9 height 11
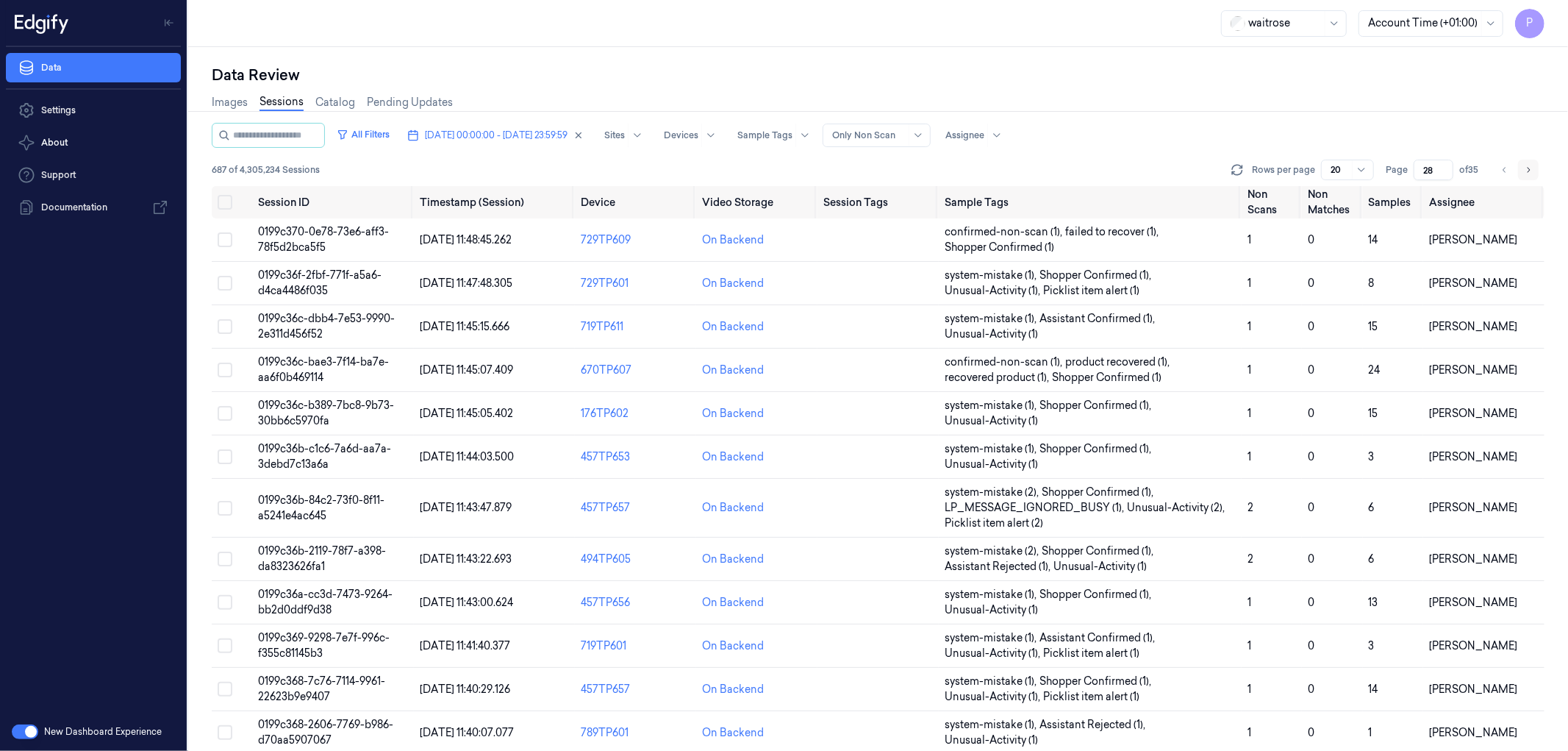
click at [1525, 169] on icon "Go to next page" at bounding box center [1528, 170] width 9 height 11
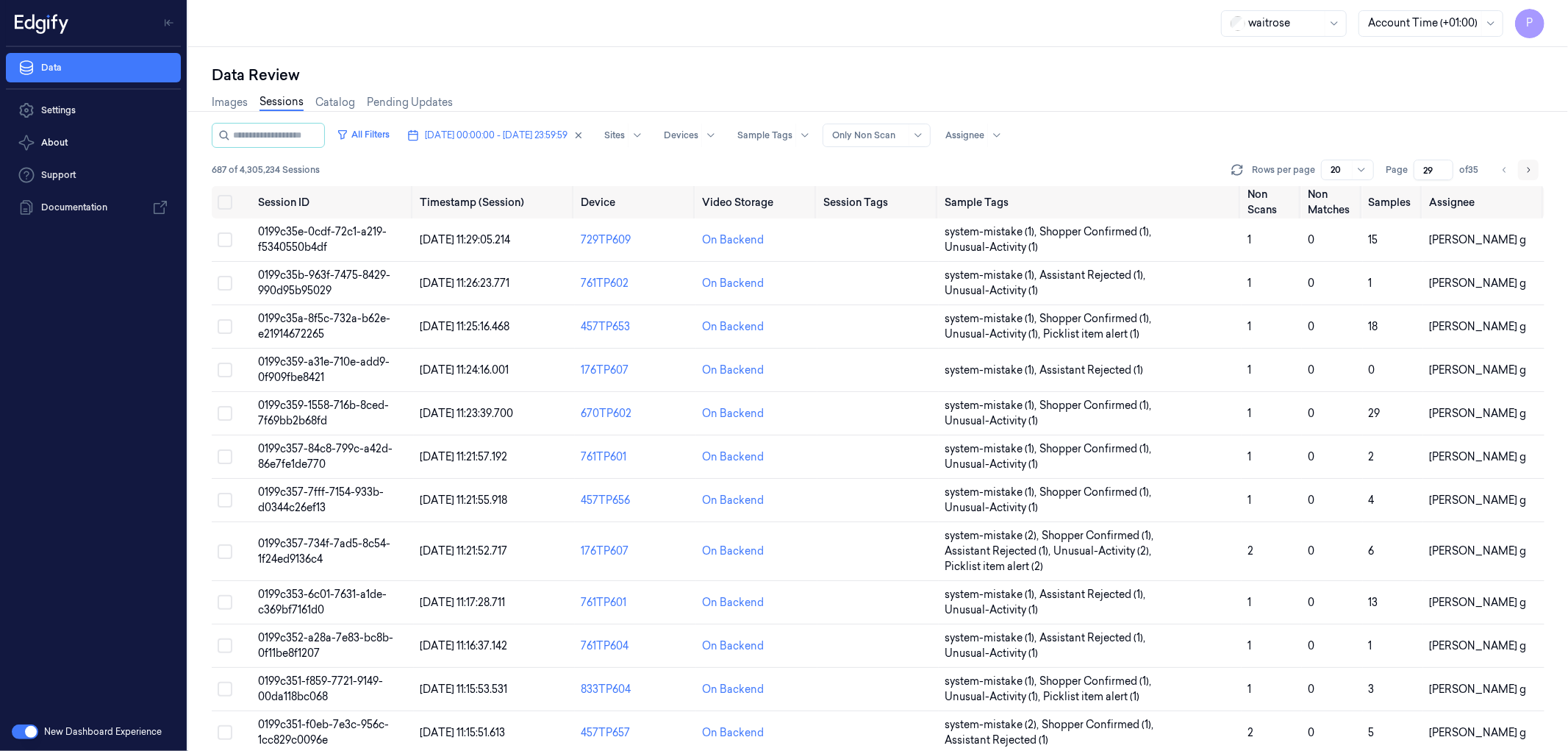
click at [1525, 169] on icon "Go to next page" at bounding box center [1528, 170] width 9 height 11
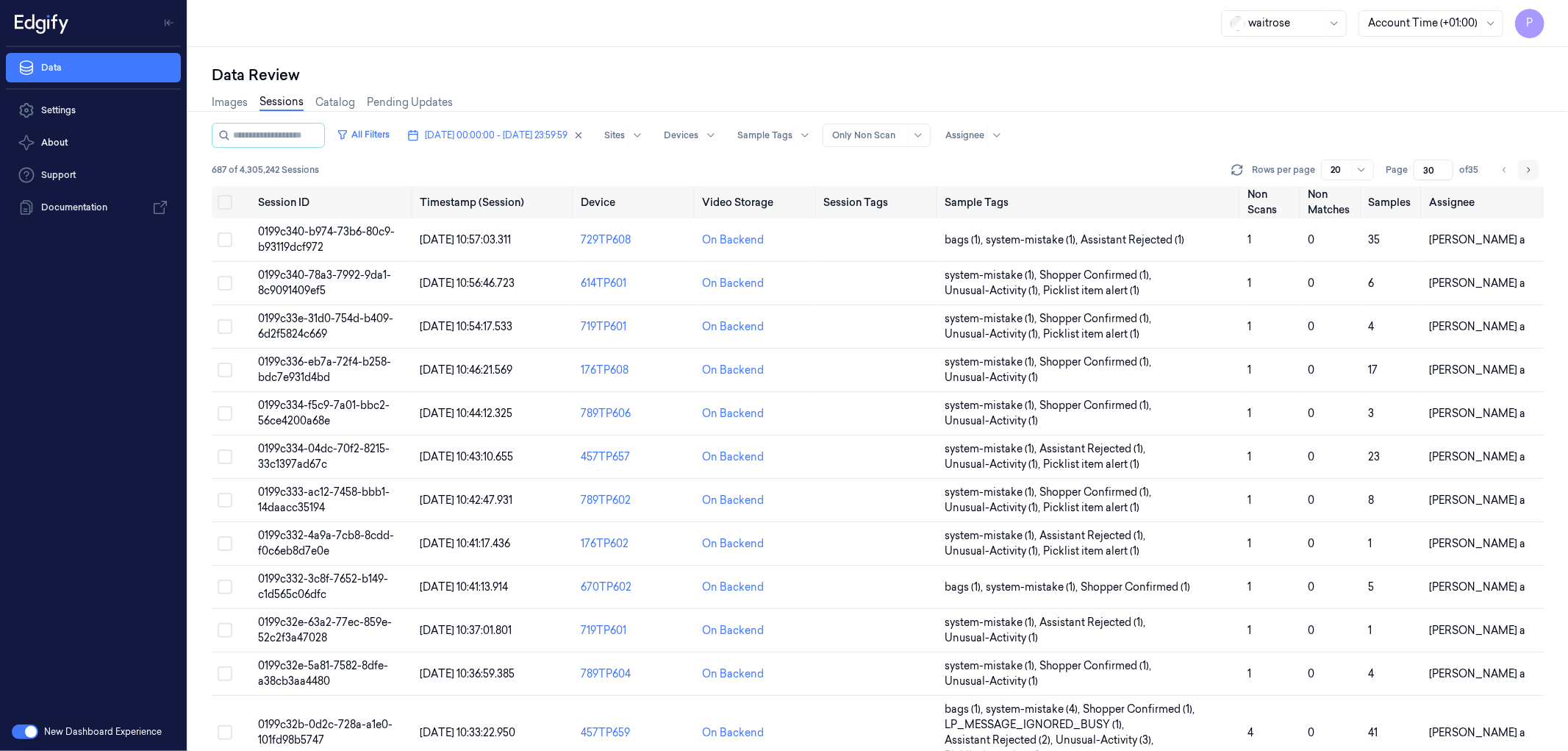
click at [1525, 169] on icon "Go to next page" at bounding box center [1528, 170] width 9 height 11
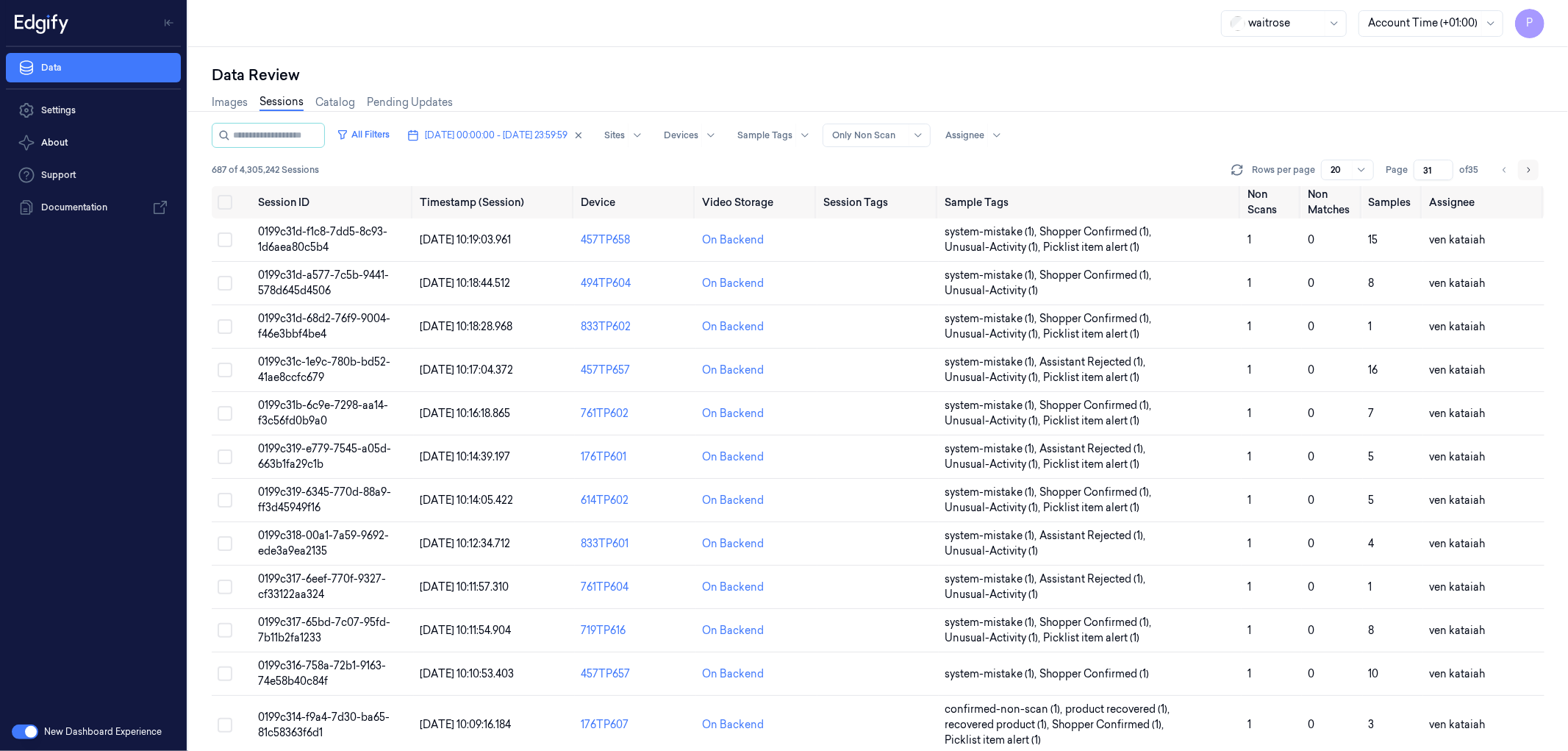
click at [1525, 169] on icon "Go to next page" at bounding box center [1528, 170] width 9 height 11
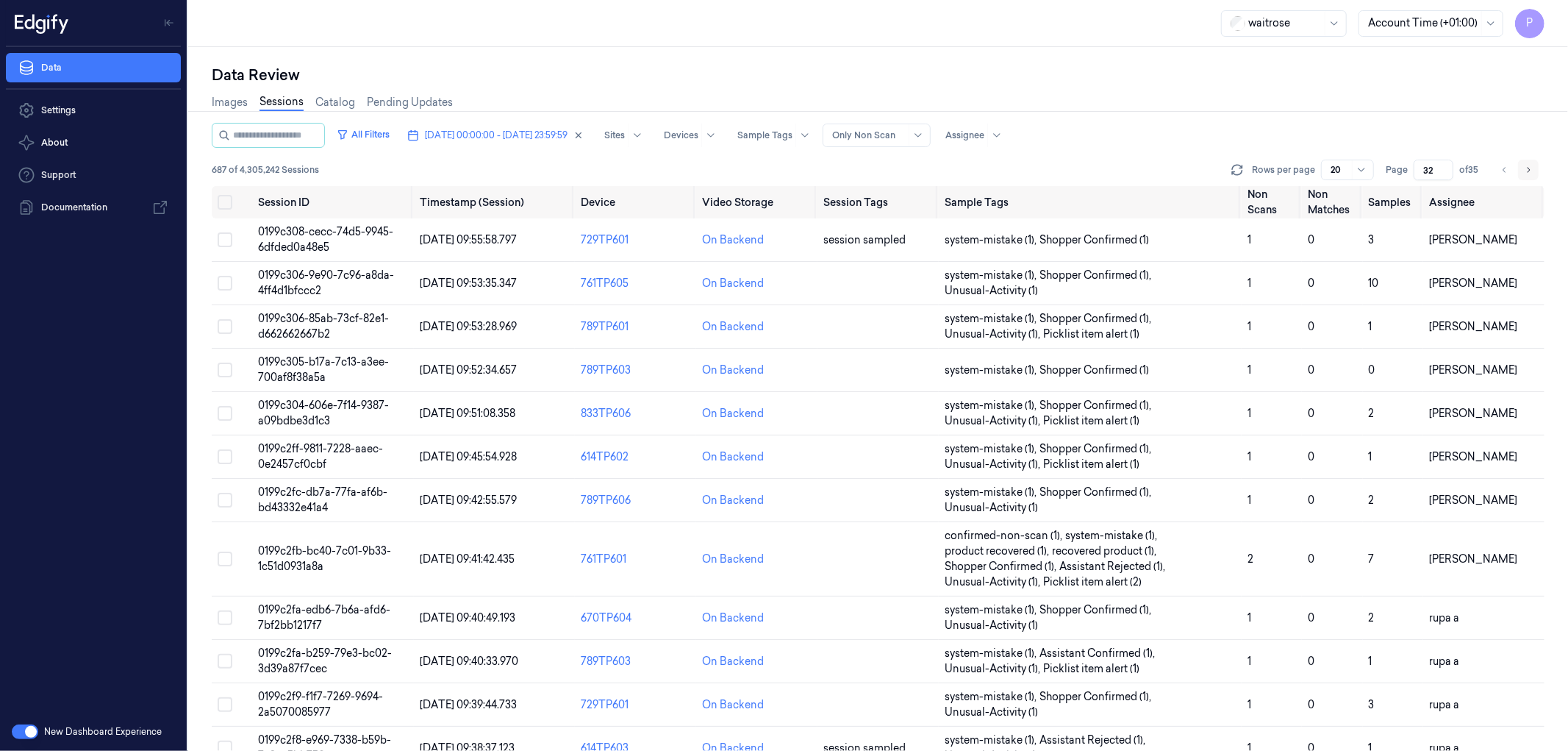
click at [1525, 169] on icon "Go to next page" at bounding box center [1528, 170] width 9 height 11
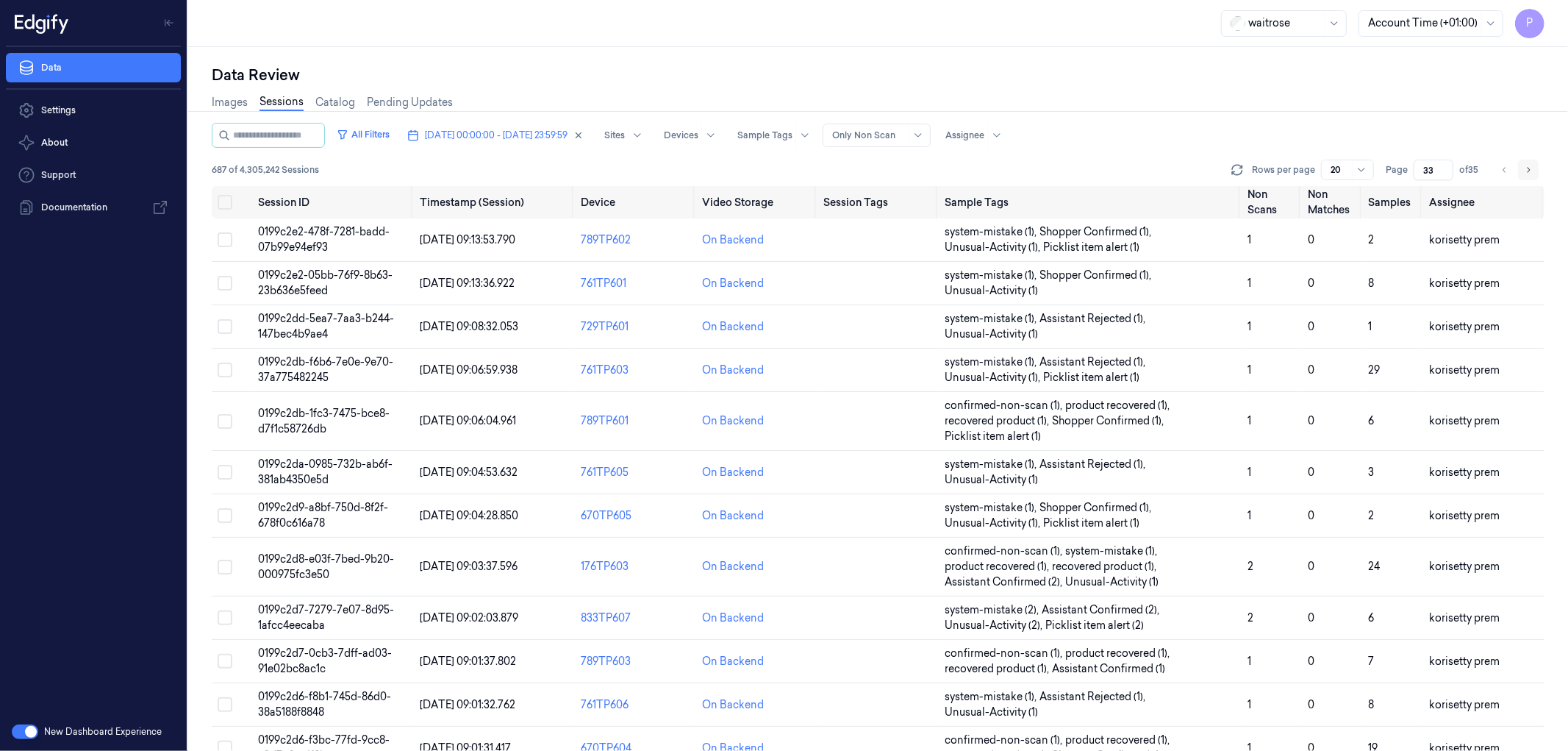
click at [1525, 169] on icon "Go to next page" at bounding box center [1528, 170] width 9 height 11
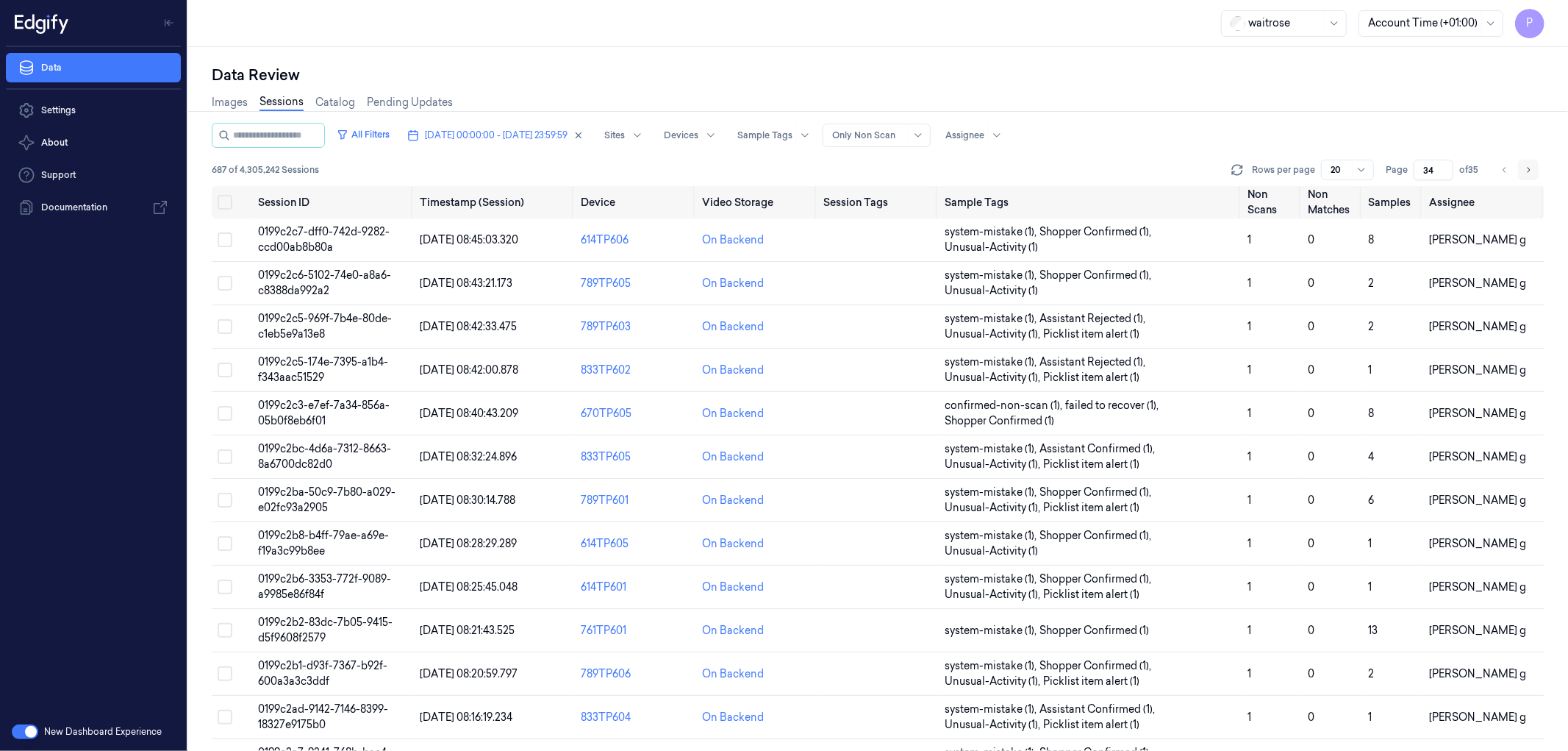
click at [1525, 169] on icon "Go to next page" at bounding box center [1528, 170] width 9 height 11
type input "35"
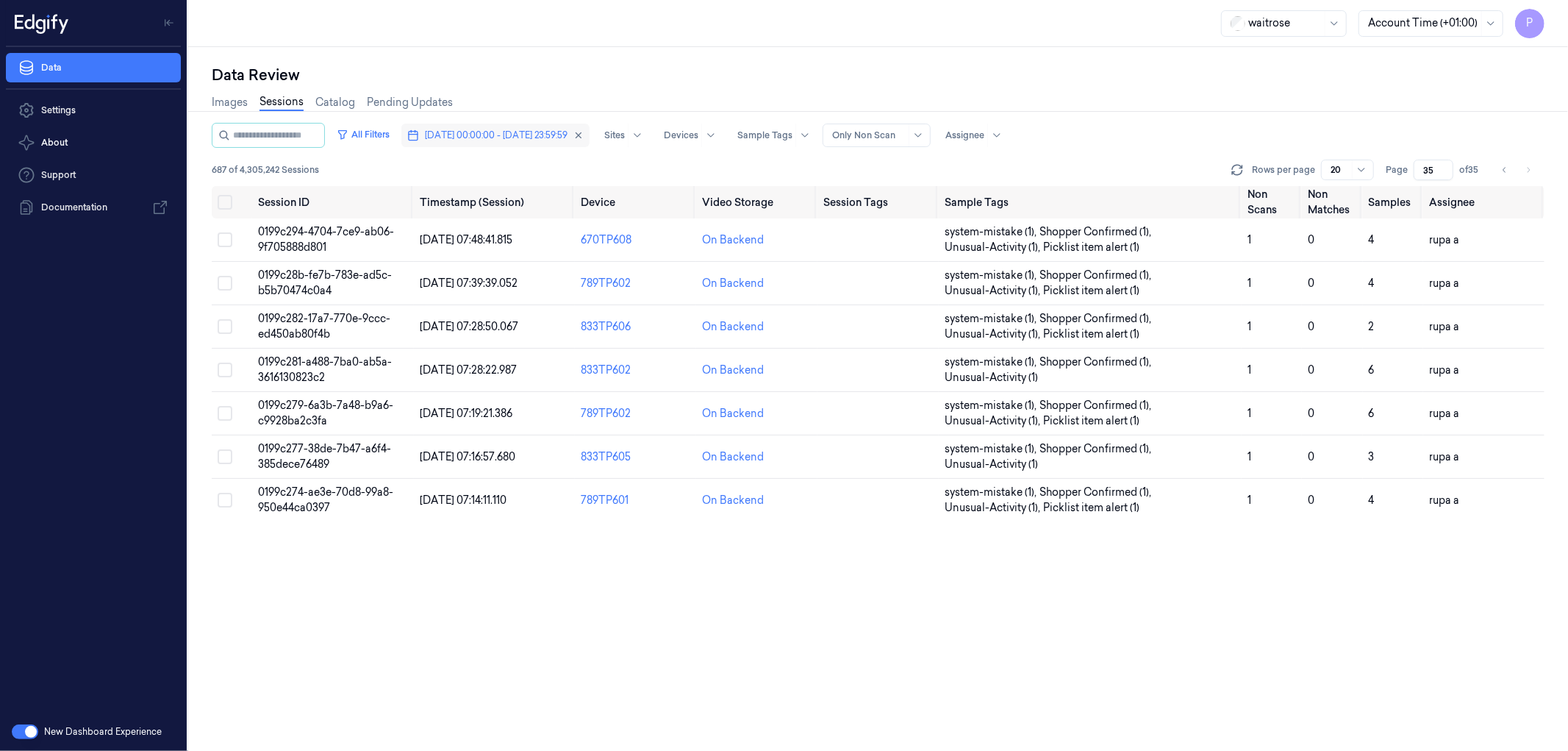
click at [525, 129] on span "08/10/2025 00:00:00 - 08/10/2025 23:59:59" at bounding box center [496, 135] width 143 height 13
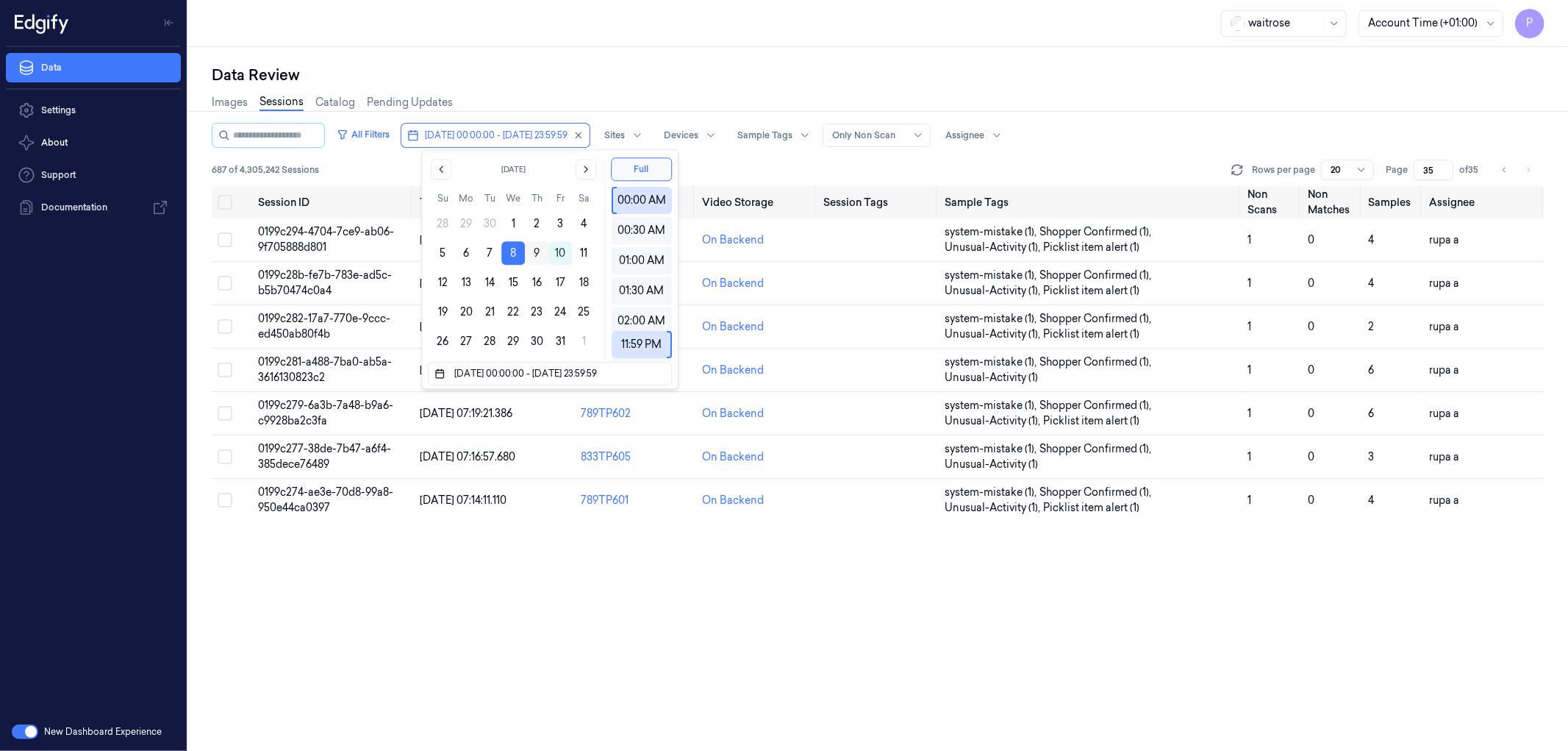
click at [533, 254] on button "9" at bounding box center [537, 253] width 24 height 24
click at [535, 254] on button "9" at bounding box center [537, 253] width 24 height 24
type input "[DATE] 00:00:00 - [DATE] 23:59:59"
click at [634, 50] on div "Data Review Images Sessions Catalog Pending Updates All Filters 09/10/2025 00:0…" at bounding box center [878, 398] width 1380 height 703
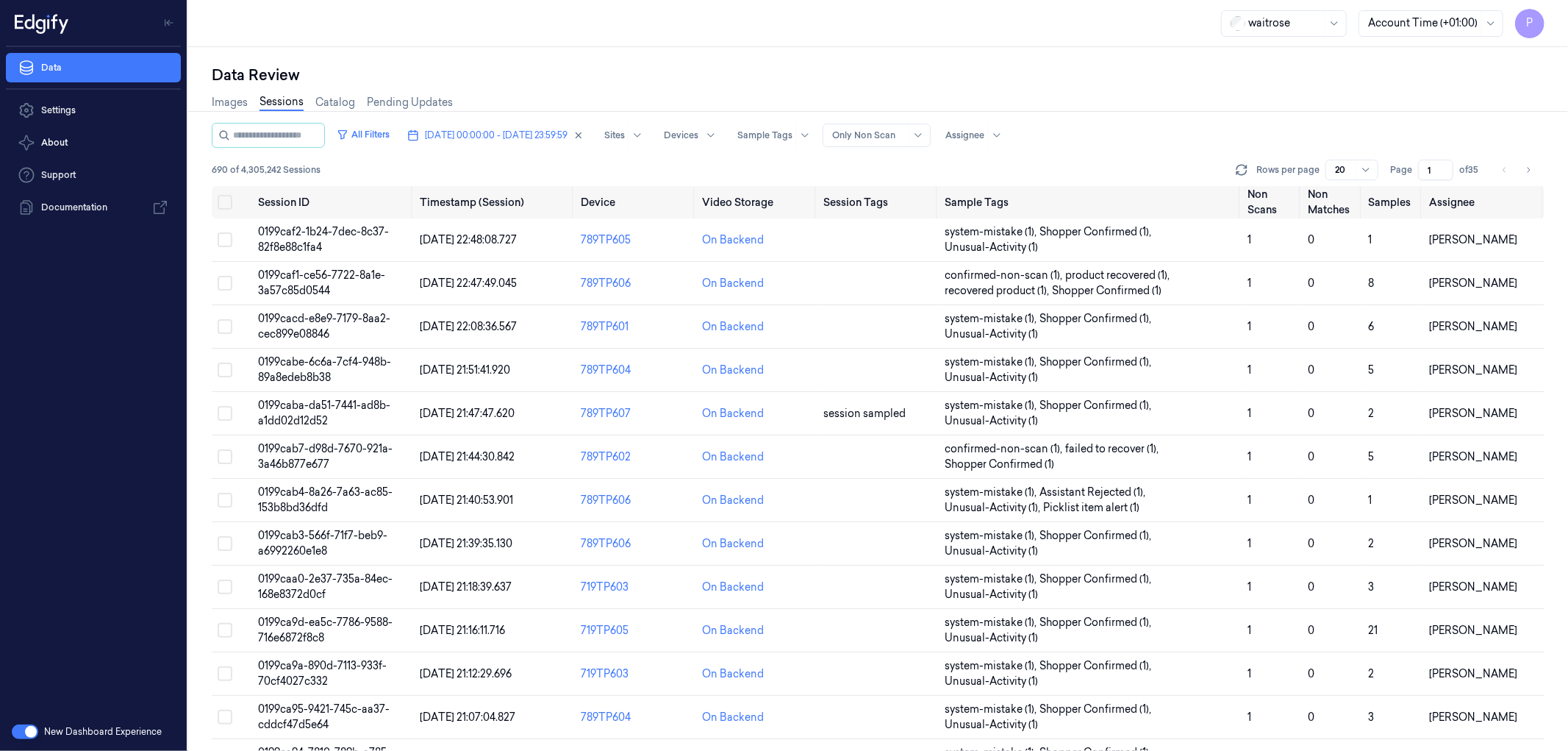
click at [1428, 166] on input "1" at bounding box center [1435, 169] width 35 height 21
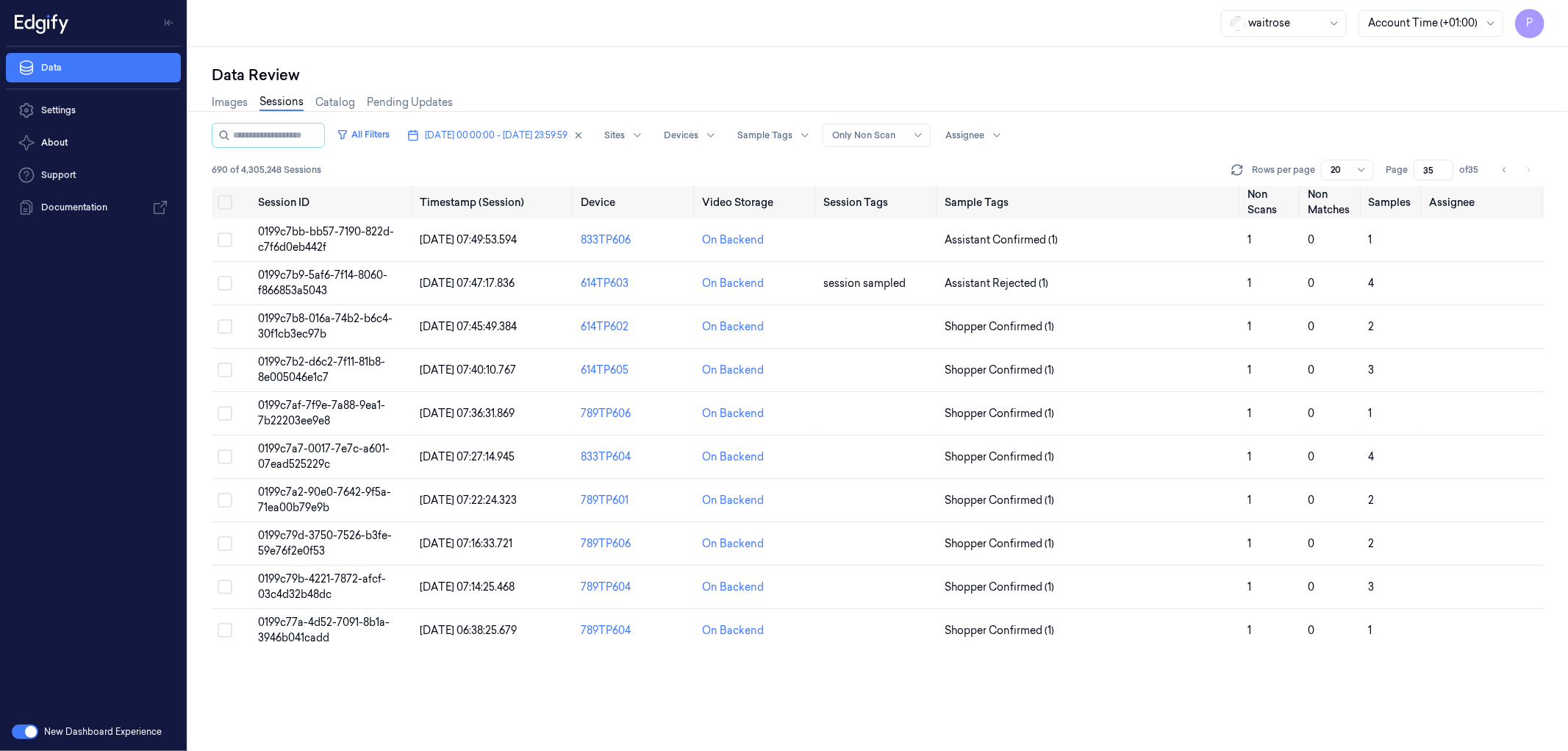
click at [1319, 97] on div "Images Sessions Catalog Pending Updates" at bounding box center [878, 104] width 1333 height 38
click at [1502, 169] on icon "Go to previous page" at bounding box center [1505, 170] width 9 height 11
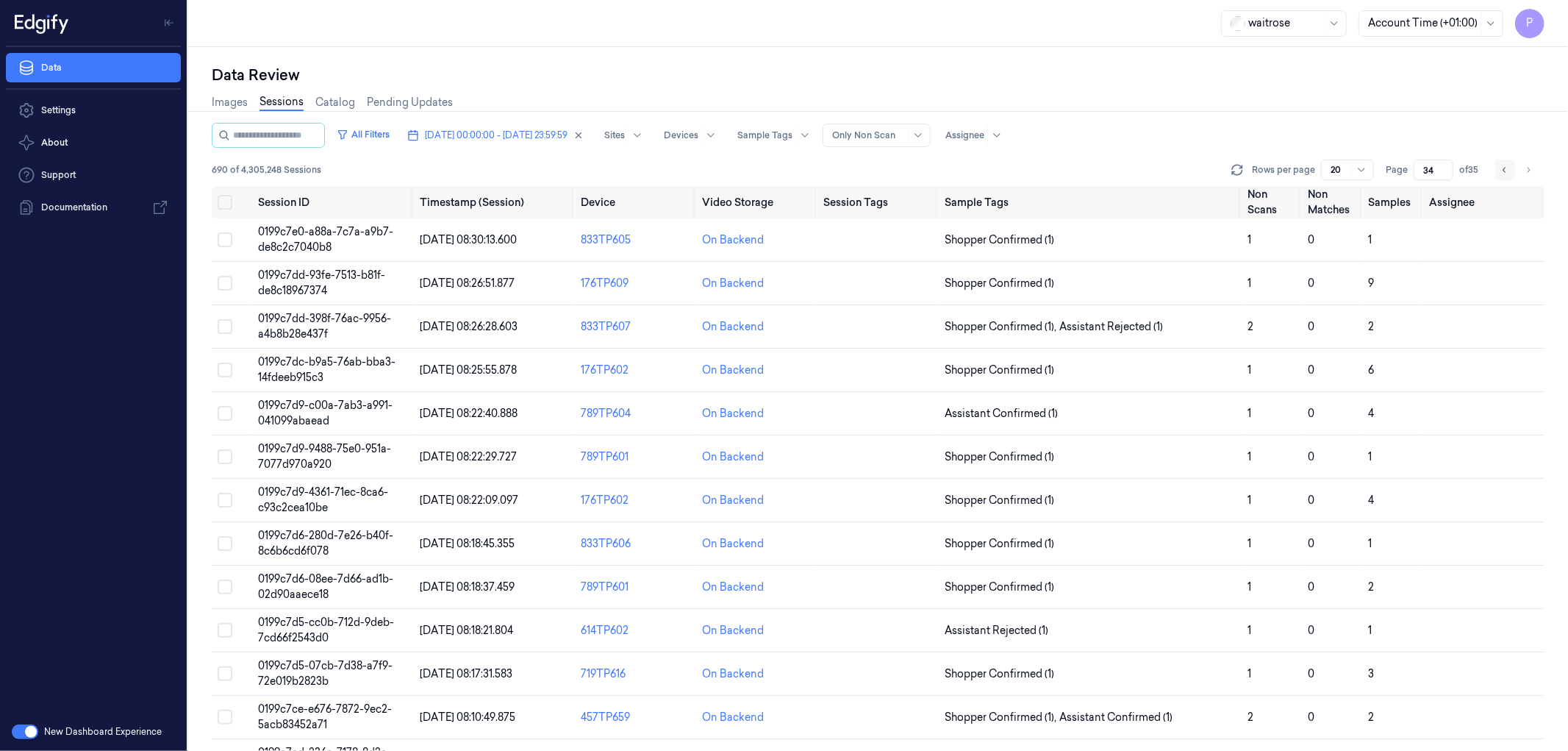
click at [1502, 169] on icon "Go to previous page" at bounding box center [1505, 170] width 9 height 11
type input "30"
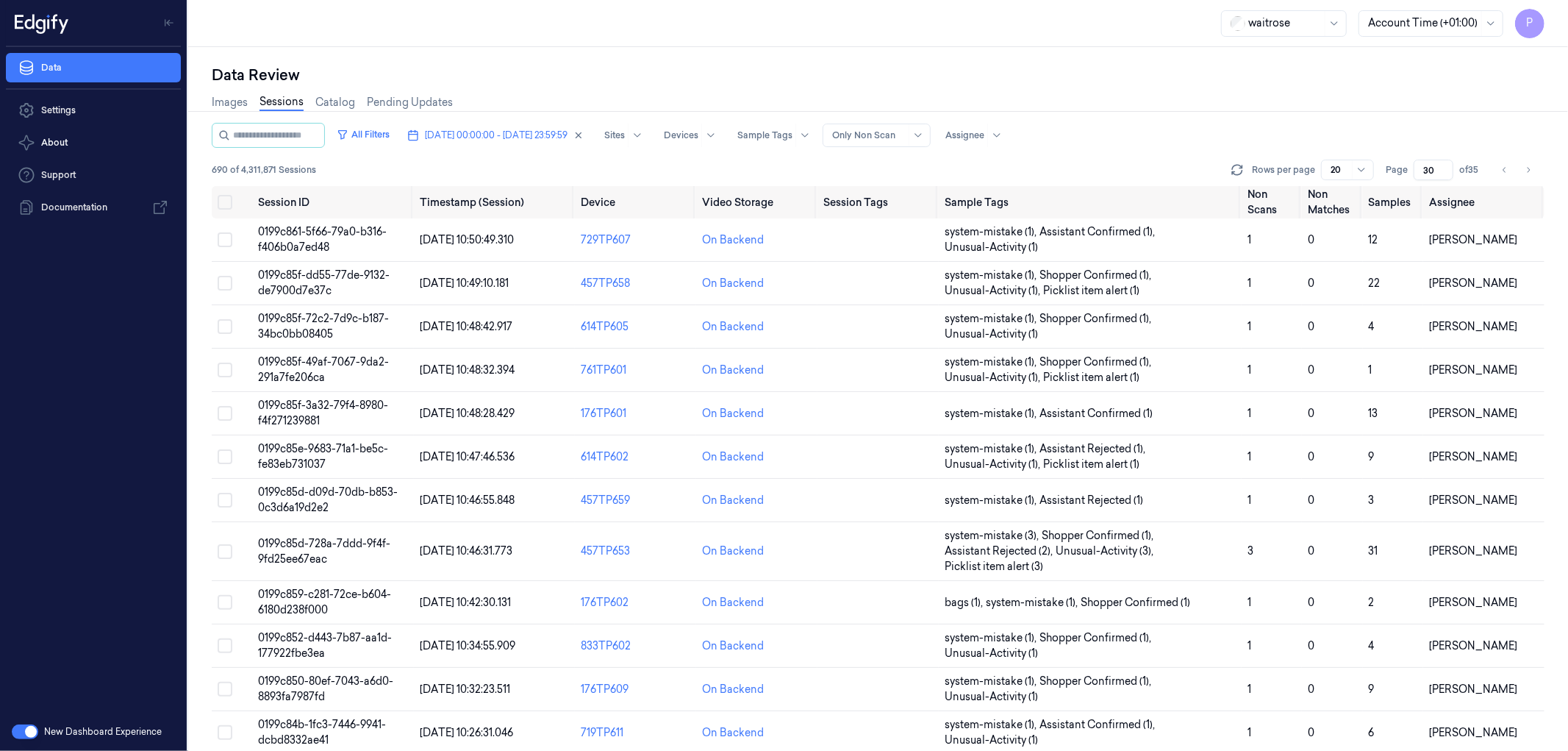
click at [627, 84] on div "Data Review" at bounding box center [878, 75] width 1333 height 21
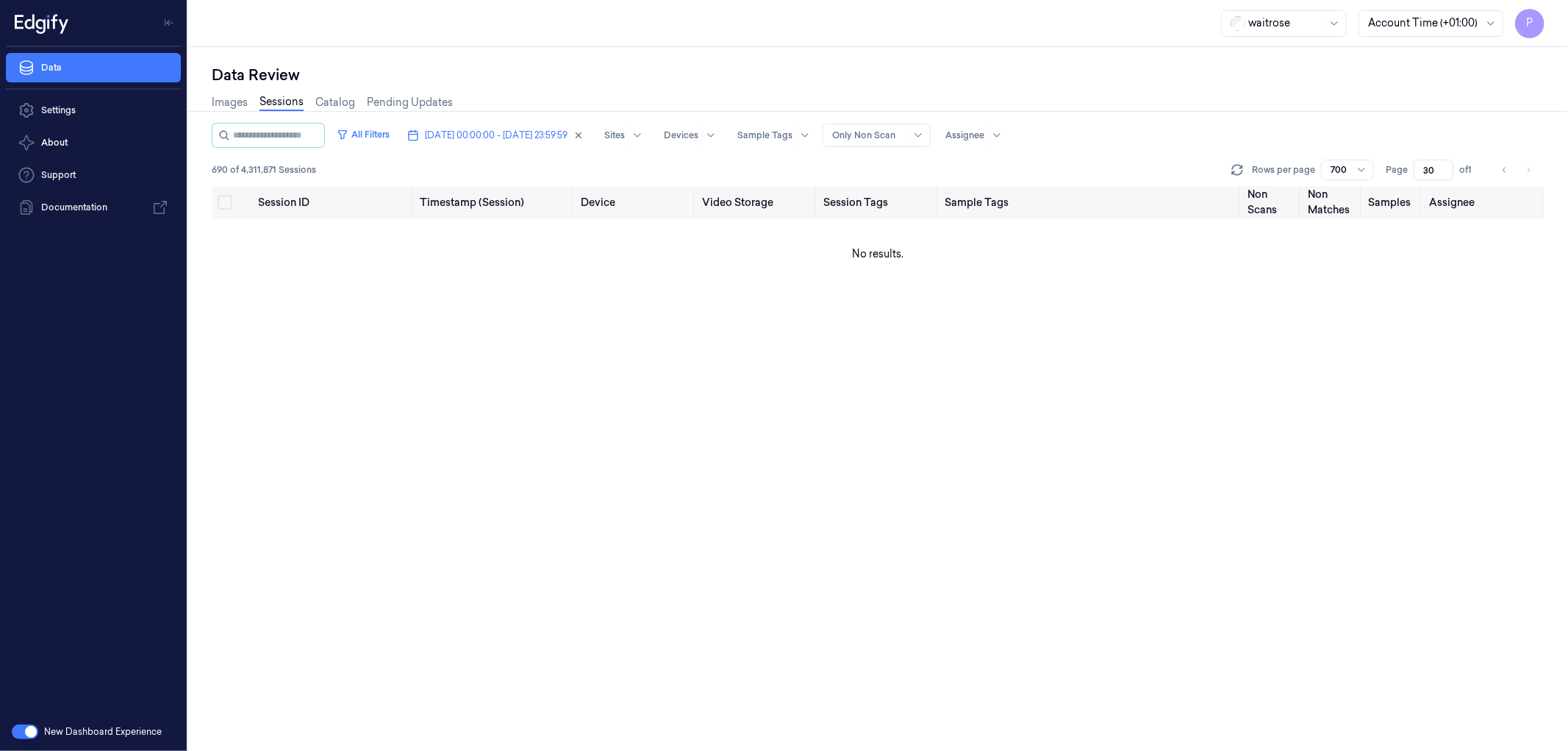
drag, startPoint x: 1438, startPoint y: 166, endPoint x: 1416, endPoint y: 170, distance: 22.4
click at [1415, 170] on input "30" at bounding box center [1433, 169] width 39 height 21
type input "1"
click at [1324, 79] on div "Data Review" at bounding box center [878, 75] width 1333 height 21
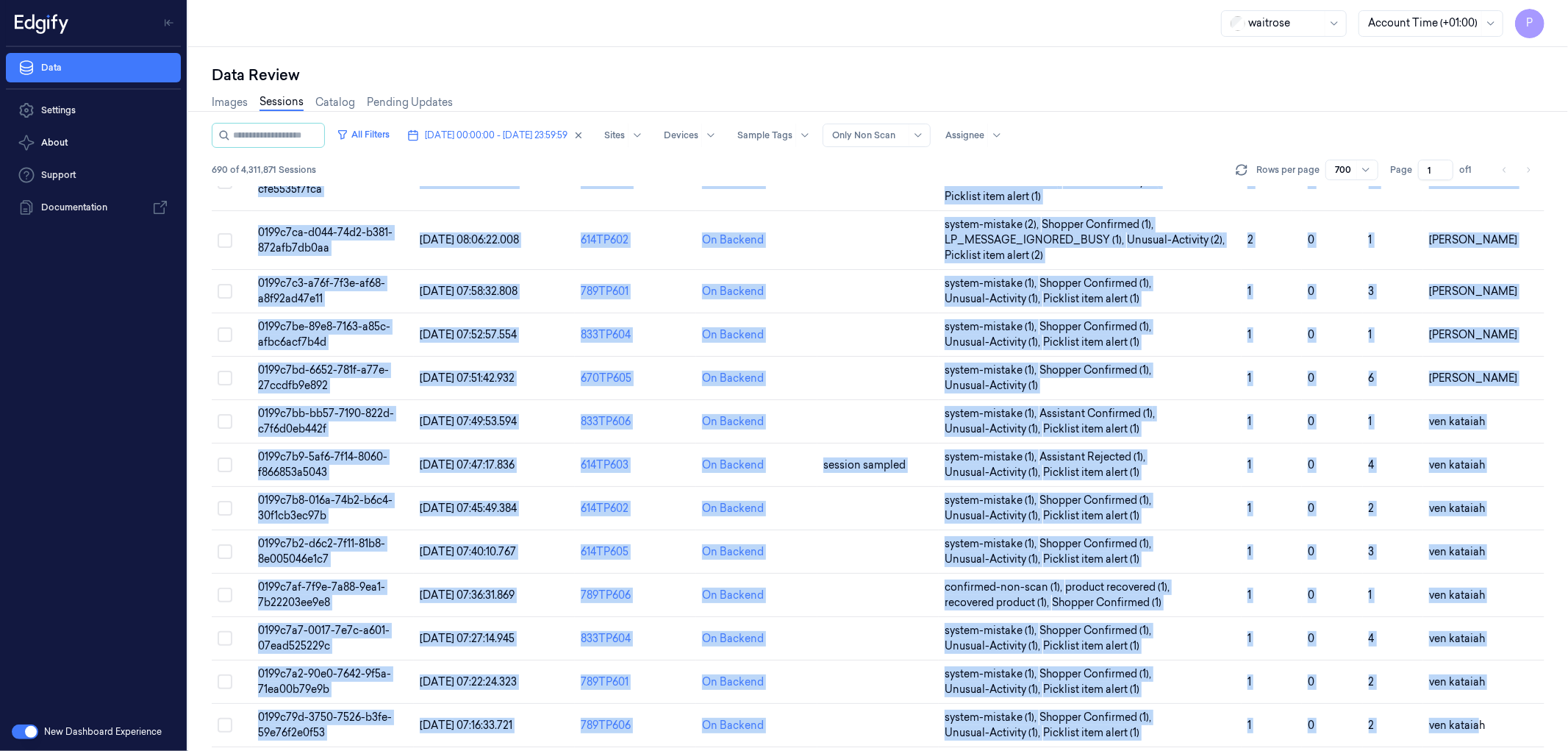
scroll to position [30650, 0]
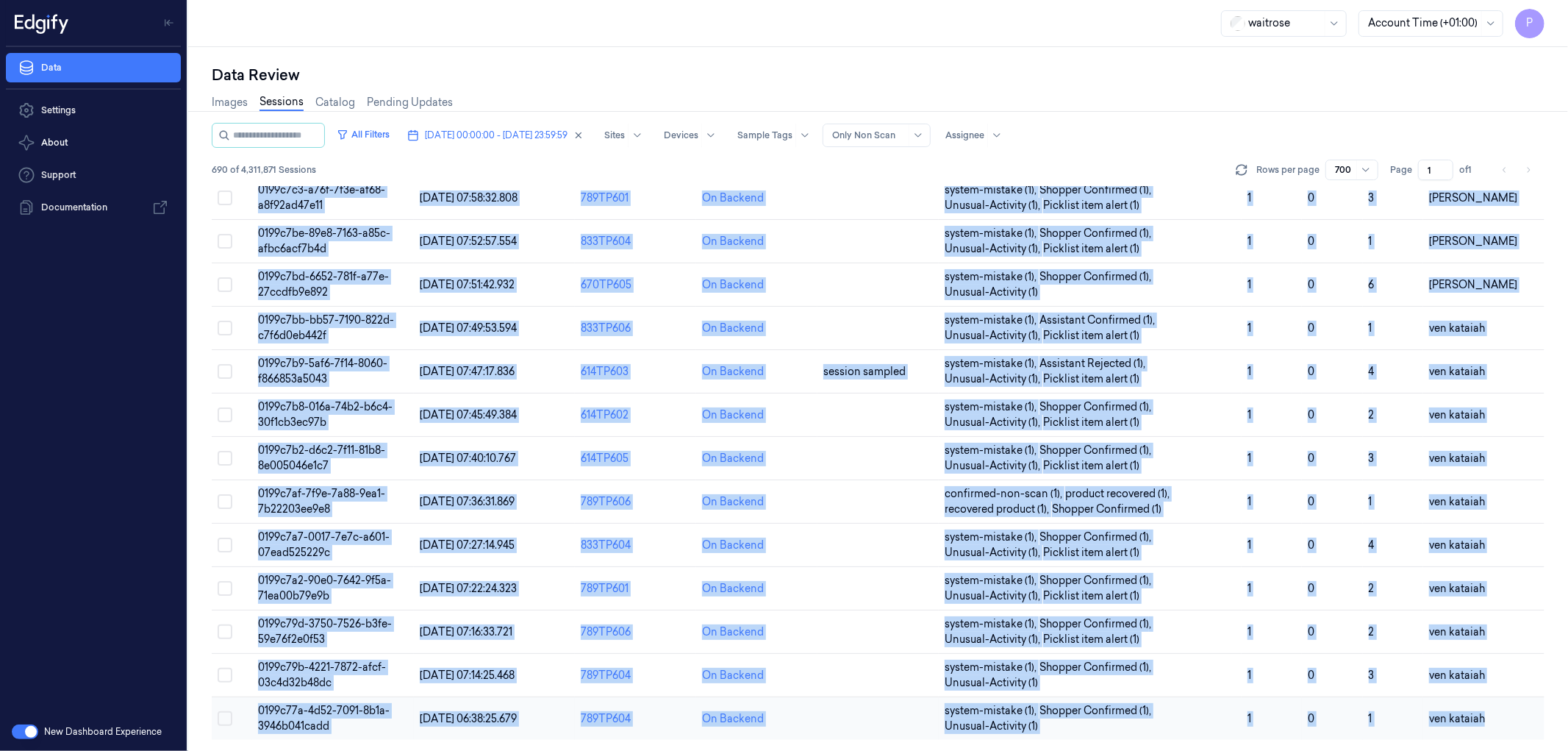
drag, startPoint x: 209, startPoint y: 201, endPoint x: 1487, endPoint y: 714, distance: 1377.1
click at [1487, 714] on div "Data Review Images Sessions Catalog Pending Updates All Filters [DATE] 00:00:00…" at bounding box center [878, 398] width 1380 height 703
